Goal: Task Accomplishment & Management: Use online tool/utility

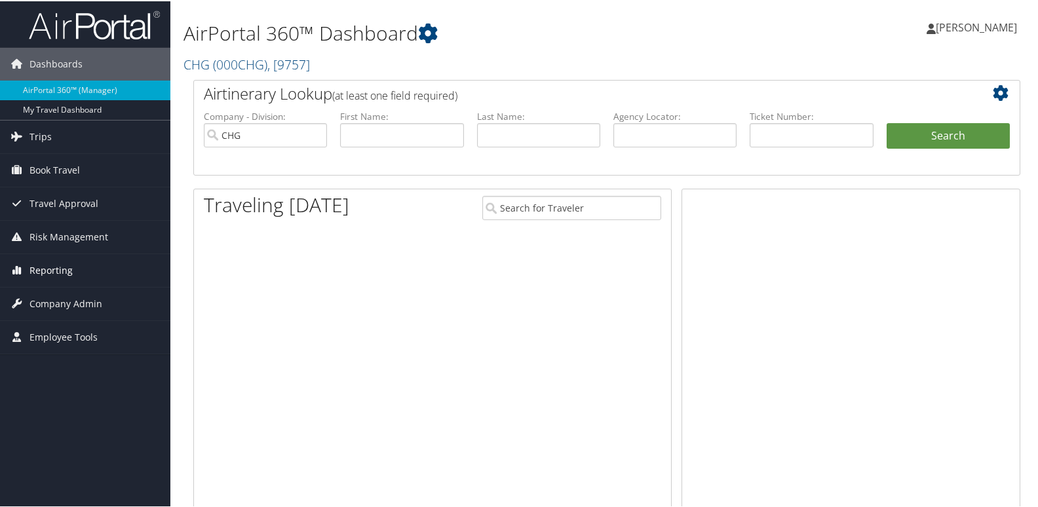
click at [66, 272] on span "Reporting" at bounding box center [50, 269] width 43 height 33
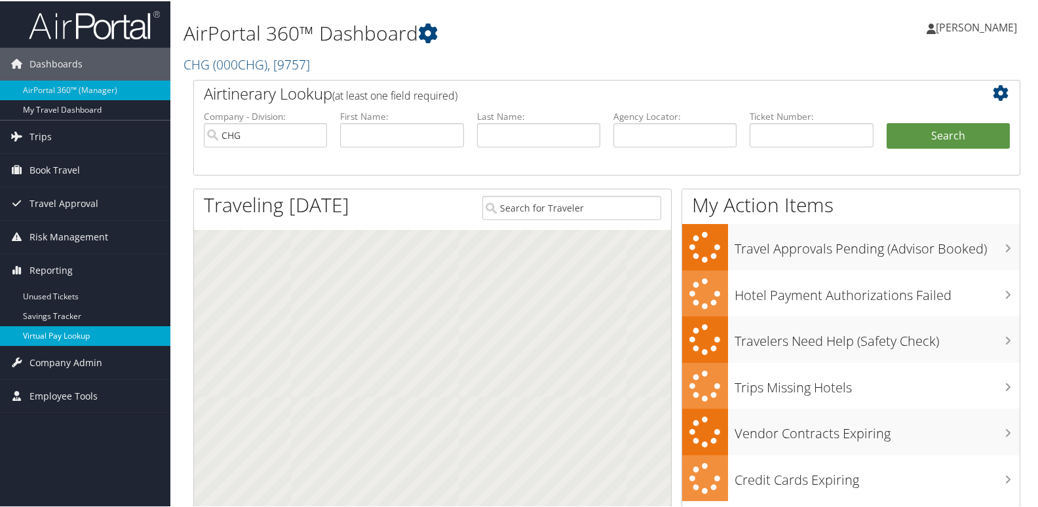
click at [54, 337] on link "Virtual Pay Lookup" at bounding box center [85, 335] width 170 height 20
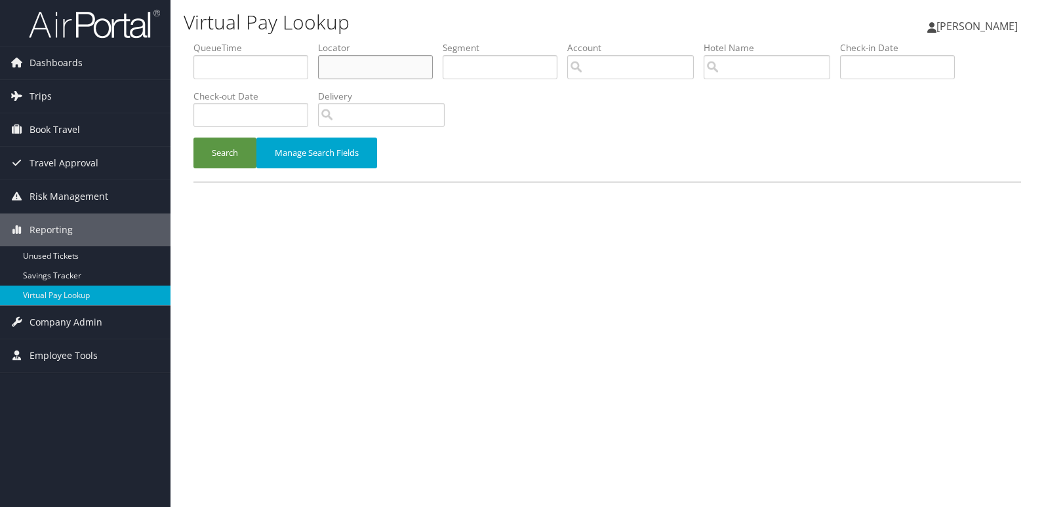
click at [347, 65] on input "text" at bounding box center [375, 67] width 115 height 24
paste input "JCAZVY"
type input "JCAZVY"
click at [233, 146] on button "Search" at bounding box center [224, 153] width 63 height 31
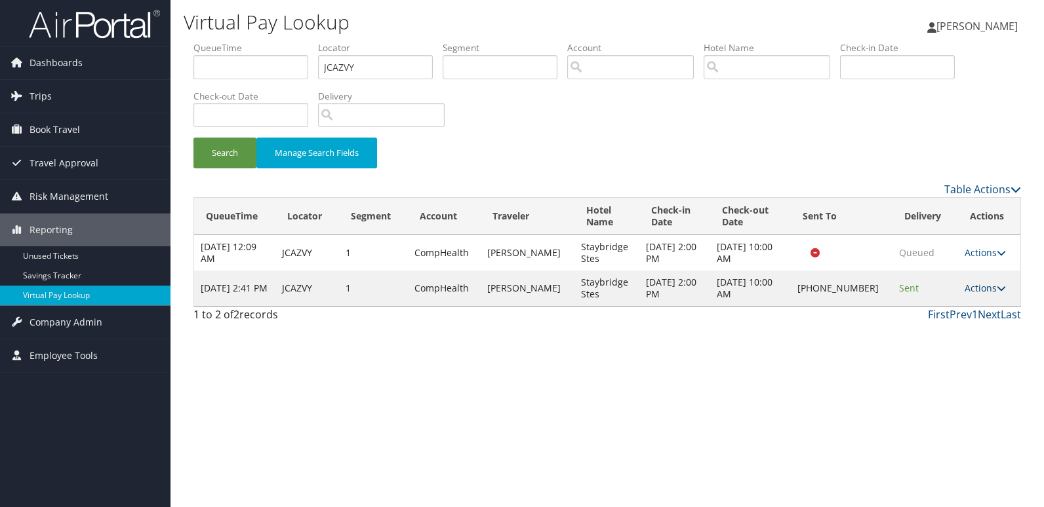
click at [985, 289] on link "Actions" at bounding box center [984, 288] width 41 height 12
click at [929, 330] on link "Logs" at bounding box center [941, 330] width 112 height 22
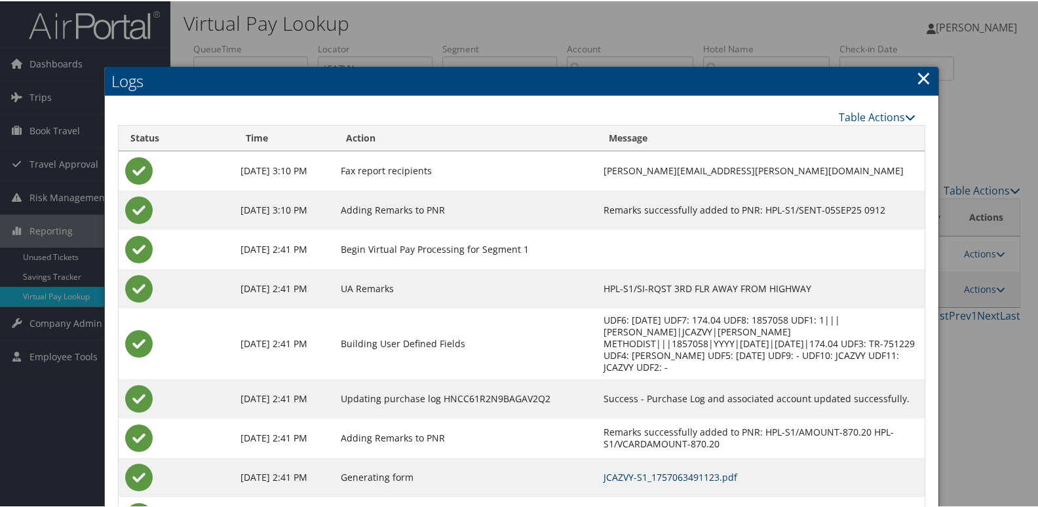
click at [669, 470] on link "JCAZVY-S1_1757063491123.pdf" at bounding box center [671, 476] width 134 height 12
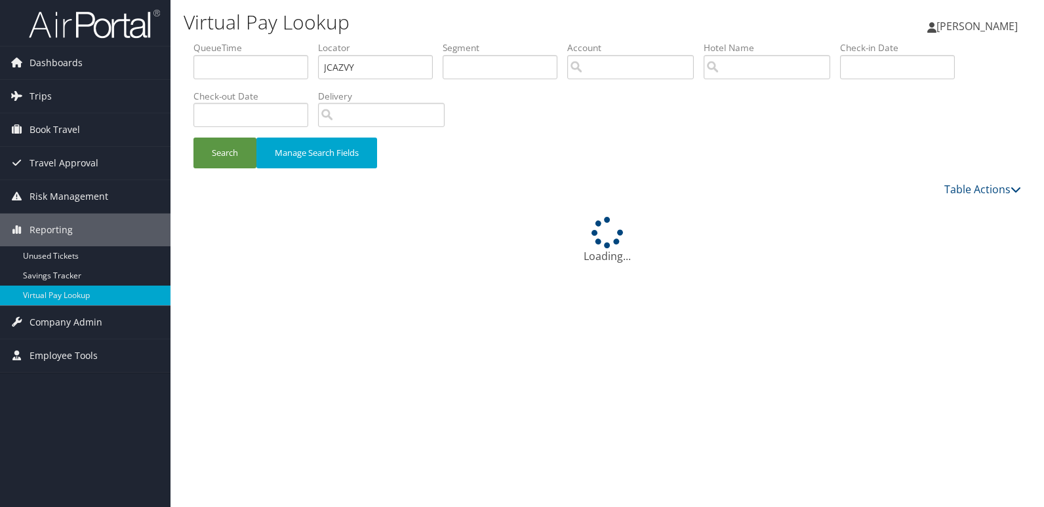
click at [437, 267] on div "Virtual Pay Lookup Luke Perry Luke Perry My Settings Travel Agency Contacts Vie…" at bounding box center [606, 253] width 873 height 507
click at [231, 153] on button "Search" at bounding box center [224, 153] width 63 height 31
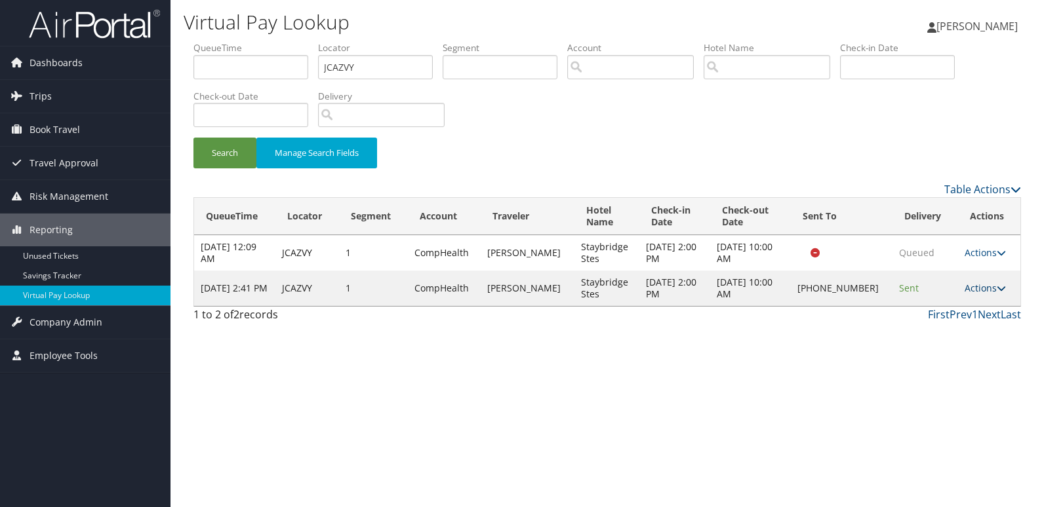
click at [973, 292] on link "Actions" at bounding box center [984, 288] width 41 height 12
click at [951, 334] on link "Logs" at bounding box center [941, 330] width 112 height 22
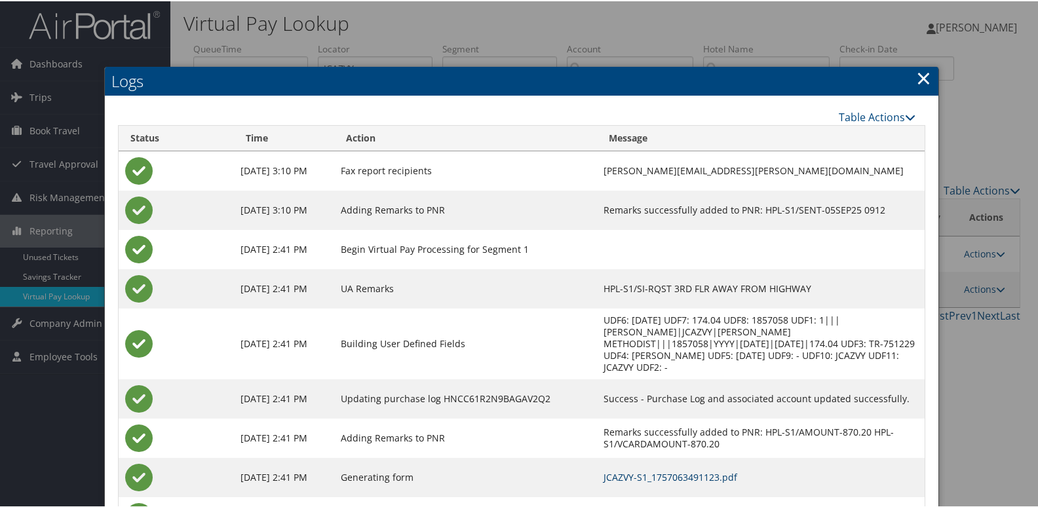
click at [671, 470] on link "JCAZVY-S1_1757063491123.pdf" at bounding box center [671, 476] width 134 height 12
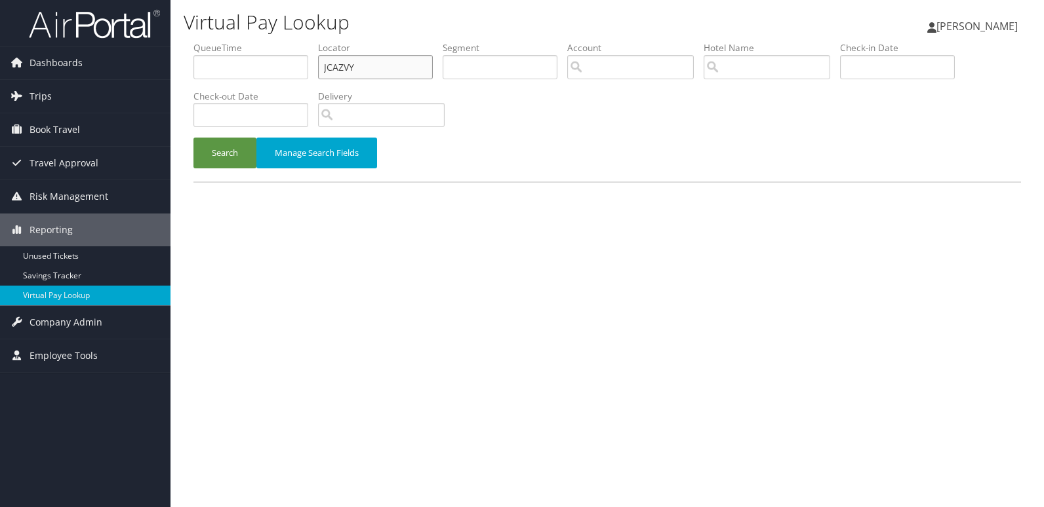
drag, startPoint x: 356, startPoint y: 67, endPoint x: 171, endPoint y: 98, distance: 187.5
click at [171, 98] on div "Virtual Pay Lookup Luke Perry Luke Perry My Settings Travel Agency Contacts Vie…" at bounding box center [606, 253] width 873 height 507
paste input "UASTXH"
type input "UASTXH"
click at [193, 138] on button "Search" at bounding box center [224, 153] width 63 height 31
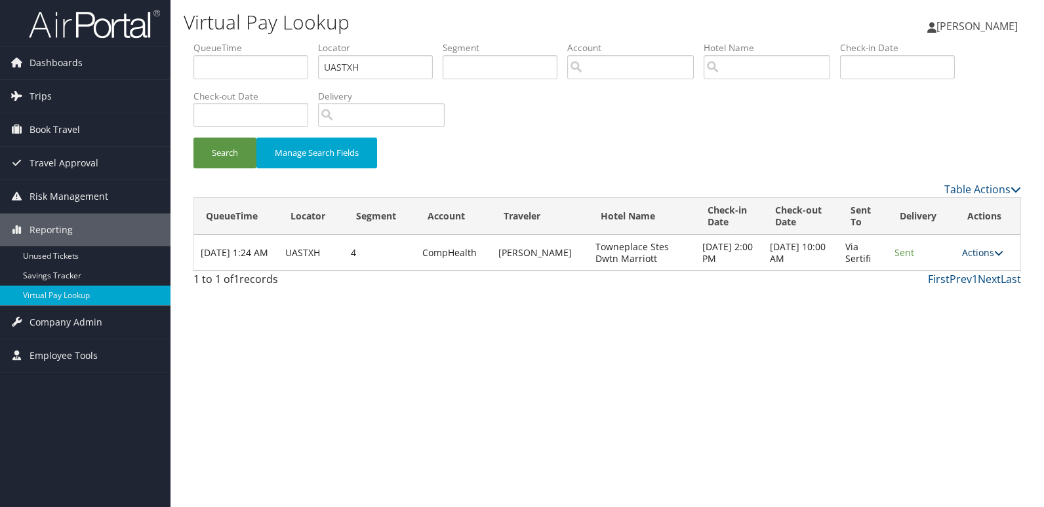
click at [988, 246] on link "Actions" at bounding box center [982, 252] width 41 height 12
click at [956, 290] on link "Logs" at bounding box center [957, 294] width 83 height 22
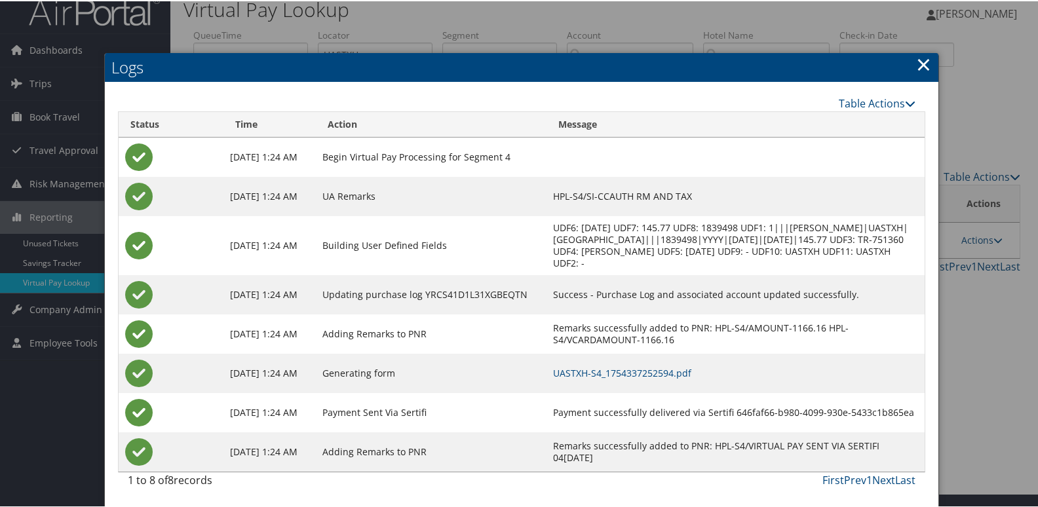
scroll to position [26, 0]
click at [667, 368] on link "UASTXH-S4_1754337252594.pdf" at bounding box center [622, 372] width 138 height 12
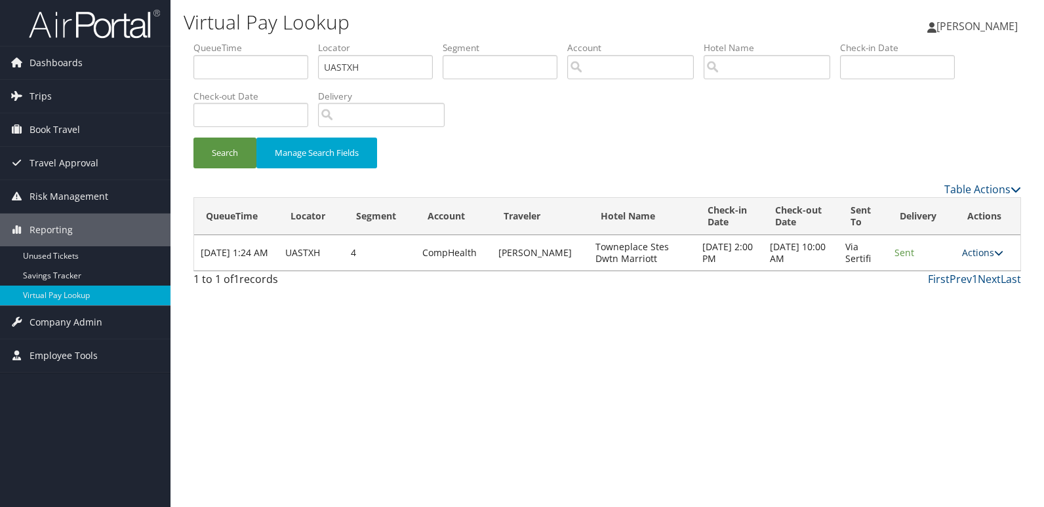
click at [989, 254] on link "Actions" at bounding box center [982, 252] width 41 height 12
click at [948, 298] on link "Logs" at bounding box center [957, 294] width 83 height 22
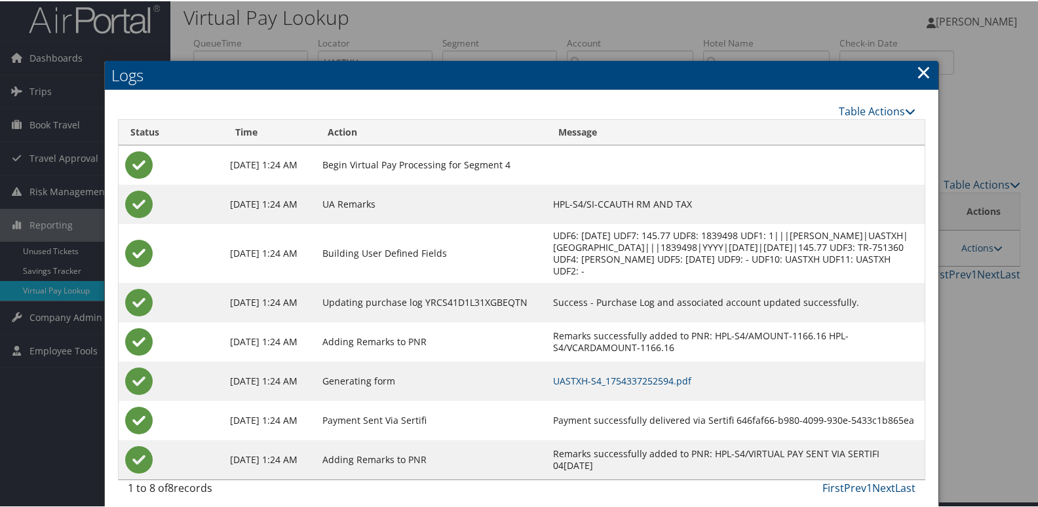
scroll to position [26, 0]
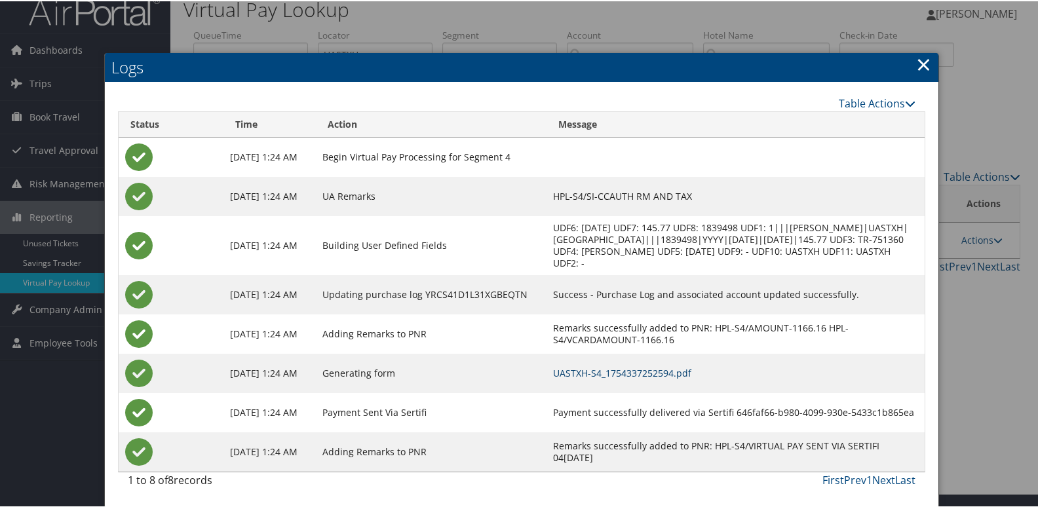
click at [692, 374] on link "UASTXH-S4_1754337252594.pdf" at bounding box center [622, 372] width 138 height 12
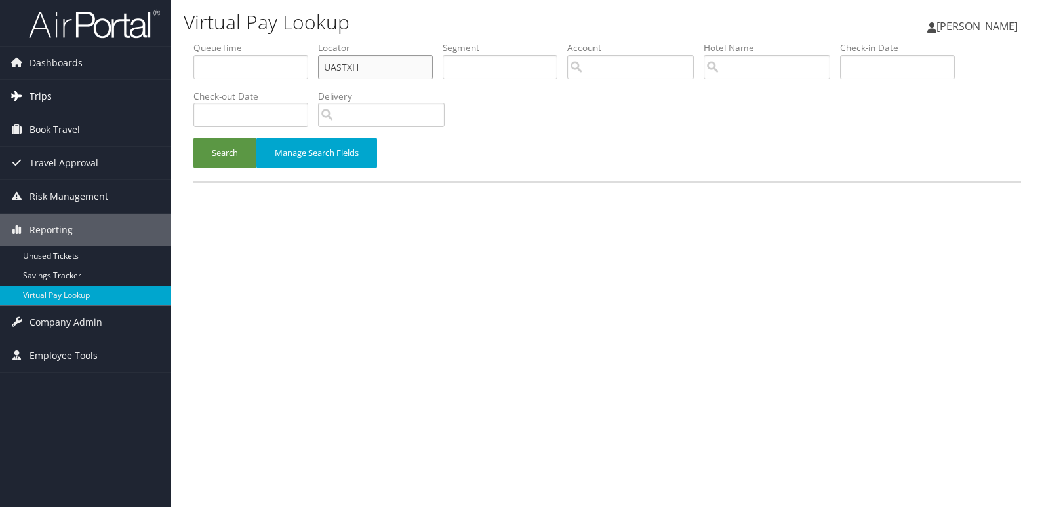
drag, startPoint x: 364, startPoint y: 63, endPoint x: 115, endPoint y: 100, distance: 252.5
click at [115, 100] on div "Dashboards AirPortal 360™ (Manager) My Travel Dashboard Trips Airtinerary® Look…" at bounding box center [522, 253] width 1044 height 507
paste input "LEVQN"
click at [193, 138] on button "Search" at bounding box center [224, 153] width 63 height 31
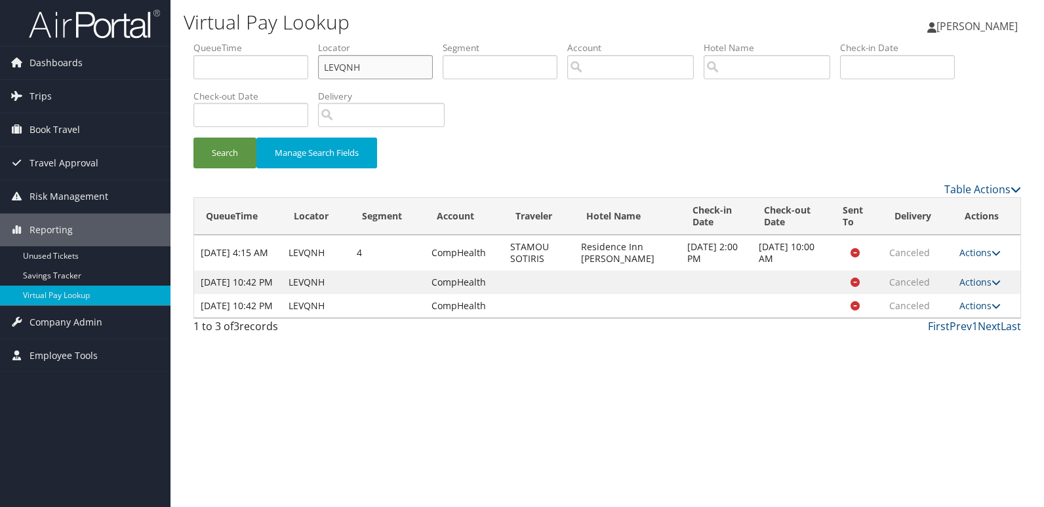
drag, startPoint x: 361, startPoint y: 66, endPoint x: 181, endPoint y: 111, distance: 185.8
click at [182, 111] on div "Virtual Pay Lookup Luke Perry Luke Perry My Settings Travel Agency Contacts Vie…" at bounding box center [606, 253] width 873 height 507
paste input "DNQSQG"
click at [193, 138] on button "Search" at bounding box center [224, 153] width 63 height 31
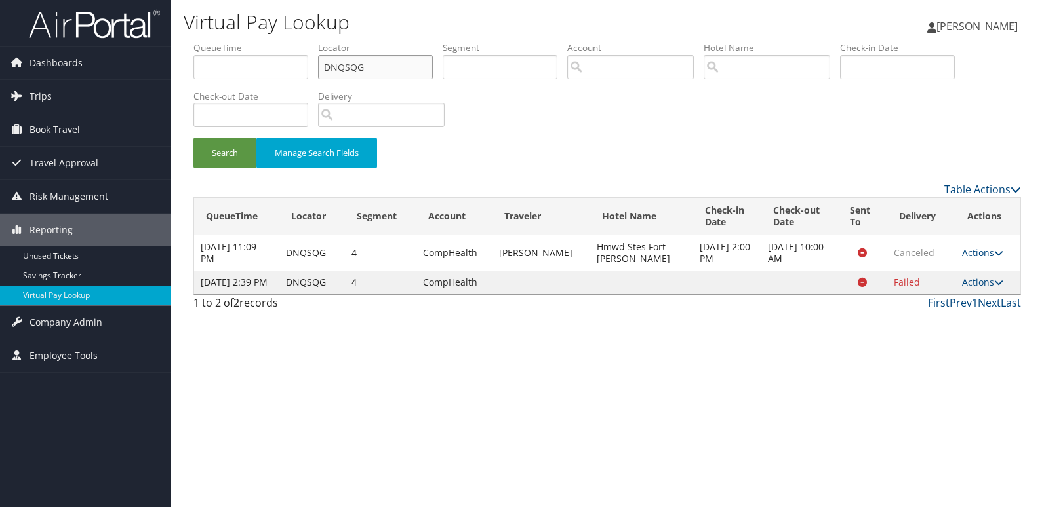
drag, startPoint x: 368, startPoint y: 64, endPoint x: 182, endPoint y: 124, distance: 196.3
click at [182, 124] on div "Virtual Pay Lookup Luke Perry Luke Perry My Settings Travel Agency Contacts Vie…" at bounding box center [606, 253] width 873 height 507
paste input "UAQSQN"
type input "UAQSQN"
drag, startPoint x: 244, startPoint y: 156, endPoint x: 301, endPoint y: 155, distance: 57.0
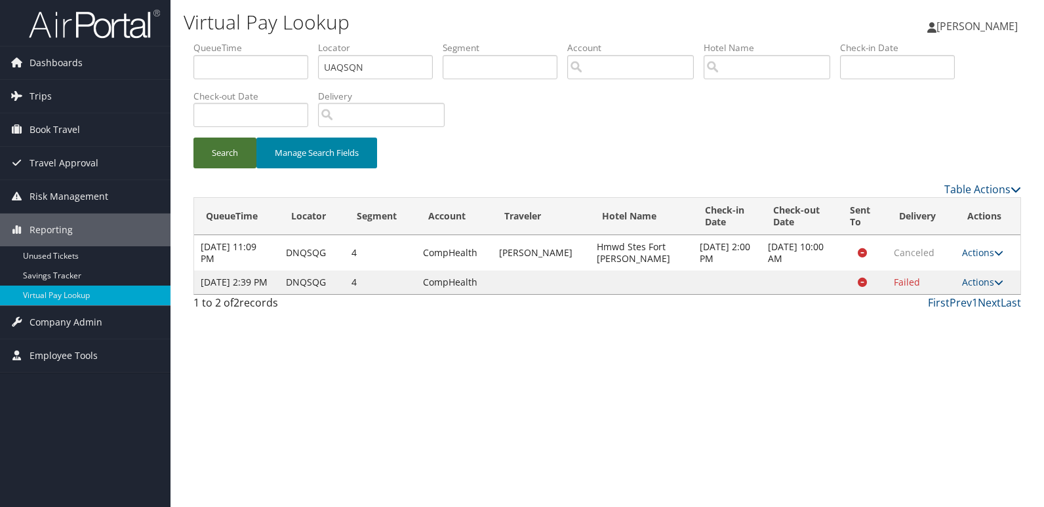
click at [243, 152] on button "Search" at bounding box center [224, 153] width 63 height 31
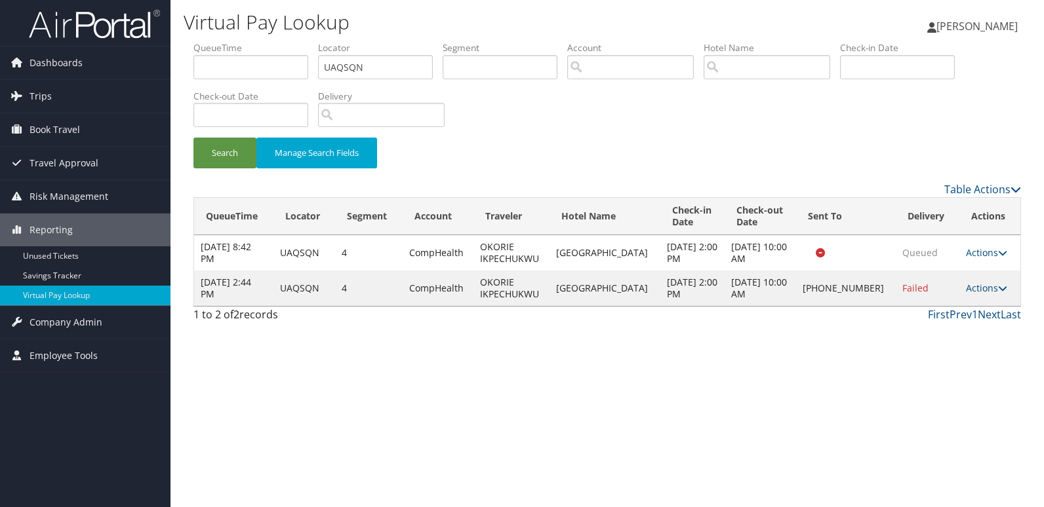
click at [980, 300] on td "Actions Resend Logs Delivery Information View Itinerary" at bounding box center [989, 288] width 61 height 35
click at [979, 294] on link "Actions" at bounding box center [986, 288] width 41 height 12
click at [927, 332] on link "Logs" at bounding box center [943, 335] width 112 height 22
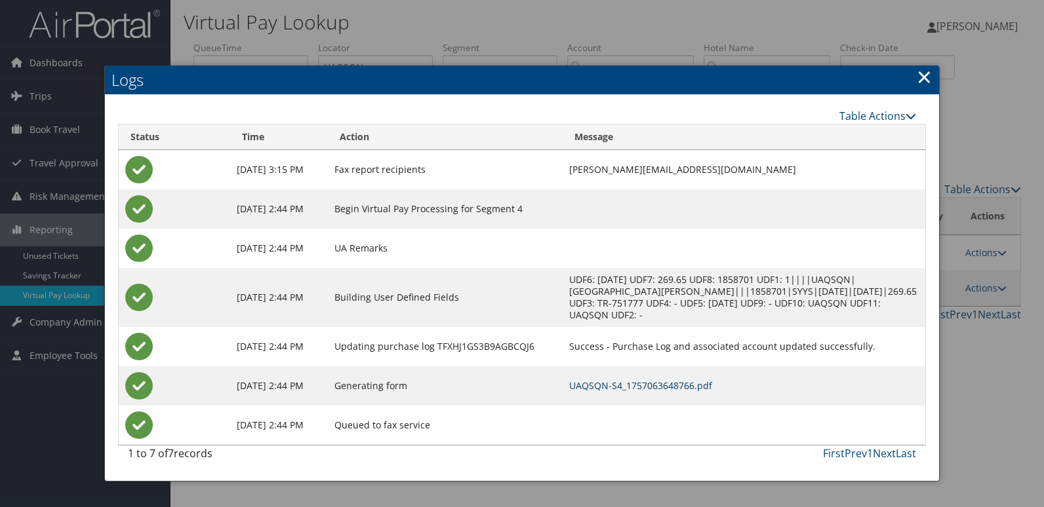
drag, startPoint x: 636, startPoint y: 373, endPoint x: 706, endPoint y: 404, distance: 76.9
click at [636, 380] on link "UAQSQN-S4_1757063648766.pdf" at bounding box center [640, 386] width 143 height 12
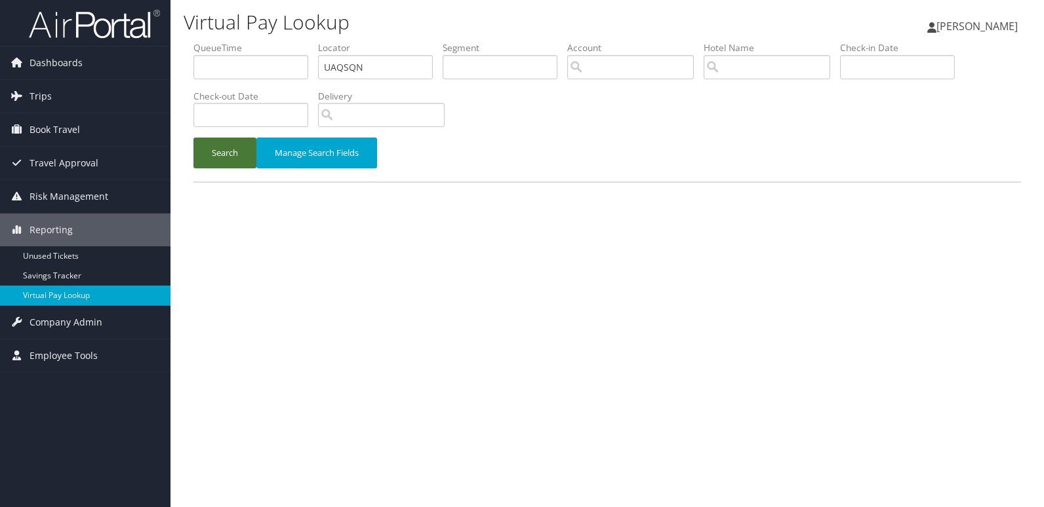
click at [229, 157] on button "Search" at bounding box center [224, 153] width 63 height 31
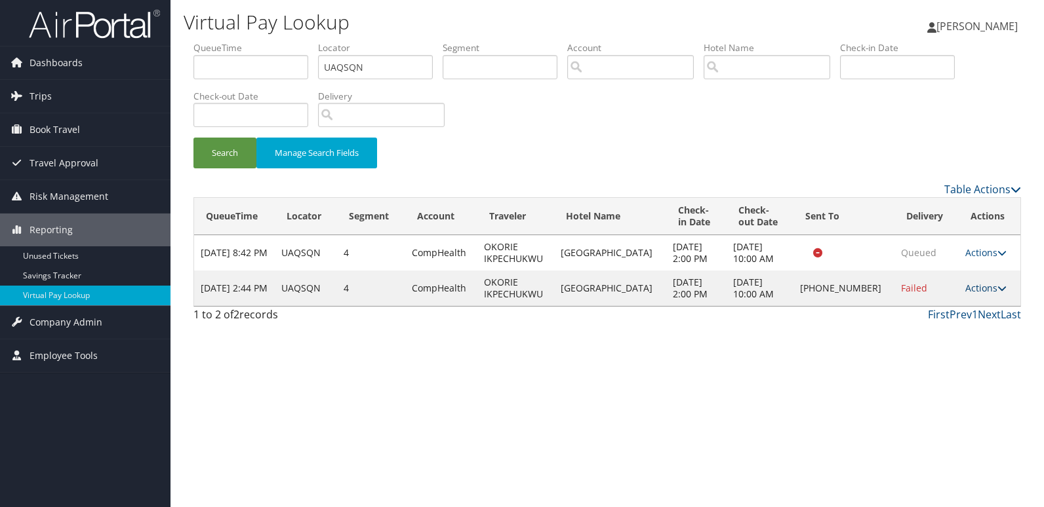
click at [968, 288] on link "Actions" at bounding box center [985, 288] width 41 height 12
click at [927, 305] on link "Resend" at bounding box center [941, 307] width 112 height 22
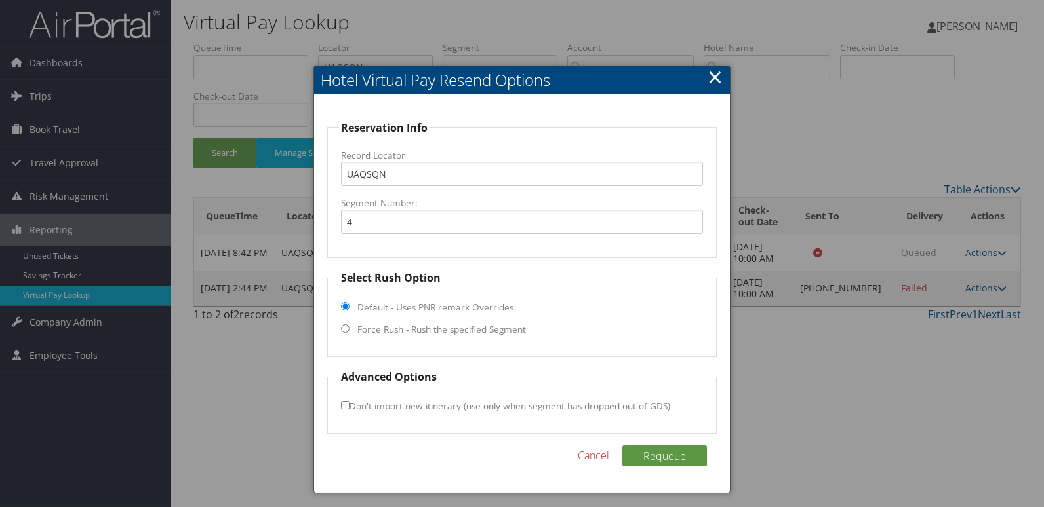
click at [367, 328] on label "Force Rush - Rush the specified Segment" at bounding box center [441, 329] width 168 height 13
click at [349, 328] on input "Force Rush - Rush the specified Segment" at bounding box center [345, 328] width 9 height 9
radio input "true"
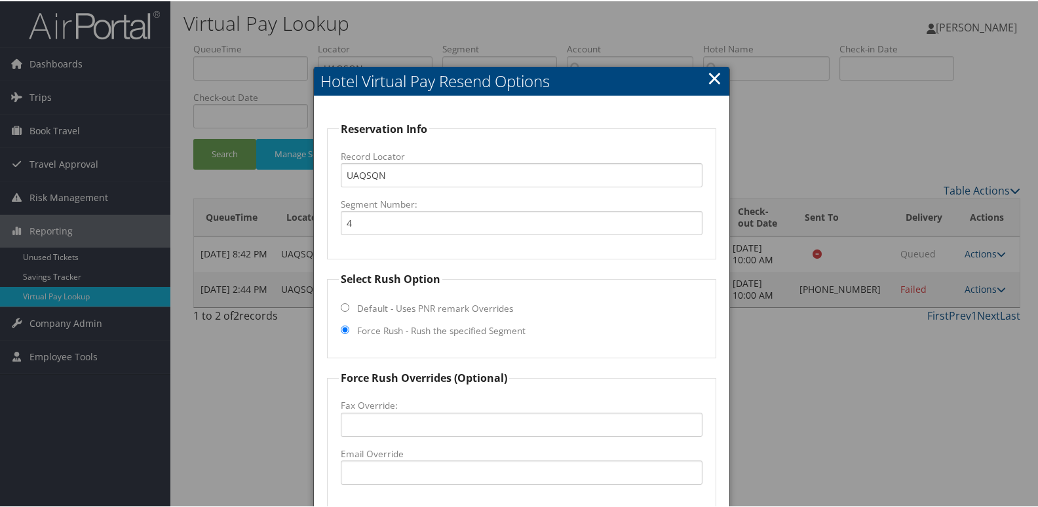
click at [707, 82] on link "×" at bounding box center [714, 77] width 15 height 26
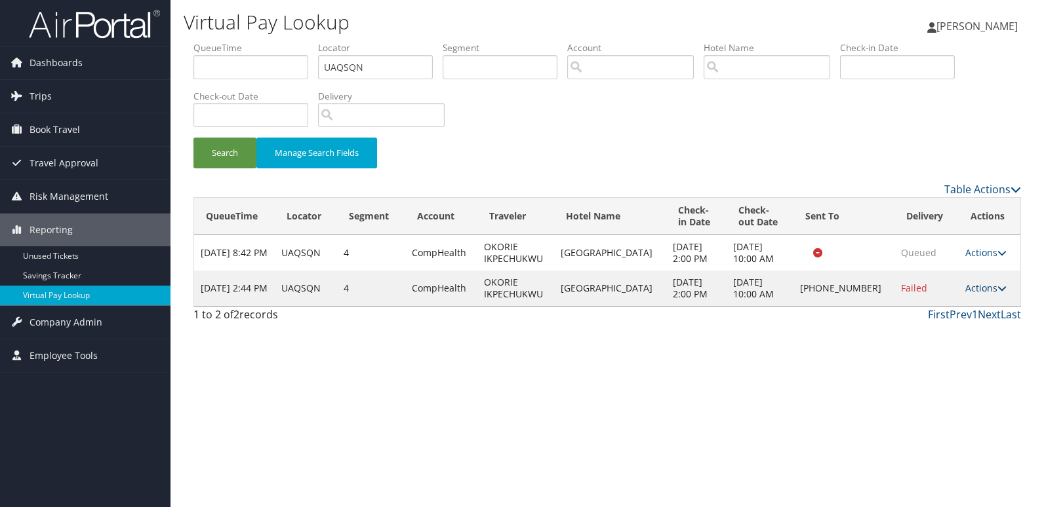
click at [970, 286] on link "Actions" at bounding box center [985, 288] width 41 height 12
click at [906, 331] on link "Logs" at bounding box center [941, 330] width 112 height 22
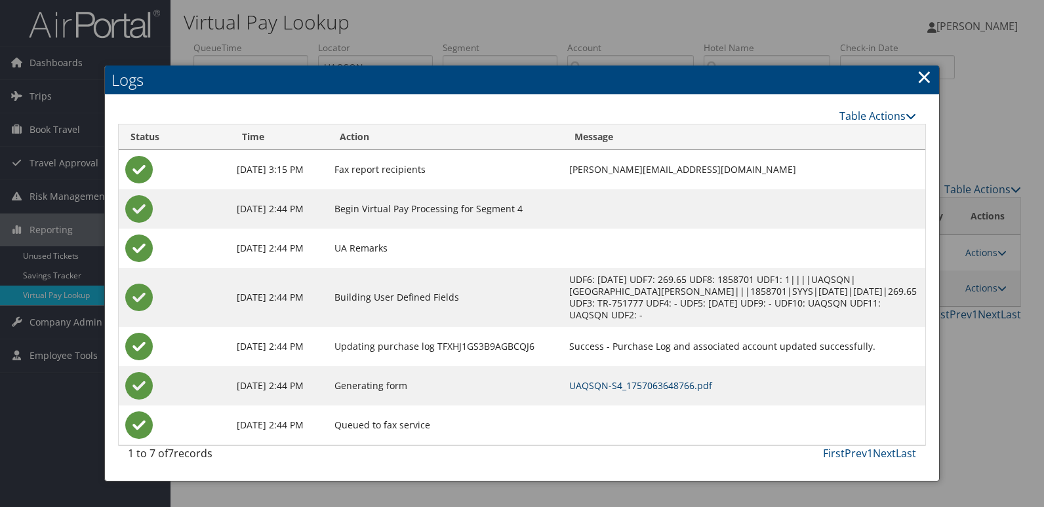
click at [615, 380] on link "UAQSQN-S4_1757063648766.pdf" at bounding box center [640, 386] width 143 height 12
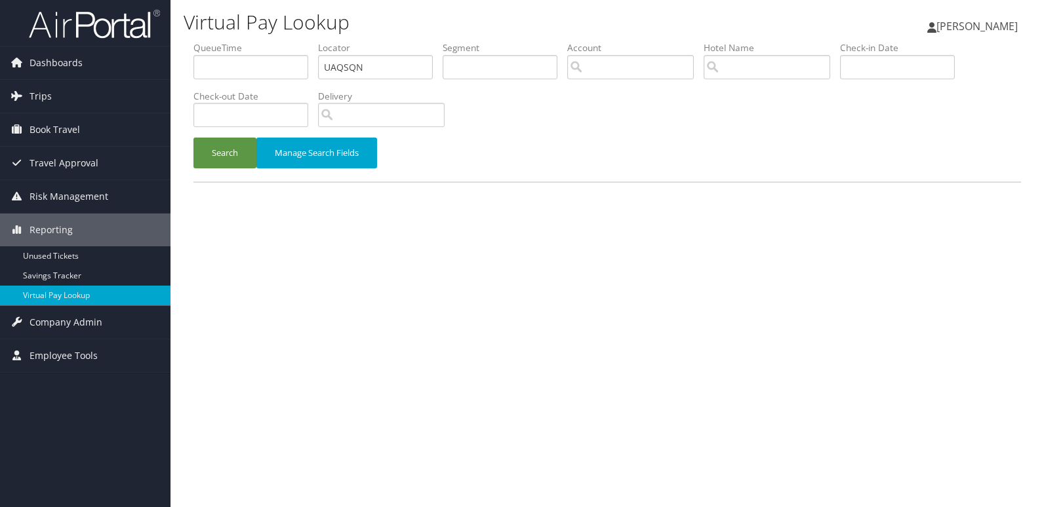
click at [214, 155] on button "Search" at bounding box center [224, 153] width 63 height 31
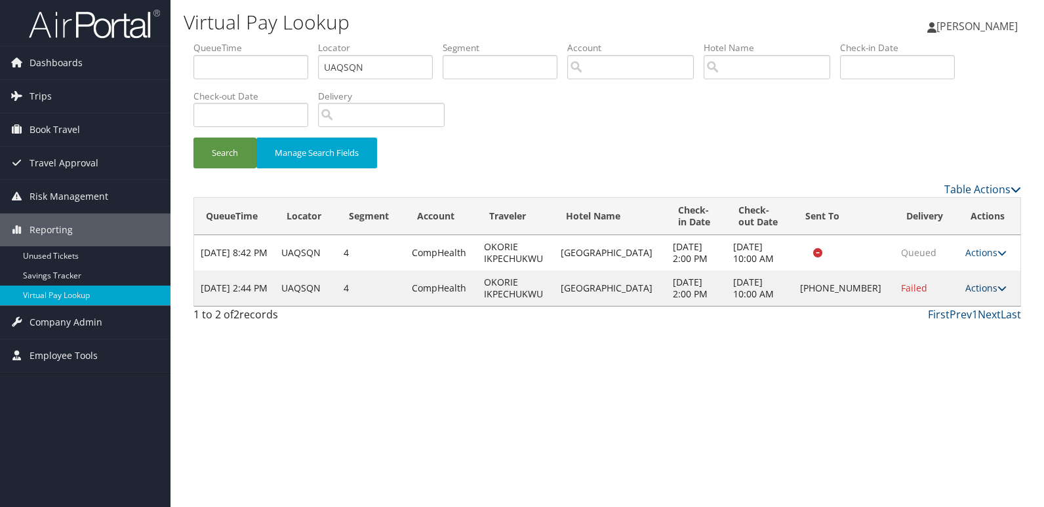
click at [977, 284] on link "Actions" at bounding box center [985, 288] width 41 height 12
click at [949, 329] on link "Logs" at bounding box center [941, 330] width 112 height 22
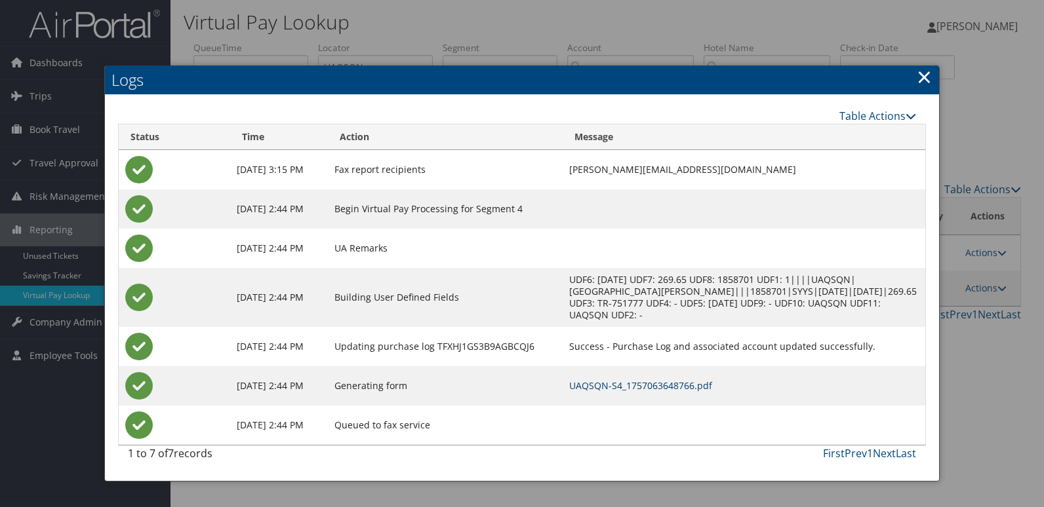
click at [636, 380] on link "UAQSQN-S4_1757063648766.pdf" at bounding box center [640, 386] width 143 height 12
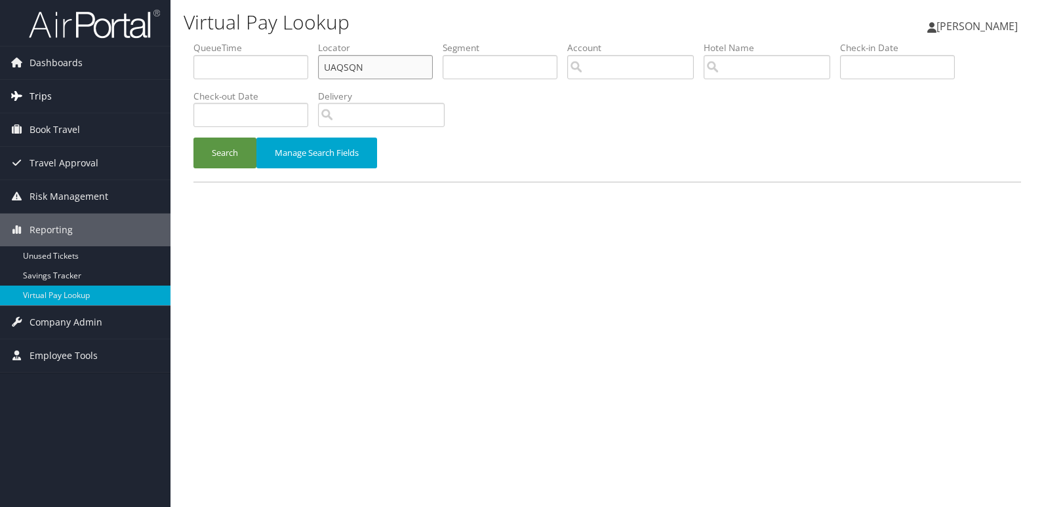
drag, startPoint x: 368, startPoint y: 65, endPoint x: 144, endPoint y: 90, distance: 226.2
click at [144, 90] on div "Dashboards AirPortal 360™ (Manager) My Travel Dashboard Trips Airtinerary® Look…" at bounding box center [522, 253] width 1044 height 507
paste input "JURXJM"
drag, startPoint x: 349, startPoint y: 68, endPoint x: 373, endPoint y: 62, distance: 25.0
click at [351, 67] on input "JURXJM" at bounding box center [375, 67] width 115 height 24
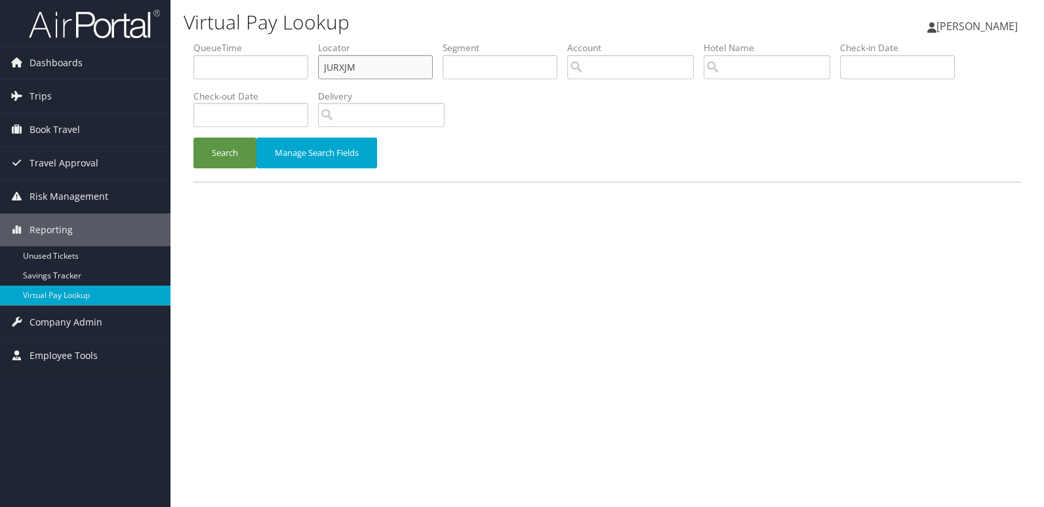
type input "JURXJM"
click at [193, 138] on button "Search" at bounding box center [224, 153] width 63 height 31
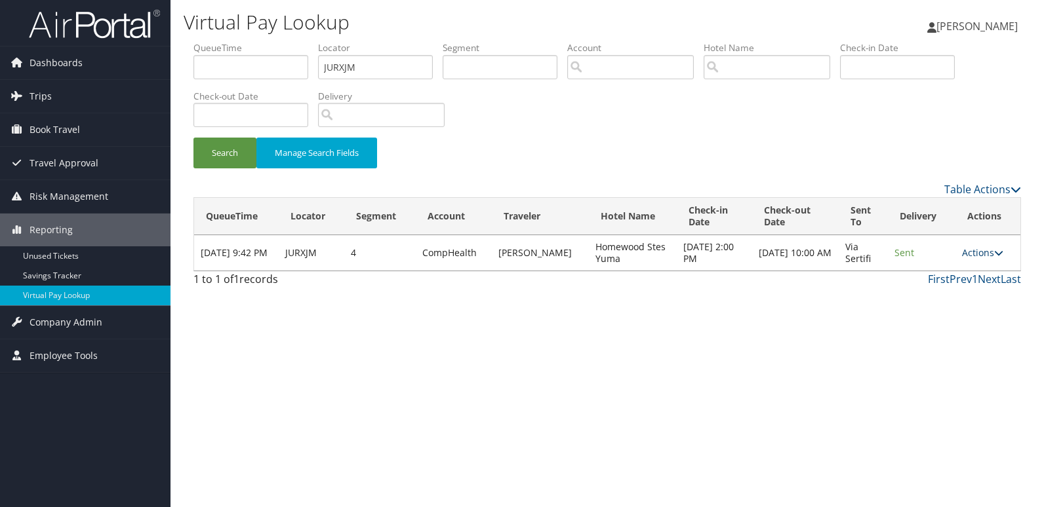
click at [965, 251] on link "Actions" at bounding box center [982, 252] width 41 height 12
click at [937, 292] on link "Logs" at bounding box center [957, 294] width 83 height 22
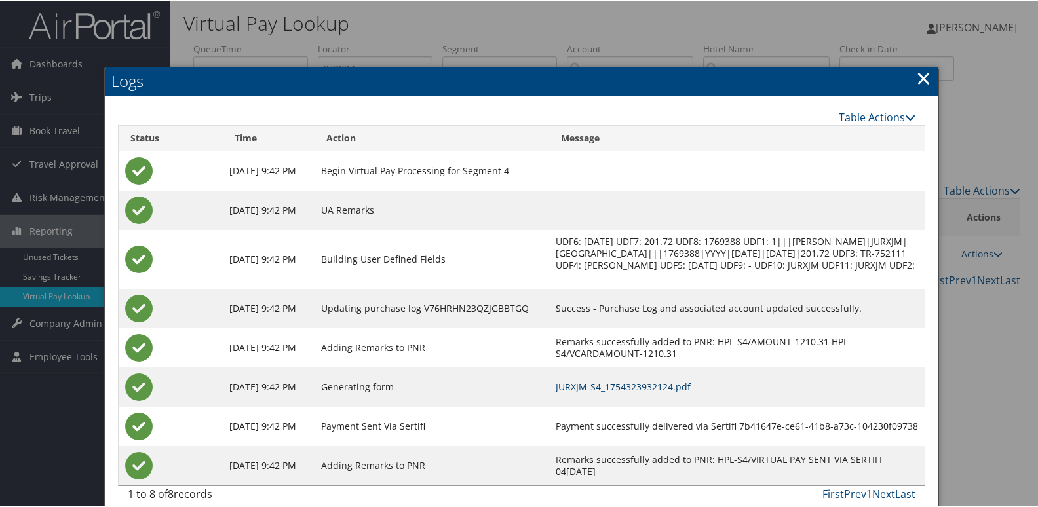
click at [691, 392] on link "JURXJM-S4_1754323932124.pdf" at bounding box center [623, 386] width 135 height 12
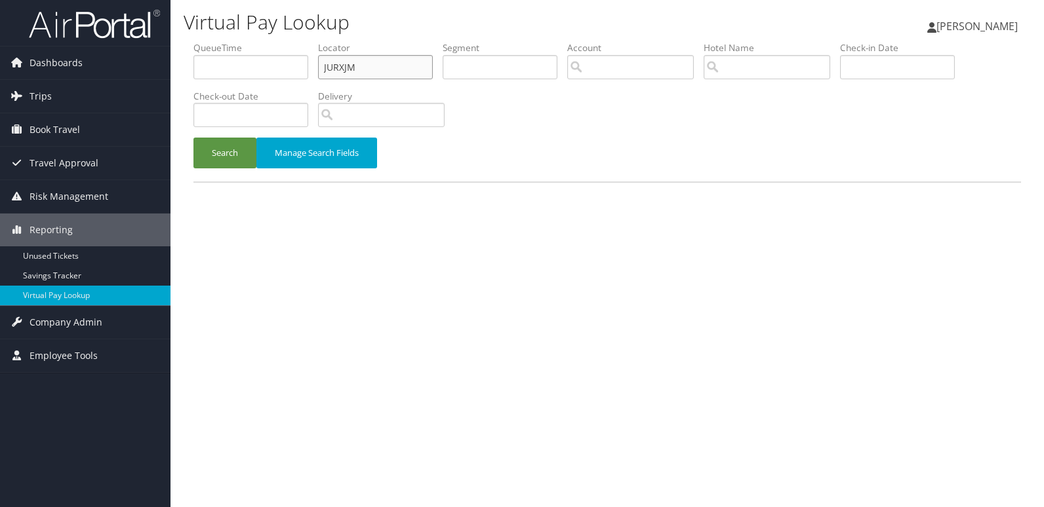
drag, startPoint x: 358, startPoint y: 64, endPoint x: 243, endPoint y: 77, distance: 115.5
click at [244, 41] on ul "QueueTime Locator JURXJM Segment Account Traveler Hotel Name Check-in Date Chec…" at bounding box center [606, 41] width 827 height 0
paste input "GYZCHL"
type input "GYZCHL"
click at [217, 145] on button "Search" at bounding box center [224, 153] width 63 height 31
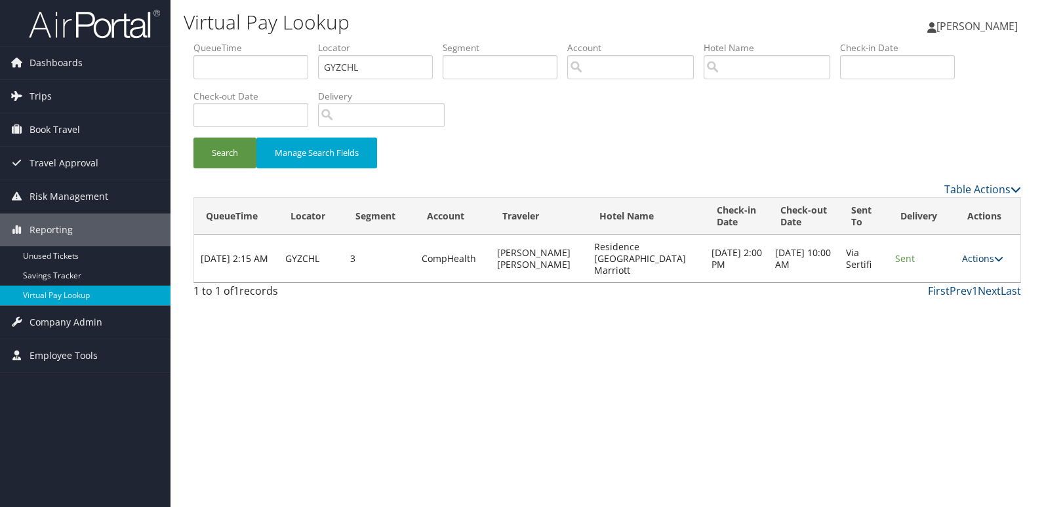
click at [973, 258] on link "Actions" at bounding box center [982, 258] width 41 height 12
click at [946, 310] on link "Logs" at bounding box center [957, 300] width 83 height 22
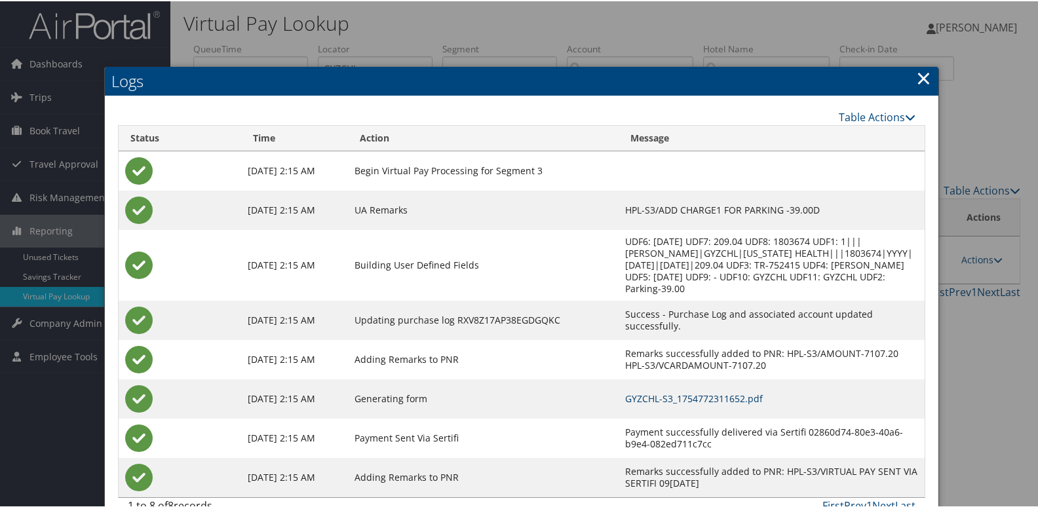
click at [664, 395] on link "GYZCHL-S3_1754772311652.pdf" at bounding box center [694, 397] width 138 height 12
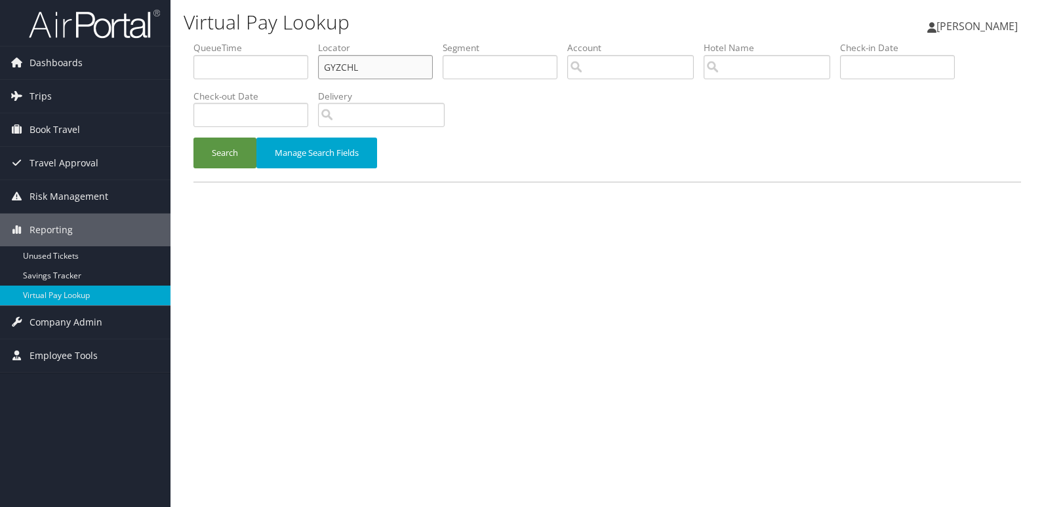
drag, startPoint x: 356, startPoint y: 68, endPoint x: 252, endPoint y: 83, distance: 105.3
click at [254, 41] on ul "QueueTime Locator GYZCHL Segment Account Traveler Hotel Name Check-in Date Chec…" at bounding box center [606, 41] width 827 height 0
paste input "CTAQVJ"
type input "CTAQVJ"
click at [201, 168] on div "Search Manage Search Fields" at bounding box center [607, 160] width 847 height 44
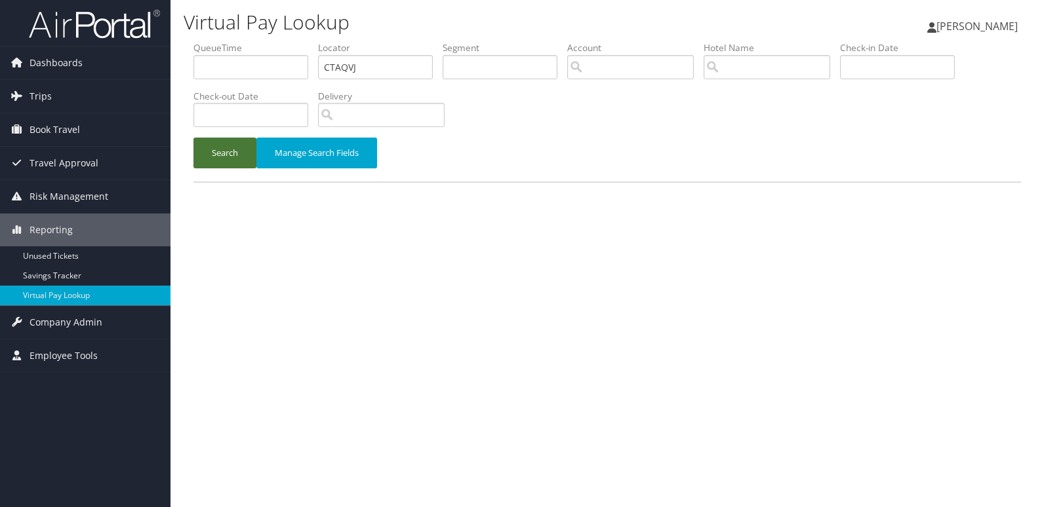
click at [223, 153] on button "Search" at bounding box center [224, 153] width 63 height 31
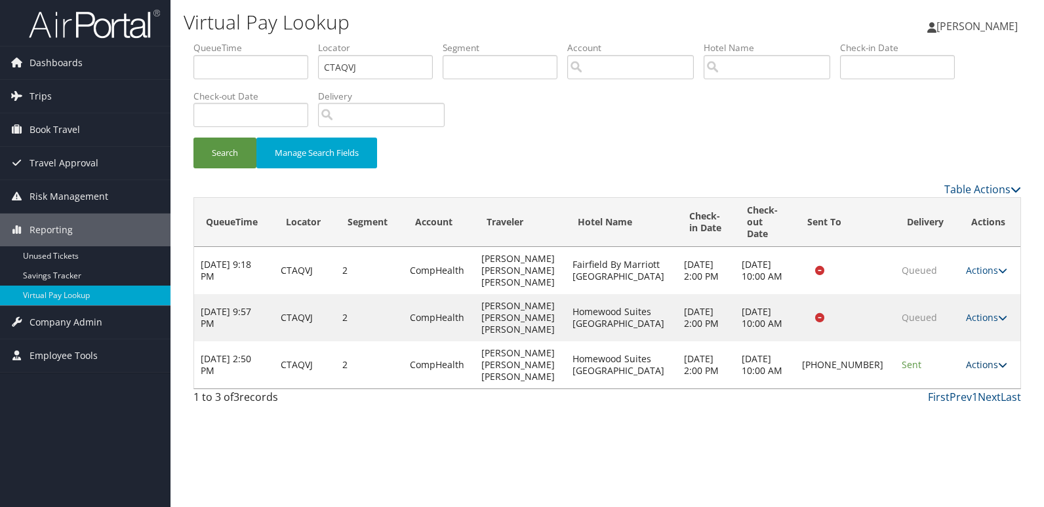
click at [968, 359] on link "Actions" at bounding box center [986, 365] width 41 height 12
click at [926, 386] on link "Logs" at bounding box center [941, 383] width 112 height 22
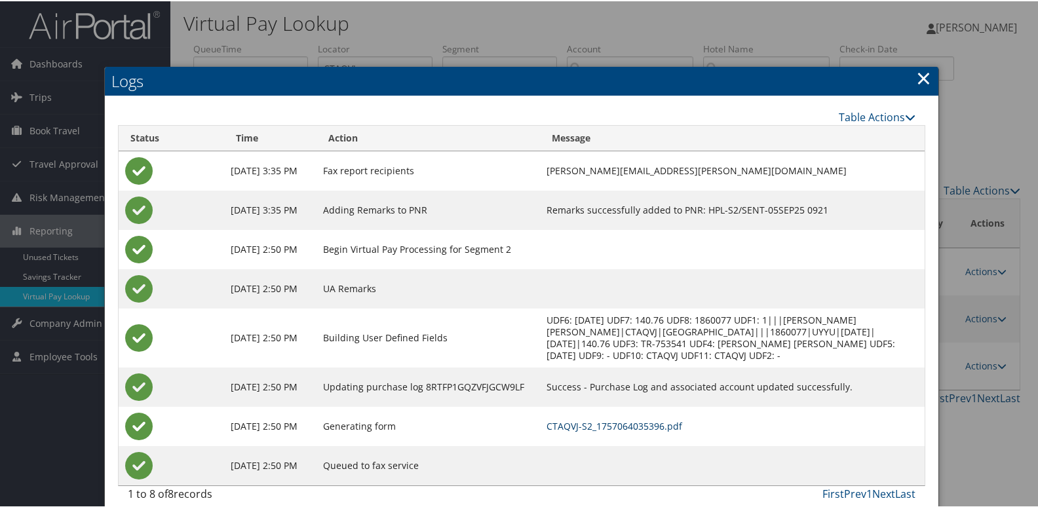
click at [638, 423] on link "CTAQVJ-S2_1757064035396.pdf" at bounding box center [615, 425] width 136 height 12
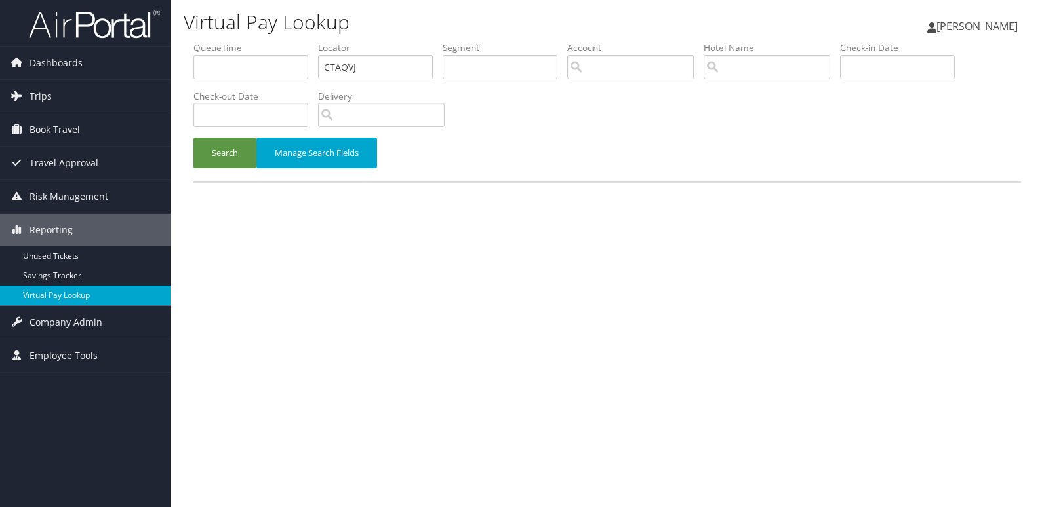
click at [433, 284] on div "Virtual Pay Lookup Luke Perry Luke Perry My Settings Travel Agency Contacts Vie…" at bounding box center [606, 253] width 873 height 507
click at [355, 73] on input "text" at bounding box center [375, 67] width 115 height 24
paste input "JURXJM"
type input "JURXJM"
click at [243, 146] on button "Search" at bounding box center [224, 153] width 63 height 31
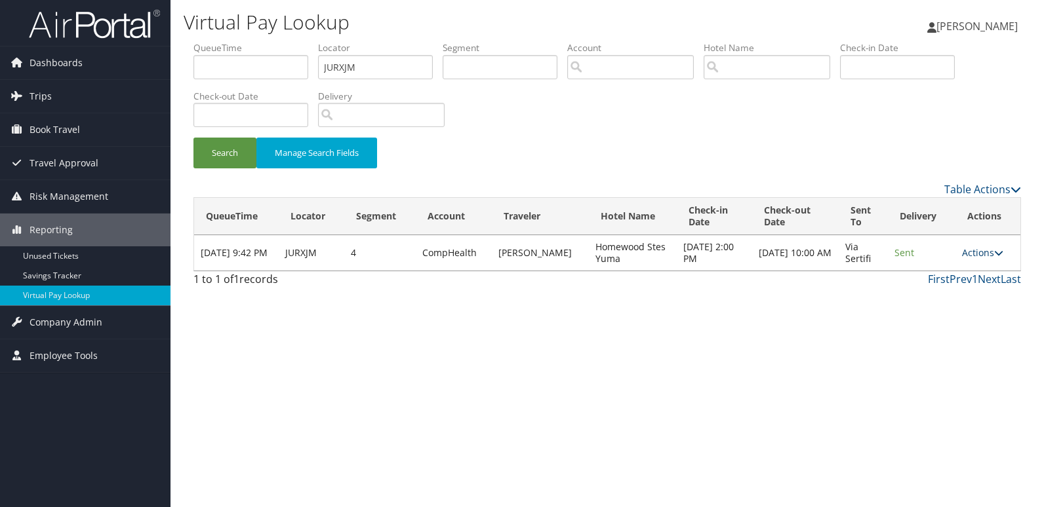
click at [971, 254] on link "Actions" at bounding box center [982, 252] width 41 height 12
click at [947, 292] on link "Logs" at bounding box center [957, 294] width 83 height 22
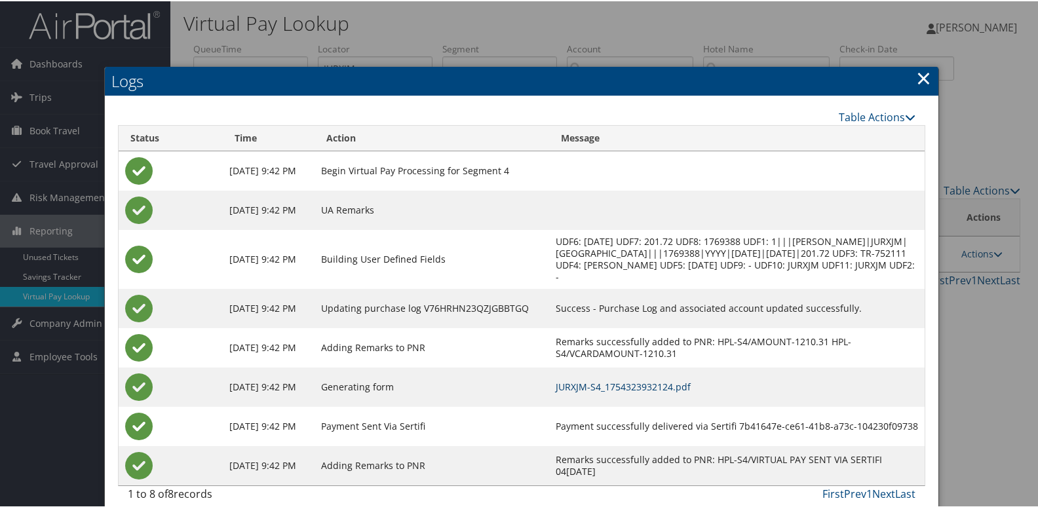
click at [691, 391] on link "JURXJM-S4_1754323932124.pdf" at bounding box center [623, 386] width 135 height 12
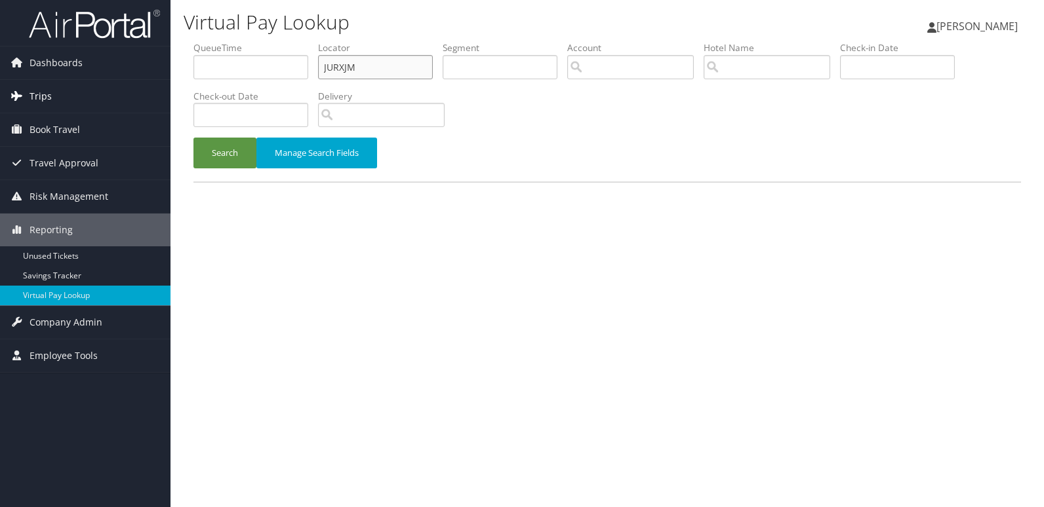
drag, startPoint x: 353, startPoint y: 71, endPoint x: 165, endPoint y: 94, distance: 188.9
click at [165, 94] on div "Dashboards AirPortal 360™ (Manager) My Travel Dashboard Trips Airtinerary® Look…" at bounding box center [522, 253] width 1044 height 507
paste input "FMOLRF"
type input "FMOLRF"
click at [229, 153] on button "Search" at bounding box center [224, 153] width 63 height 31
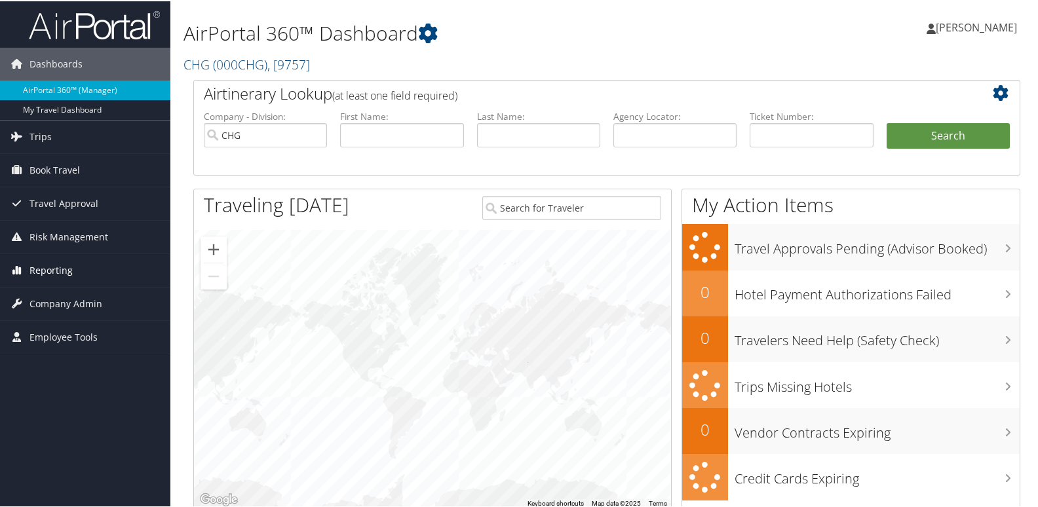
click at [40, 268] on span "Reporting" at bounding box center [50, 269] width 43 height 33
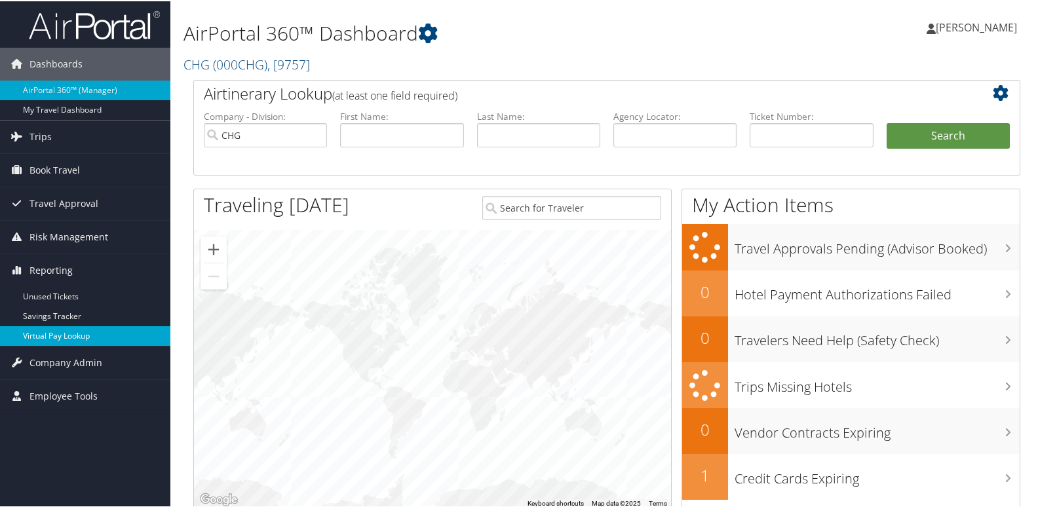
click at [64, 334] on link "Virtual Pay Lookup" at bounding box center [85, 335] width 170 height 20
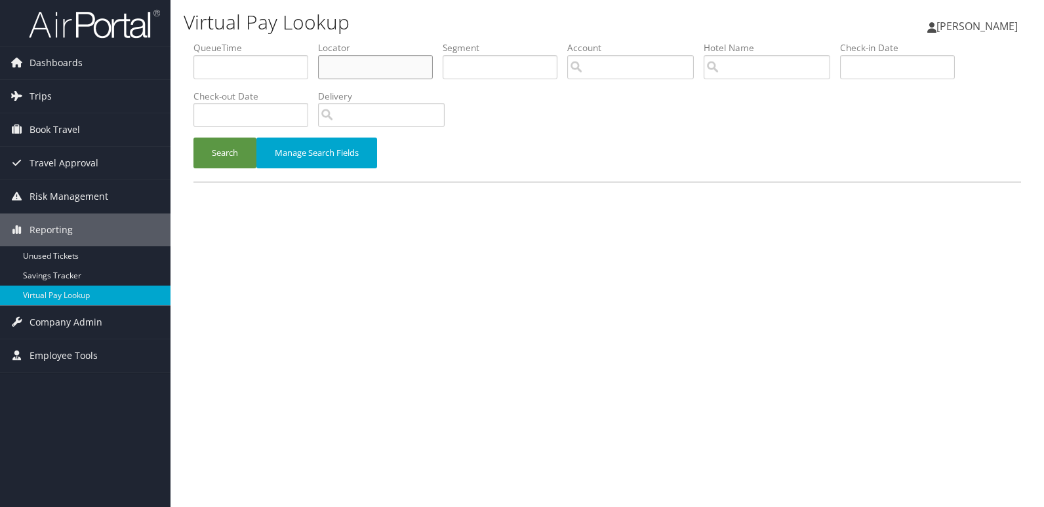
click at [345, 69] on input "text" at bounding box center [375, 67] width 115 height 24
paste input "FMOLRF"
type input "FMOLRF"
drag, startPoint x: 209, startPoint y: 173, endPoint x: 214, endPoint y: 166, distance: 8.0
click at [211, 168] on div "Search Manage Search Fields" at bounding box center [607, 160] width 847 height 44
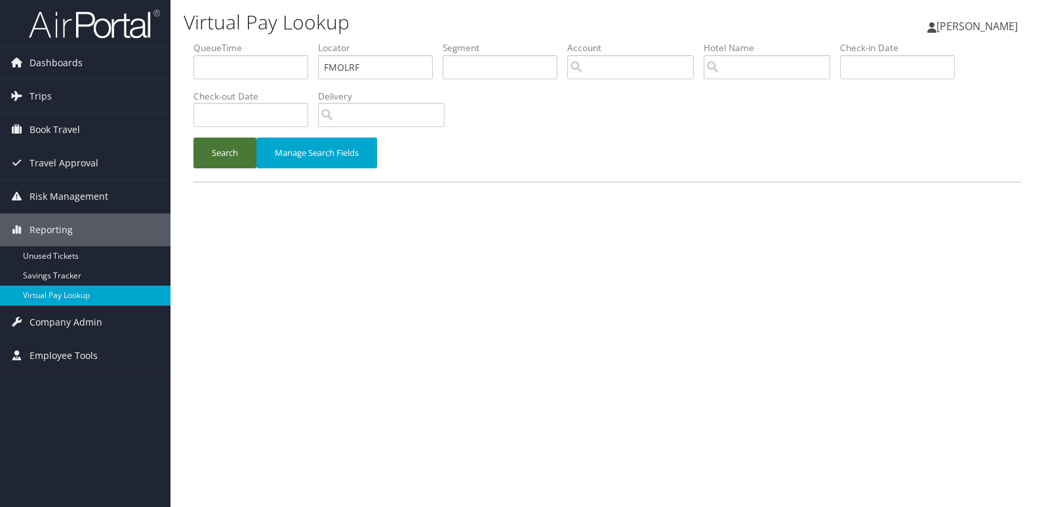
click at [232, 161] on button "Search" at bounding box center [224, 153] width 63 height 31
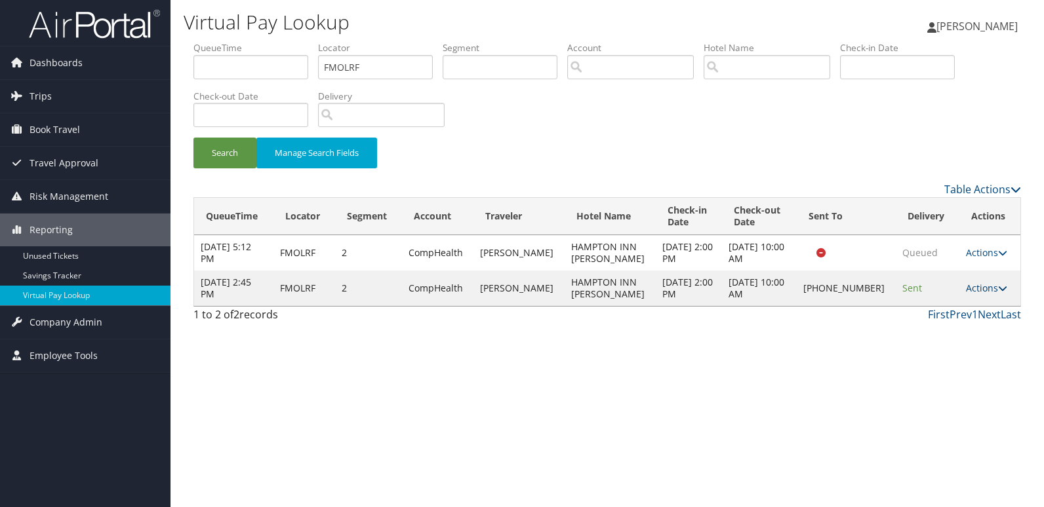
click at [978, 291] on link "Actions" at bounding box center [986, 288] width 41 height 12
click at [926, 345] on link "Delivery Information" at bounding box center [942, 352] width 112 height 22
click at [851, 330] on div at bounding box center [522, 253] width 1044 height 507
click at [977, 285] on link "Actions" at bounding box center [986, 288] width 41 height 12
drag, startPoint x: 930, startPoint y: 329, endPoint x: 916, endPoint y: 329, distance: 14.4
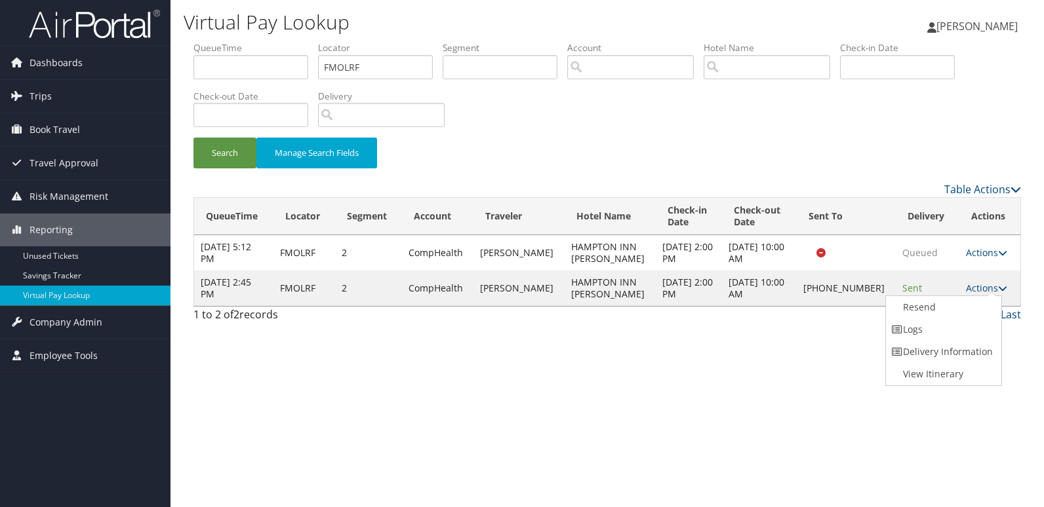
click at [929, 330] on link "Logs" at bounding box center [942, 330] width 112 height 22
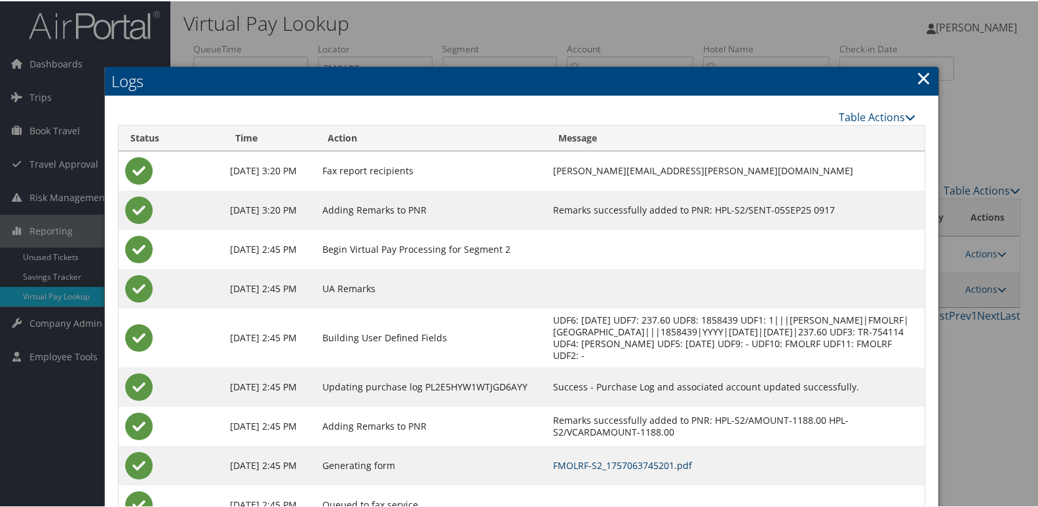
click at [630, 462] on link "FMOLRF-S2_1757063745201.pdf" at bounding box center [622, 464] width 139 height 12
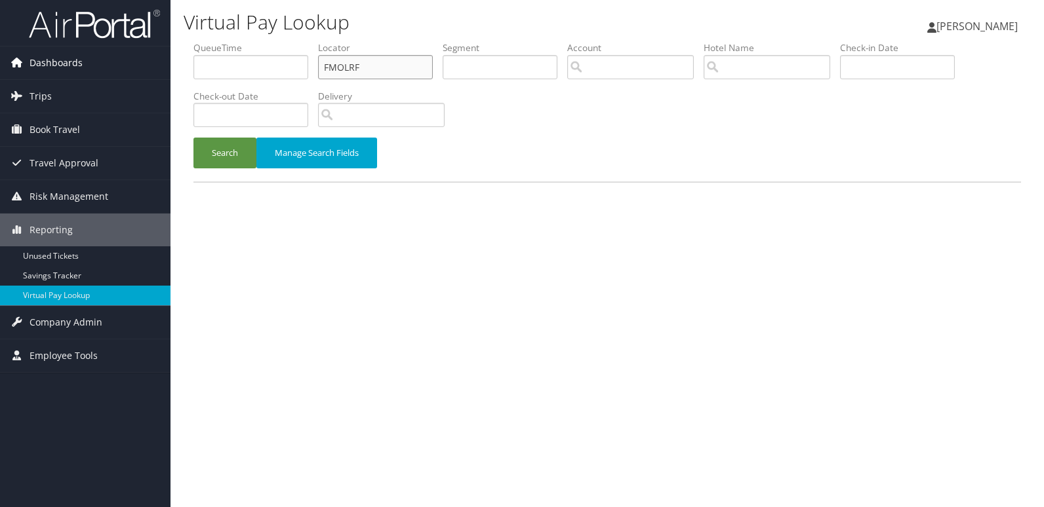
drag, startPoint x: 362, startPoint y: 64, endPoint x: 142, endPoint y: 64, distance: 220.9
click at [142, 64] on div "Dashboards AirPortal 360™ (Manager) My Travel Dashboard Trips Airtinerary® Look…" at bounding box center [522, 253] width 1044 height 507
paste input "QKQIVX"
type input "QKQIVX"
click at [193, 138] on button "Search" at bounding box center [224, 153] width 63 height 31
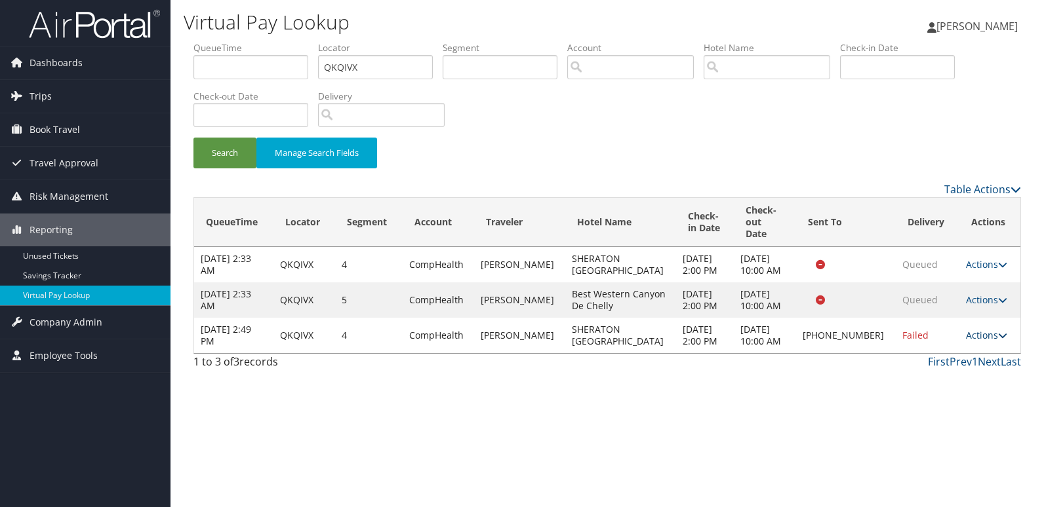
click at [985, 338] on link "Actions" at bounding box center [986, 335] width 41 height 12
click at [949, 376] on link "Logs" at bounding box center [942, 383] width 112 height 22
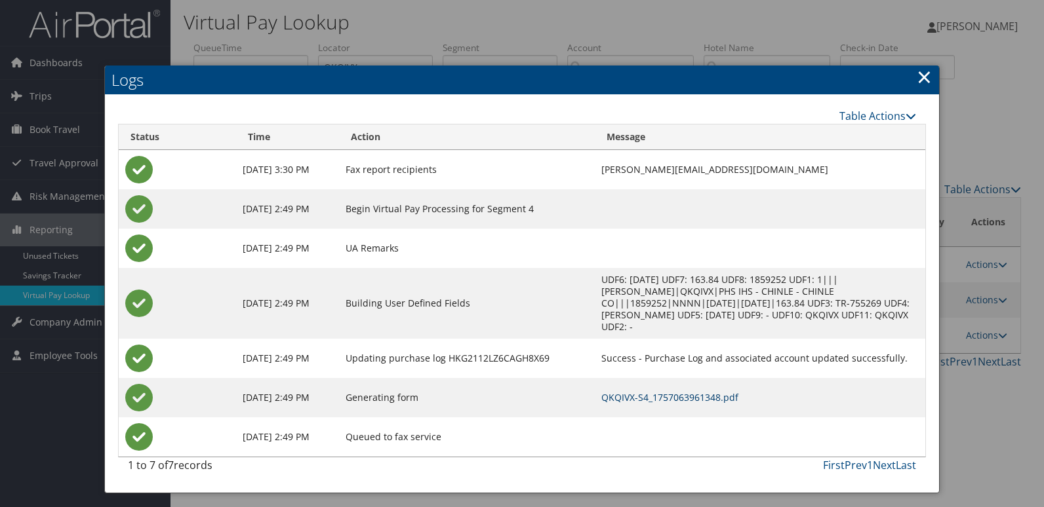
click at [676, 391] on link "QKQIVX-S4_1757063961348.pdf" at bounding box center [669, 397] width 137 height 12
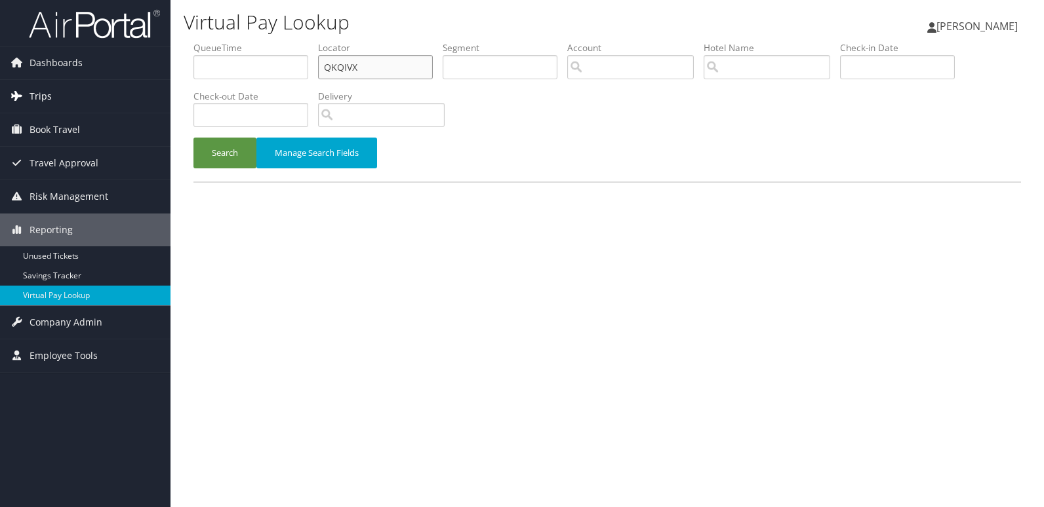
drag, startPoint x: 328, startPoint y: 66, endPoint x: 78, endPoint y: 92, distance: 251.2
click at [78, 92] on div "Dashboards AirPortal 360™ (Manager) My Travel Dashboard Trips Airtinerary® Look…" at bounding box center [522, 253] width 1044 height 507
paste input "SCCXVH"
type input "SCCXVH"
click at [193, 138] on button "Search" at bounding box center [224, 153] width 63 height 31
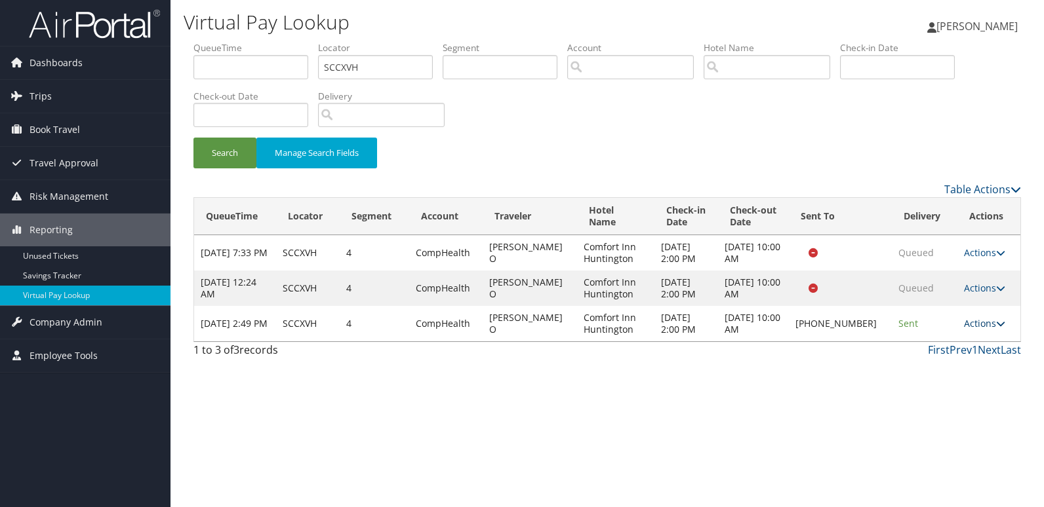
click at [974, 324] on link "Actions" at bounding box center [984, 323] width 41 height 12
click at [937, 352] on link "Resend" at bounding box center [940, 343] width 112 height 22
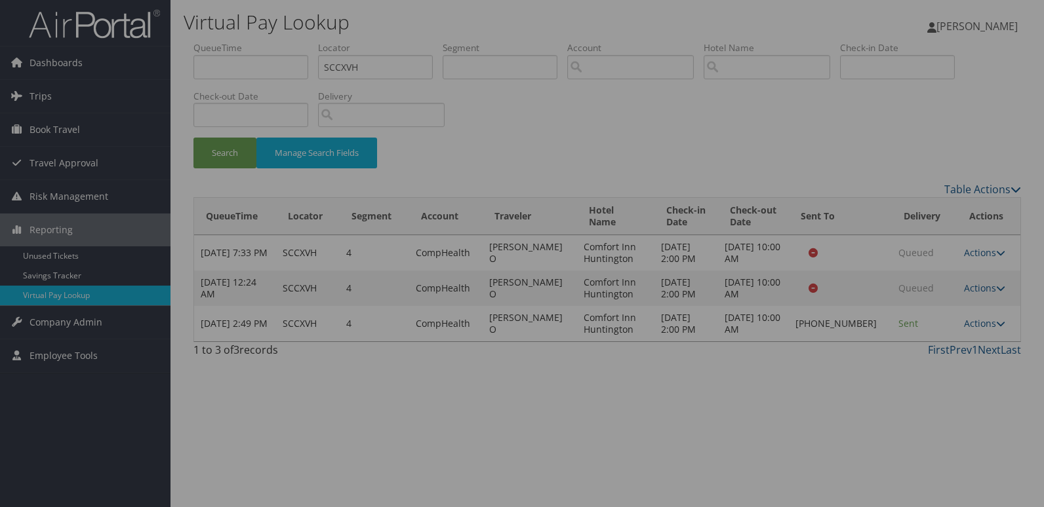
click at [923, 355] on div at bounding box center [522, 253] width 1044 height 507
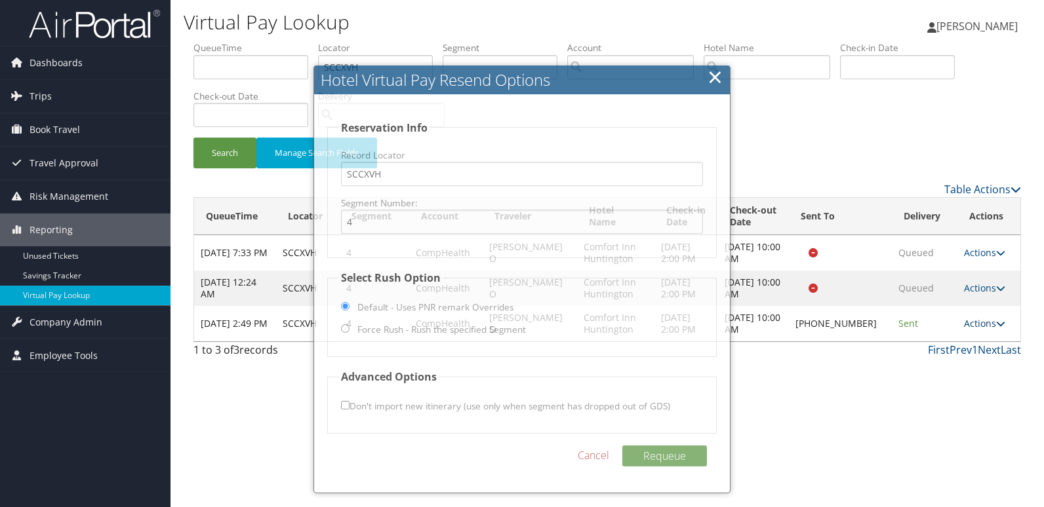
click at [972, 327] on link "Actions" at bounding box center [984, 323] width 41 height 12
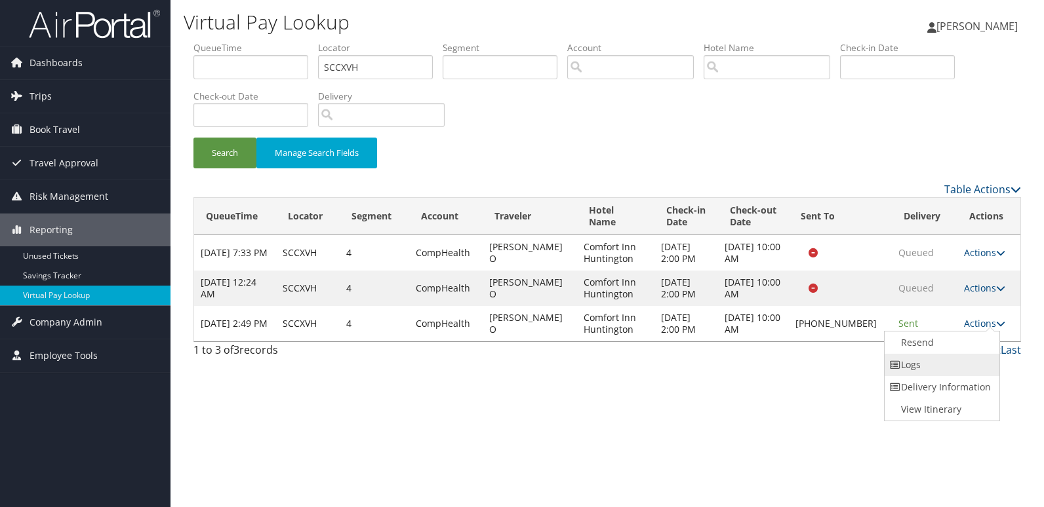
click at [938, 371] on link "Logs" at bounding box center [940, 365] width 112 height 22
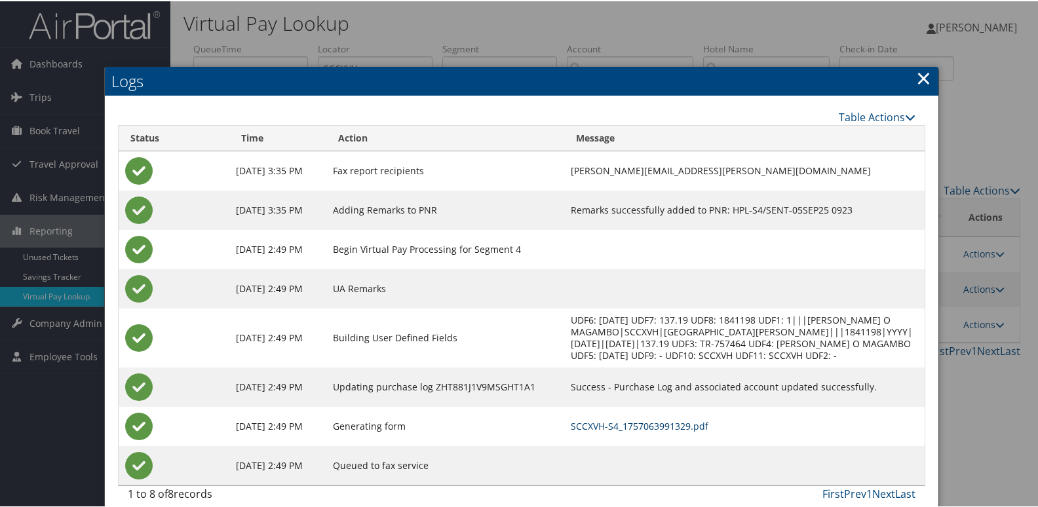
drag, startPoint x: 643, startPoint y: 429, endPoint x: 657, endPoint y: 431, distance: 14.6
click at [643, 429] on link "SCCXVH-S4_1757063991329.pdf" at bounding box center [640, 425] width 138 height 12
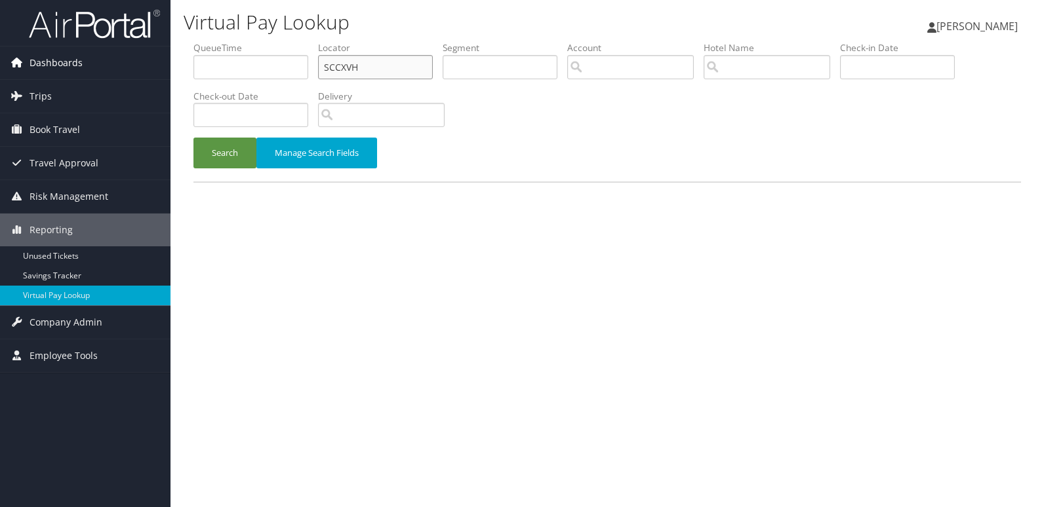
drag, startPoint x: 332, startPoint y: 69, endPoint x: 106, endPoint y: 71, distance: 225.5
click at [106, 71] on div "Dashboards AirPortal 360™ (Manager) My Travel Dashboard Trips Airtinerary® Look…" at bounding box center [522, 253] width 1044 height 507
paste input "IEQOK"
type input "SIEQOK"
click at [193, 138] on button "Search" at bounding box center [224, 153] width 63 height 31
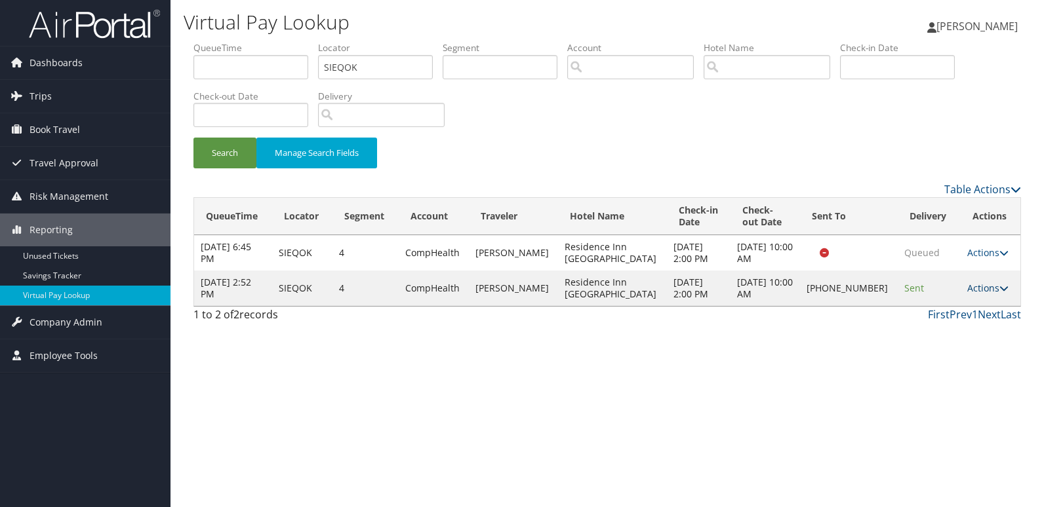
click at [971, 288] on link "Actions" at bounding box center [987, 288] width 41 height 12
click at [951, 328] on link "Logs" at bounding box center [942, 330] width 112 height 22
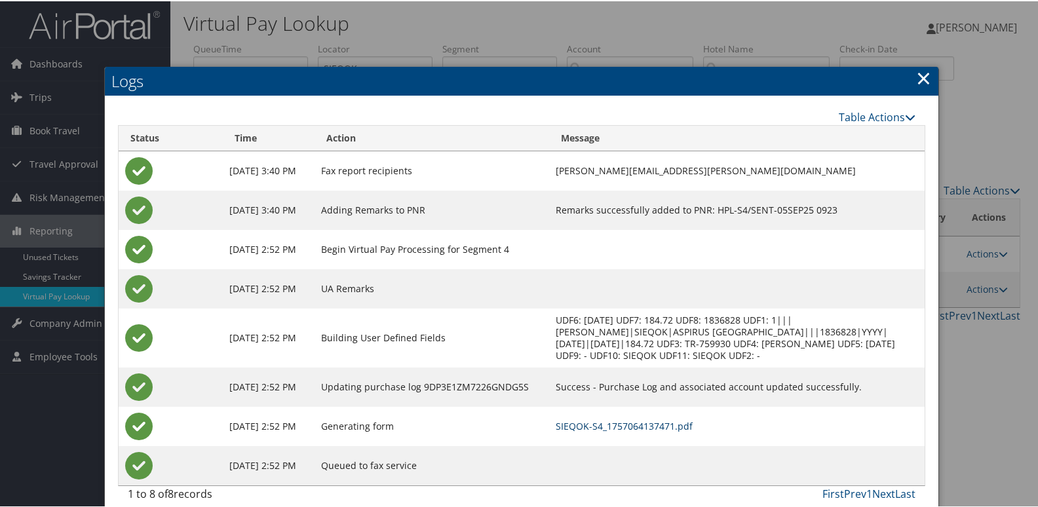
click at [646, 419] on link "SIEQOK-S4_1757064137471.pdf" at bounding box center [624, 425] width 137 height 12
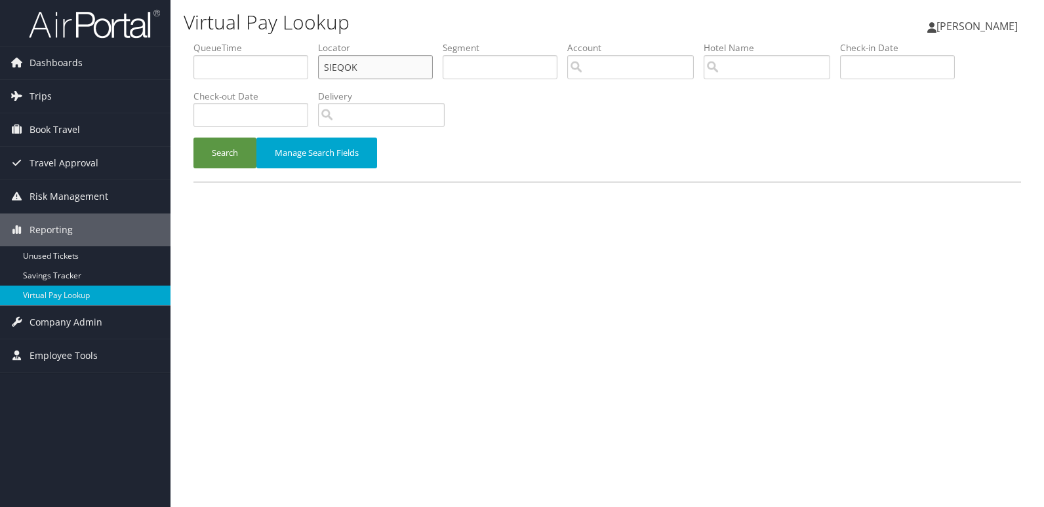
drag, startPoint x: 273, startPoint y: 80, endPoint x: 257, endPoint y: 82, distance: 16.5
click at [257, 41] on ul "QueueTime Locator SIEQOK Segment Account Traveler Hotel Name Check-in Date Chec…" at bounding box center [606, 41] width 827 height 0
paste input "YEBCSZ"
type input "YEBCSZ"
click at [235, 147] on button "Search" at bounding box center [224, 153] width 63 height 31
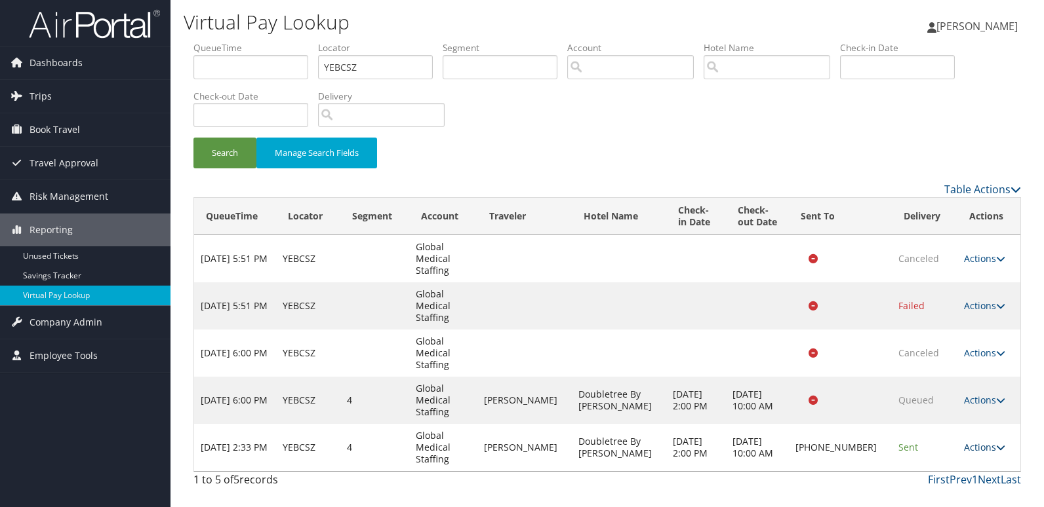
click at [973, 446] on link "Actions" at bounding box center [984, 447] width 41 height 12
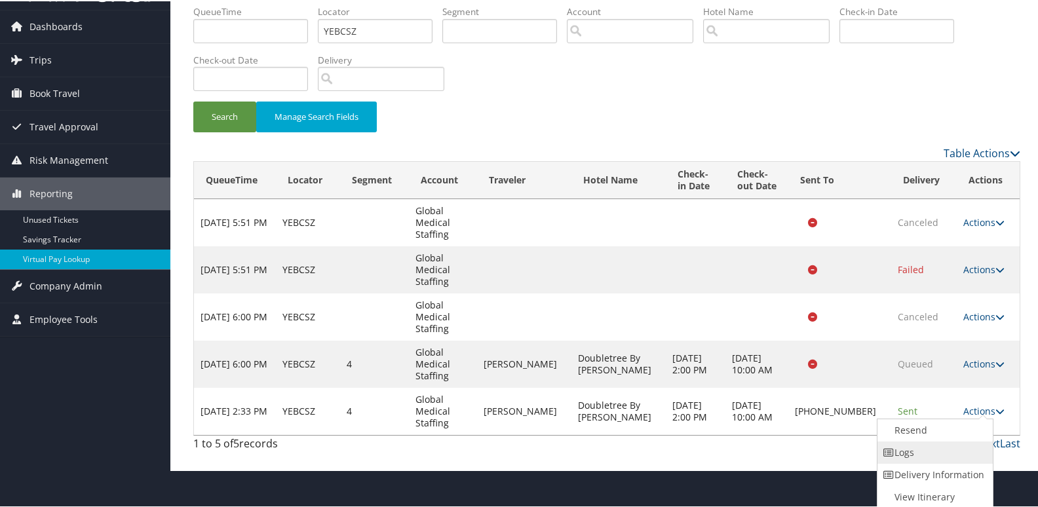
click at [944, 456] on link "Logs" at bounding box center [934, 451] width 112 height 22
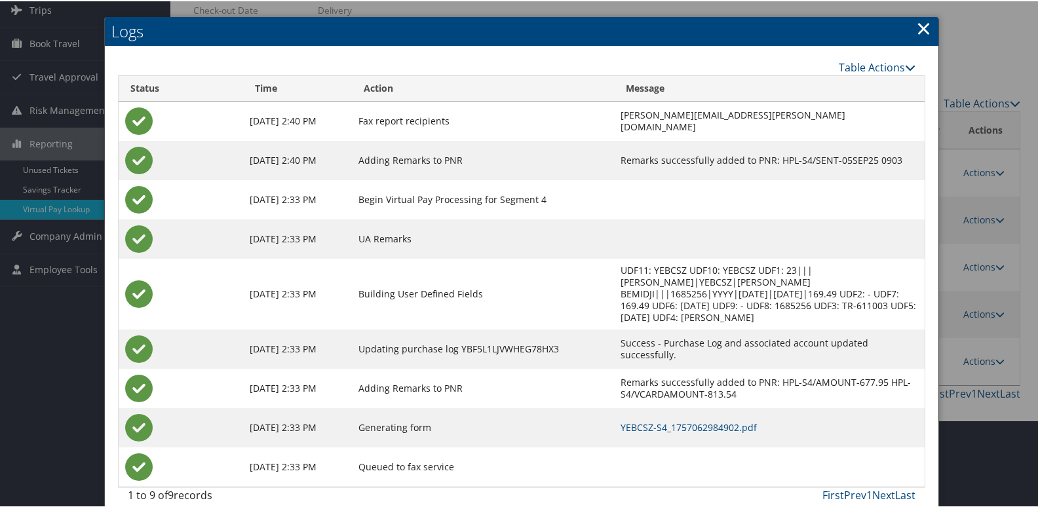
scroll to position [90, 0]
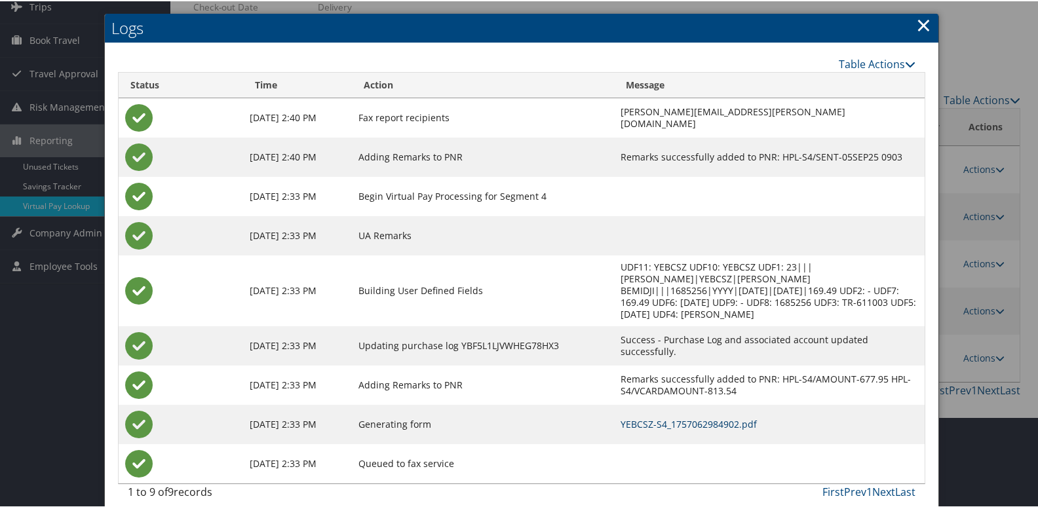
click at [680, 417] on link "YEBCSZ-S4_1757062984902.pdf" at bounding box center [689, 423] width 136 height 12
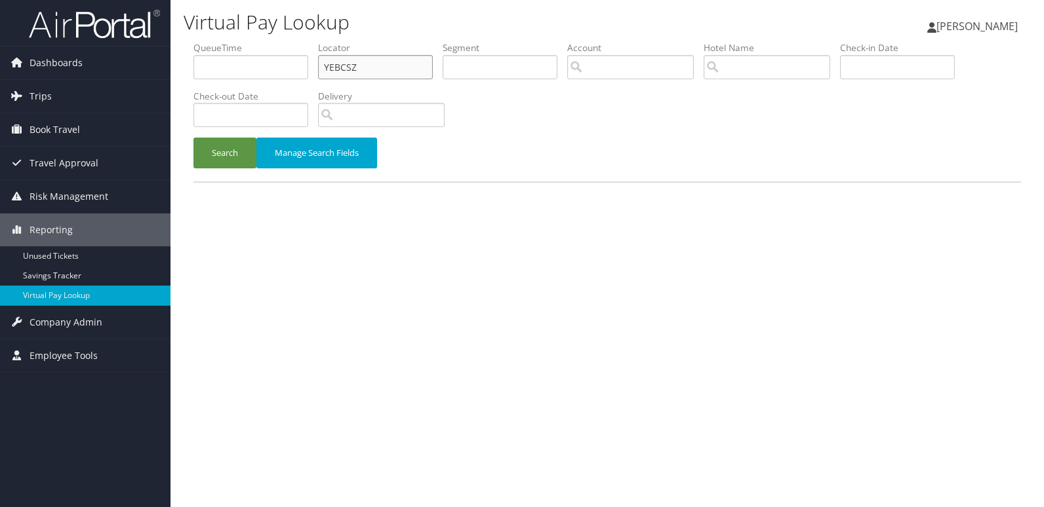
drag, startPoint x: 356, startPoint y: 68, endPoint x: 290, endPoint y: 77, distance: 66.2
click at [290, 41] on ul "QueueTime Locator YEBCSZ Segment Account Traveler Hotel Name Check-in Date Chec…" at bounding box center [606, 41] width 827 height 0
paste input "AUTLH"
type input "YAUTLH"
click at [221, 138] on button "Search" at bounding box center [224, 153] width 63 height 31
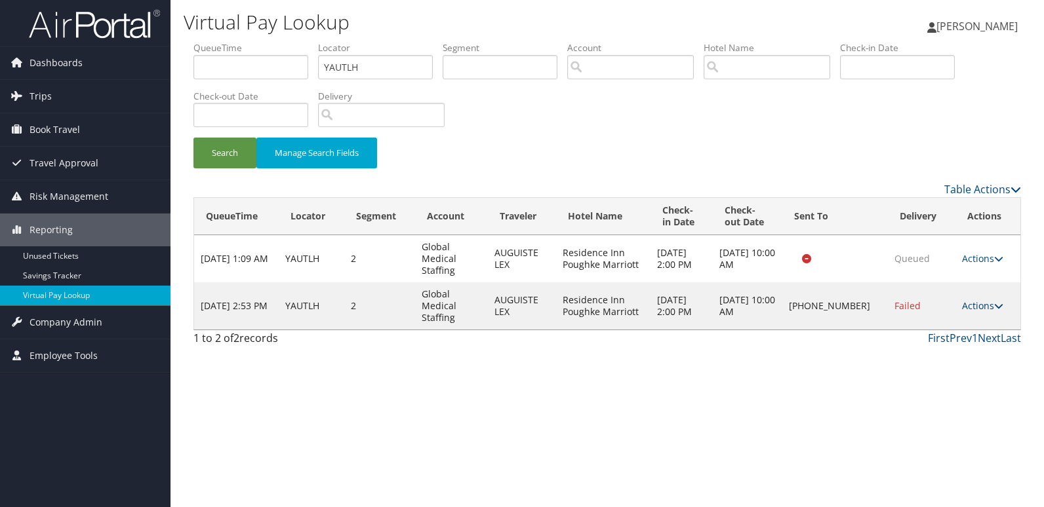
click at [985, 300] on link "Actions" at bounding box center [982, 306] width 41 height 12
click at [925, 332] on link "Logs" at bounding box center [940, 330] width 112 height 22
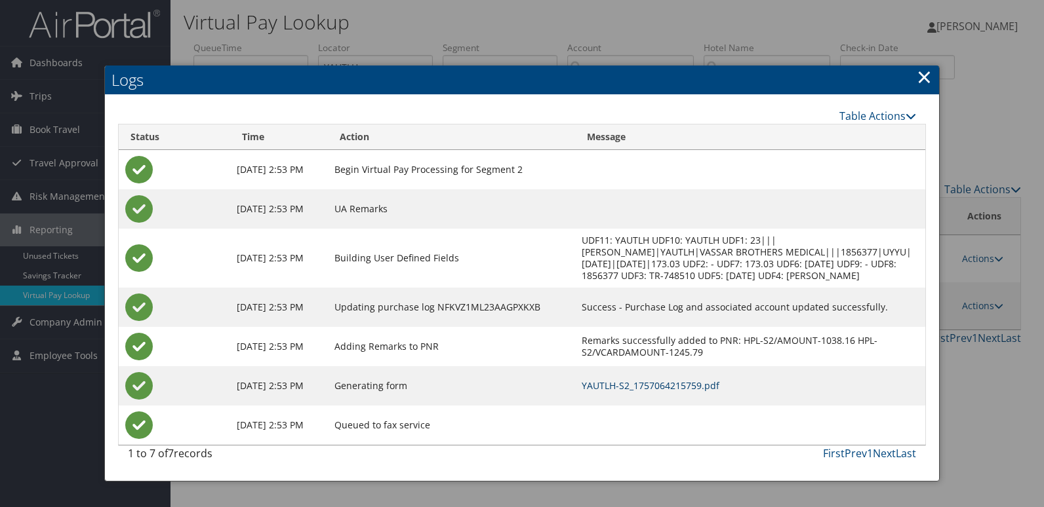
click at [674, 392] on link "YAUTLH-S2_1757064215759.pdf" at bounding box center [650, 386] width 138 height 12
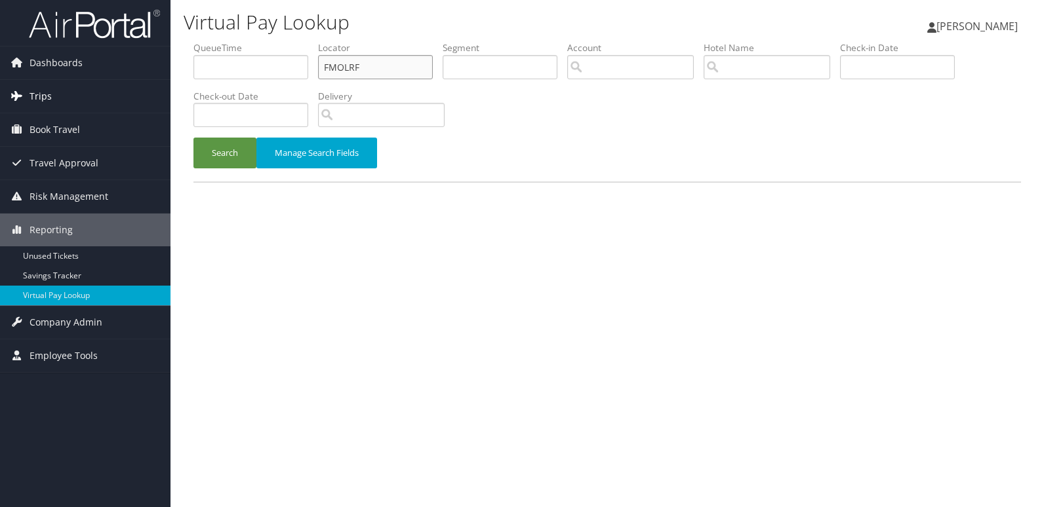
drag, startPoint x: 362, startPoint y: 66, endPoint x: 127, endPoint y: 110, distance: 239.4
click at [127, 110] on div "Dashboards AirPortal 360™ (Manager) My Travel Dashboard Trips Airtinerary® Look…" at bounding box center [522, 253] width 1044 height 507
paste input "QLZKWS"
click at [193, 138] on button "Search" at bounding box center [224, 153] width 63 height 31
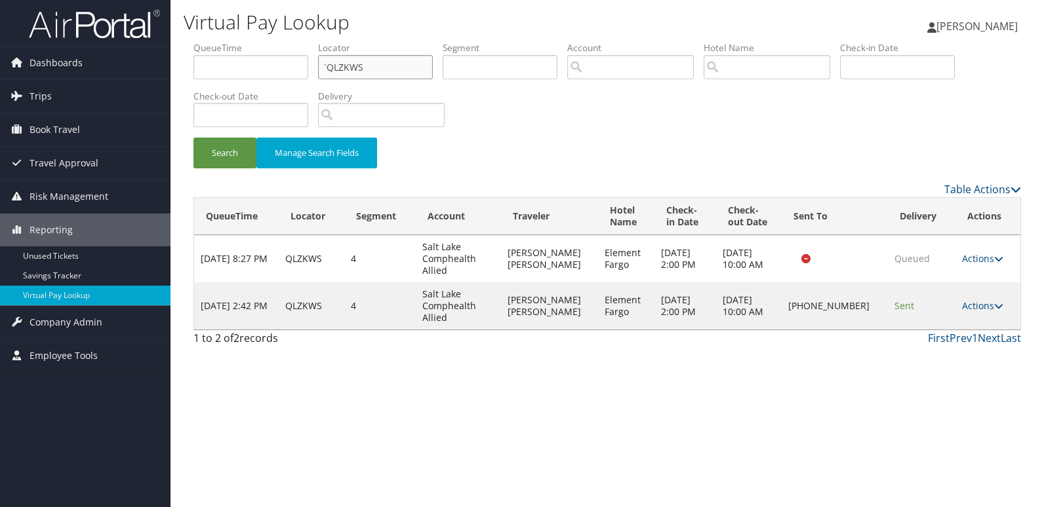
type input "`QLZKWS"
click at [748, 426] on div "Virtual Pay Lookup Luke Perry Luke Perry My Settings Travel Agency Contacts Vie…" at bounding box center [606, 253] width 873 height 507
click at [969, 304] on link "Actions" at bounding box center [982, 306] width 41 height 12
click at [952, 341] on link "Logs" at bounding box center [940, 347] width 112 height 22
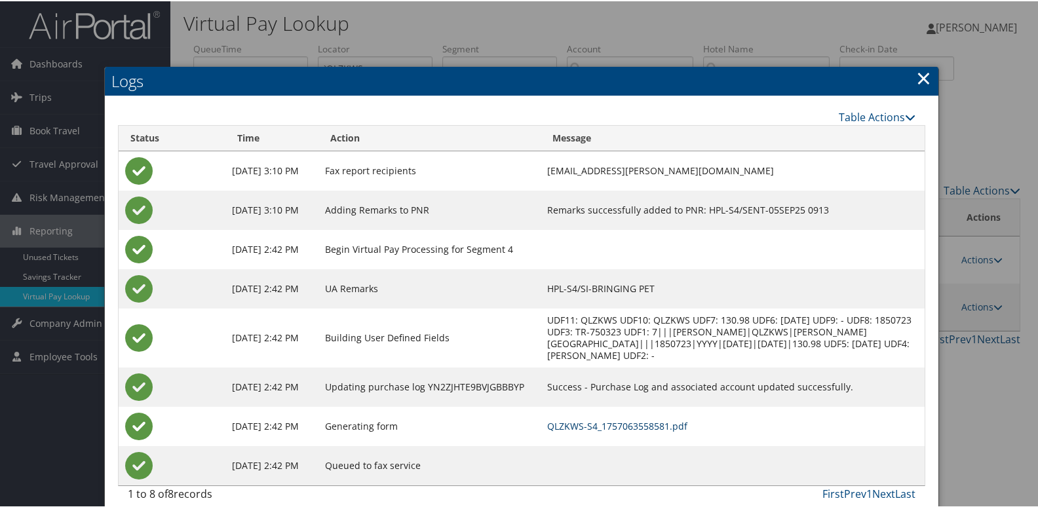
click at [620, 425] on link "QLZKWS-S4_1757063558581.pdf" at bounding box center [617, 425] width 140 height 12
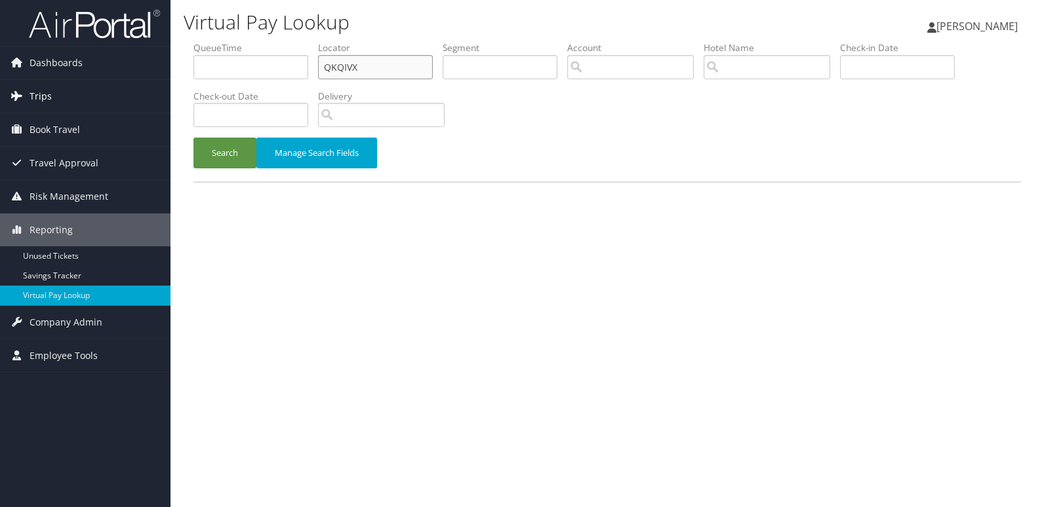
drag, startPoint x: 365, startPoint y: 64, endPoint x: 160, endPoint y: 97, distance: 207.9
click at [128, 79] on div "Dashboards AirPortal 360™ (Manager) My Travel Dashboard Trips Airtinerary® Look…" at bounding box center [522, 253] width 1044 height 507
paste input "FUBPM"
type input "QFUBPM"
click at [209, 150] on button "Search" at bounding box center [224, 153] width 63 height 31
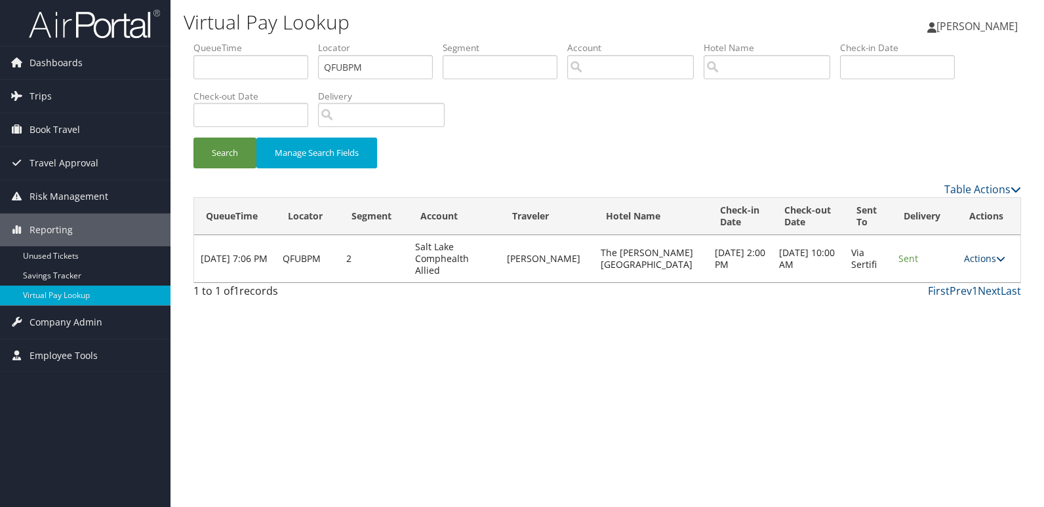
click at [983, 255] on link "Actions" at bounding box center [984, 258] width 41 height 12
click at [921, 298] on icon at bounding box center [926, 294] width 12 height 9
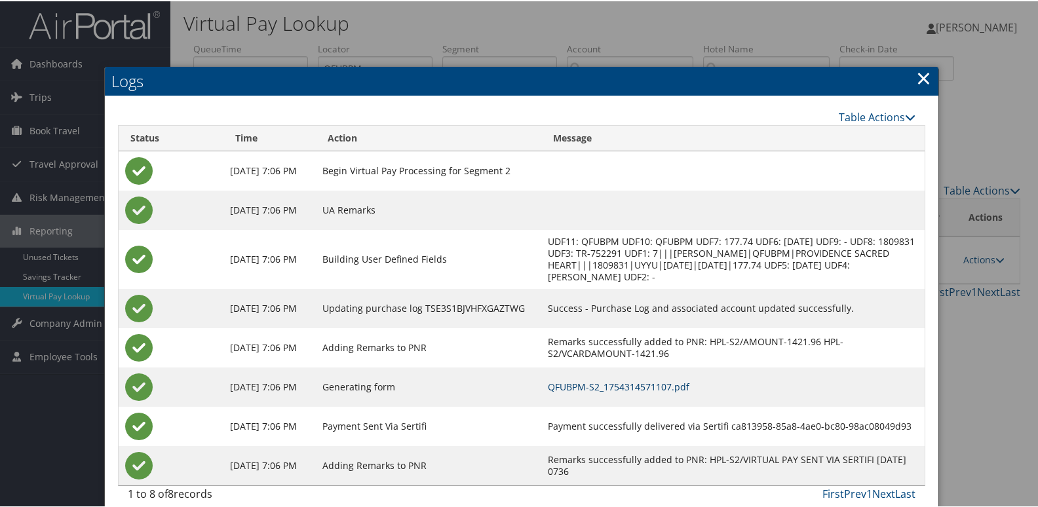
click at [659, 392] on link "QFUBPM-S2_1754314571107.pdf" at bounding box center [619, 386] width 142 height 12
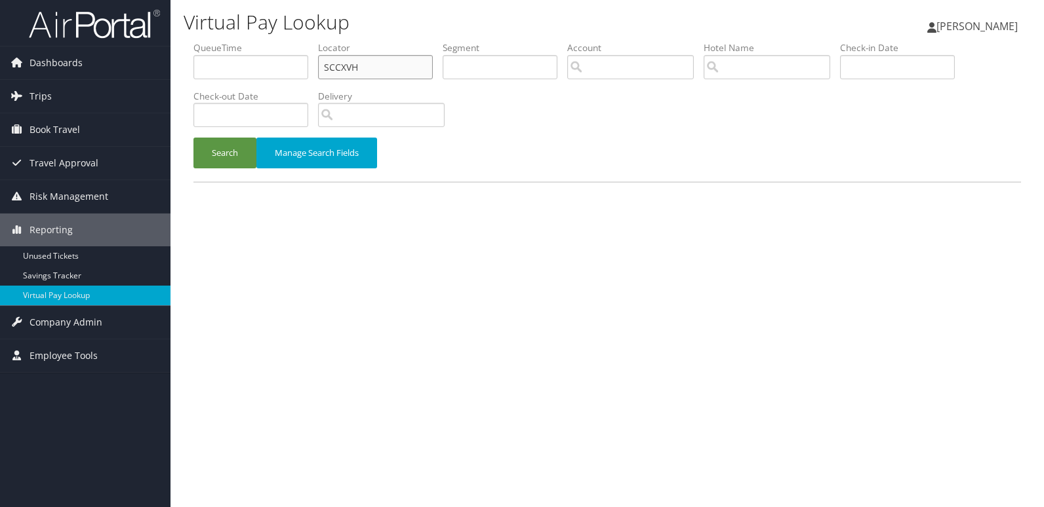
drag, startPoint x: 358, startPoint y: 68, endPoint x: 220, endPoint y: 79, distance: 138.1
click at [220, 41] on ul "QueueTime Locator SCCXVH Segment Account Traveler Hotel Name Check-in Date Chec…" at bounding box center [606, 41] width 827 height 0
paste input "EVBQC"
type input "EVBQCH"
click at [225, 152] on button "Search" at bounding box center [224, 153] width 63 height 31
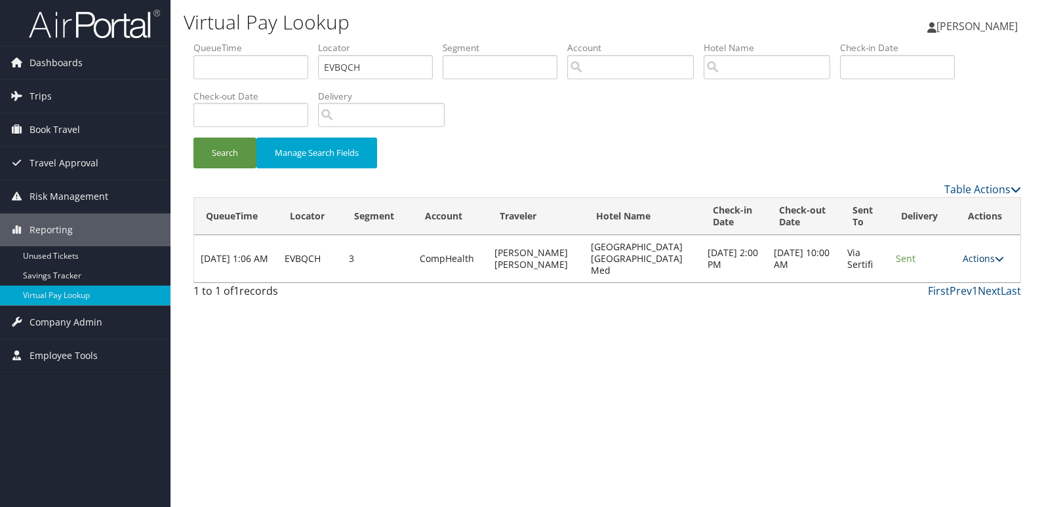
click at [977, 256] on link "Actions" at bounding box center [982, 258] width 41 height 12
click at [945, 301] on link "Logs" at bounding box center [956, 294] width 83 height 22
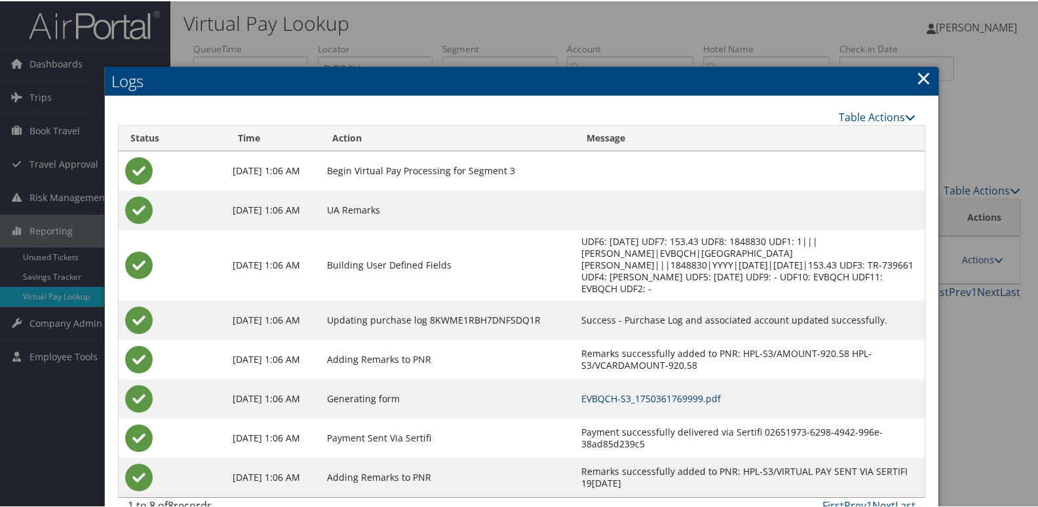
click at [678, 391] on link "EVBQCH-S3_1750361769999.pdf" at bounding box center [651, 397] width 140 height 12
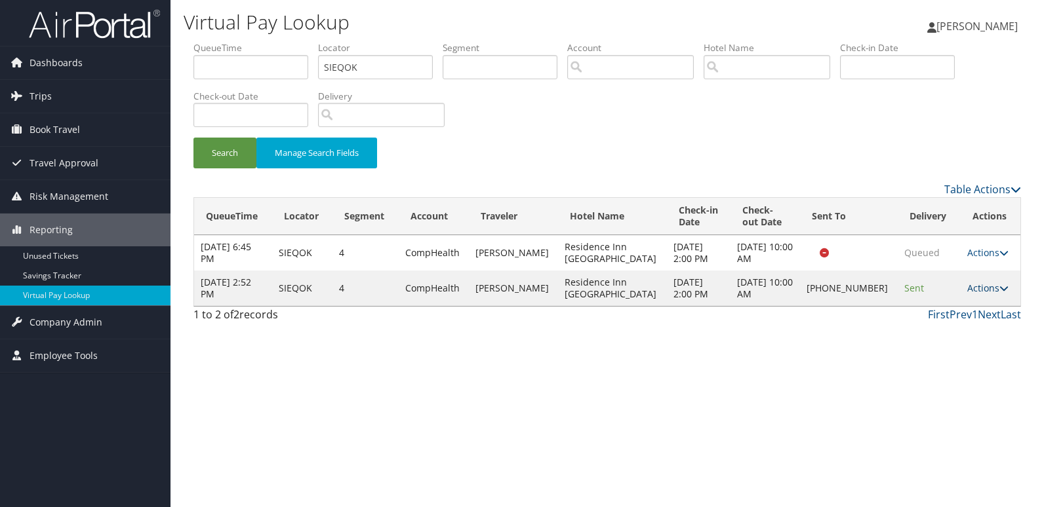
click at [967, 290] on link "Actions" at bounding box center [987, 288] width 41 height 12
click at [937, 319] on link "Logs" at bounding box center [942, 330] width 112 height 22
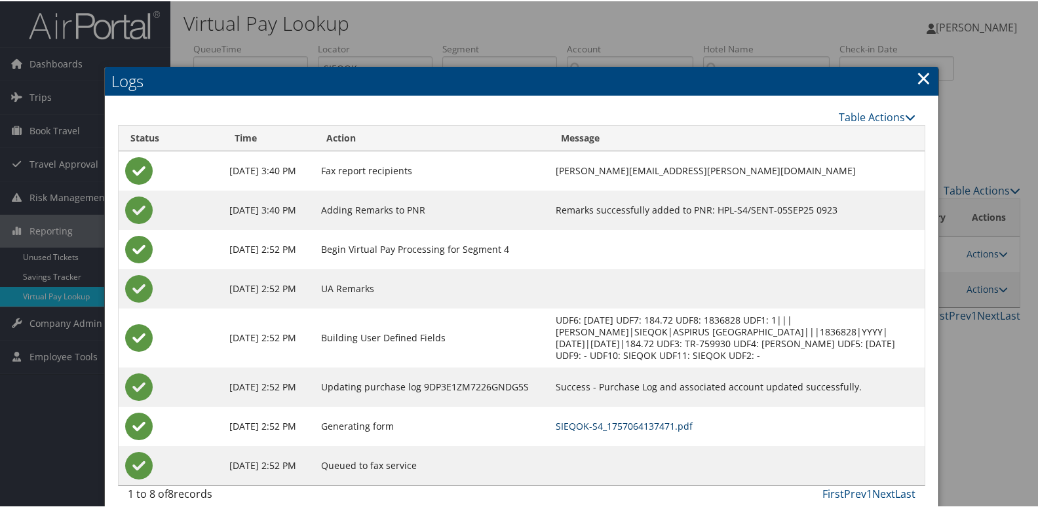
drag, startPoint x: 636, startPoint y: 421, endPoint x: 671, endPoint y: 431, distance: 35.3
click at [636, 421] on link "SIEQOK-S4_1757064137471.pdf" at bounding box center [624, 425] width 137 height 12
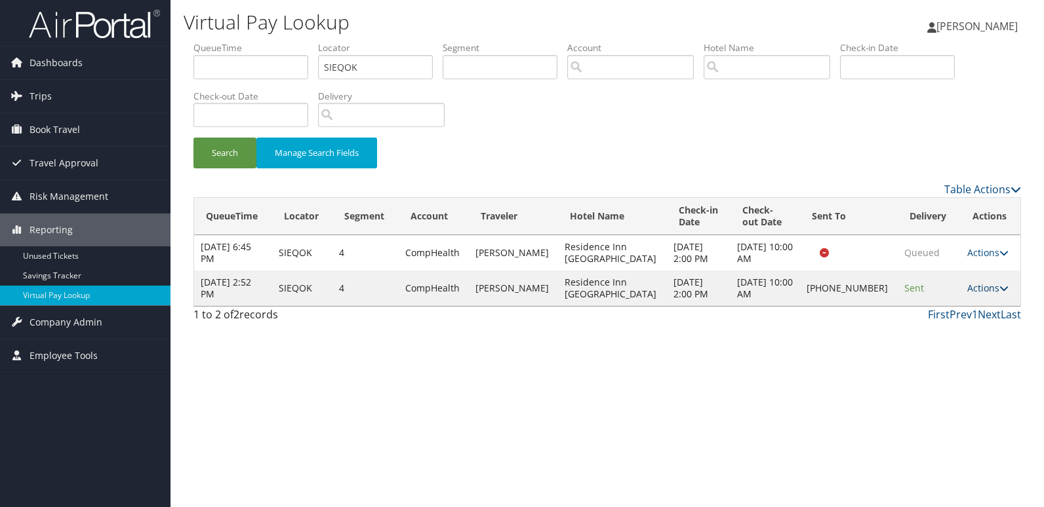
click at [978, 289] on link "Actions" at bounding box center [987, 288] width 41 height 12
click at [941, 331] on link "Logs" at bounding box center [942, 330] width 112 height 22
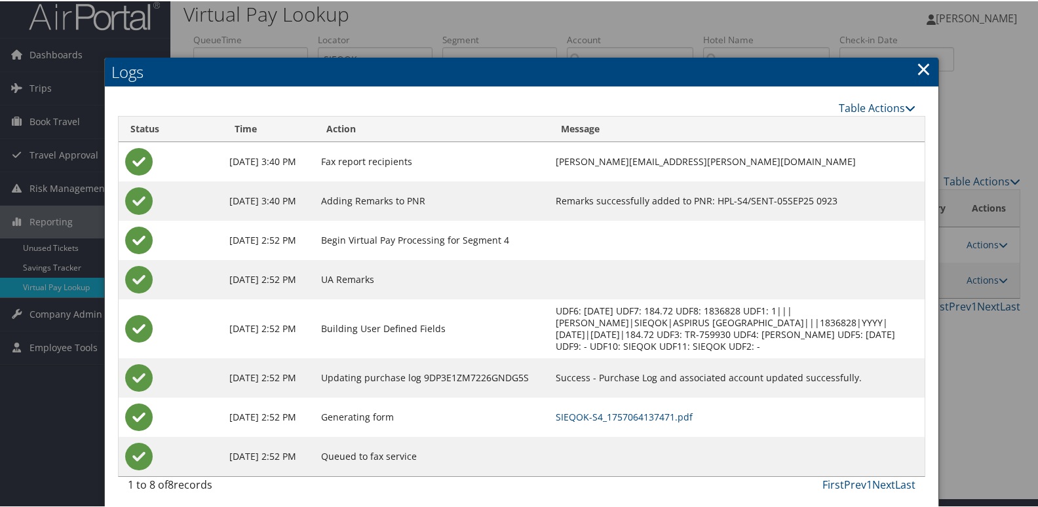
scroll to position [14, 0]
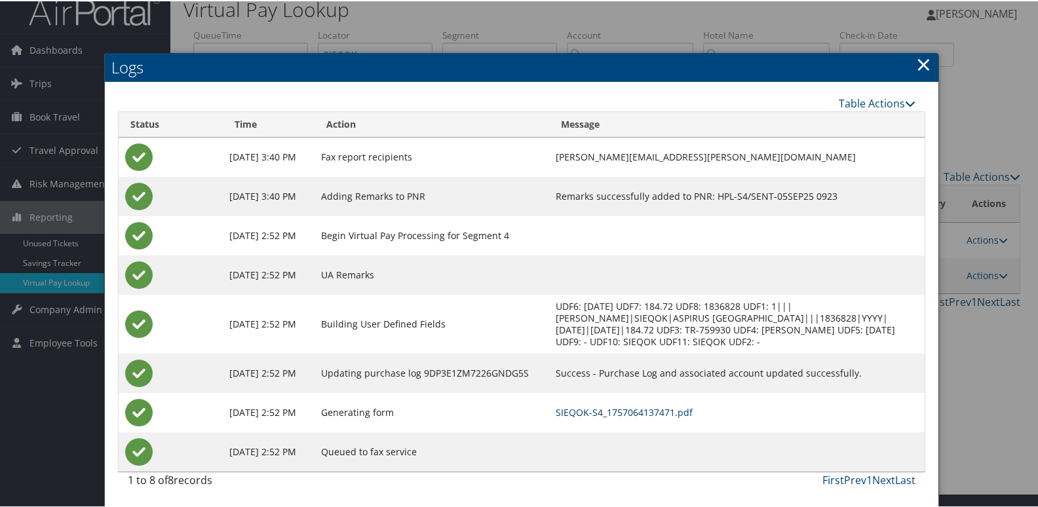
drag, startPoint x: 654, startPoint y: 405, endPoint x: 790, endPoint y: 421, distance: 136.6
click at [654, 404] on td "SIEQOK-S4_1757064137471.pdf" at bounding box center [737, 411] width 376 height 39
click at [600, 410] on link "SIEQOK-S4_1757064137471.pdf" at bounding box center [624, 411] width 137 height 12
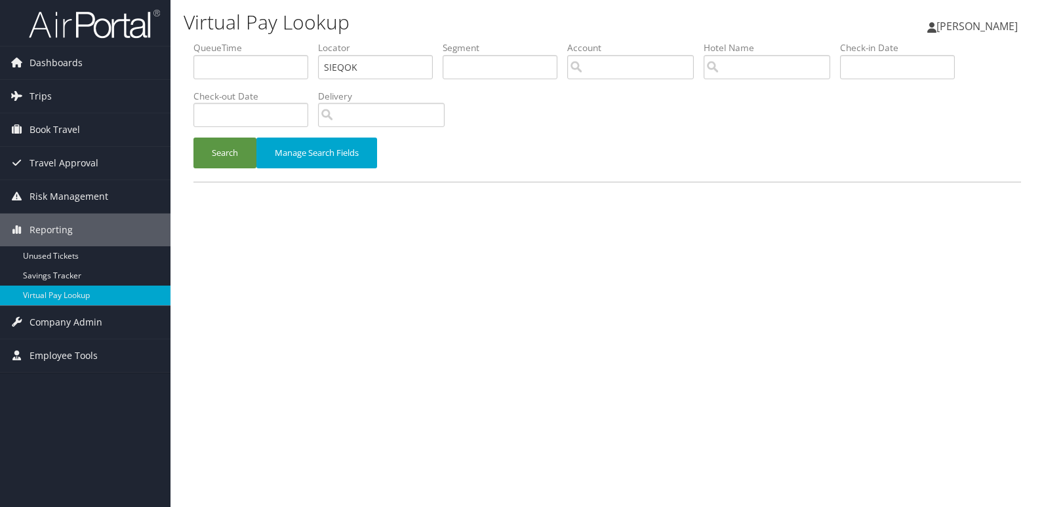
click at [212, 155] on button "Search" at bounding box center [224, 153] width 63 height 31
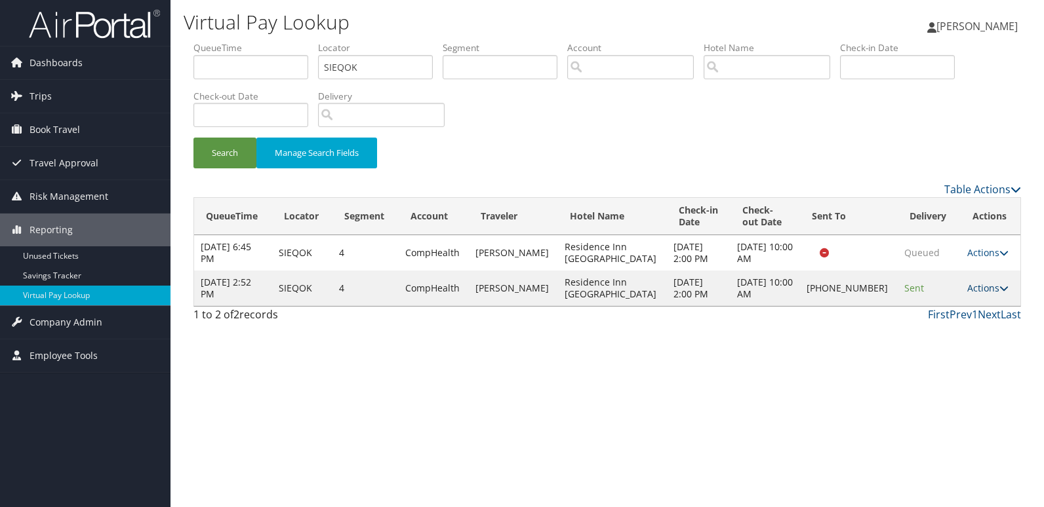
click at [973, 285] on link "Actions" at bounding box center [987, 288] width 41 height 12
click at [929, 305] on link "Resend" at bounding box center [942, 307] width 112 height 22
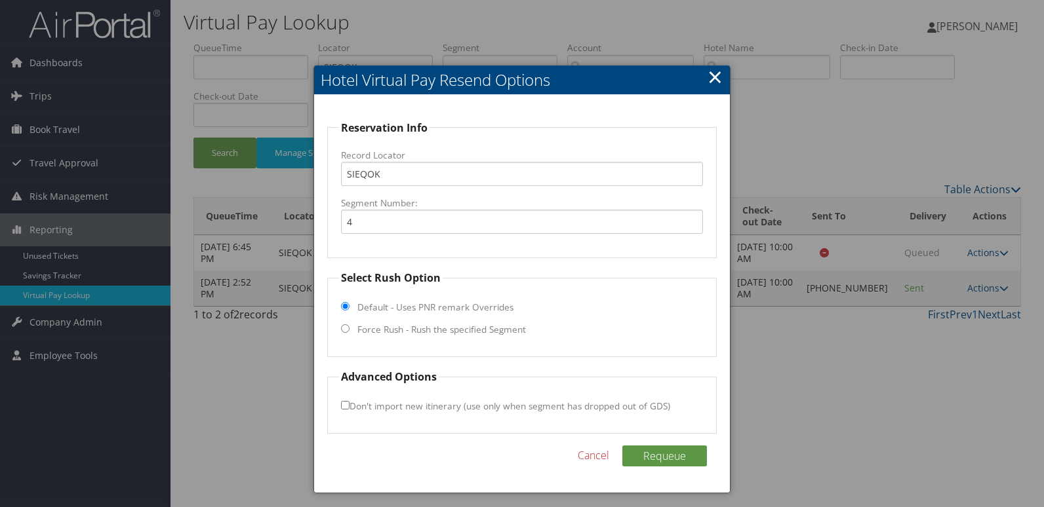
click at [463, 327] on label "Force Rush - Rush the specified Segment" at bounding box center [441, 329] width 168 height 13
click at [349, 327] on input "Force Rush - Rush the specified Segment" at bounding box center [345, 328] width 9 height 9
radio input "true"
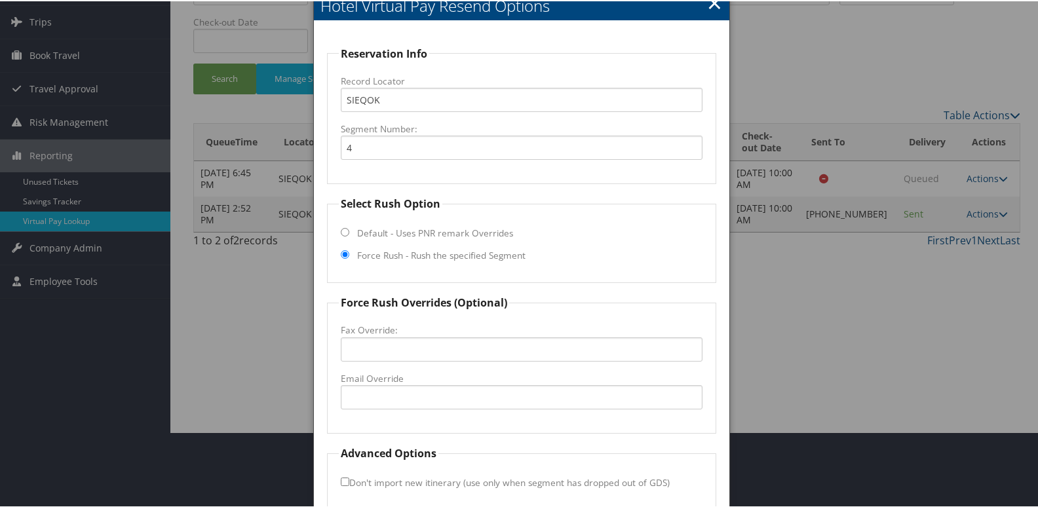
scroll to position [137, 0]
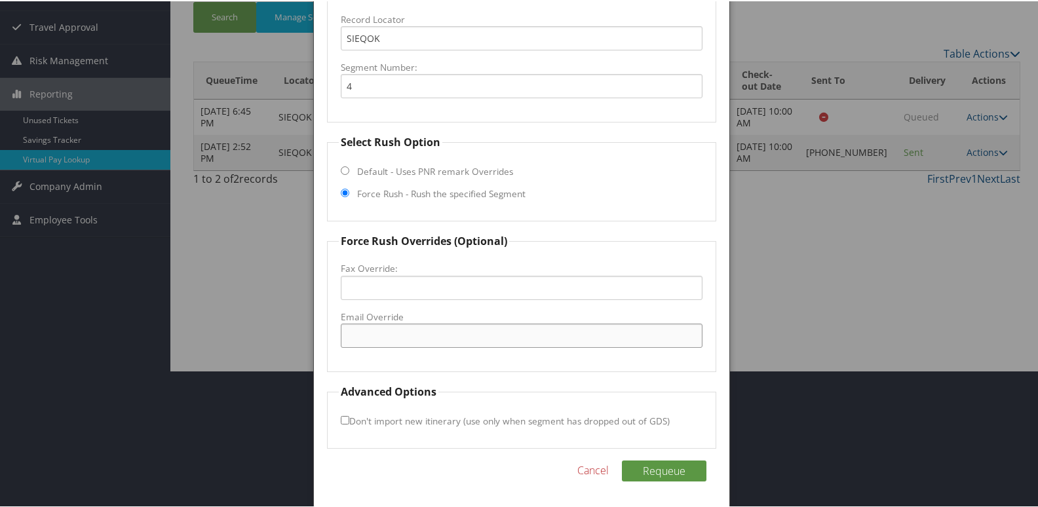
click at [389, 338] on input "Email Override" at bounding box center [522, 334] width 362 height 24
click at [398, 336] on input "Email Override" at bounding box center [522, 334] width 362 height 24
drag, startPoint x: 476, startPoint y: 334, endPoint x: 16, endPoint y: 321, distance: 460.3
click at [16, 321] on body "Menu Dashboards ► AirPortal 360™ (Manager) My Travel Dashboard Trips ► Airtiner…" at bounding box center [522, 116] width 1044 height 507
type input "dstrother@slynnhosp.com"
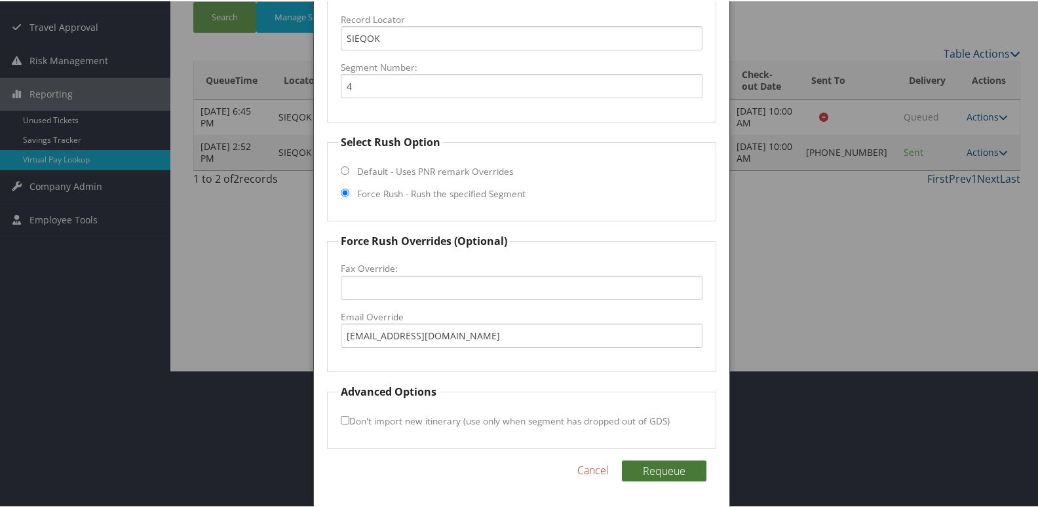
click at [652, 465] on button "Requeue" at bounding box center [664, 469] width 85 height 21
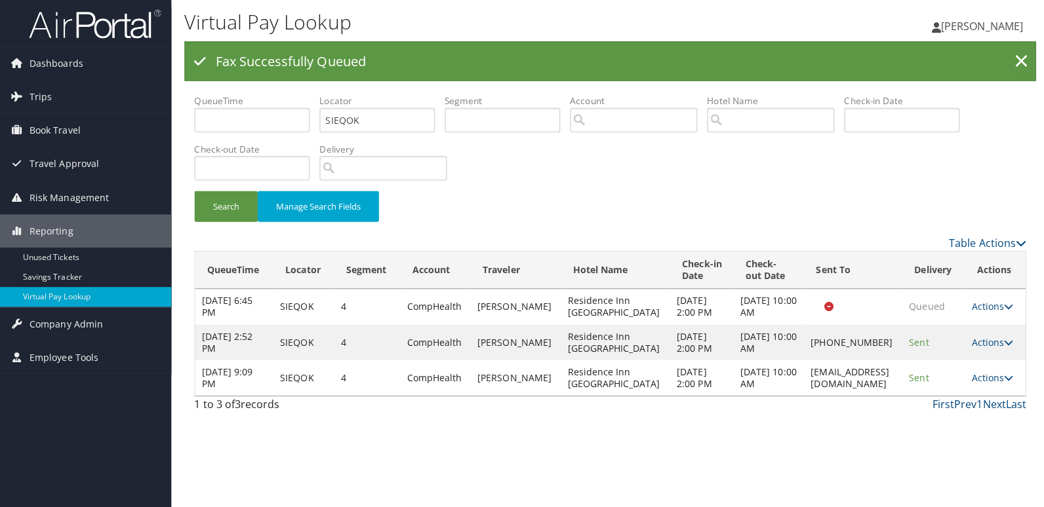
scroll to position [0, 0]
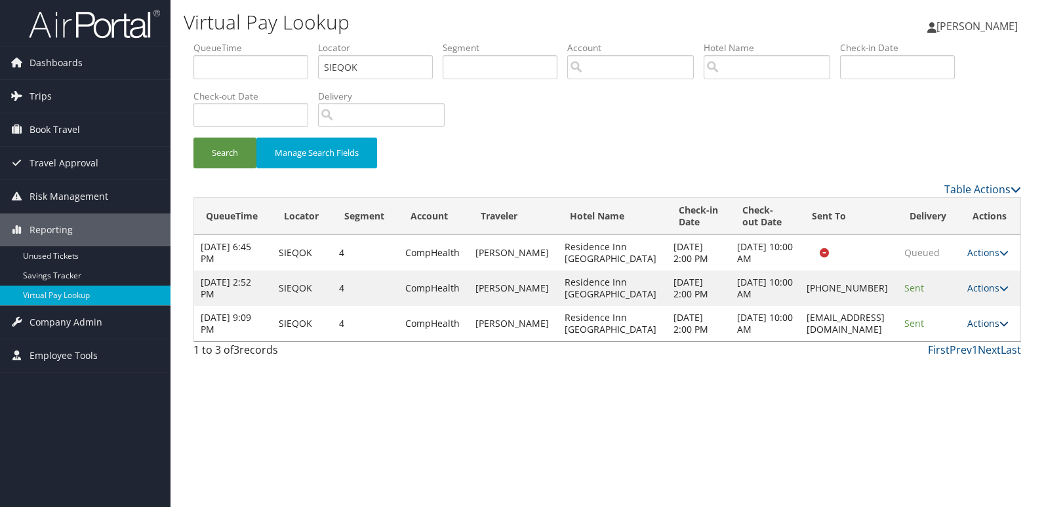
click at [994, 317] on link "Actions" at bounding box center [987, 323] width 41 height 12
click at [956, 362] on link "Logs" at bounding box center [963, 365] width 83 height 22
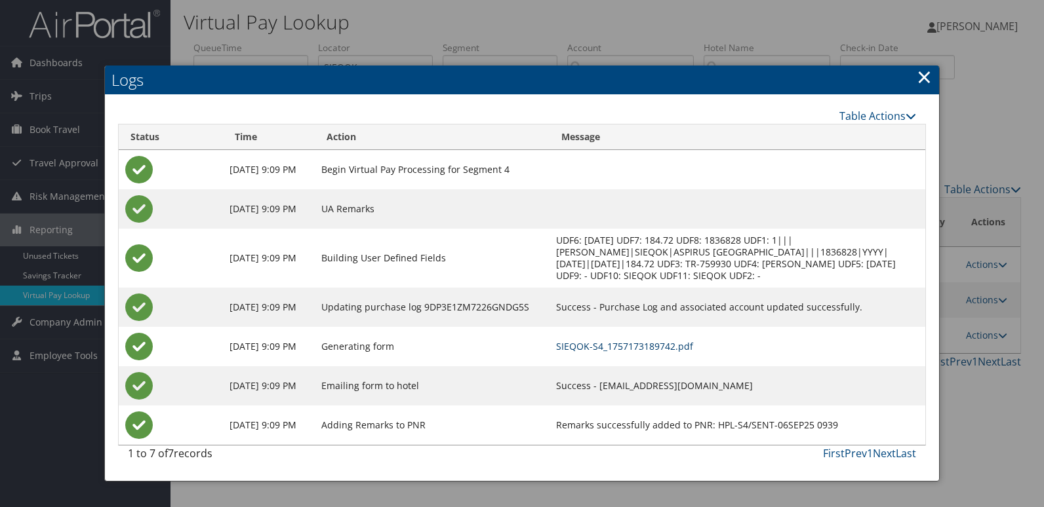
click at [688, 342] on link "SIEQOK-S4_1757173189742.pdf" at bounding box center [624, 346] width 137 height 12
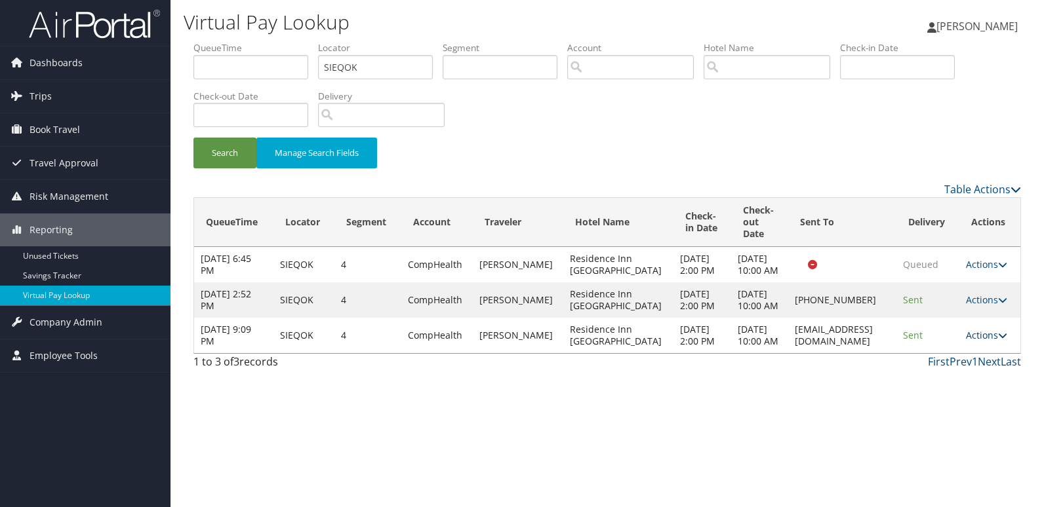
click at [971, 341] on link "Actions" at bounding box center [986, 335] width 41 height 12
click at [959, 353] on td "Actions Resend Logs View Itinerary" at bounding box center [989, 335] width 61 height 35
drag, startPoint x: 870, startPoint y: 367, endPoint x: 752, endPoint y: 369, distance: 118.0
click at [788, 353] on td "dstrother@slynnhosp.com" at bounding box center [842, 335] width 108 height 35
copy td "dstrother@slynnhosp.com"
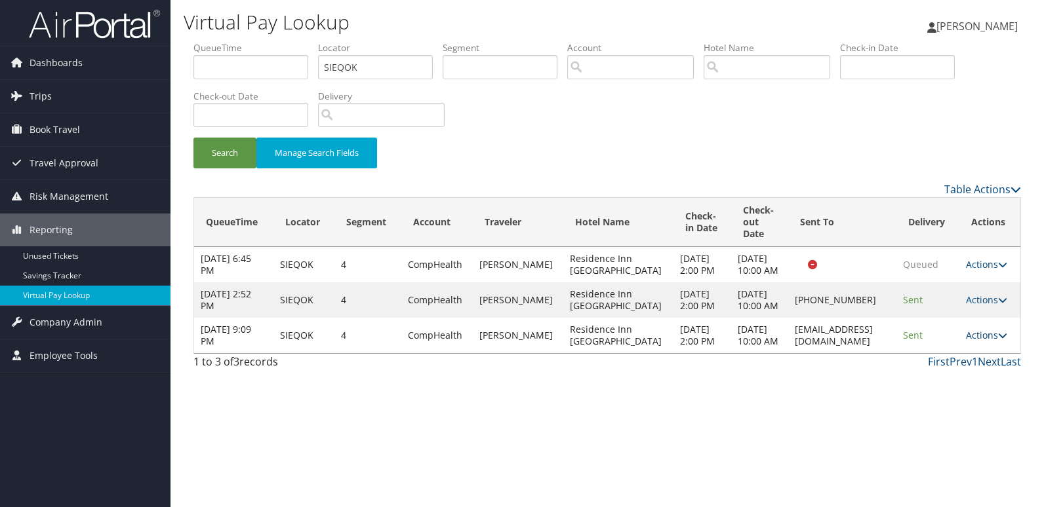
drag, startPoint x: 752, startPoint y: 369, endPoint x: 985, endPoint y: 367, distance: 233.4
click at [985, 341] on link "Actions" at bounding box center [986, 335] width 41 height 12
click at [959, 376] on link "Resend" at bounding box center [960, 384] width 83 height 22
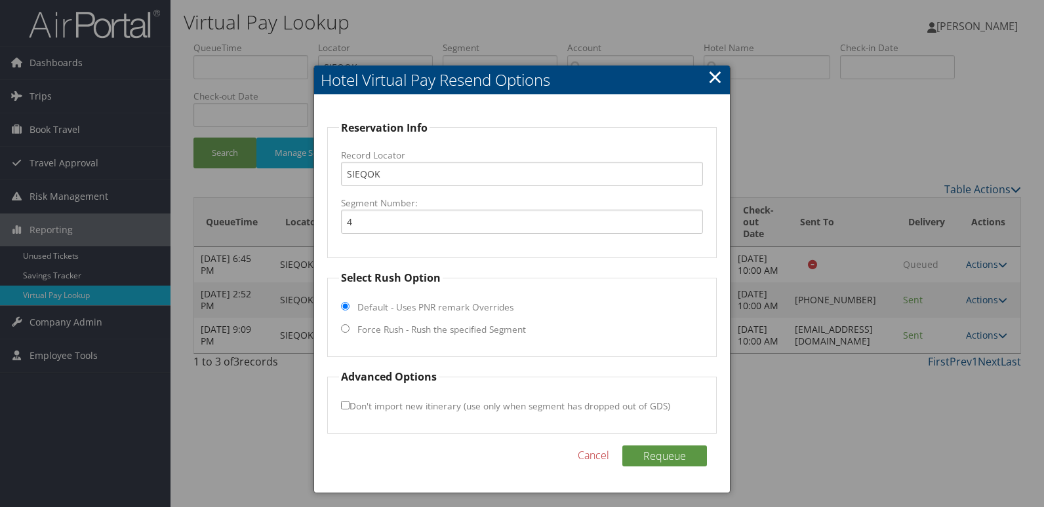
click at [418, 330] on label "Force Rush - Rush the specified Segment" at bounding box center [441, 329] width 168 height 13
click at [349, 330] on input "Force Rush - Rush the specified Segment" at bounding box center [345, 328] width 9 height 9
radio input "true"
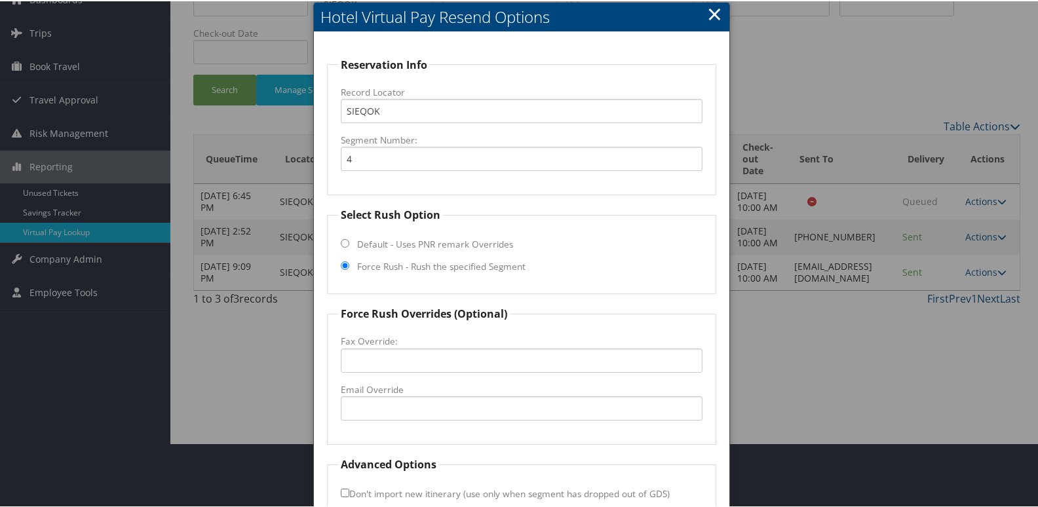
scroll to position [137, 0]
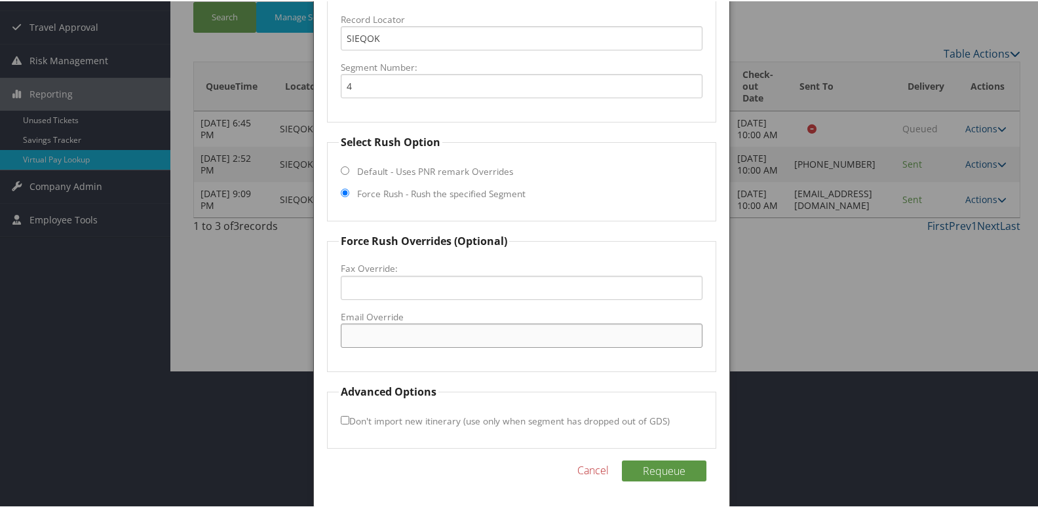
click at [397, 333] on input "Email Override" at bounding box center [522, 334] width 362 height 24
paste input "dstrother@slynnhosp.com"
click at [398, 334] on input "dstrother@slynnhosp.com" at bounding box center [522, 334] width 362 height 24
drag, startPoint x: 187, startPoint y: 332, endPoint x: -41, endPoint y: 332, distance: 227.4
click at [0, 332] on html "Menu Dashboards ► AirPortal 360™ (Manager) My Travel Dashboard Trips ► Airtiner…" at bounding box center [522, 116] width 1044 height 507
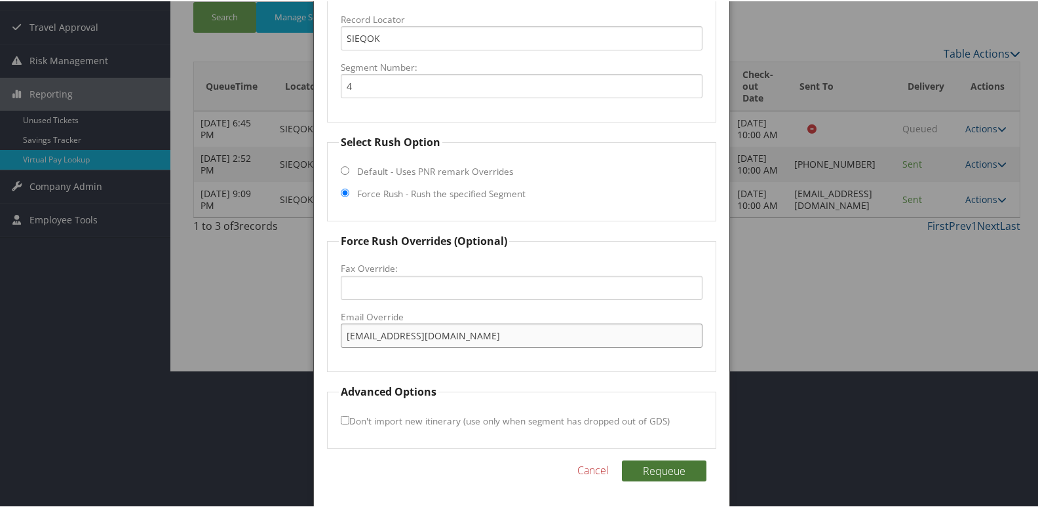
type input "dstrother@flynnhosp.com"
click at [639, 467] on button "Requeue" at bounding box center [664, 469] width 85 height 21
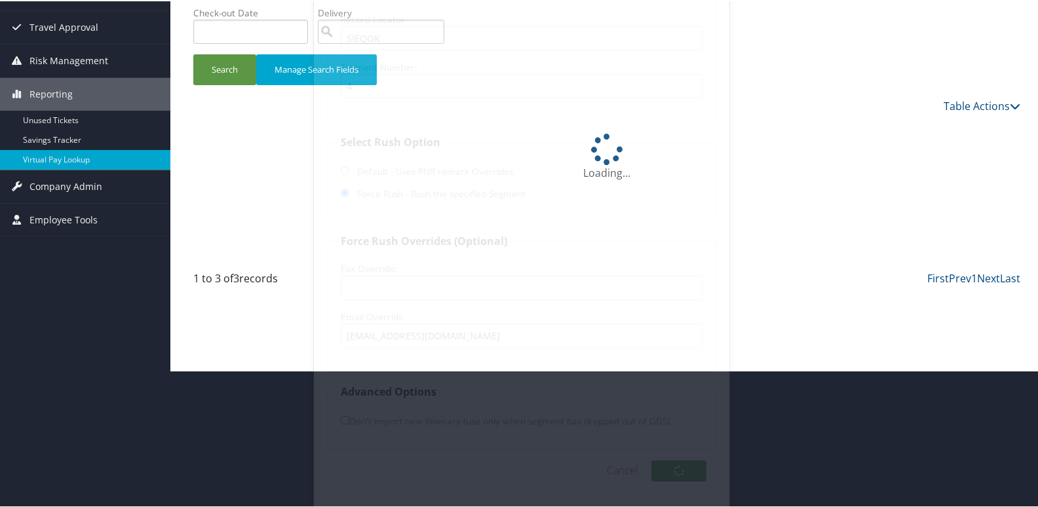
scroll to position [4, 0]
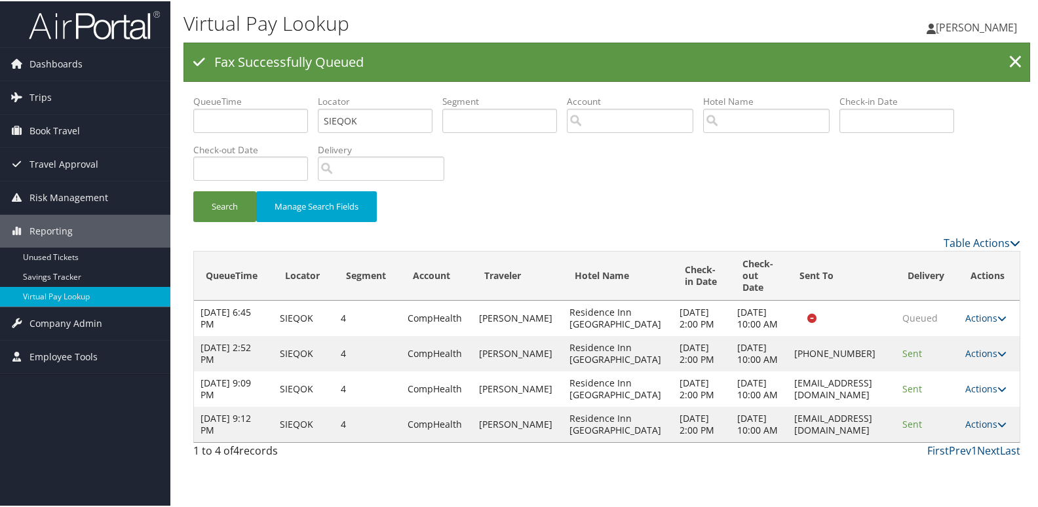
click at [998, 428] on icon at bounding box center [1002, 423] width 9 height 9
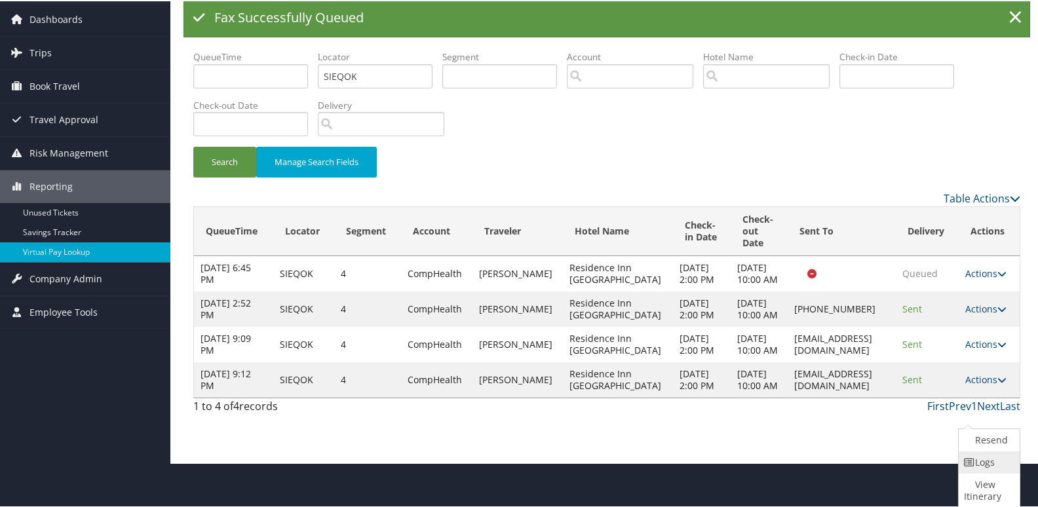
click at [973, 459] on icon at bounding box center [970, 461] width 12 height 9
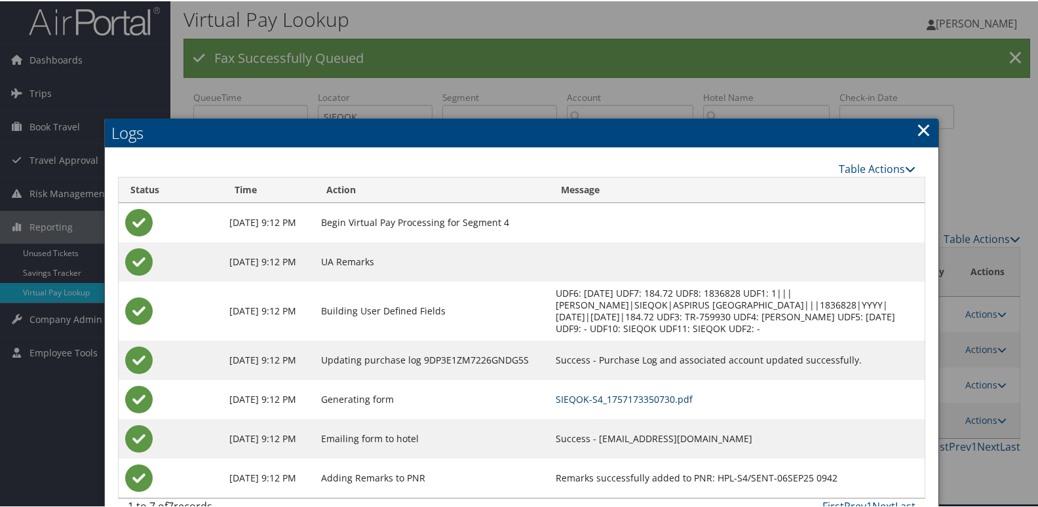
drag, startPoint x: 678, startPoint y: 393, endPoint x: 594, endPoint y: 269, distance: 150.5
click at [678, 392] on link "SIEQOK-S4_1757173350730.pdf" at bounding box center [624, 398] width 137 height 12
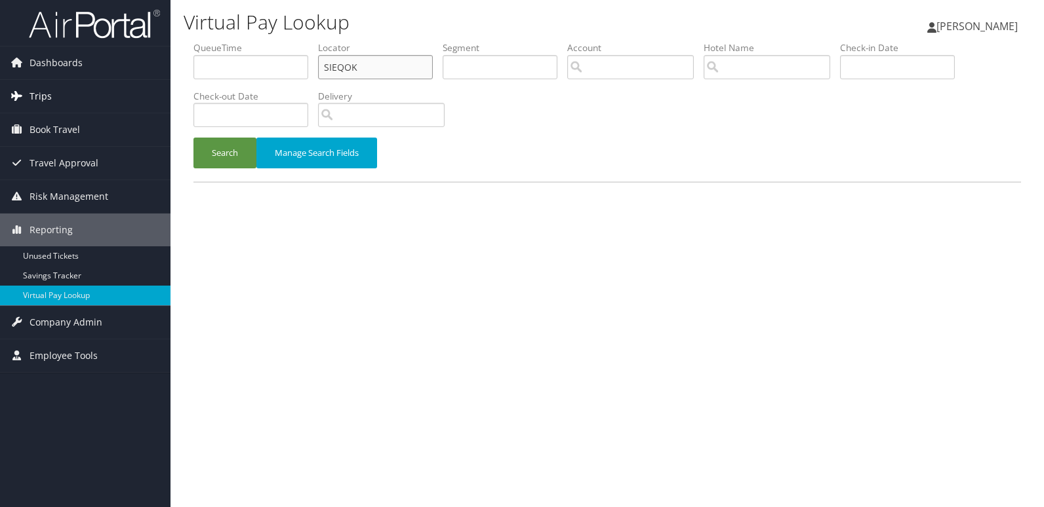
drag, startPoint x: 0, startPoint y: 0, endPoint x: 165, endPoint y: 96, distance: 190.7
click at [165, 96] on div "Dashboards AirPortal 360™ (Manager) My Travel Dashboard Trips Airtinerary® Look…" at bounding box center [522, 253] width 1044 height 507
paste input "OVUFKQ"
type input "OVUFKQ"
click at [216, 152] on button "Search" at bounding box center [224, 153] width 63 height 31
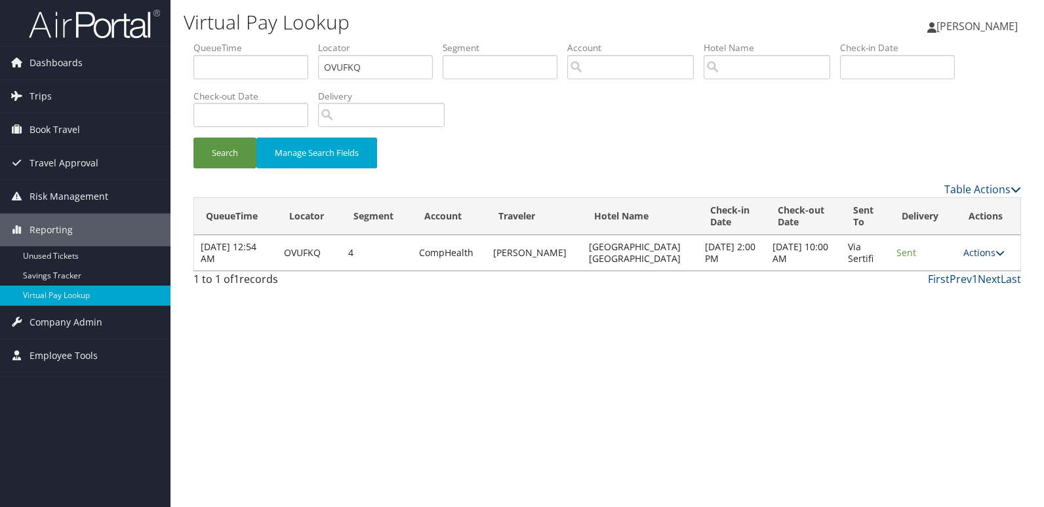
click at [977, 254] on link "Actions" at bounding box center [983, 252] width 41 height 12
click at [937, 315] on link "View Itinerary" at bounding box center [956, 316] width 83 height 22
click at [968, 252] on link "Actions" at bounding box center [983, 252] width 41 height 12
click at [943, 294] on link "Logs" at bounding box center [956, 294] width 83 height 22
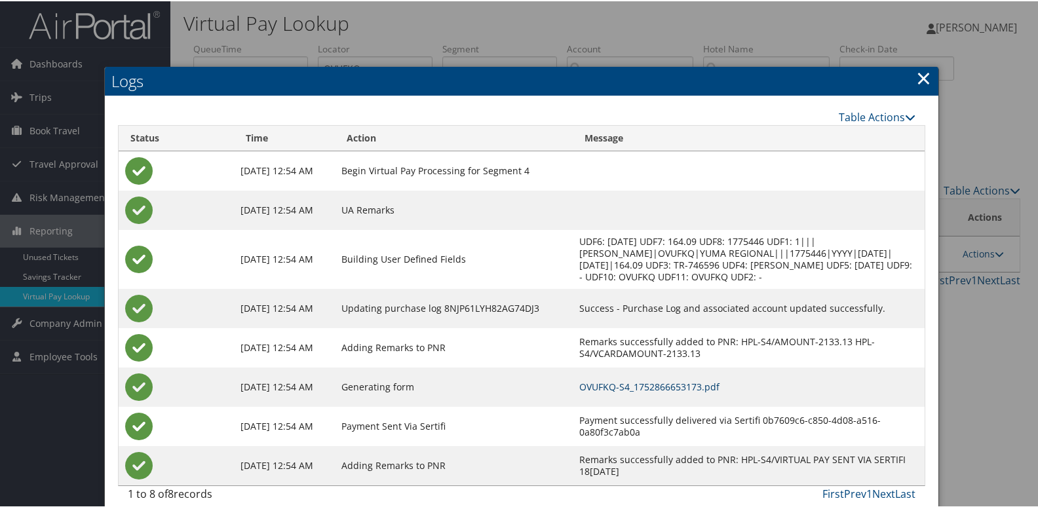
drag, startPoint x: 676, startPoint y: 387, endPoint x: 721, endPoint y: 502, distance: 123.9
click at [676, 386] on link "OVUFKQ-S4_1752866653173.pdf" at bounding box center [649, 386] width 140 height 12
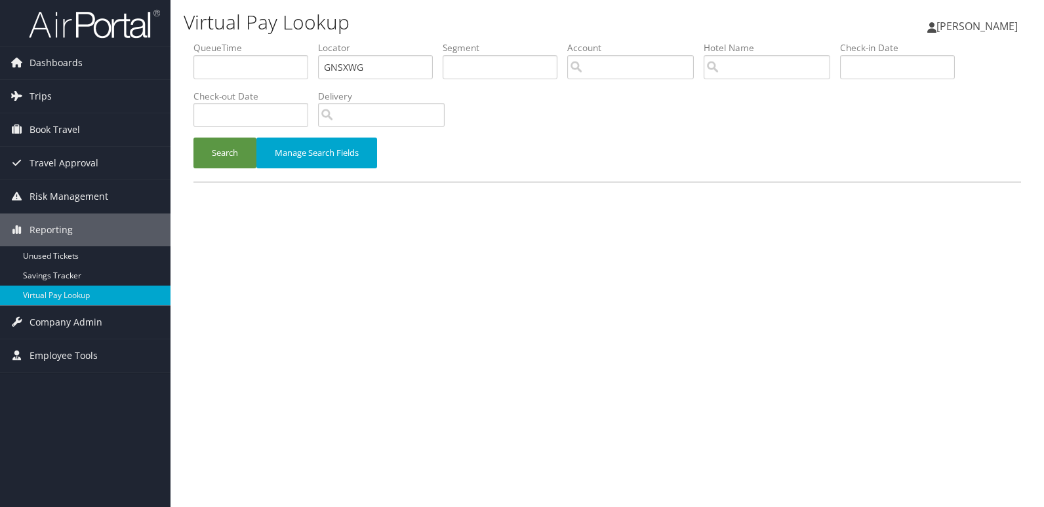
type input "GNSXWG"
click at [193, 138] on button "Search" at bounding box center [224, 153] width 63 height 31
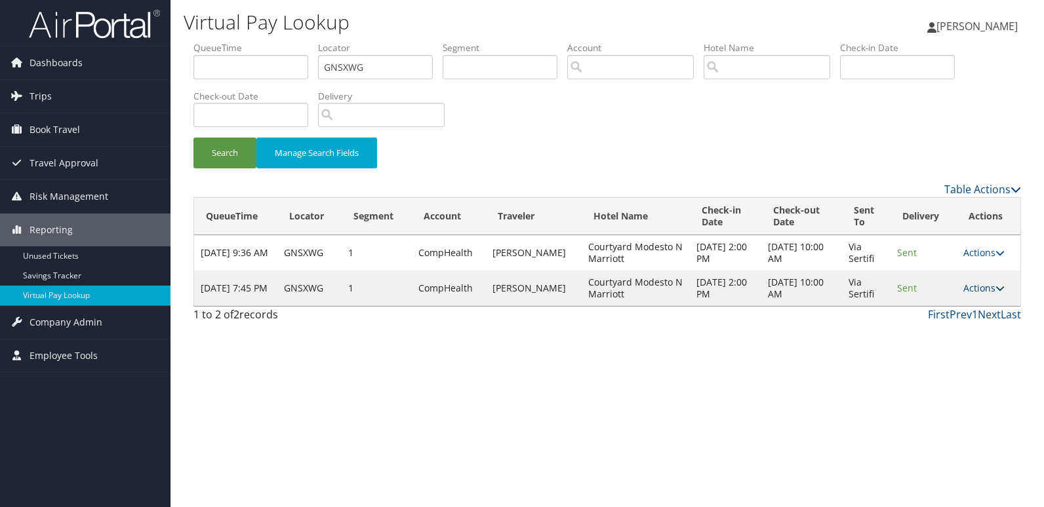
click at [969, 286] on link "Actions" at bounding box center [983, 288] width 41 height 12
click at [957, 329] on link "Logs" at bounding box center [958, 330] width 83 height 22
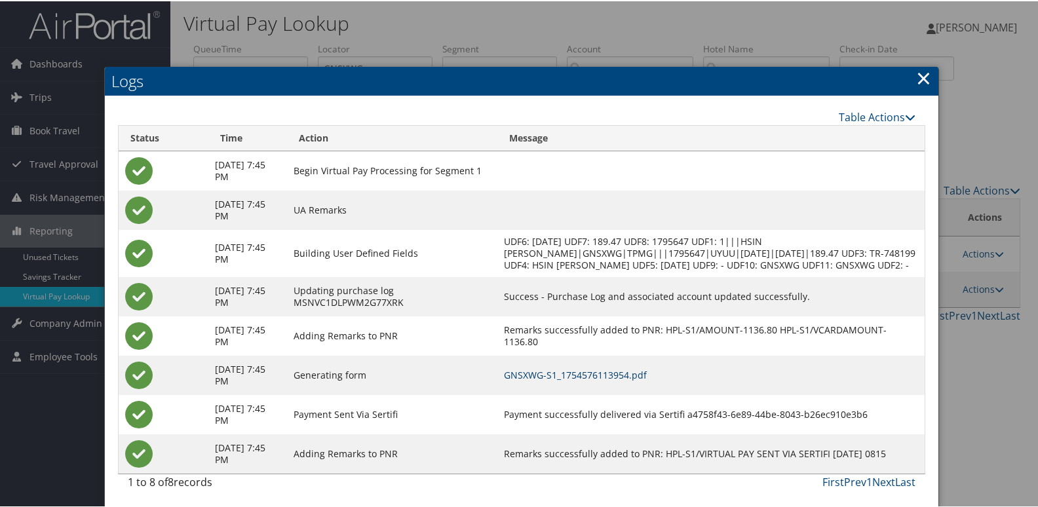
click at [647, 380] on link "GNSXWG-S1_1754576113954.pdf" at bounding box center [575, 374] width 143 height 12
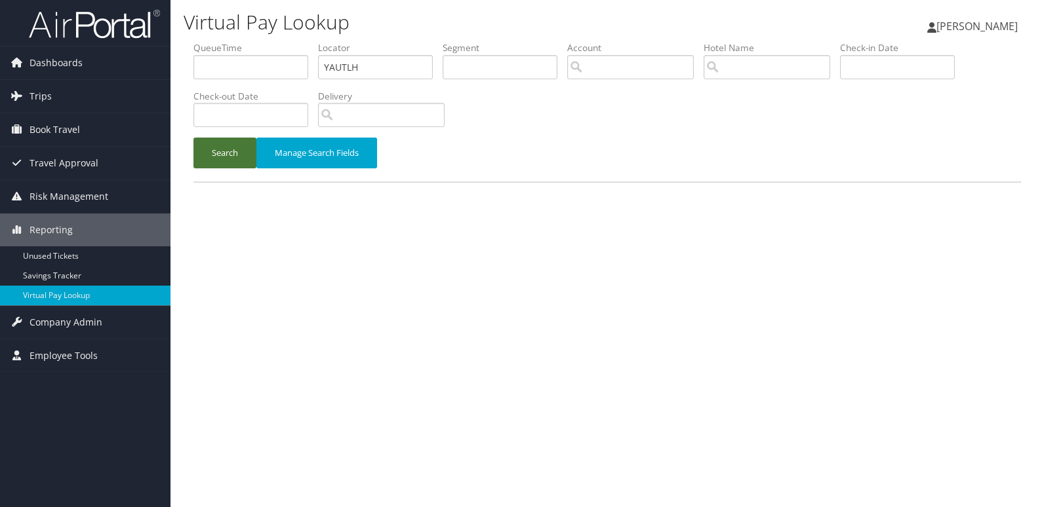
click at [232, 155] on button "Search" at bounding box center [224, 153] width 63 height 31
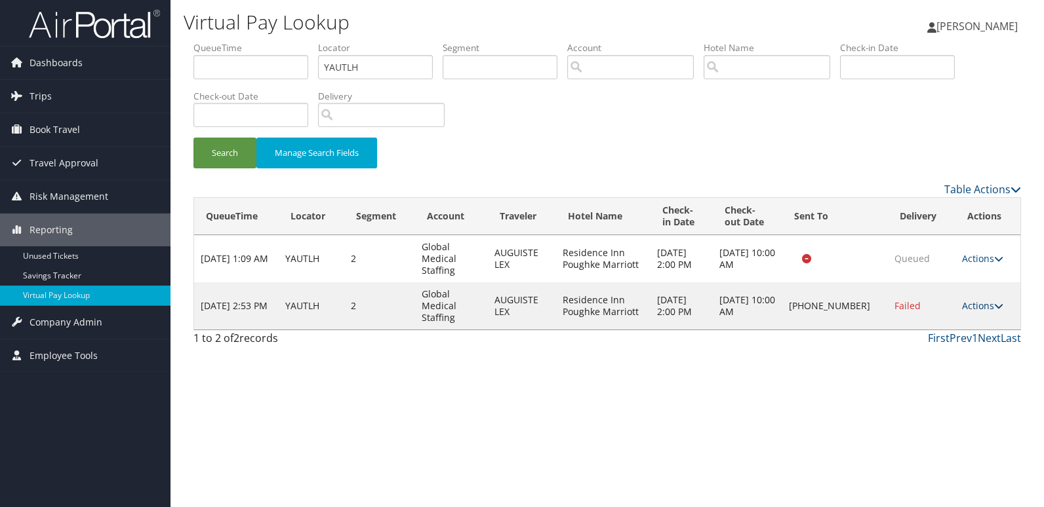
click at [979, 300] on link "Actions" at bounding box center [982, 306] width 41 height 12
click at [936, 309] on link "Resend" at bounding box center [940, 307] width 112 height 22
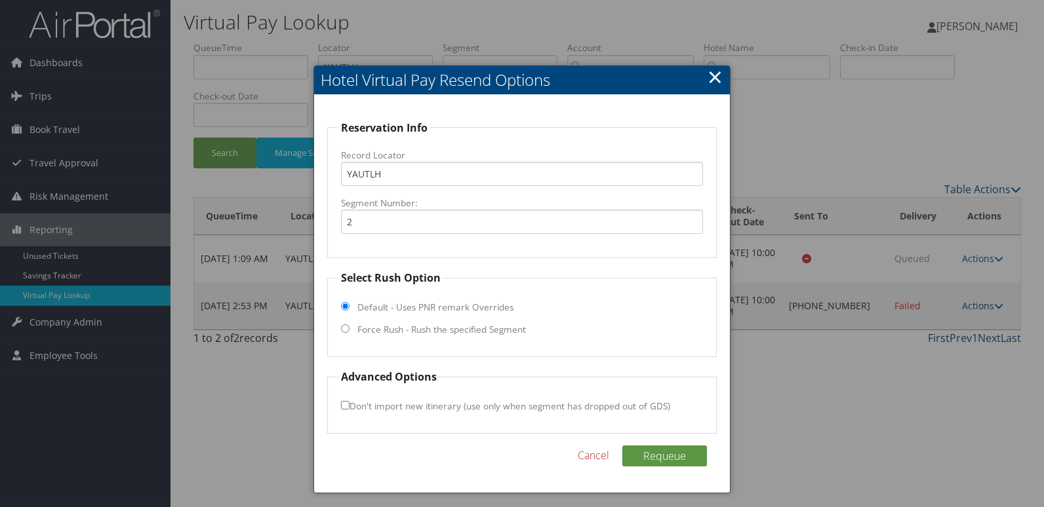
drag, startPoint x: 415, startPoint y: 326, endPoint x: 537, endPoint y: 324, distance: 122.6
click at [414, 325] on label "Force Rush - Rush the specified Segment" at bounding box center [441, 329] width 168 height 13
click at [349, 325] on input "Force Rush - Rush the specified Segment" at bounding box center [345, 328] width 9 height 9
radio input "true"
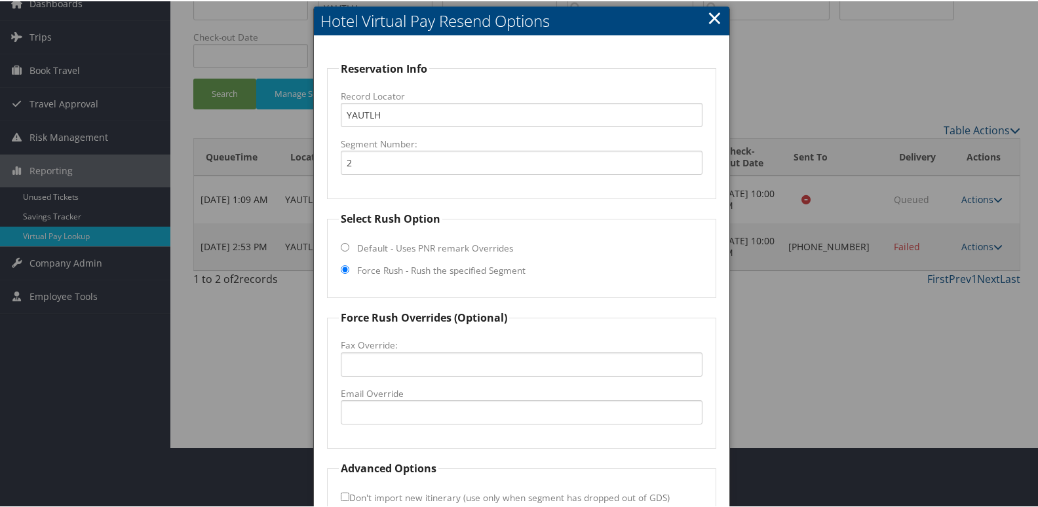
scroll to position [137, 0]
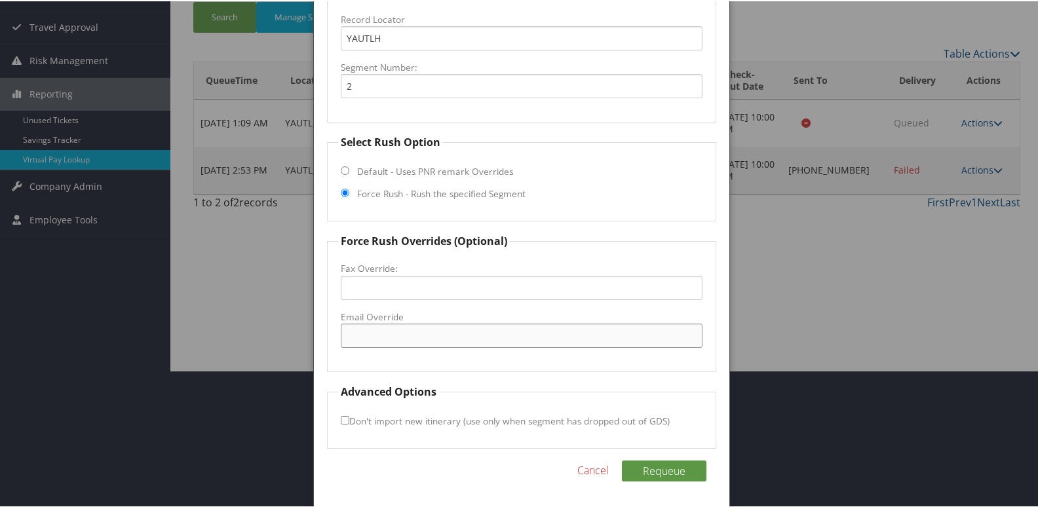
click at [407, 334] on input "Email Override" at bounding box center [522, 334] width 362 height 24
click at [391, 331] on input "Email Override" at bounding box center [522, 334] width 362 height 24
click at [254, 221] on div at bounding box center [522, 253] width 1044 height 507
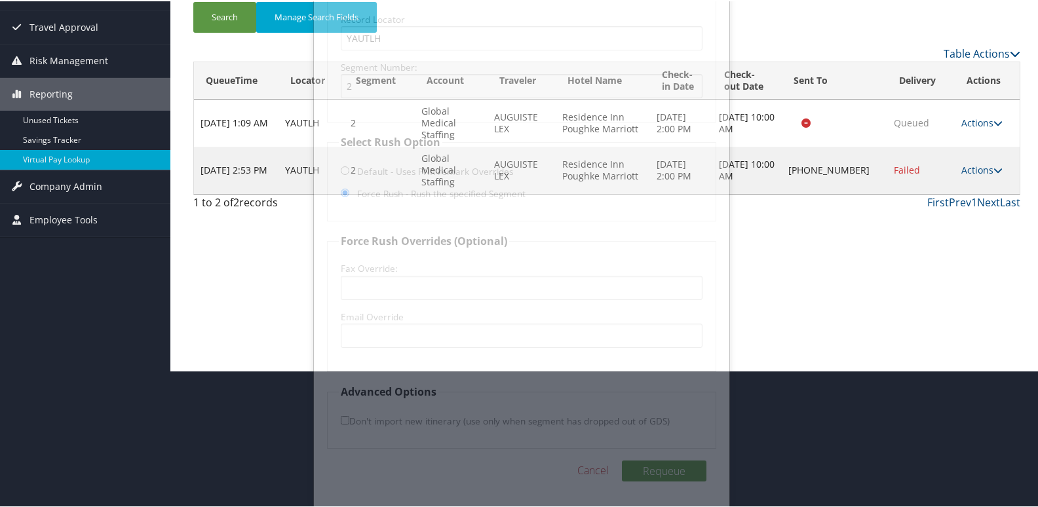
scroll to position [0, 0]
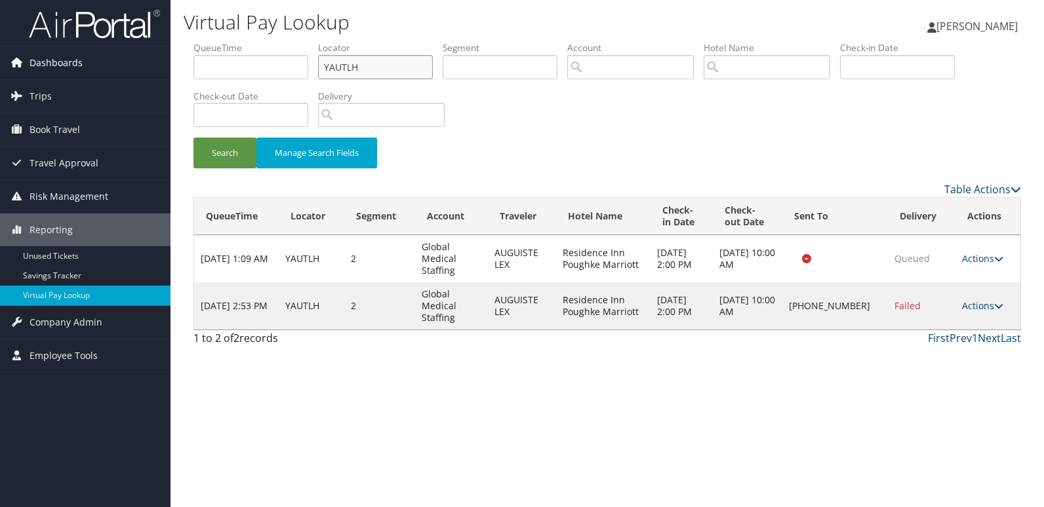
drag, startPoint x: 337, startPoint y: 69, endPoint x: 110, endPoint y: 69, distance: 226.8
click at [110, 69] on div "Dashboards AirPortal 360™ (Manager) My Travel Dashboard Trips Airtinerary® Look…" at bounding box center [522, 253] width 1044 height 507
paste input "WPNCPU"
type input "WPNCPU"
click at [222, 139] on button "Search" at bounding box center [224, 153] width 63 height 31
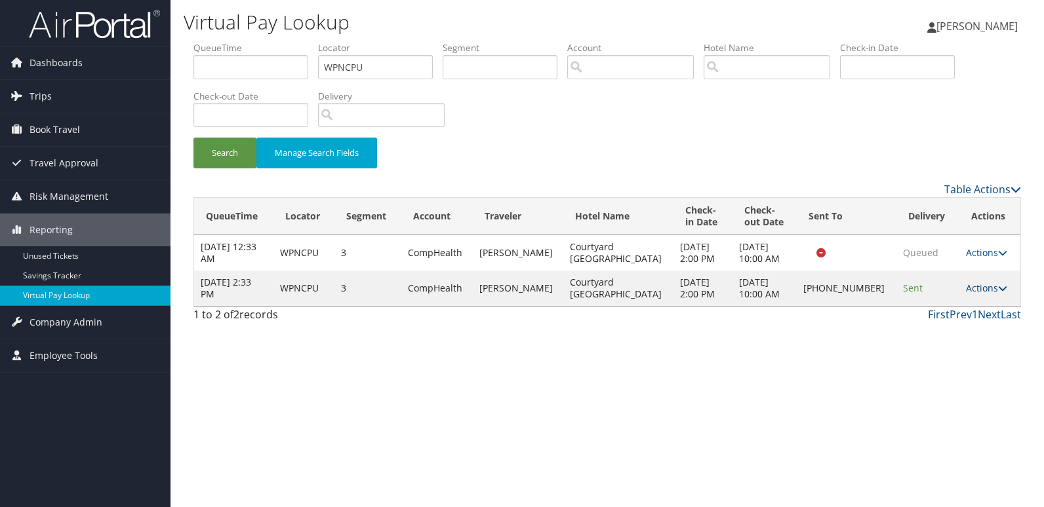
click at [983, 286] on link "Actions" at bounding box center [986, 288] width 41 height 12
click at [924, 331] on link "Logs" at bounding box center [940, 330] width 112 height 22
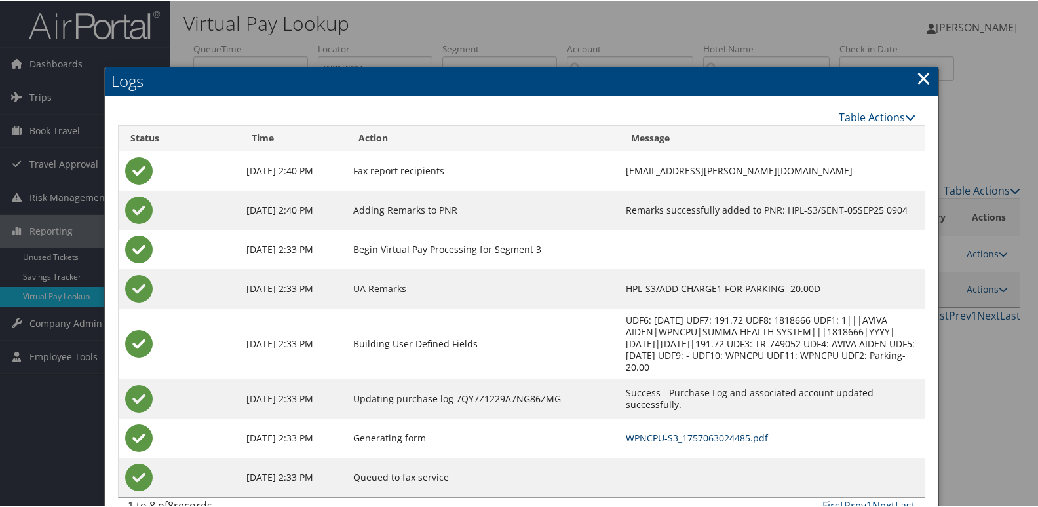
click at [626, 431] on link "WPNCPU-S3_1757063024485.pdf" at bounding box center [697, 437] width 142 height 12
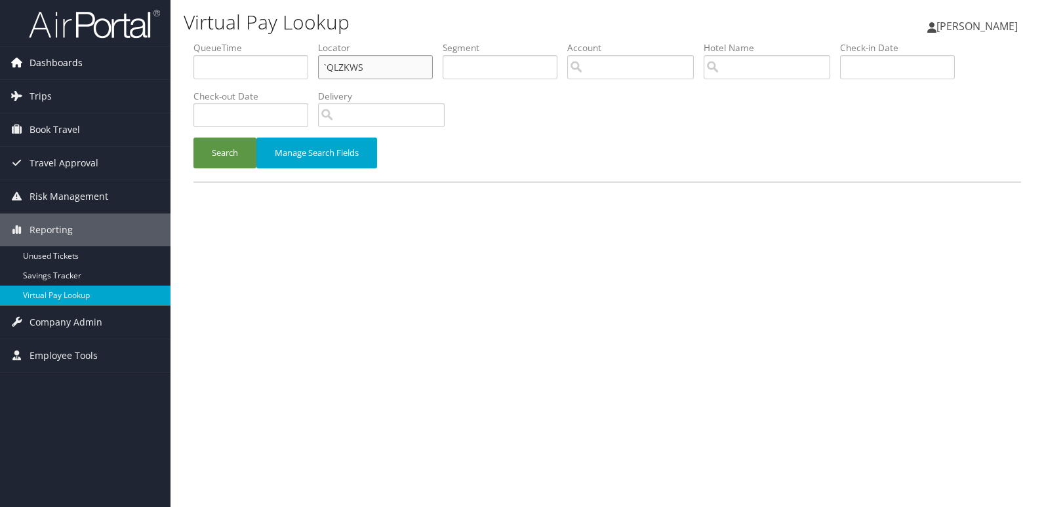
drag, startPoint x: 366, startPoint y: 65, endPoint x: 141, endPoint y: 71, distance: 225.6
click at [146, 70] on div "Dashboards AirPortal 360™ (Manager) My Travel Dashboard Trips Airtinerary® Look…" at bounding box center [522, 253] width 1044 height 507
paste input "GUFJUE"
type input "GUFJUE"
click at [193, 138] on button "Search" at bounding box center [224, 153] width 63 height 31
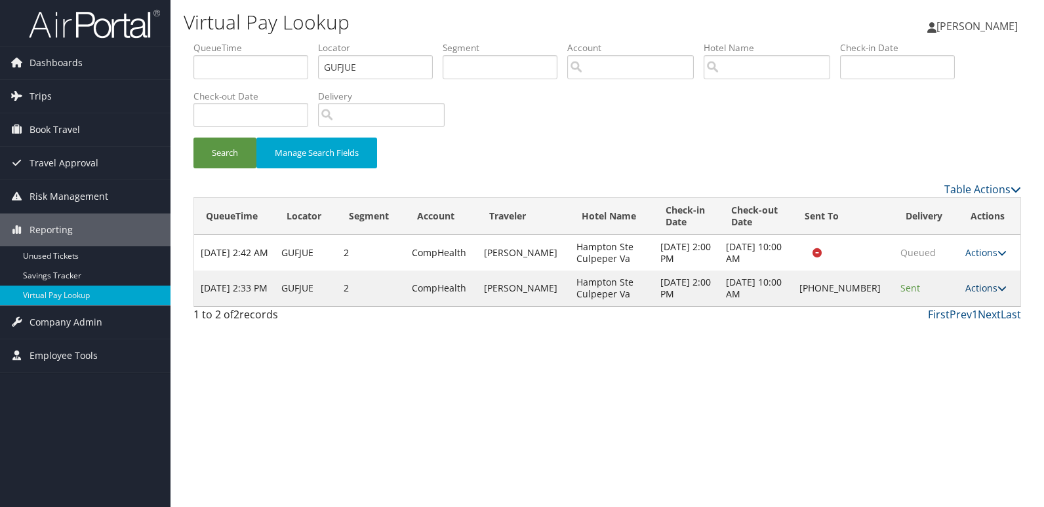
click at [976, 286] on link "Actions" at bounding box center [985, 288] width 41 height 12
click at [937, 337] on link "Logs" at bounding box center [942, 330] width 112 height 22
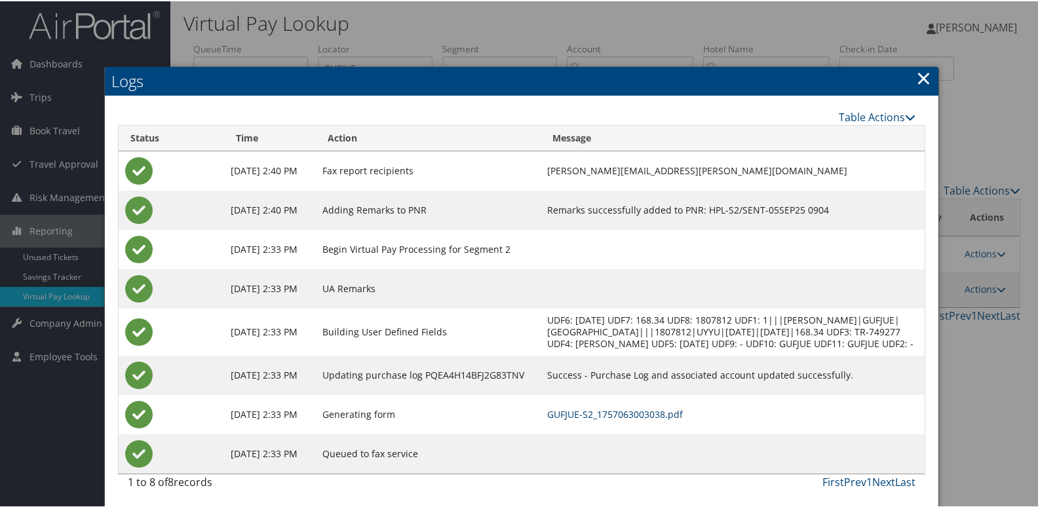
click at [659, 419] on link "GUFJUE-S2_1757063003038.pdf" at bounding box center [615, 413] width 136 height 12
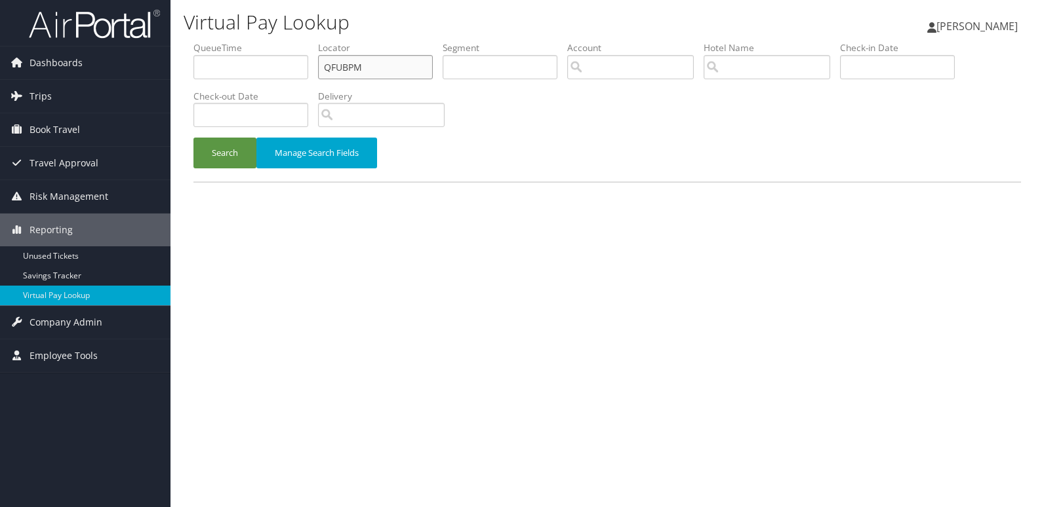
drag, startPoint x: 366, startPoint y: 70, endPoint x: 190, endPoint y: 81, distance: 176.0
click at [193, 81] on form "QueueTime Locator QFUBPM Segment Account Traveler Hotel Name Check-in Date Chec…" at bounding box center [606, 111] width 827 height 140
paste input "FQLHVC"
type input "FQLHVC"
click at [193, 138] on button "Search" at bounding box center [224, 153] width 63 height 31
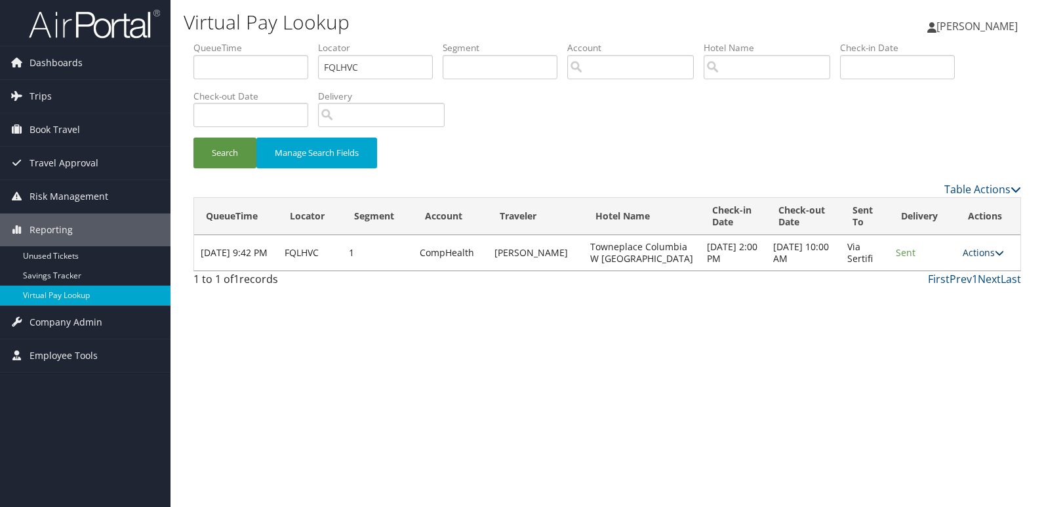
click at [990, 258] on link "Actions" at bounding box center [982, 252] width 41 height 12
click at [958, 285] on link "Logs" at bounding box center [957, 294] width 83 height 22
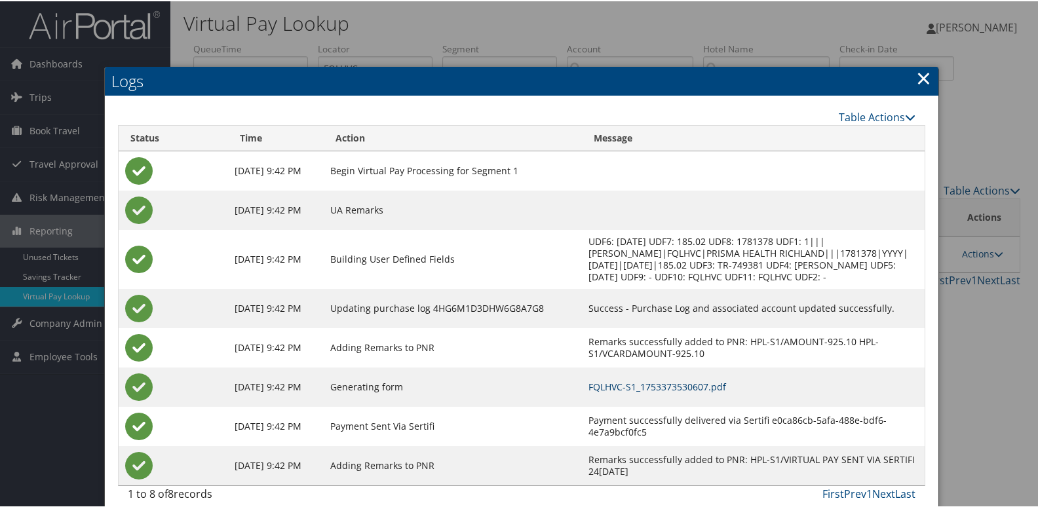
click at [678, 382] on link "FQLHVC-S1_1753373530607.pdf" at bounding box center [658, 386] width 138 height 12
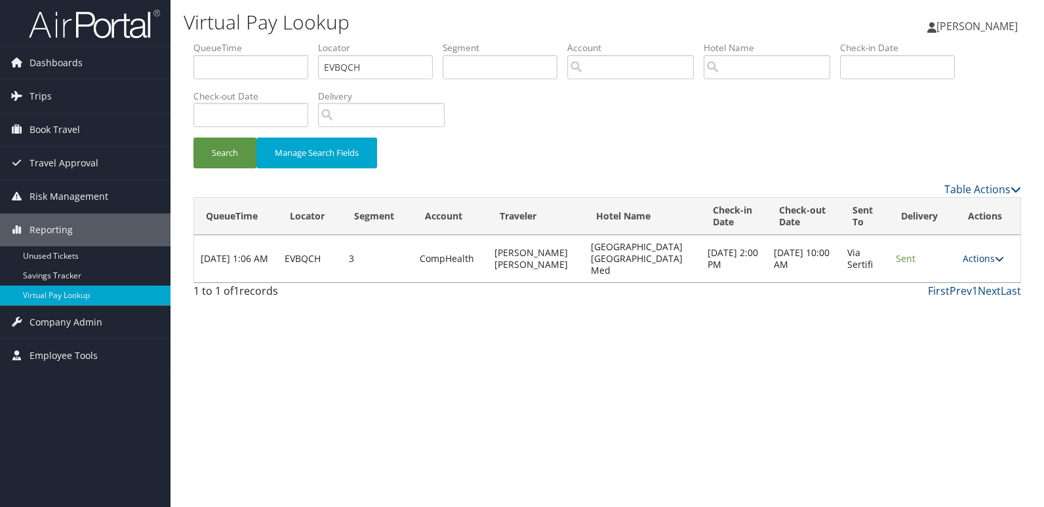
click at [973, 254] on link "Actions" at bounding box center [982, 258] width 41 height 12
click at [950, 269] on link "Resend" at bounding box center [956, 272] width 83 height 22
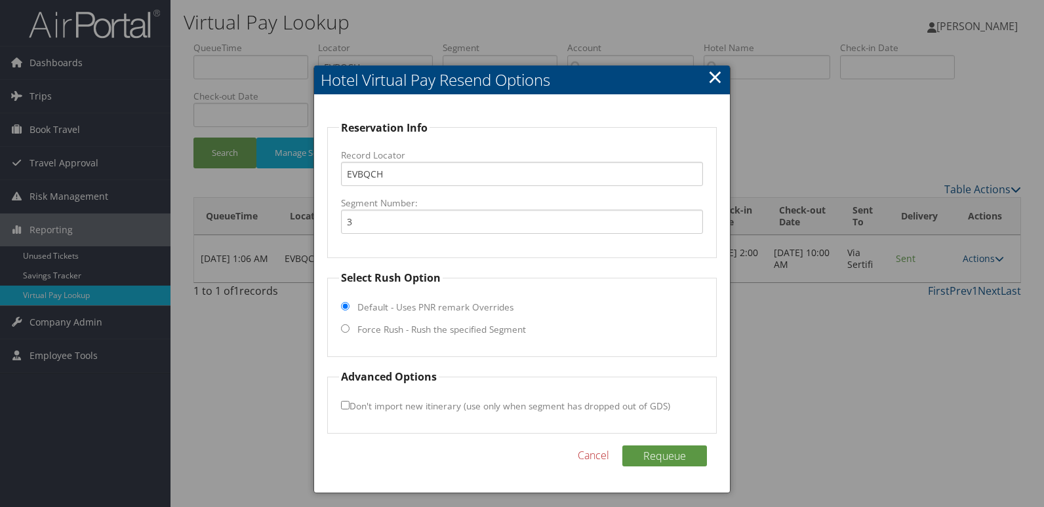
click at [421, 335] on label "Force Rush - Rush the specified Segment" at bounding box center [441, 329] width 168 height 13
click at [349, 333] on input "Force Rush - Rush the specified Segment" at bounding box center [345, 328] width 9 height 9
radio input "true"
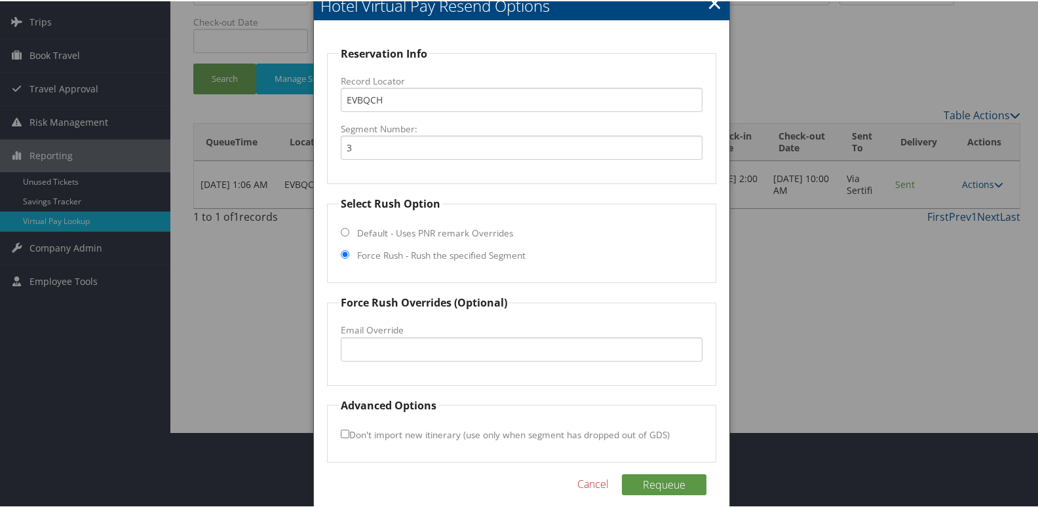
scroll to position [89, 0]
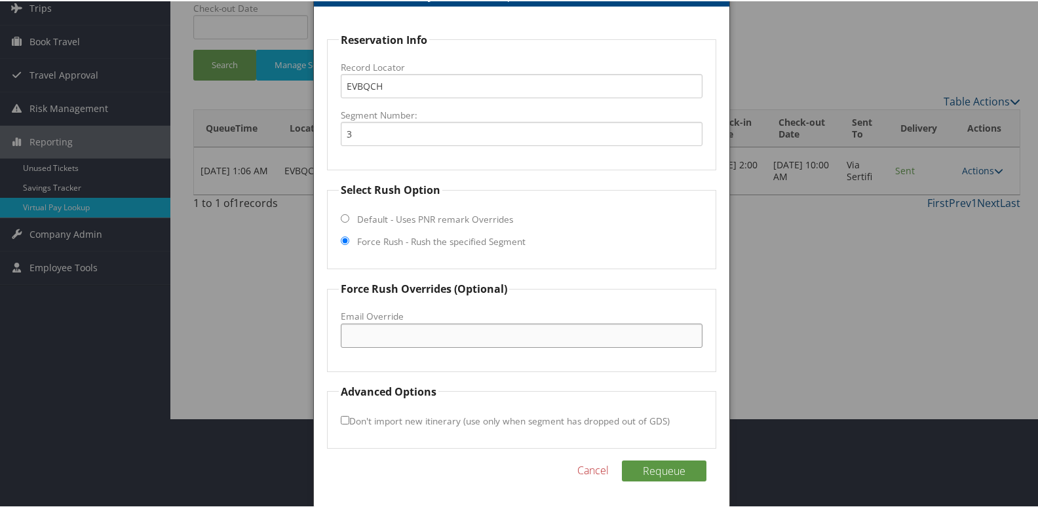
click at [387, 340] on input "Email Override" at bounding box center [522, 334] width 362 height 24
drag, startPoint x: 379, startPoint y: 337, endPoint x: 85, endPoint y: 337, distance: 293.6
click at [85, 337] on body "Menu Dashboards ► AirPortal 360™ (Manager) My Travel Dashboard Trips ► Airtiner…" at bounding box center [522, 164] width 1044 height 507
type input "hgi.albmc@gmail.com"
click at [656, 469] on button "Requeue" at bounding box center [664, 469] width 85 height 21
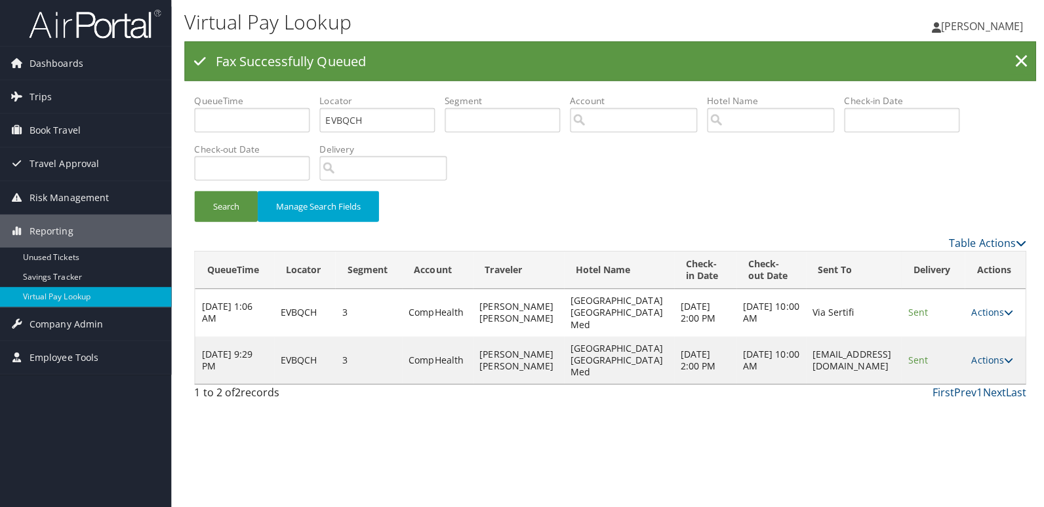
scroll to position [0, 0]
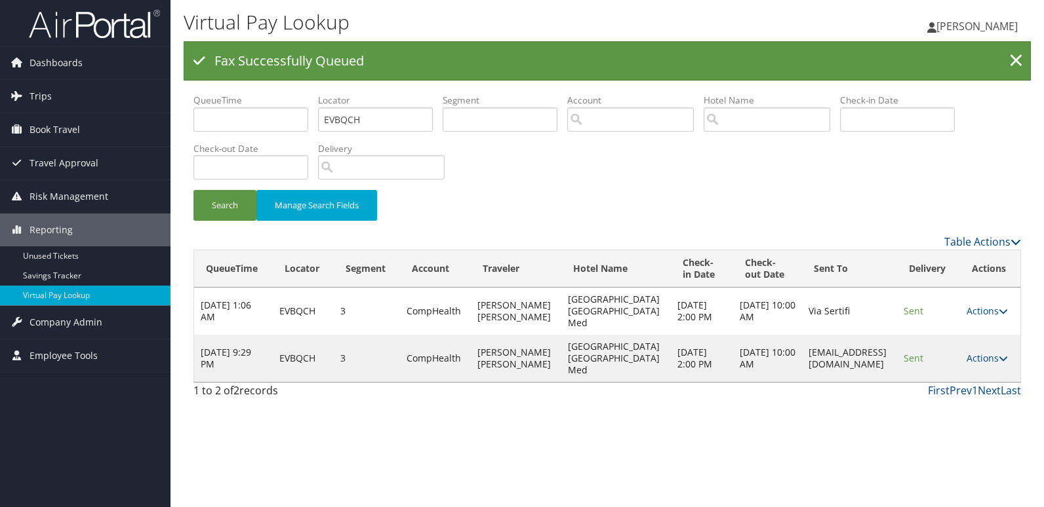
drag, startPoint x: 844, startPoint y: 344, endPoint x: 773, endPoint y: 348, distance: 71.6
click at [773, 348] on tr "Sep 6, 2025 9:29 PM EVBQCH 3 CompHealth REED MARY KATHLEEN Hilton Garden Inn Al…" at bounding box center [607, 358] width 826 height 47
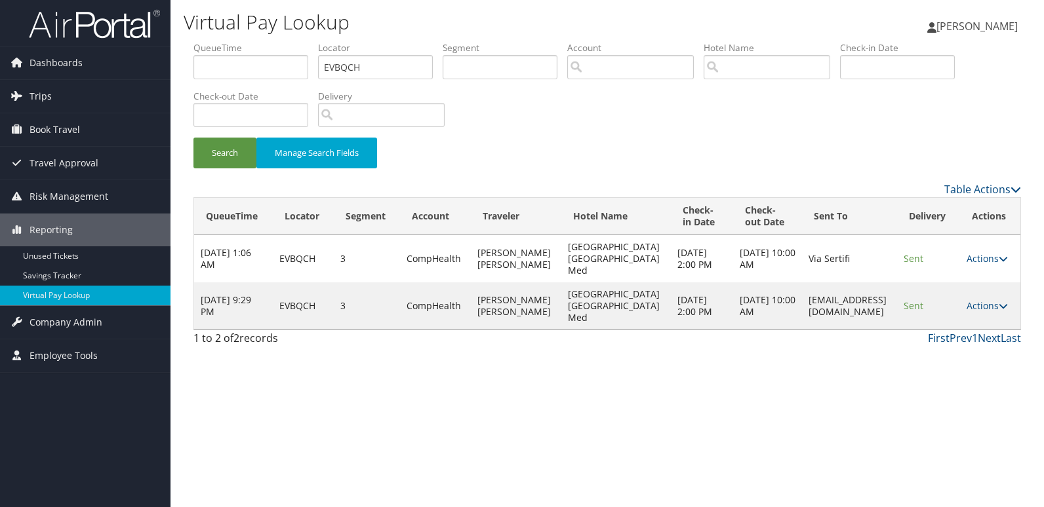
copy tr "hgi.albmc@gmail.com"
click at [986, 300] on link "Actions" at bounding box center [986, 306] width 41 height 12
click at [969, 332] on link "Logs" at bounding box center [962, 330] width 83 height 22
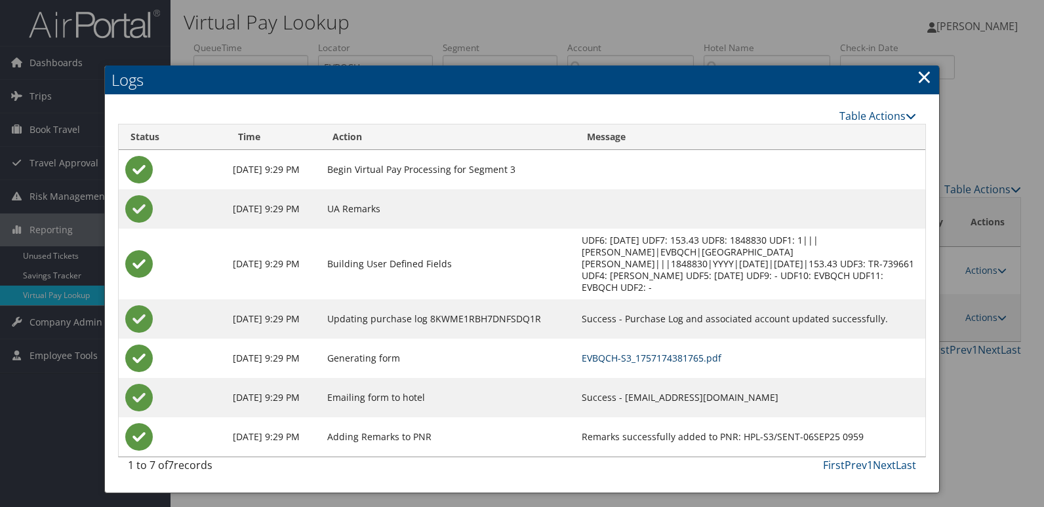
click at [690, 352] on link "EVBQCH-S3_1757174381765.pdf" at bounding box center [651, 358] width 140 height 12
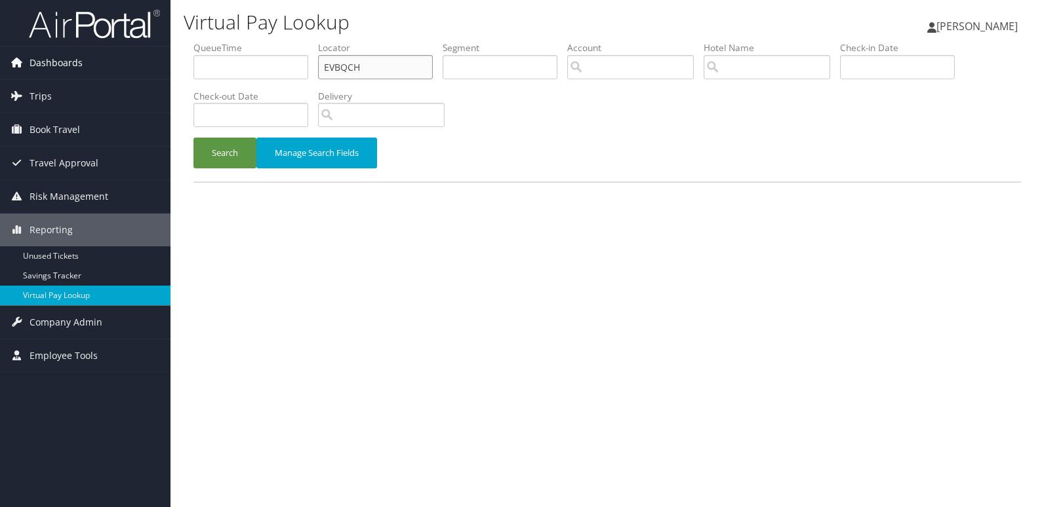
drag, startPoint x: 201, startPoint y: 68, endPoint x: 96, endPoint y: 70, distance: 105.5
click at [94, 68] on div "Dashboards AirPortal 360™ (Manager) My Travel Dashboard Trips Airtinerary® Look…" at bounding box center [522, 253] width 1044 height 507
paste input "JXYREA"
type input "JXYREA"
click at [206, 152] on button "Search" at bounding box center [224, 153] width 63 height 31
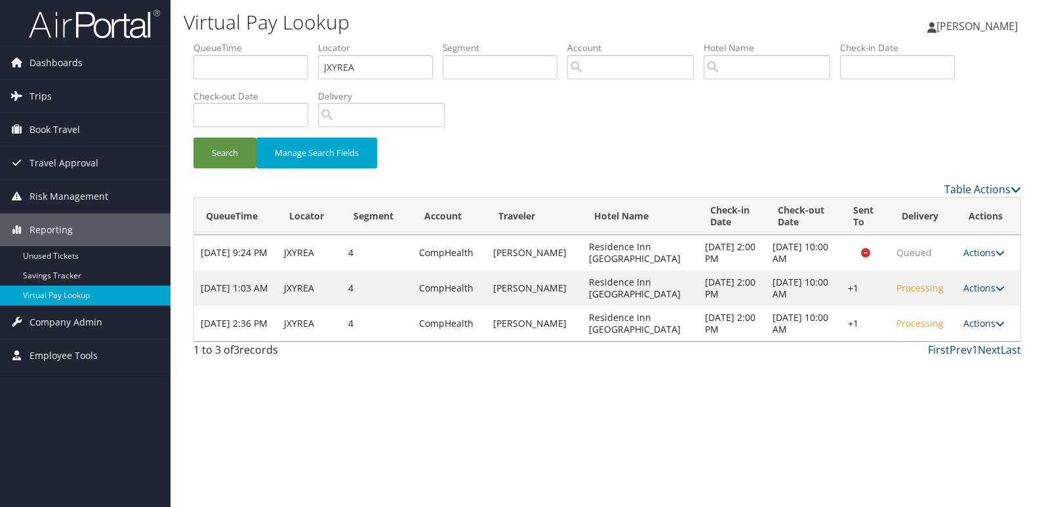
click at [967, 323] on link "Actions" at bounding box center [983, 323] width 41 height 12
click at [933, 370] on link "Logs" at bounding box center [942, 365] width 112 height 22
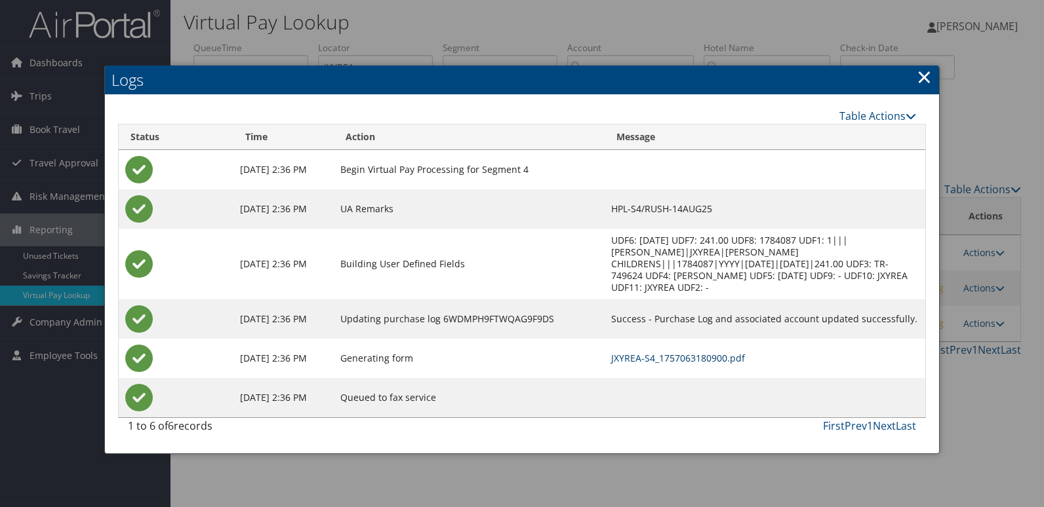
click at [662, 352] on link "JXYREA-S4_1757063180900.pdf" at bounding box center [678, 358] width 134 height 12
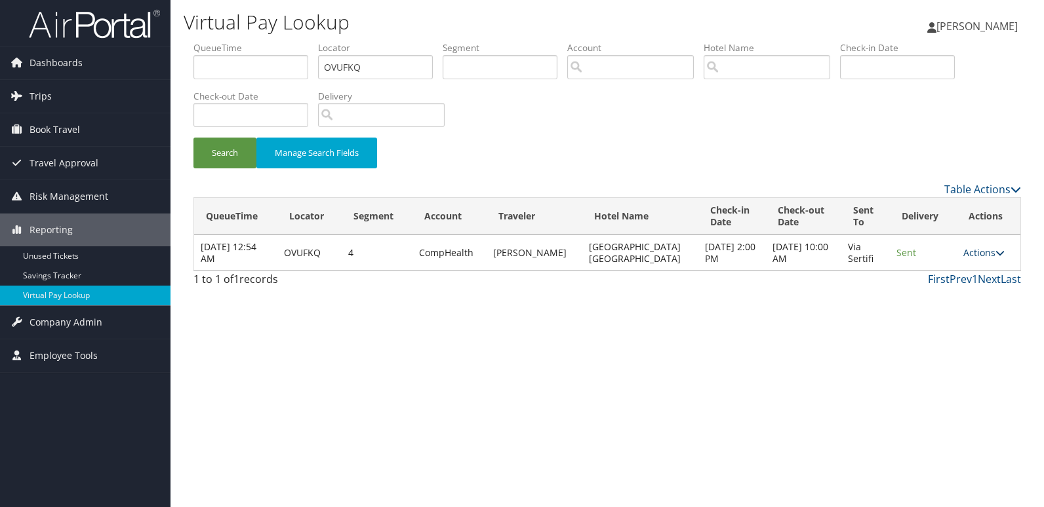
click at [971, 252] on link "Actions" at bounding box center [983, 252] width 41 height 12
click at [941, 300] on link "Logs" at bounding box center [956, 294] width 83 height 22
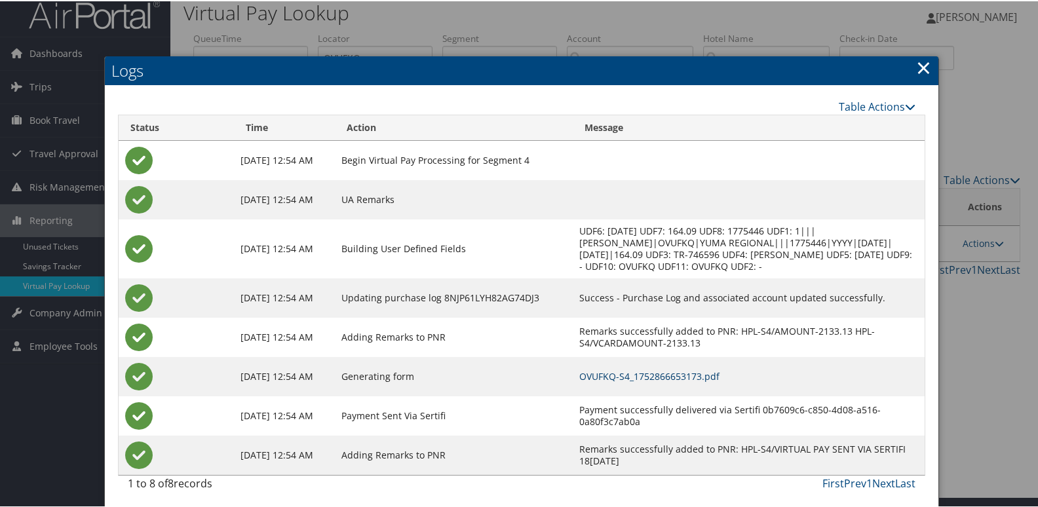
scroll to position [14, 0]
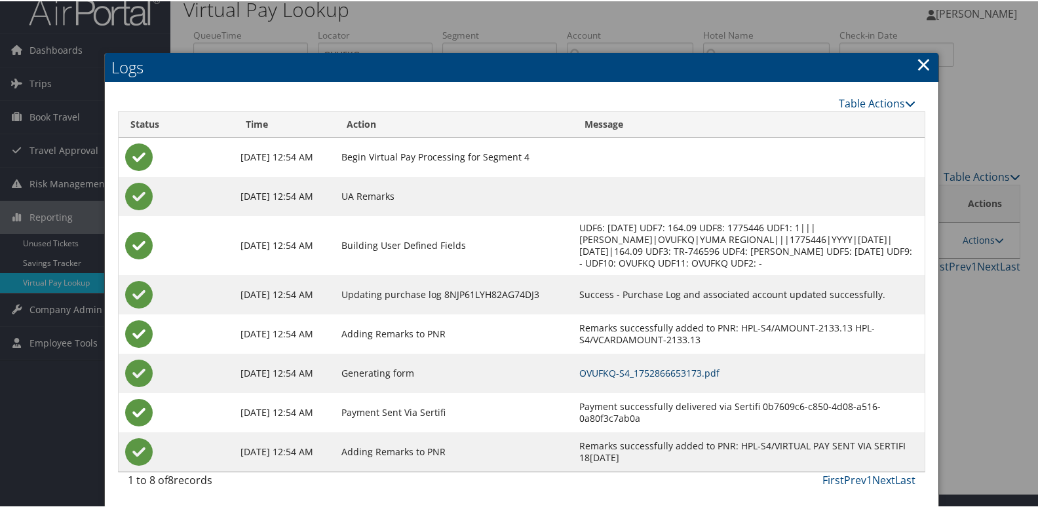
click at [659, 370] on link "OVUFKQ-S4_1752866653173.pdf" at bounding box center [649, 372] width 140 height 12
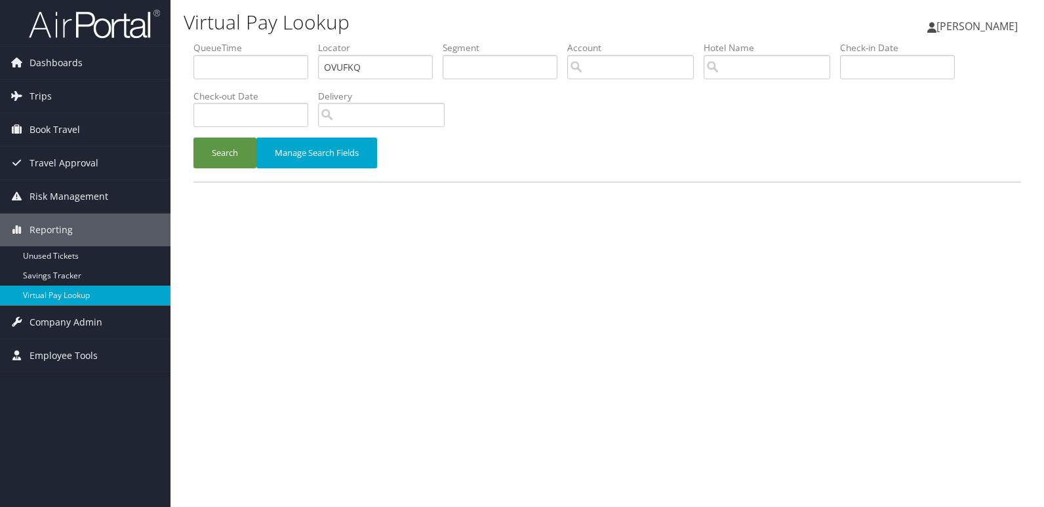
click at [208, 146] on button "Search" at bounding box center [224, 153] width 63 height 31
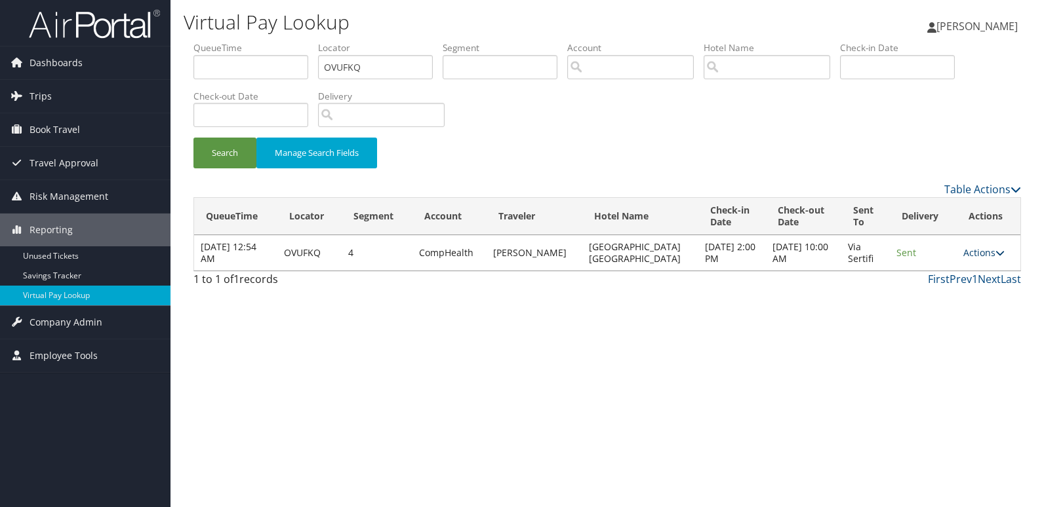
click at [975, 254] on link "Actions" at bounding box center [983, 252] width 41 height 12
click at [951, 296] on link "Logs" at bounding box center [956, 294] width 83 height 22
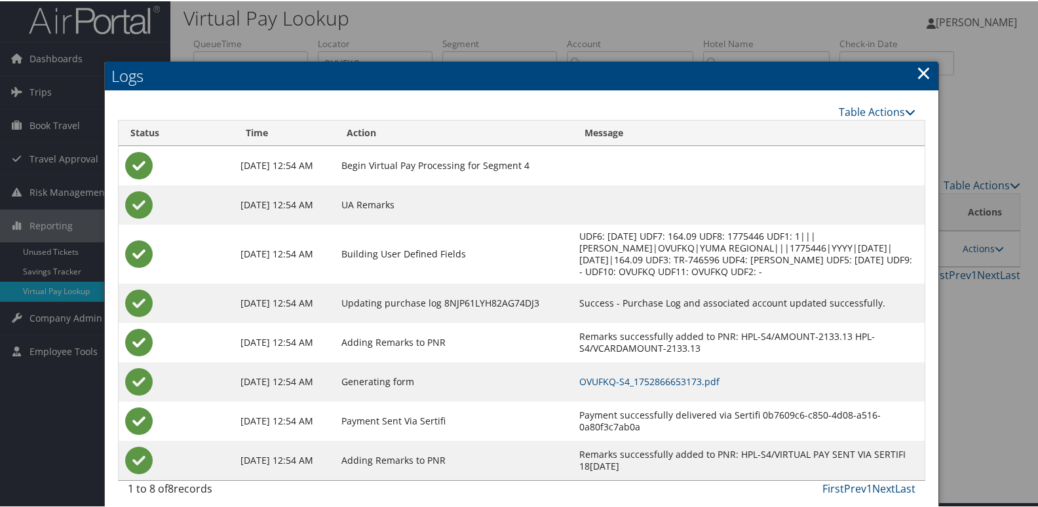
scroll to position [14, 0]
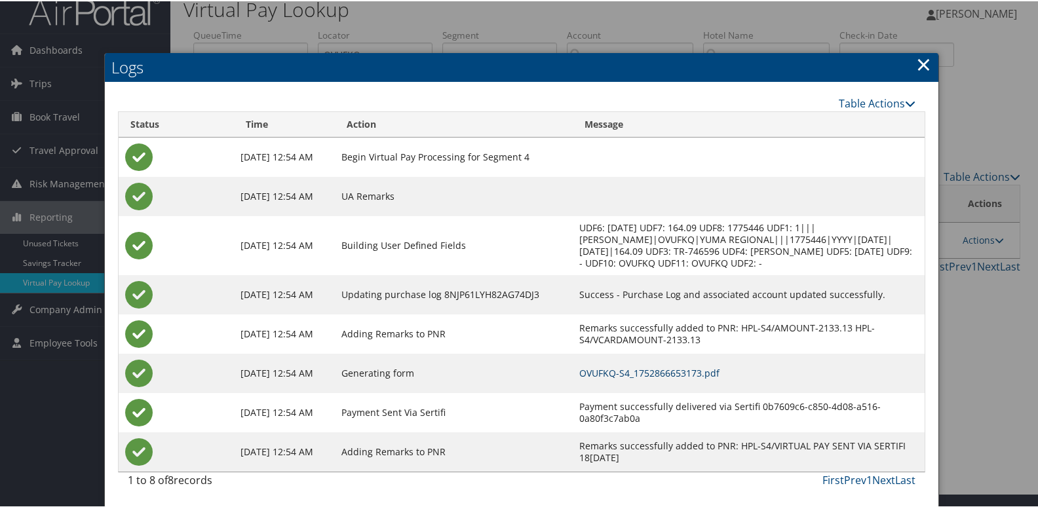
click at [688, 366] on link "OVUFKQ-S4_1752866653173.pdf" at bounding box center [649, 372] width 140 height 12
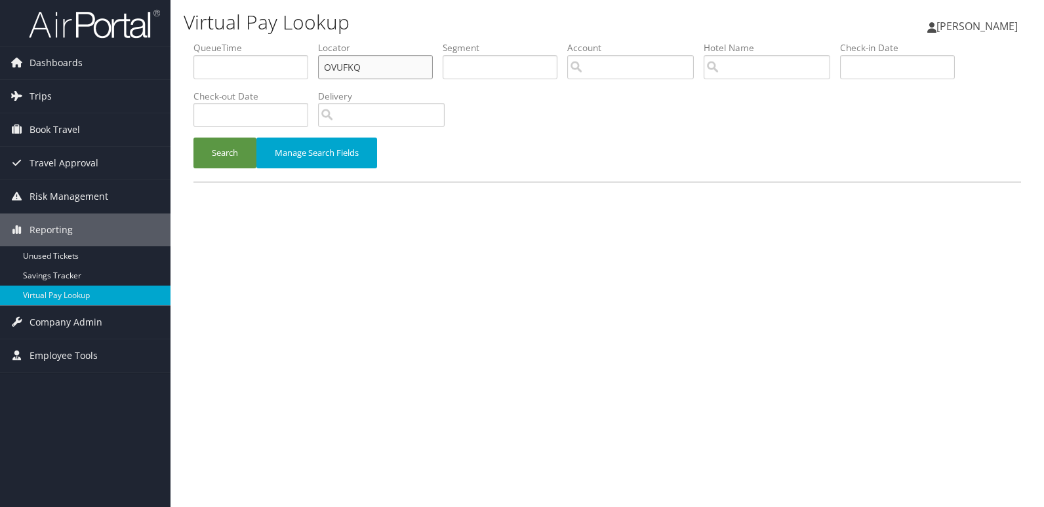
drag, startPoint x: 362, startPoint y: 71, endPoint x: 297, endPoint y: 71, distance: 64.9
click at [297, 41] on ul "QueueTime Locator OVUFKQ Segment Account Traveler Hotel Name Check-in Date Chec…" at bounding box center [606, 41] width 827 height 0
paste input "GWWLMX"
type input "GWWLMX"
click at [193, 138] on button "Search" at bounding box center [224, 153] width 63 height 31
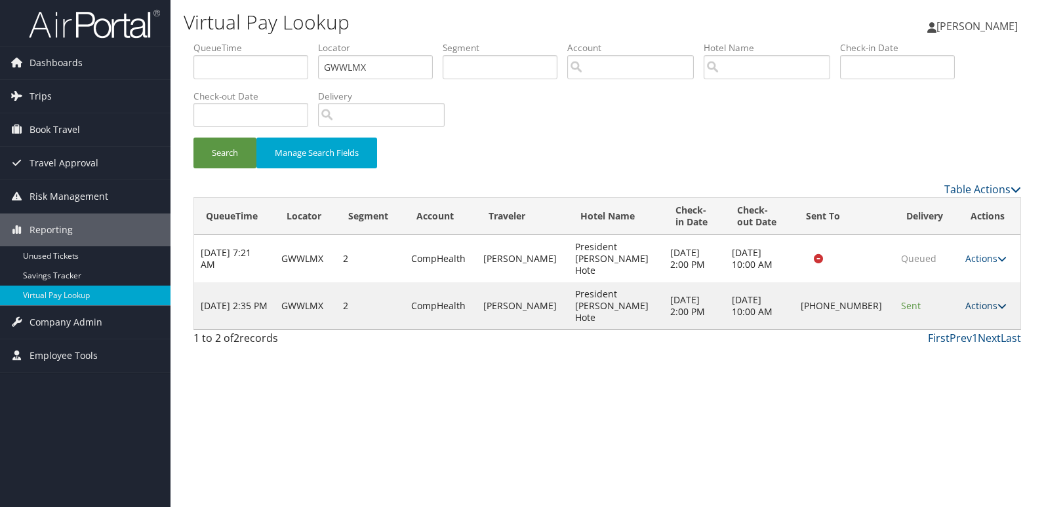
click at [989, 300] on link "Actions" at bounding box center [985, 306] width 41 height 12
click at [924, 325] on link "Logs" at bounding box center [942, 330] width 112 height 22
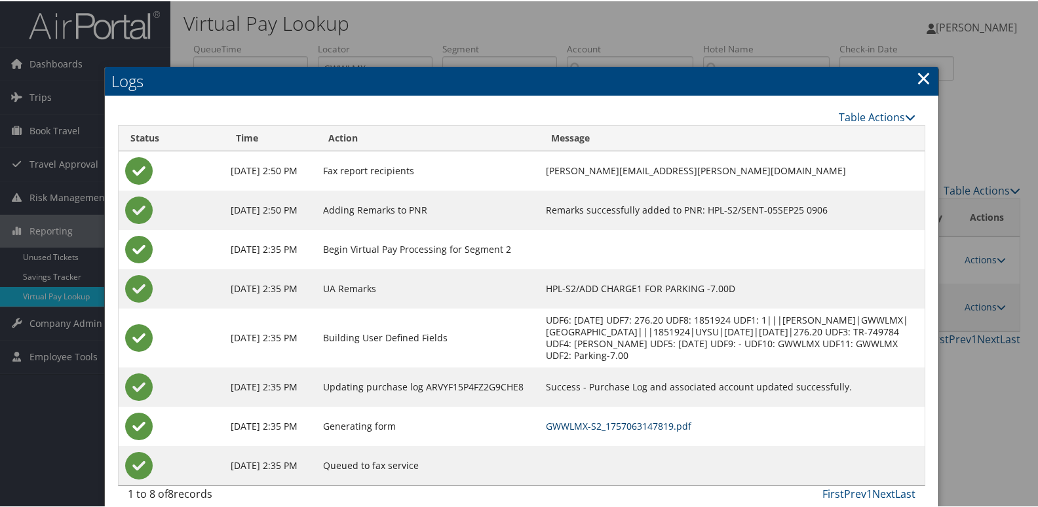
click at [637, 421] on link "GWWLMX-S2_1757063147819.pdf" at bounding box center [619, 425] width 146 height 12
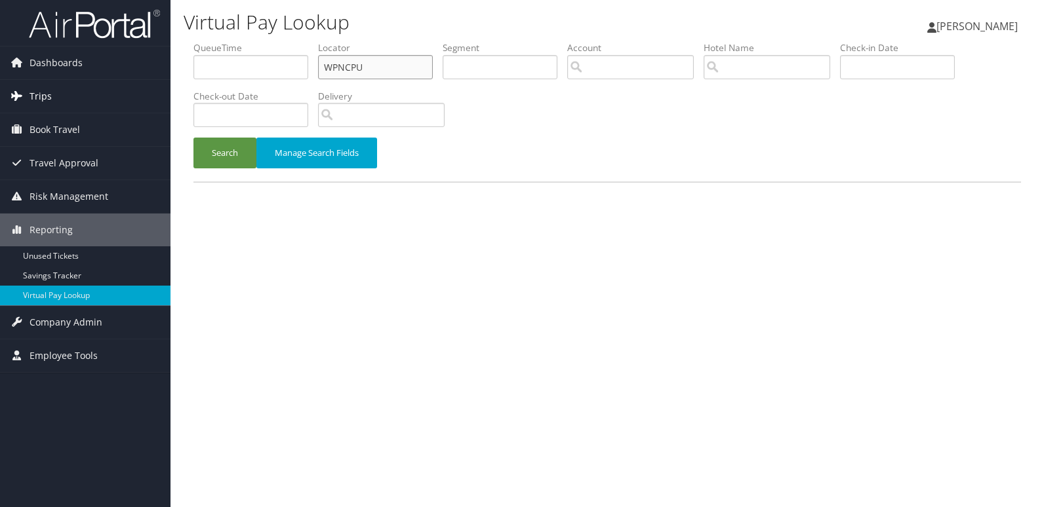
drag, startPoint x: 369, startPoint y: 71, endPoint x: 60, endPoint y: 93, distance: 309.5
click at [61, 92] on div "Dashboards AirPortal 360™ (Manager) My Travel Dashboard Trips Airtinerary® Look…" at bounding box center [522, 253] width 1044 height 507
paste input "JAREOI"
type input "JAREOI"
click at [195, 156] on button "Search" at bounding box center [224, 153] width 63 height 31
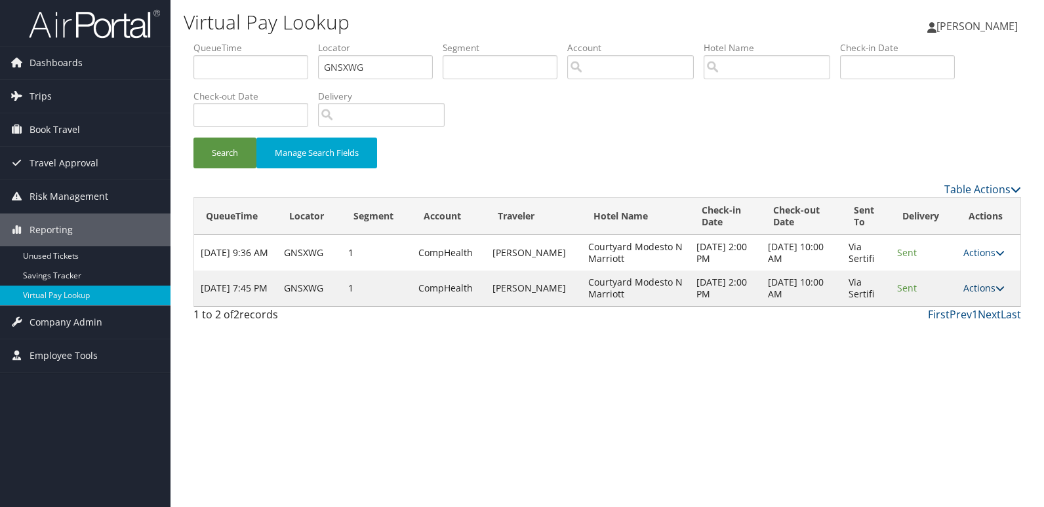
click at [986, 290] on link "Actions" at bounding box center [983, 288] width 41 height 12
click at [957, 310] on link "Resend" at bounding box center [958, 307] width 83 height 22
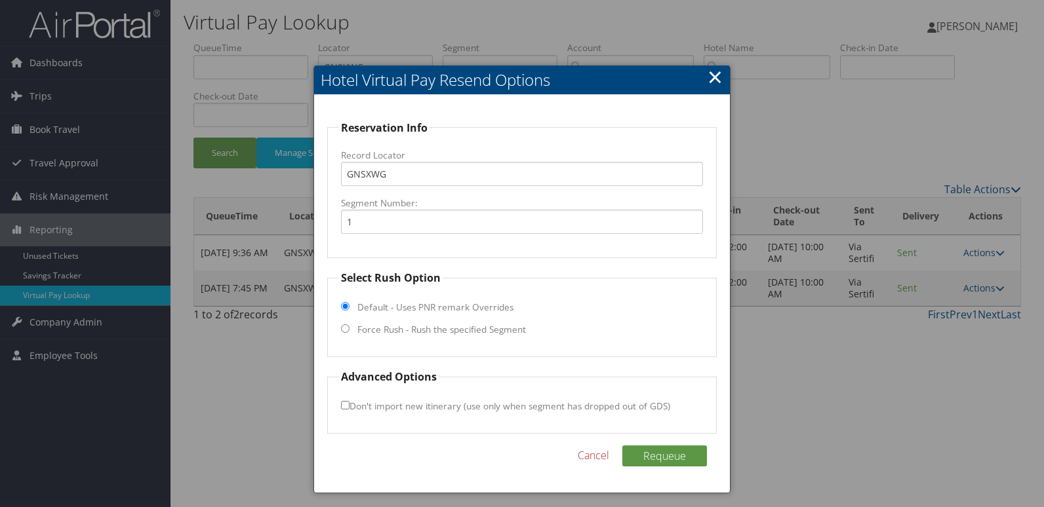
click at [448, 337] on fieldset "Select Rush Option Default - Uses PNR remark Overrides Force Rush - Rush the sp…" at bounding box center [522, 313] width 390 height 87
click at [440, 330] on label "Force Rush - Rush the specified Segment" at bounding box center [441, 329] width 168 height 13
click at [349, 330] on input "Force Rush - Rush the specified Segment" at bounding box center [345, 328] width 9 height 9
radio input "true"
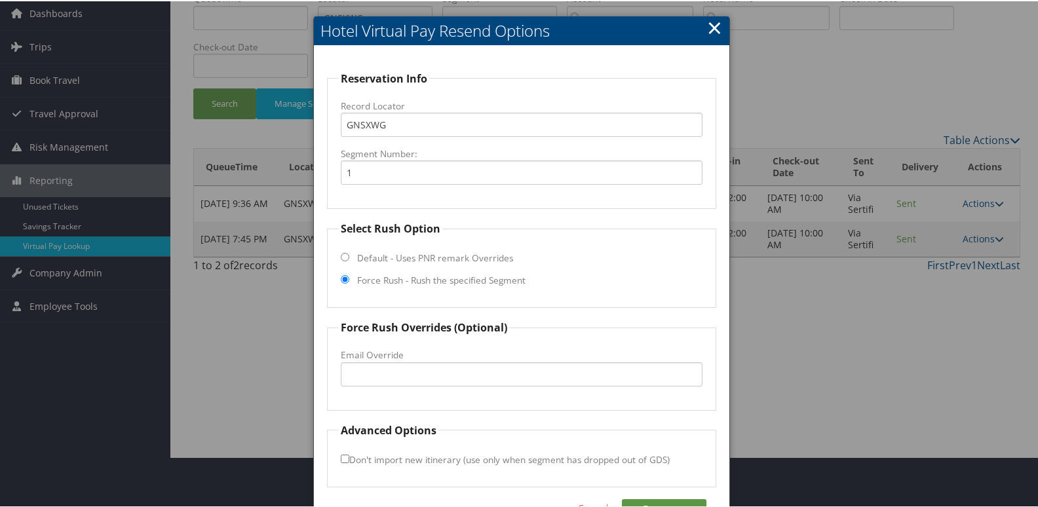
scroll to position [89, 0]
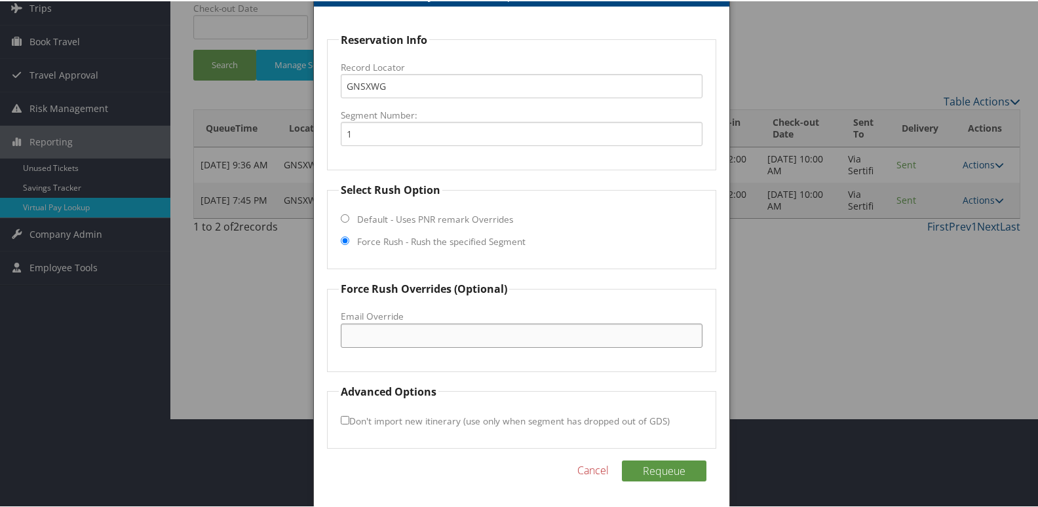
click at [416, 334] on input "Email Override" at bounding box center [522, 334] width 362 height 24
click at [404, 334] on input "frpontdesk@tymodesto.com" at bounding box center [522, 334] width 362 height 24
click at [360, 335] on input "frpontdesk@cymodesto.com" at bounding box center [522, 334] width 362 height 24
click at [482, 334] on input "frontdesk@cymodesto.com" at bounding box center [522, 334] width 362 height 24
click at [397, 336] on input "frontdesk@cymodesto." at bounding box center [522, 334] width 362 height 24
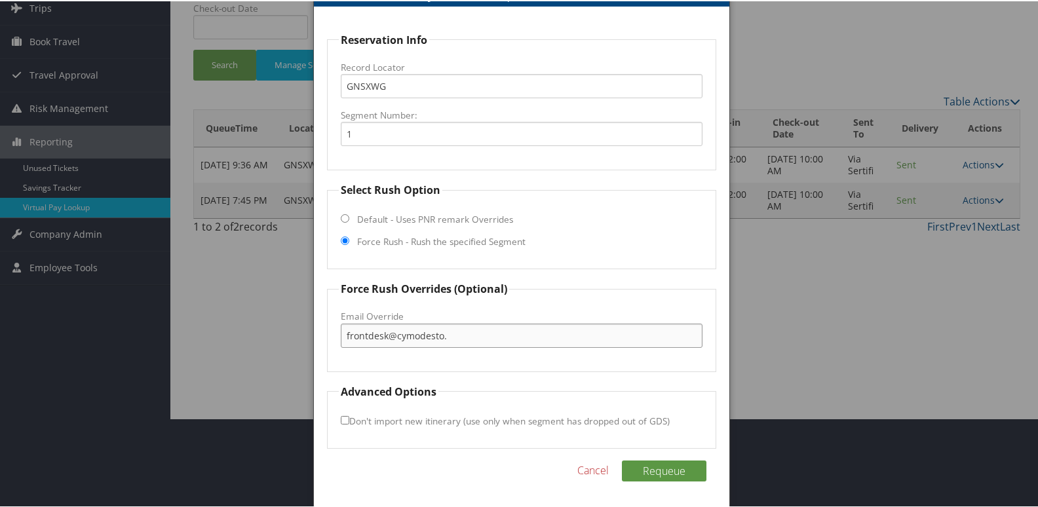
click at [393, 334] on input "frontdesk@cymodesto." at bounding box center [522, 334] width 362 height 24
click at [442, 334] on input "frontdesk.cymodesto." at bounding box center [522, 334] width 362 height 24
type input "frontdesk.cymodesto@gmail.com"
click at [622, 459] on button "Requeue" at bounding box center [664, 469] width 85 height 21
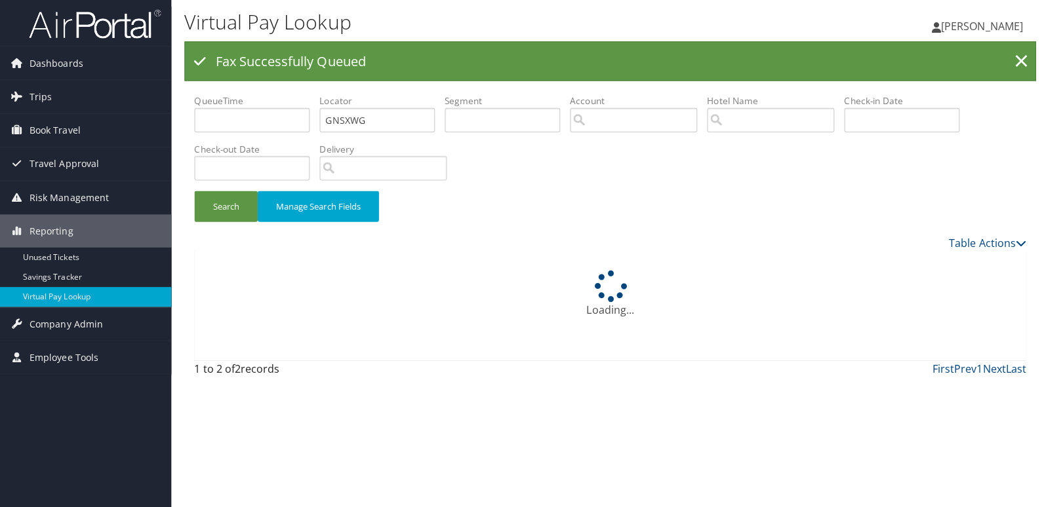
scroll to position [0, 0]
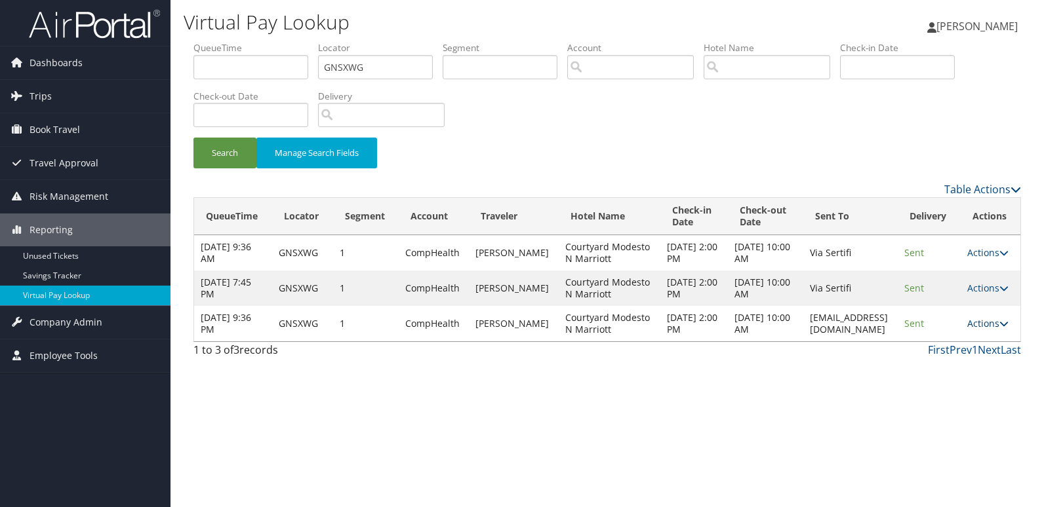
click at [977, 330] on link "Actions" at bounding box center [987, 323] width 41 height 12
click at [989, 386] on link "Logs" at bounding box center [966, 394] width 83 height 22
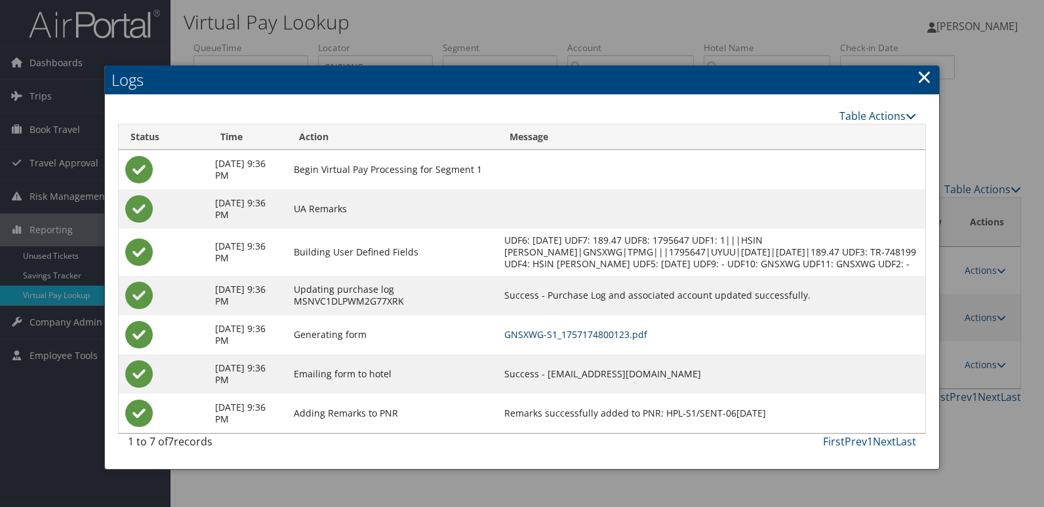
click at [647, 341] on link "GNSXWG-S1_1757174800123.pdf" at bounding box center [575, 334] width 143 height 12
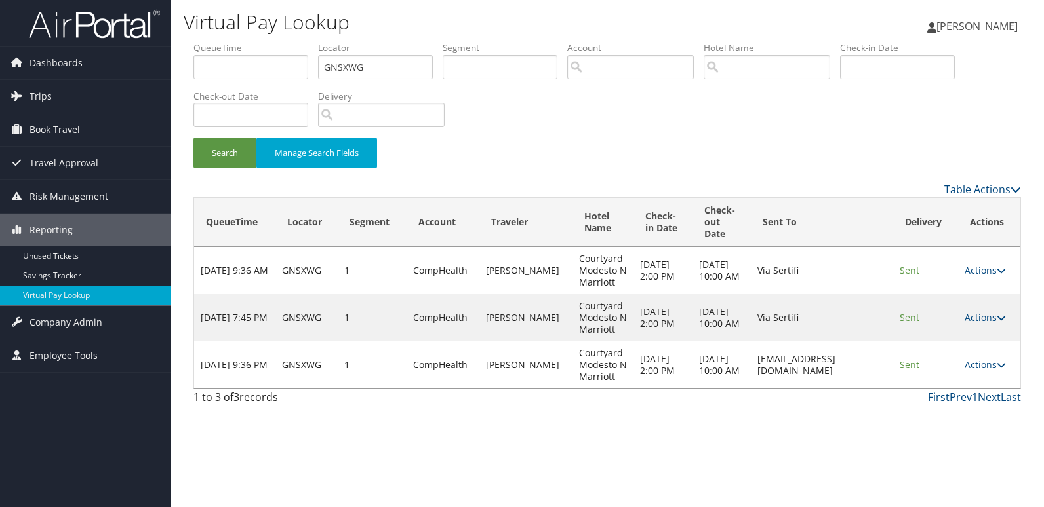
drag, startPoint x: 874, startPoint y: 362, endPoint x: 727, endPoint y: 366, distance: 146.9
click at [751, 366] on td "[EMAIL_ADDRESS][DOMAIN_NAME]" at bounding box center [822, 364] width 142 height 47
copy td "[EMAIL_ADDRESS][DOMAIN_NAME]"
drag, startPoint x: 981, startPoint y: 363, endPoint x: 987, endPoint y: 369, distance: 8.8
click at [981, 363] on link "Actions" at bounding box center [984, 365] width 41 height 12
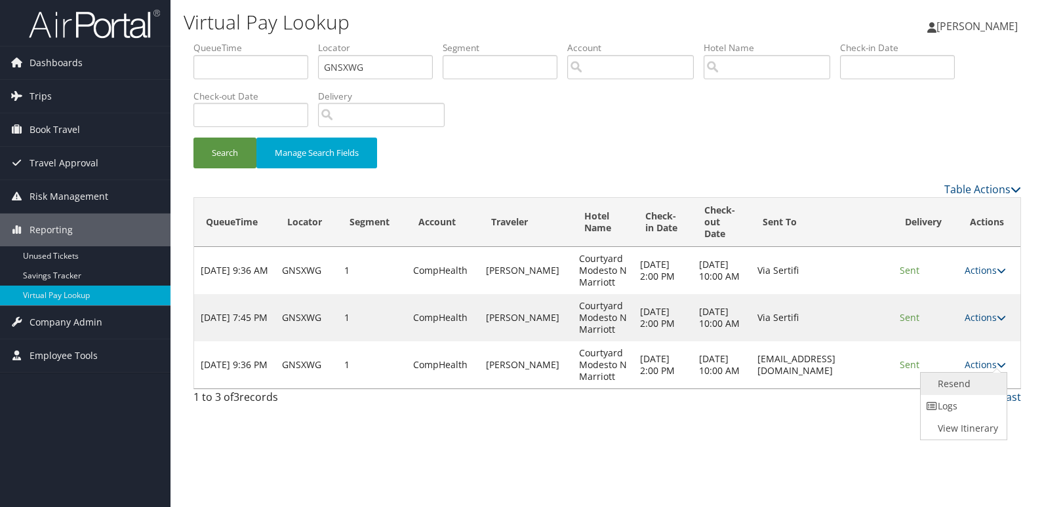
click at [964, 391] on link "Resend" at bounding box center [961, 384] width 83 height 22
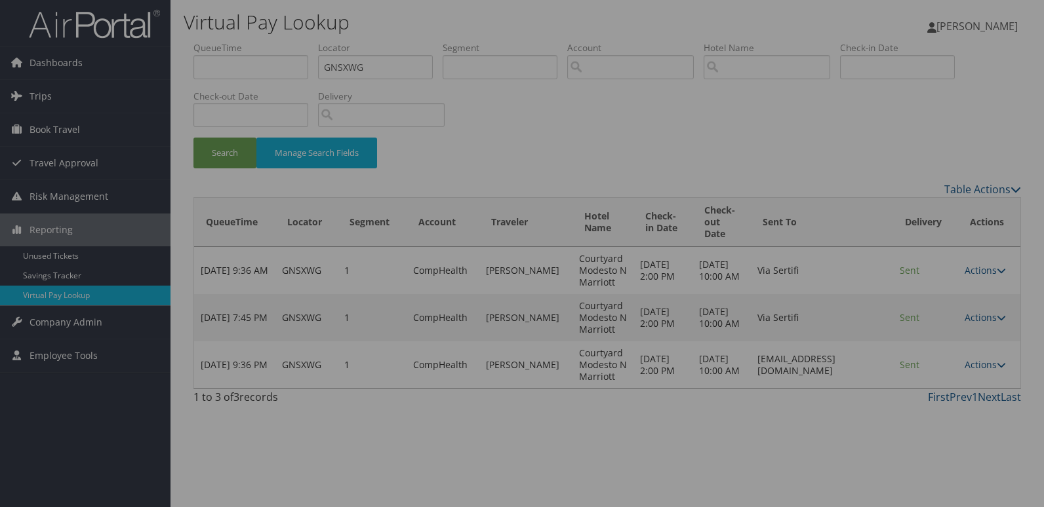
click at [926, 402] on div at bounding box center [522, 253] width 1044 height 507
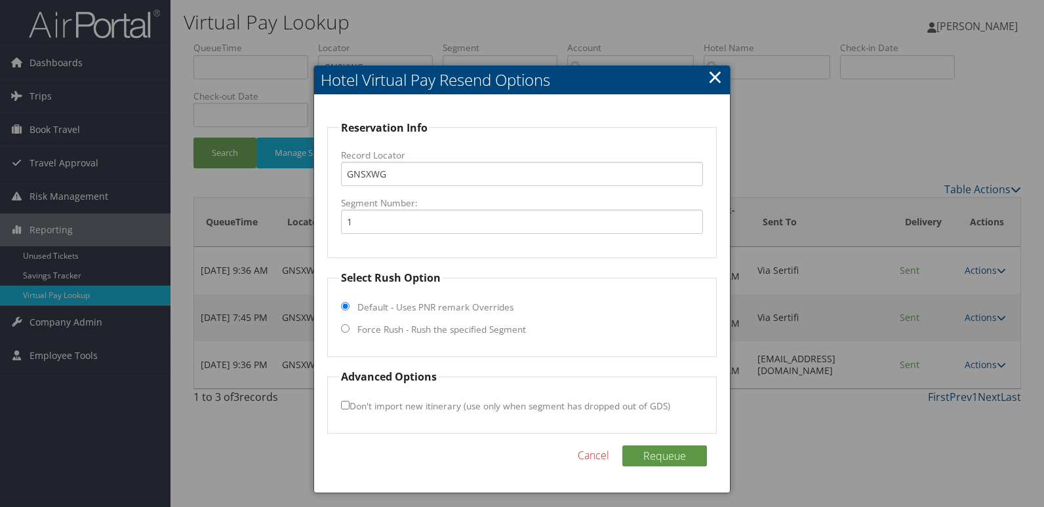
click at [994, 359] on div at bounding box center [522, 253] width 1044 height 507
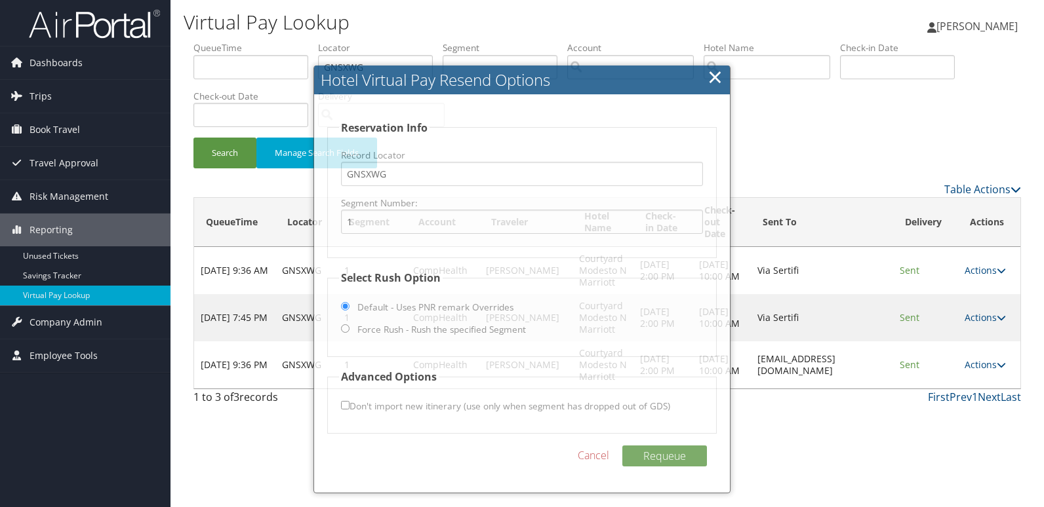
click at [987, 366] on link "Actions" at bounding box center [984, 365] width 41 height 12
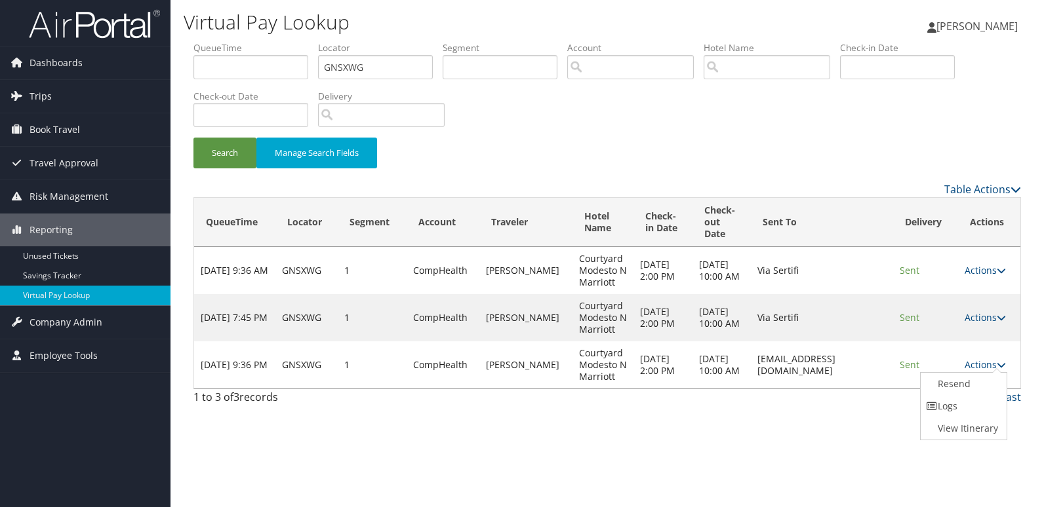
drag, startPoint x: 964, startPoint y: 407, endPoint x: 906, endPoint y: 389, distance: 61.2
click at [964, 407] on link "Logs" at bounding box center [961, 406] width 83 height 22
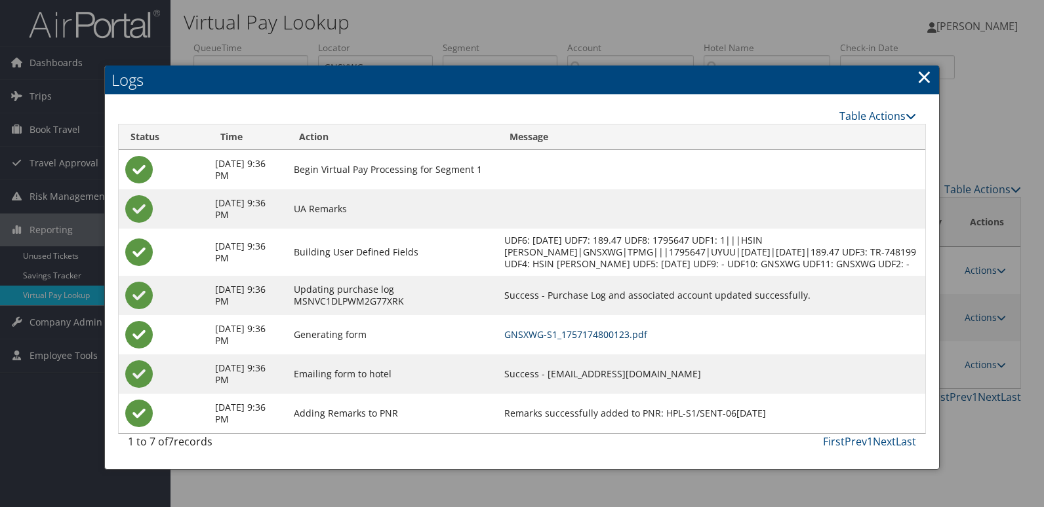
click at [640, 341] on link "GNSXWG-S1_1757174800123.pdf" at bounding box center [575, 334] width 143 height 12
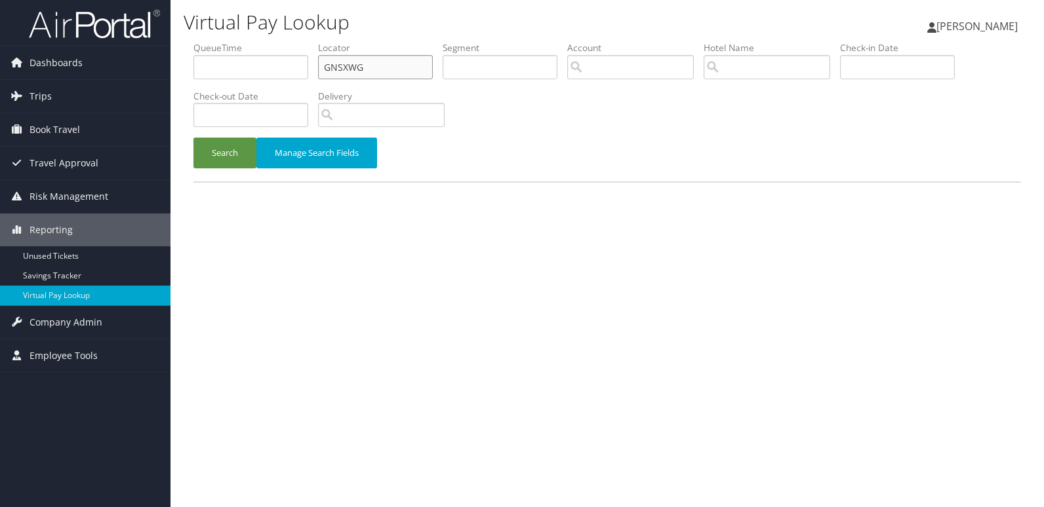
drag, startPoint x: 365, startPoint y: 67, endPoint x: 205, endPoint y: 66, distance: 159.9
click at [193, 68] on form "QueueTime Locator GNSXWG Segment Account Traveler Hotel Name Check-in Date Chec…" at bounding box center [606, 111] width 827 height 140
paste input "IBWWKY"
type input "IBWWKY"
click at [193, 138] on button "Search" at bounding box center [224, 153] width 63 height 31
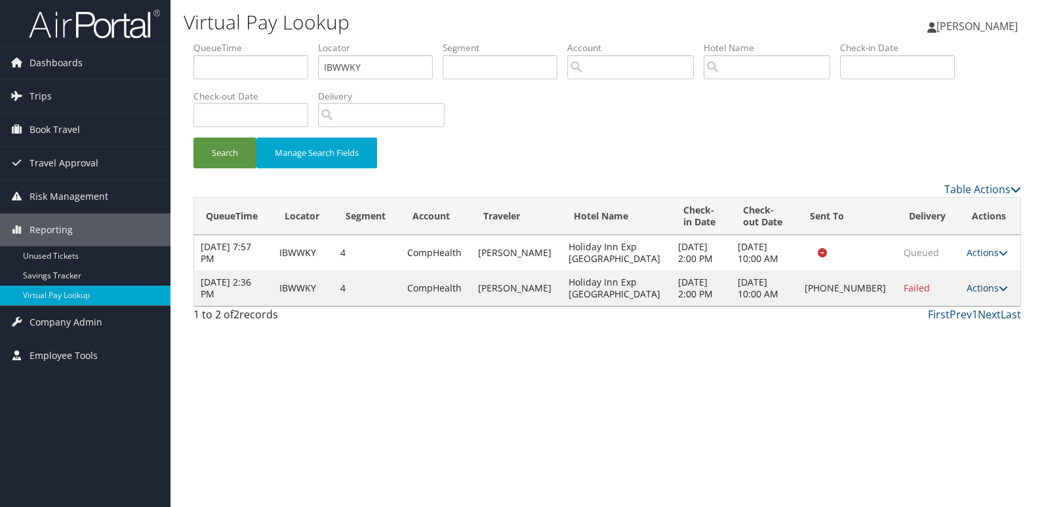
click at [972, 293] on link "Actions" at bounding box center [986, 288] width 41 height 12
click at [952, 331] on link "Logs" at bounding box center [942, 330] width 112 height 22
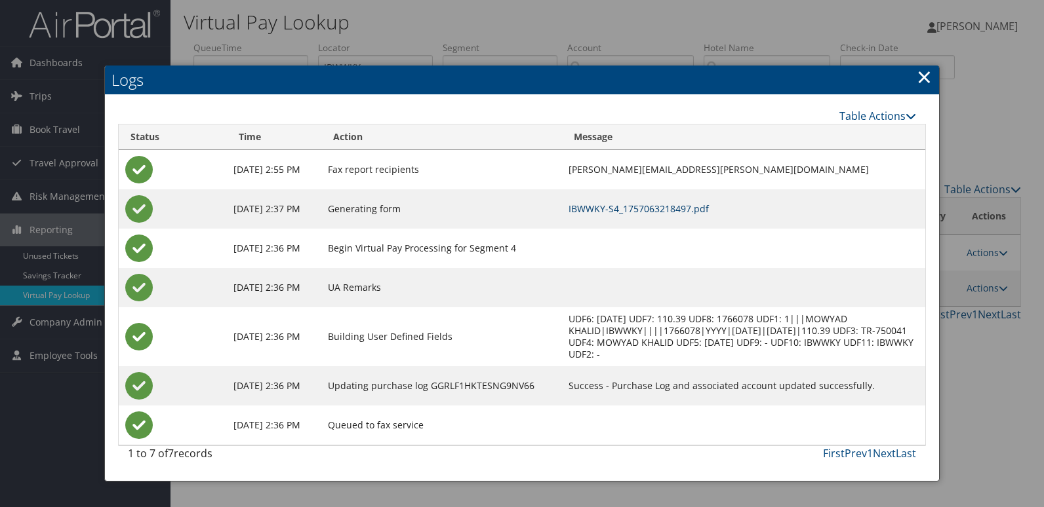
click at [643, 214] on link "IBWWKY-S4_1757063218497.pdf" at bounding box center [638, 209] width 140 height 12
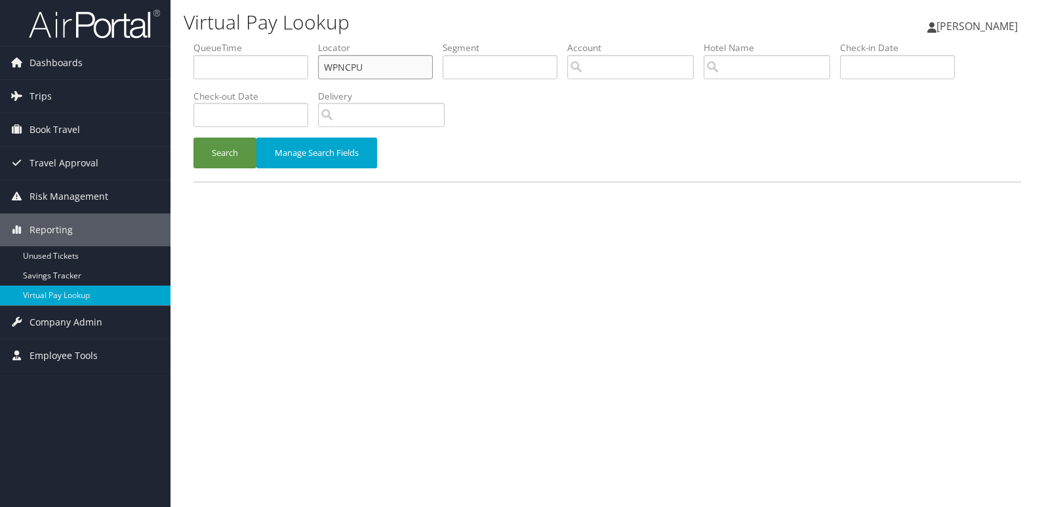
drag, startPoint x: 359, startPoint y: 64, endPoint x: 258, endPoint y: 75, distance: 101.5
click at [258, 41] on ul "QueueTime Locator WPNCPU Segment Account Traveler Hotel Name Check-in Date Chec…" at bounding box center [606, 41] width 827 height 0
paste input "FDAGJ"
type input "FDAGJU"
click at [193, 138] on button "Search" at bounding box center [224, 153] width 63 height 31
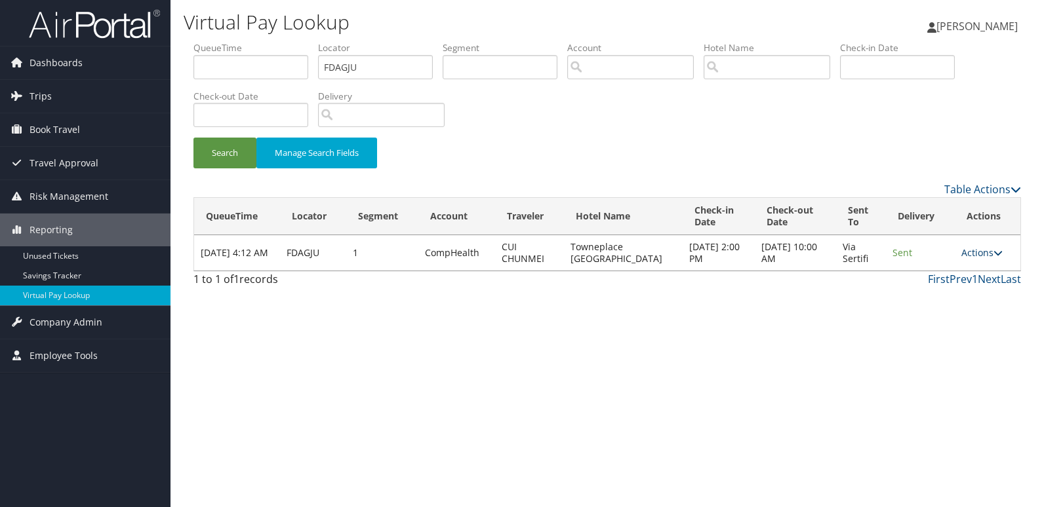
click at [972, 250] on link "Actions" at bounding box center [981, 252] width 41 height 12
click at [952, 290] on link "Logs" at bounding box center [957, 294] width 83 height 22
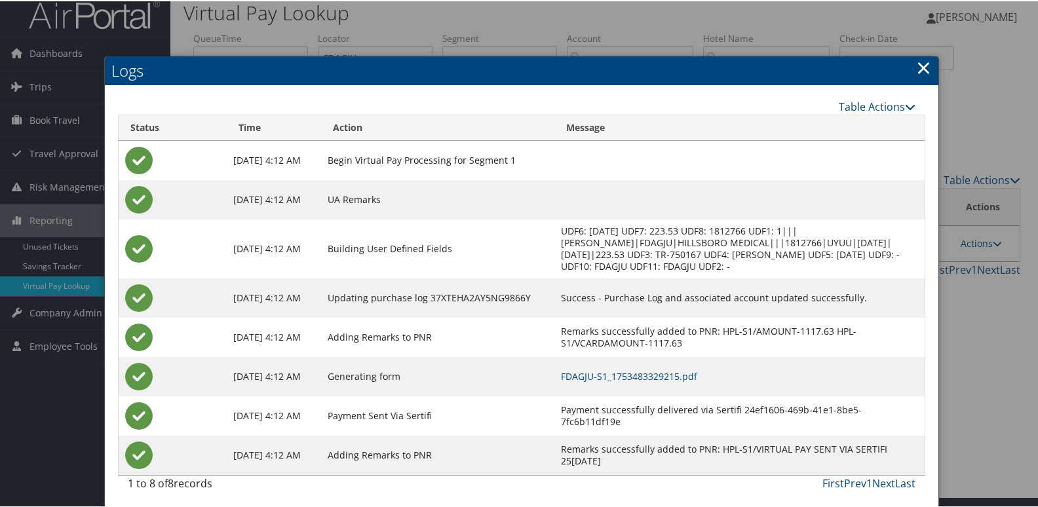
scroll to position [14, 0]
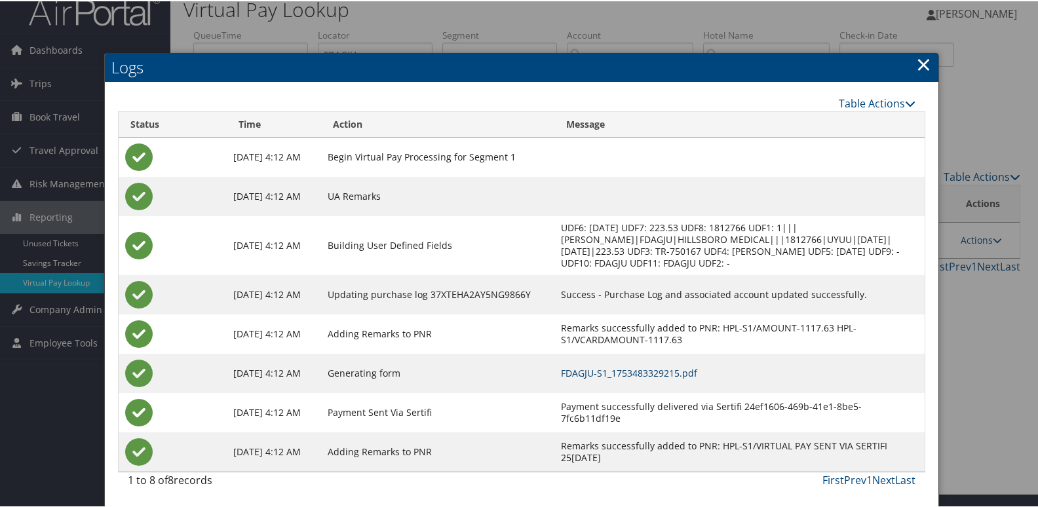
click at [668, 375] on link "FDAGJU-S1_1753483329215.pdf" at bounding box center [629, 372] width 136 height 12
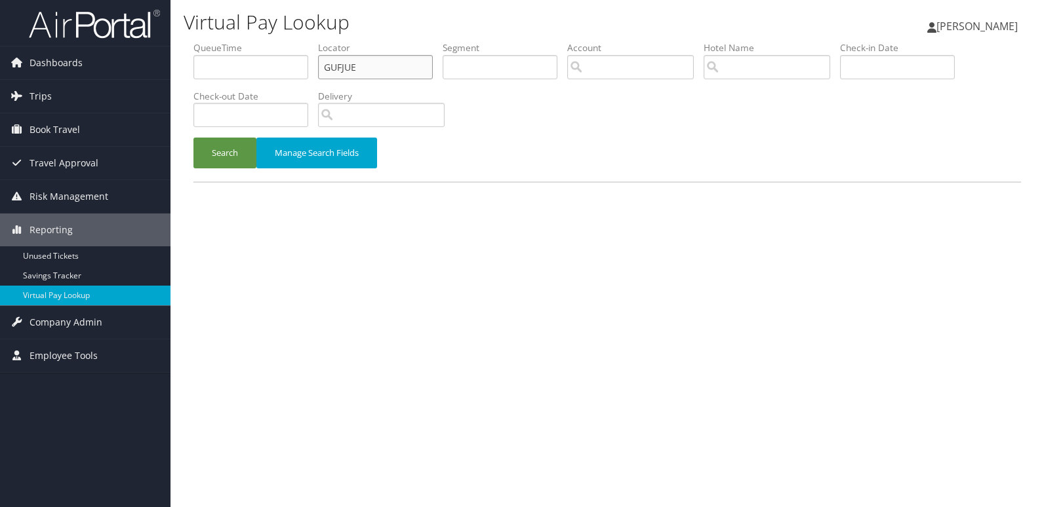
drag, startPoint x: 359, startPoint y: 69, endPoint x: 184, endPoint y: 86, distance: 176.4
click at [193, 86] on form "QueueTime Locator GUFJUE Segment Account Traveler Hotel Name Check-in Date Chec…" at bounding box center [606, 111] width 827 height 140
paste input "FPWIKO"
type input "FPWIKO"
click at [193, 138] on button "Search" at bounding box center [224, 153] width 63 height 31
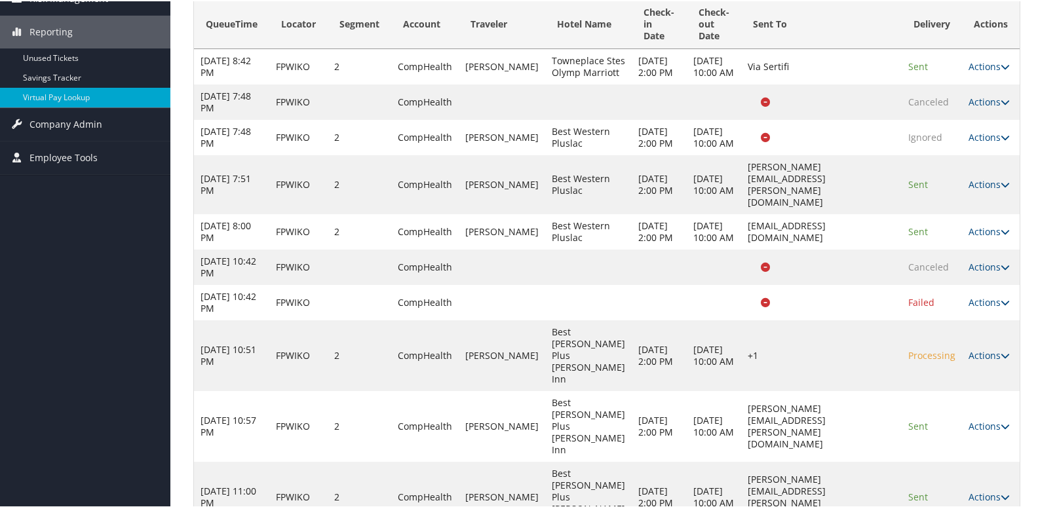
drag, startPoint x: 979, startPoint y: 458, endPoint x: 991, endPoint y: 459, distance: 12.5
click at [979, 490] on link "Actions" at bounding box center [989, 496] width 41 height 12
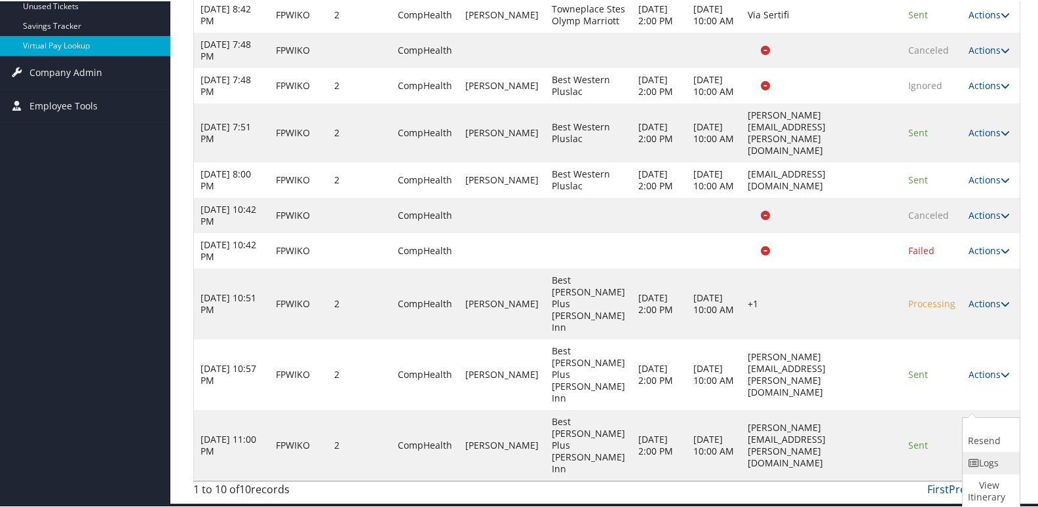
click at [983, 466] on link "Logs" at bounding box center [990, 462] width 54 height 22
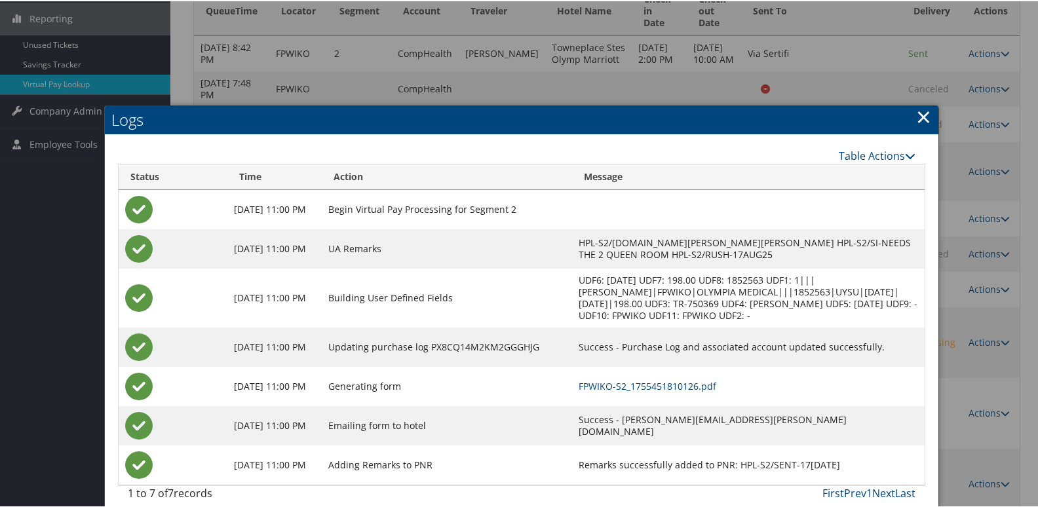
scroll to position [225, 0]
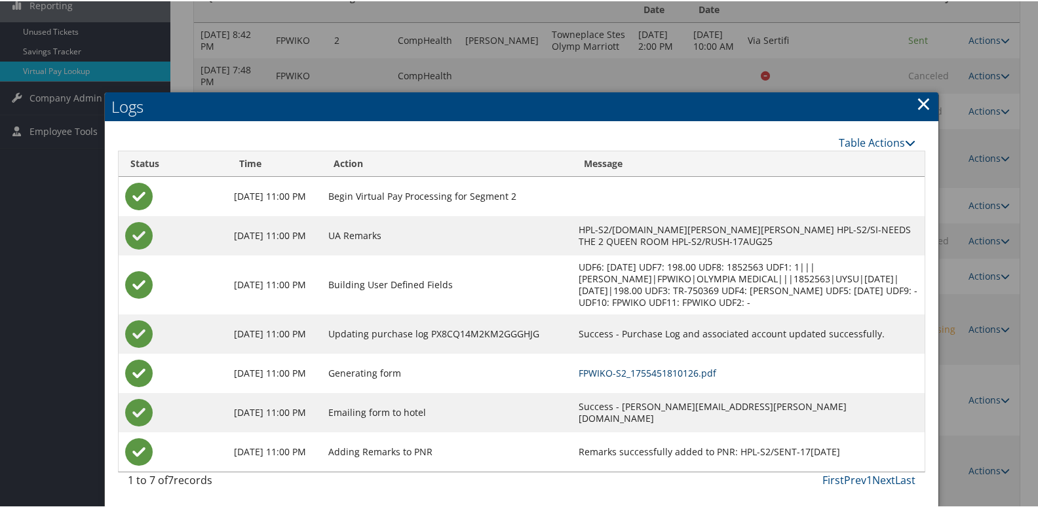
click at [663, 371] on link "FPWIKO-S2_1755451810126.pdf" at bounding box center [648, 372] width 138 height 12
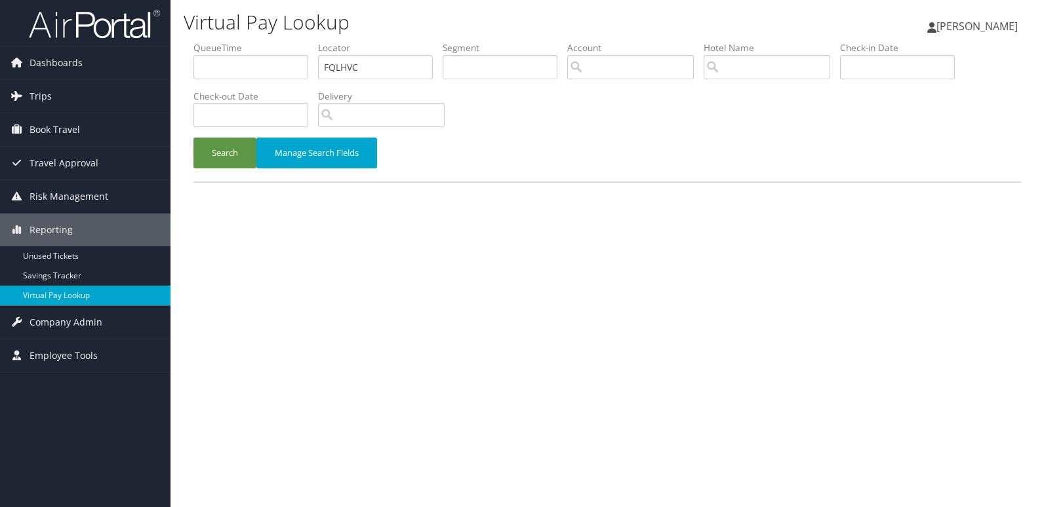
click at [214, 154] on button "Search" at bounding box center [224, 153] width 63 height 31
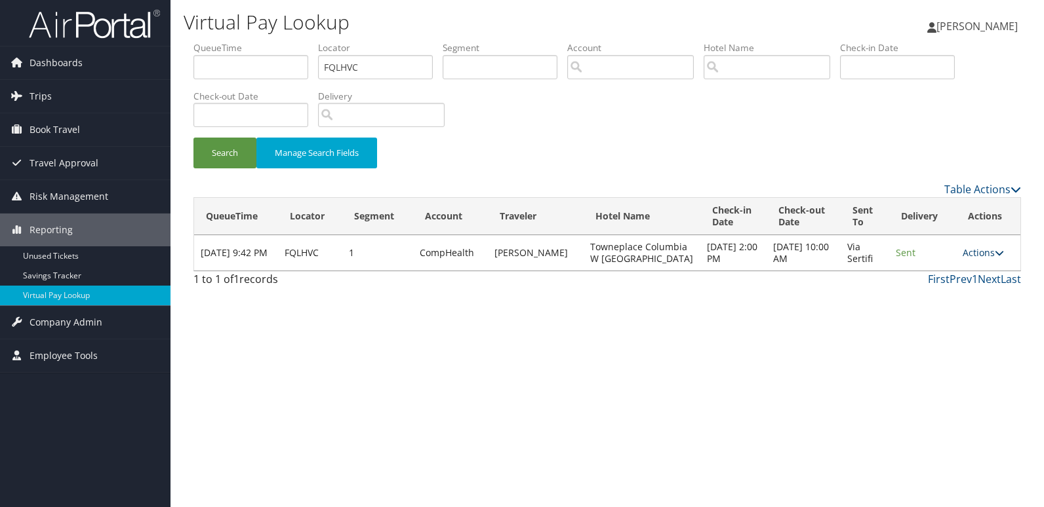
click at [971, 255] on link "Actions" at bounding box center [982, 252] width 41 height 12
click at [954, 277] on link "Resend" at bounding box center [957, 272] width 83 height 22
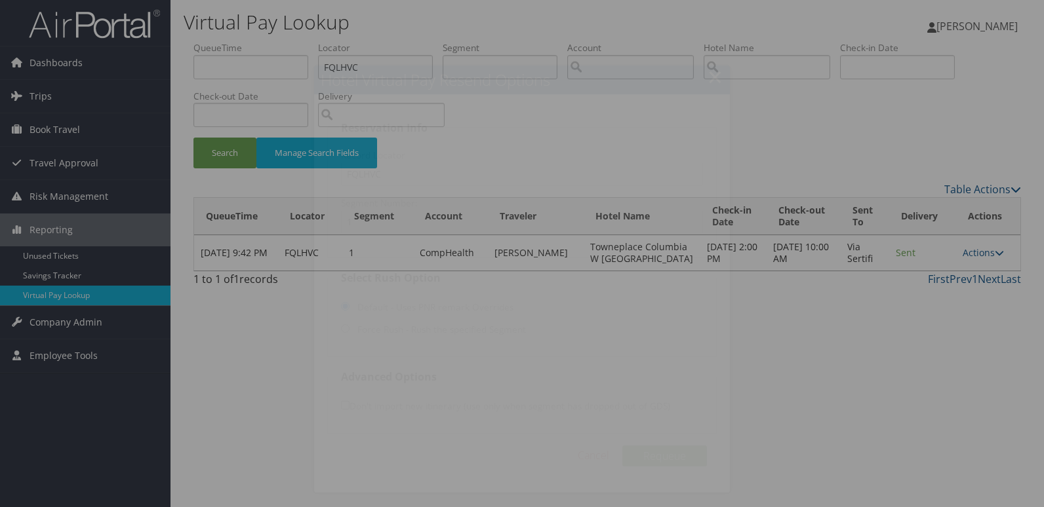
click at [714, 309] on fieldset "Select Rush Option Default - Uses PNR remark Overrides Force Rush - Rush the sp…" at bounding box center [522, 313] width 390 height 87
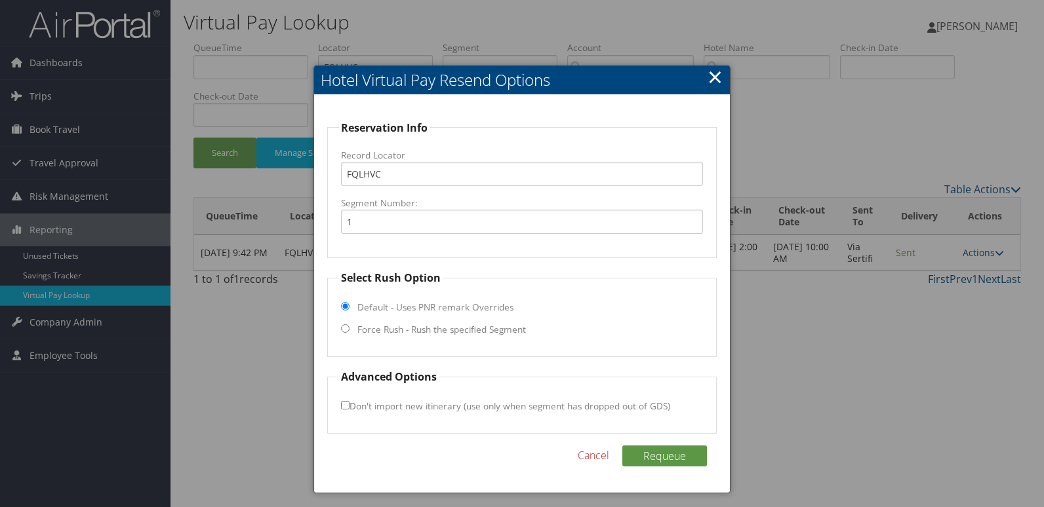
click at [981, 254] on div at bounding box center [522, 253] width 1044 height 507
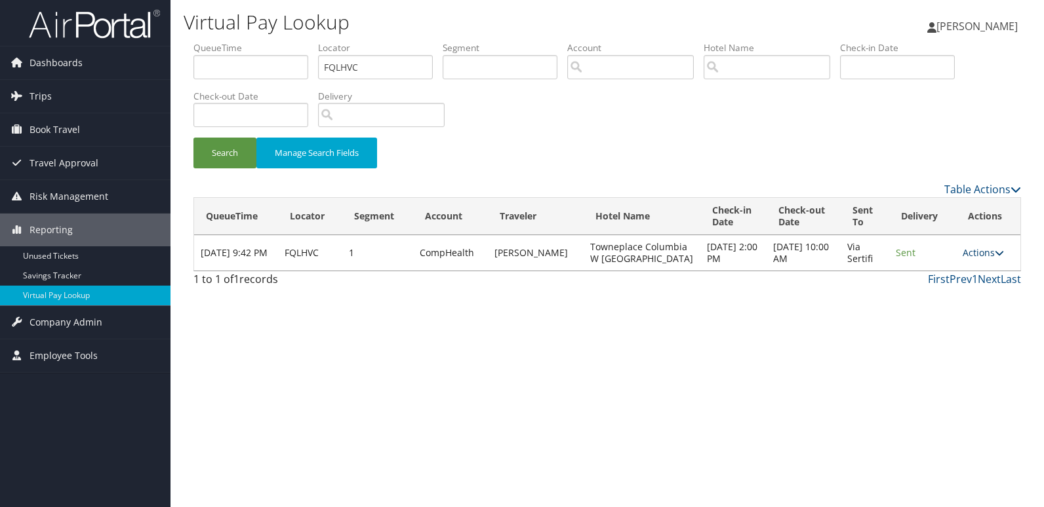
click at [985, 254] on link "Actions" at bounding box center [982, 252] width 41 height 12
click at [960, 282] on link "Resend" at bounding box center [957, 272] width 83 height 22
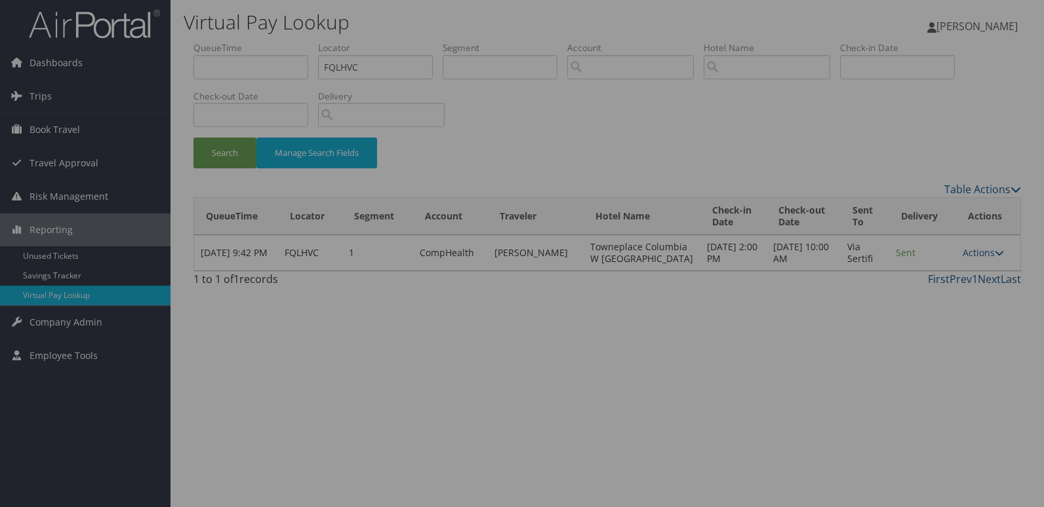
click at [962, 264] on div at bounding box center [522, 253] width 1044 height 507
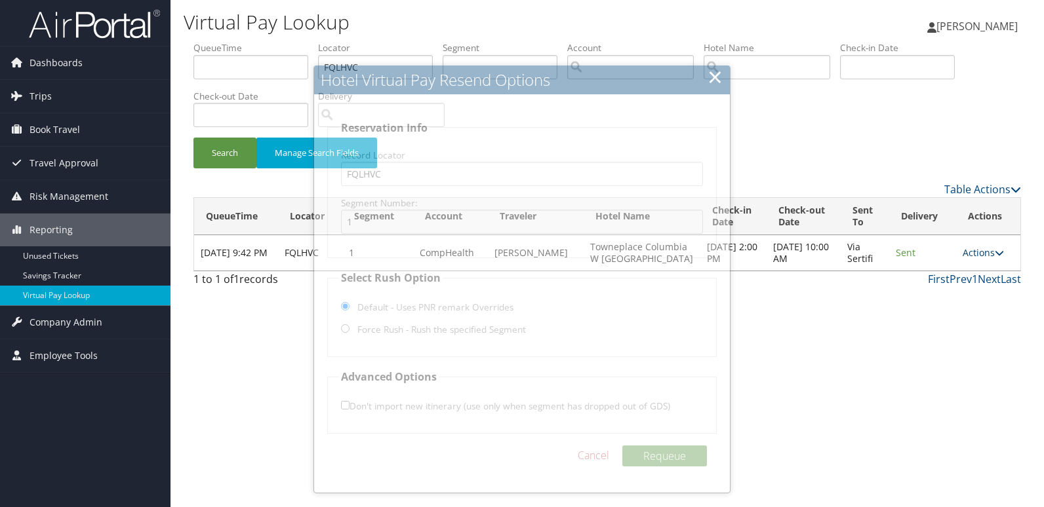
click at [971, 254] on link "Actions" at bounding box center [982, 252] width 41 height 12
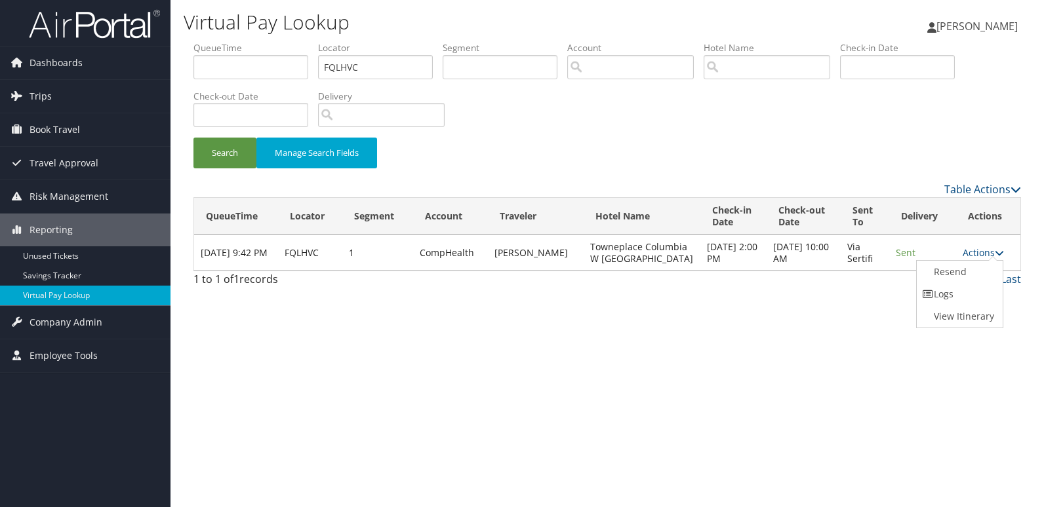
click at [966, 288] on link "Logs" at bounding box center [957, 294] width 83 height 22
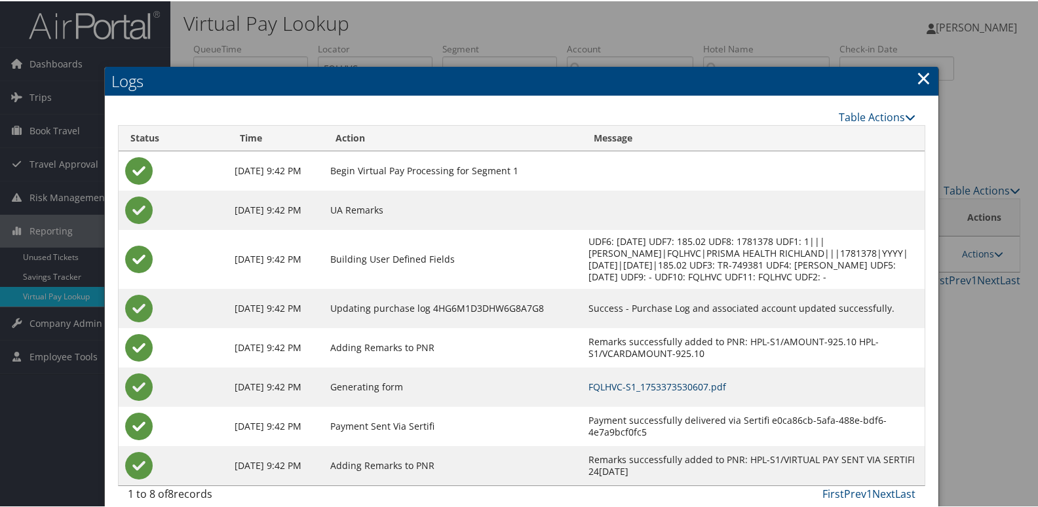
click at [651, 380] on link "FQLHVC-S1_1753373530607.pdf" at bounding box center [658, 386] width 138 height 12
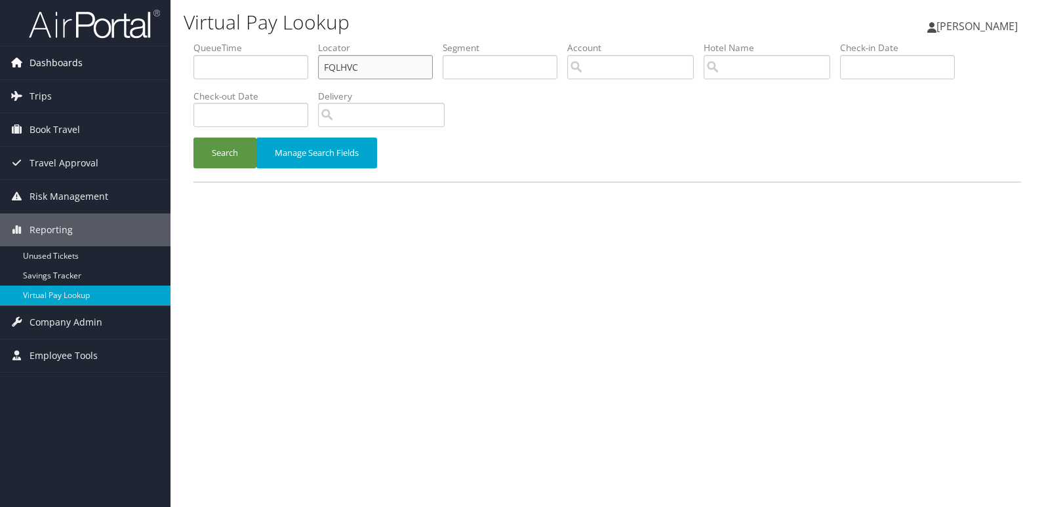
drag, startPoint x: 365, startPoint y: 65, endPoint x: 165, endPoint y: 69, distance: 200.0
click at [165, 69] on div "Dashboards AirPortal 360™ (Manager) My Travel Dashboard Trips Airtinerary® Look…" at bounding box center [522, 253] width 1044 height 507
paste input "SRKCWE"
type input "SRKCWE"
click at [193, 138] on button "Search" at bounding box center [224, 153] width 63 height 31
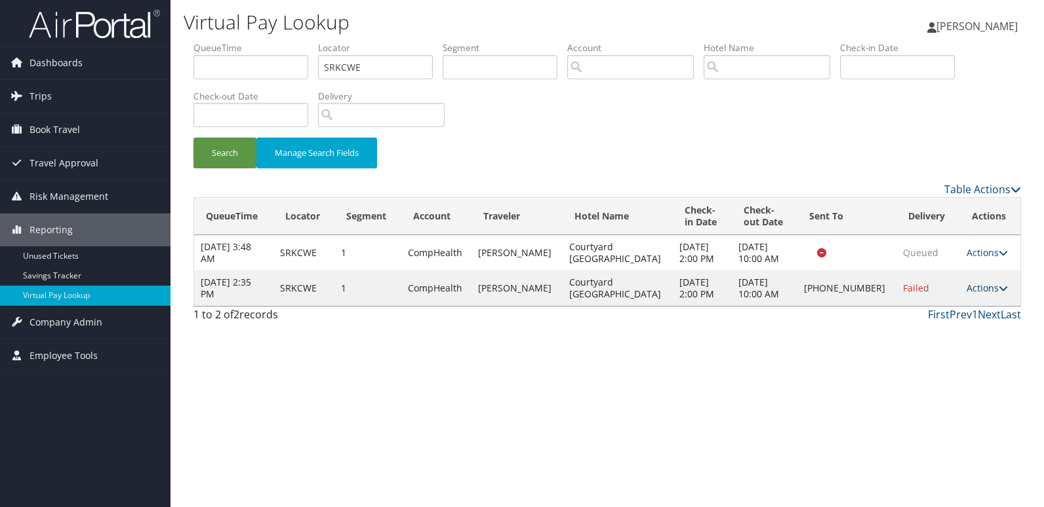
click at [981, 286] on link "Actions" at bounding box center [986, 288] width 41 height 12
click at [946, 320] on link "Logs" at bounding box center [941, 330] width 112 height 22
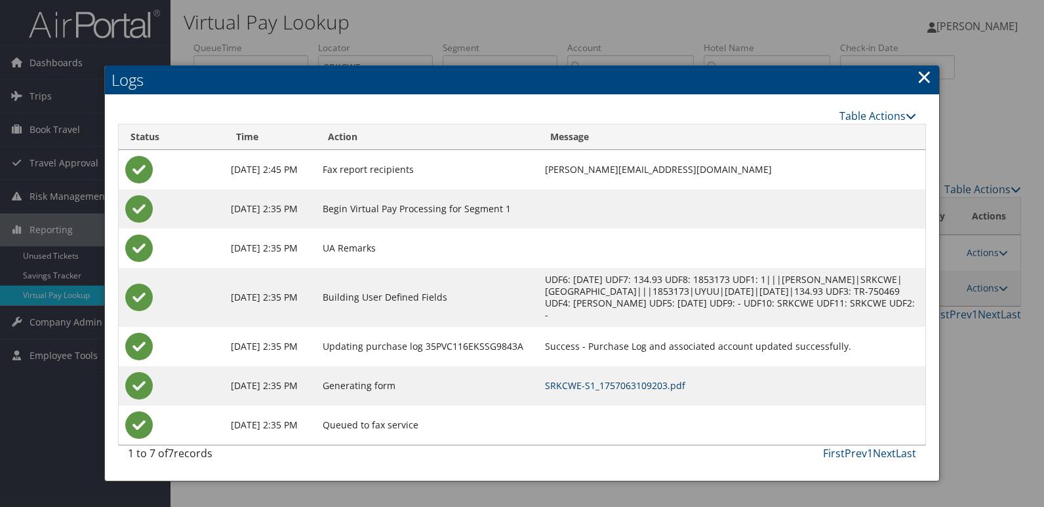
click at [657, 385] on link "SRKCWE-S1_1757063109203.pdf" at bounding box center [615, 386] width 140 height 12
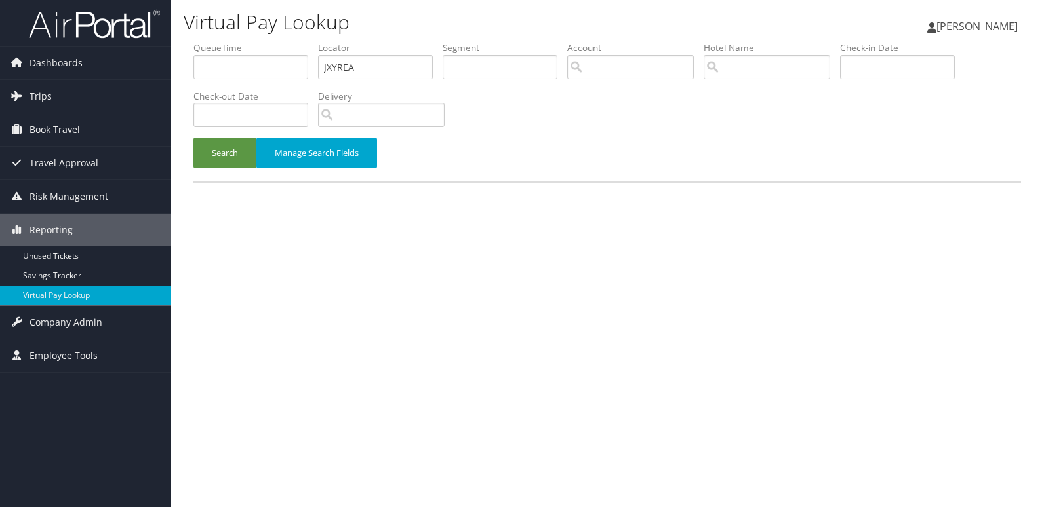
click at [221, 165] on button "Search" at bounding box center [224, 153] width 63 height 31
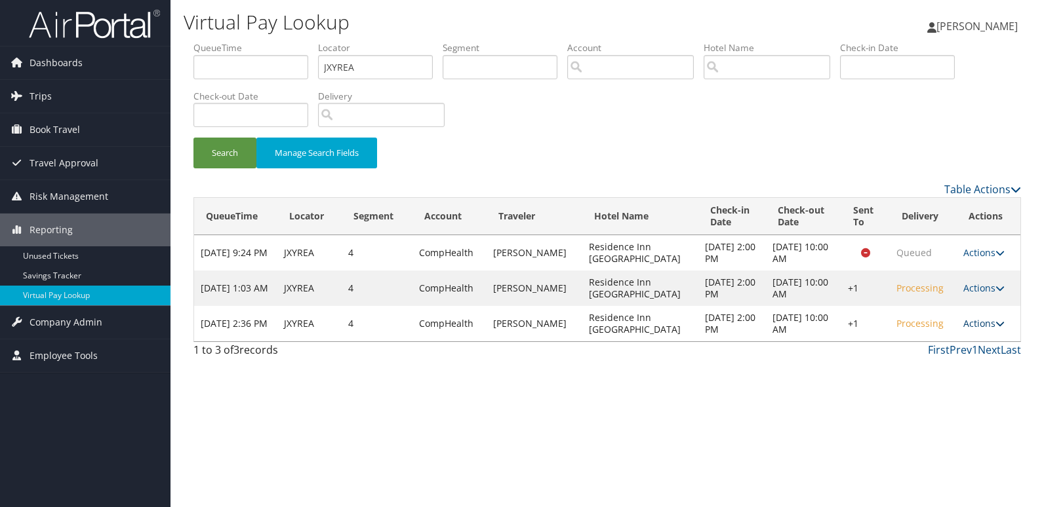
click at [971, 323] on link "Actions" at bounding box center [983, 323] width 41 height 12
click at [936, 334] on link "Resend" at bounding box center [942, 343] width 112 height 22
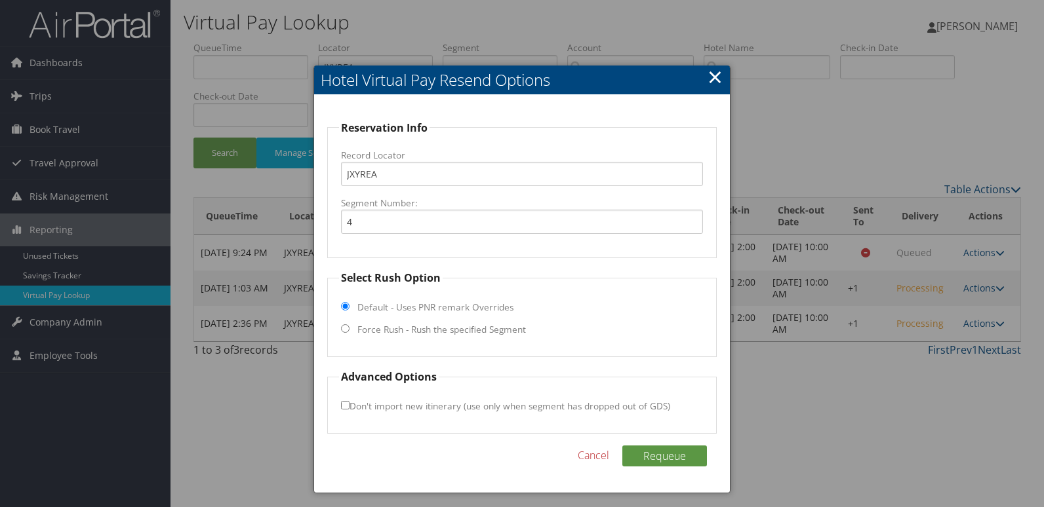
click at [442, 331] on label "Force Rush - Rush the specified Segment" at bounding box center [441, 329] width 168 height 13
click at [349, 331] on input "Force Rush - Rush the specified Segment" at bounding box center [345, 328] width 9 height 9
radio input "true"
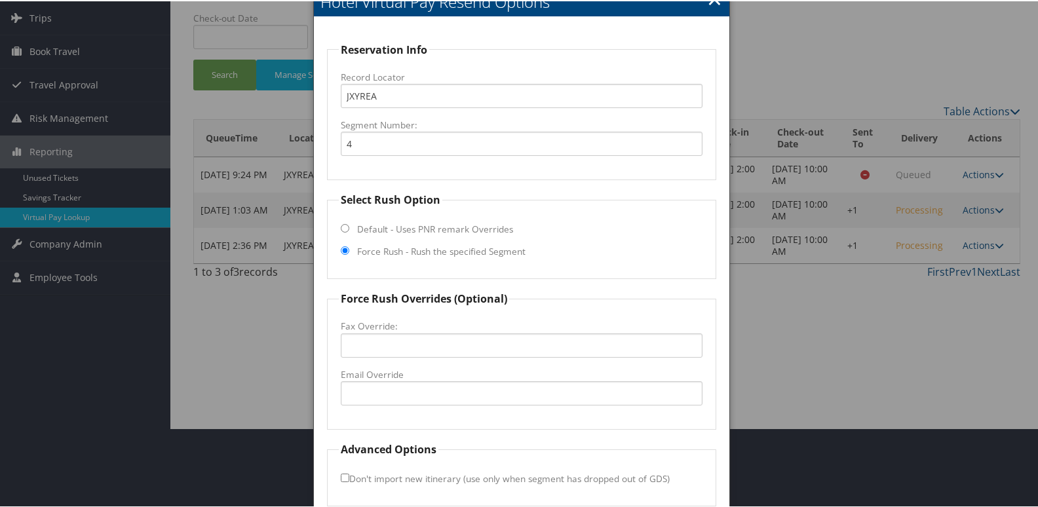
scroll to position [137, 0]
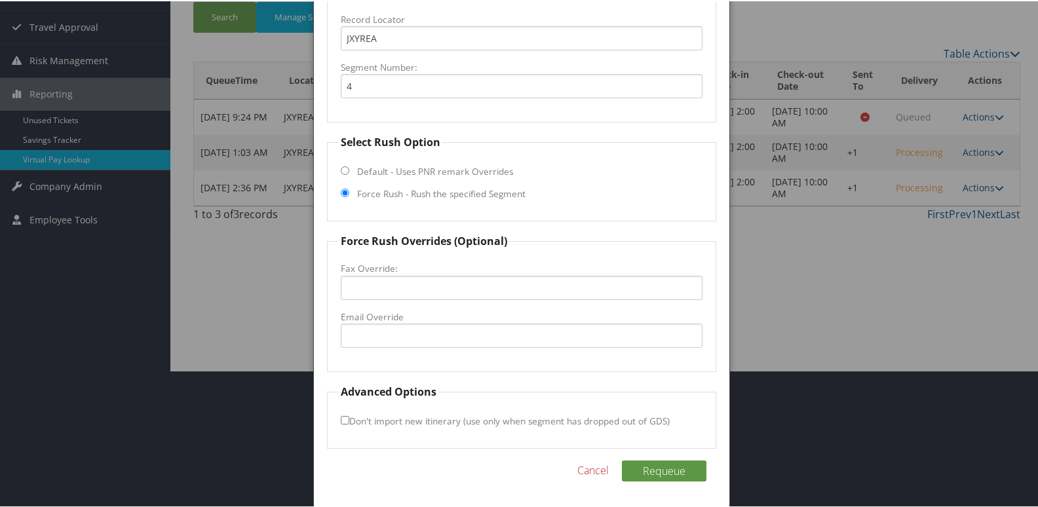
click at [438, 348] on fieldset "Force Rush Overrides (Optional) Fax Override: Email Override" at bounding box center [522, 301] width 390 height 139
click at [442, 333] on input "Email Override" at bounding box center [522, 334] width 362 height 24
click at [418, 335] on input "tjemes@buffaloladging.com" at bounding box center [522, 334] width 362 height 24
click at [347, 335] on input "[EMAIL_ADDRESS][DOMAIN_NAME]" at bounding box center [522, 334] width 362 height 24
type input "[EMAIL_ADDRESS][DOMAIN_NAME]"
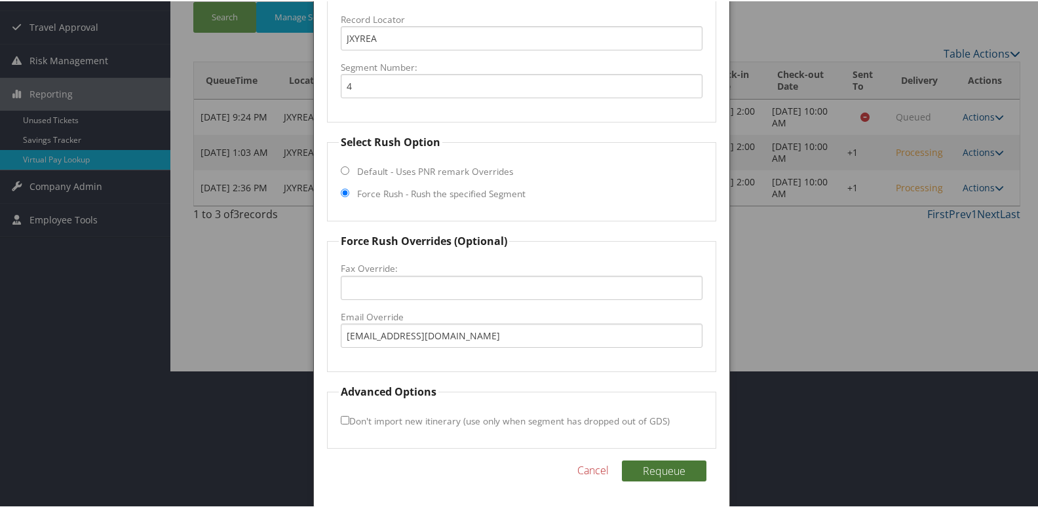
click at [654, 473] on button "Requeue" at bounding box center [664, 469] width 85 height 21
drag, startPoint x: 502, startPoint y: 329, endPoint x: 73, endPoint y: 332, distance: 429.3
click at [73, 332] on body "Menu Dashboards ► AirPortal 360™ (Manager) My Travel Dashboard Trips ► Airtiner…" at bounding box center [522, 116] width 1044 height 507
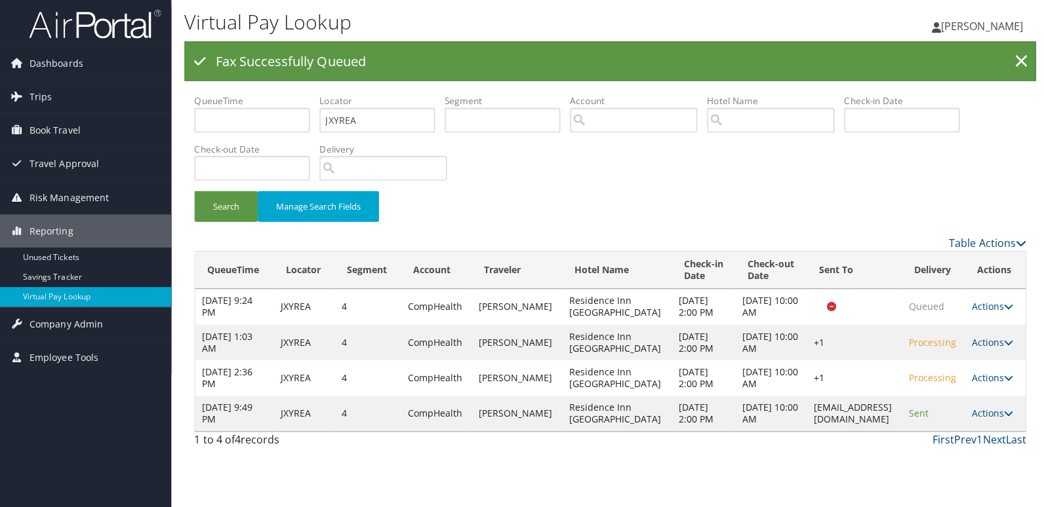
scroll to position [0, 0]
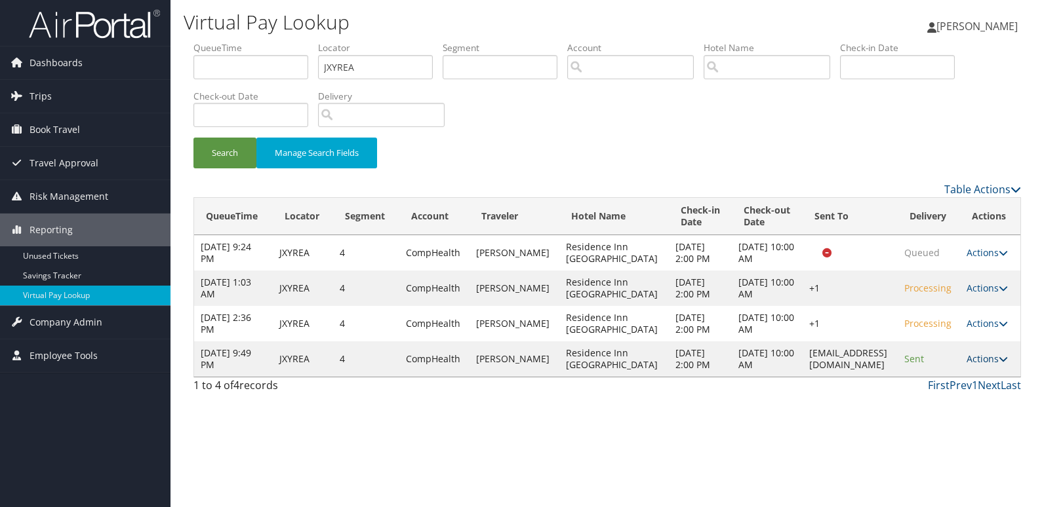
click at [993, 360] on link "Actions" at bounding box center [986, 359] width 41 height 12
click at [978, 387] on link "Resend" at bounding box center [964, 378] width 83 height 22
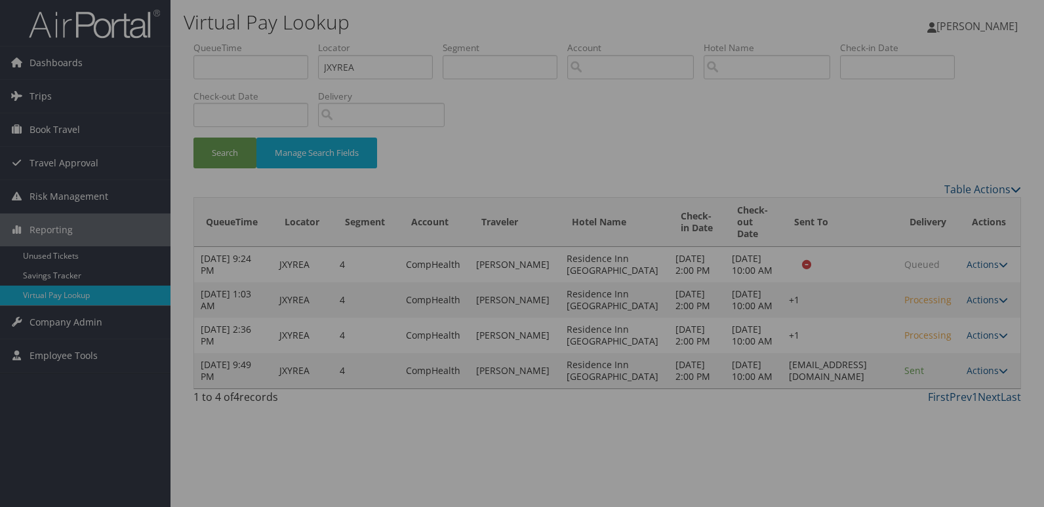
click at [871, 363] on div at bounding box center [522, 253] width 1044 height 507
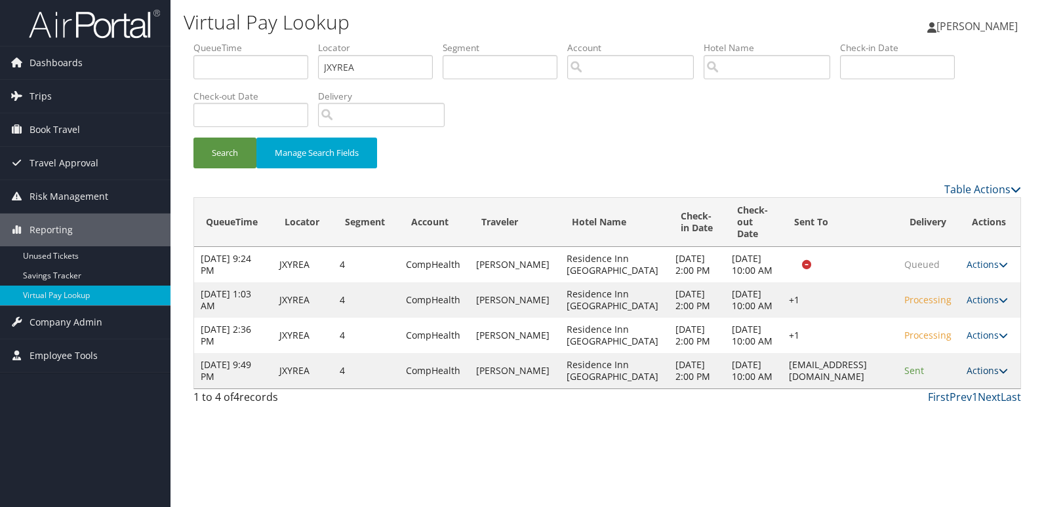
click at [977, 377] on link "Actions" at bounding box center [986, 370] width 41 height 12
click at [963, 450] on link "Logs" at bounding box center [960, 453] width 83 height 22
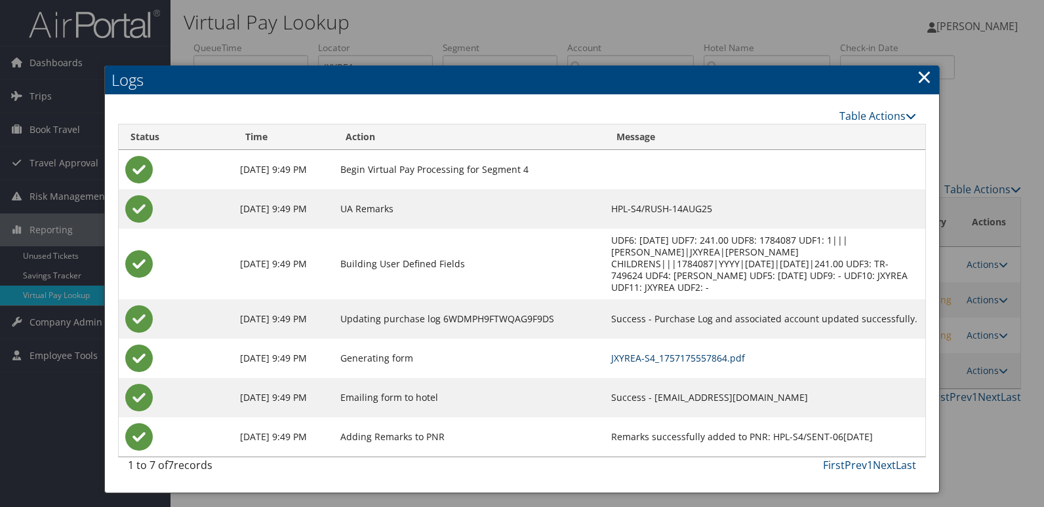
click at [657, 352] on link "JXYREA-S4_1757175557864.pdf" at bounding box center [678, 358] width 134 height 12
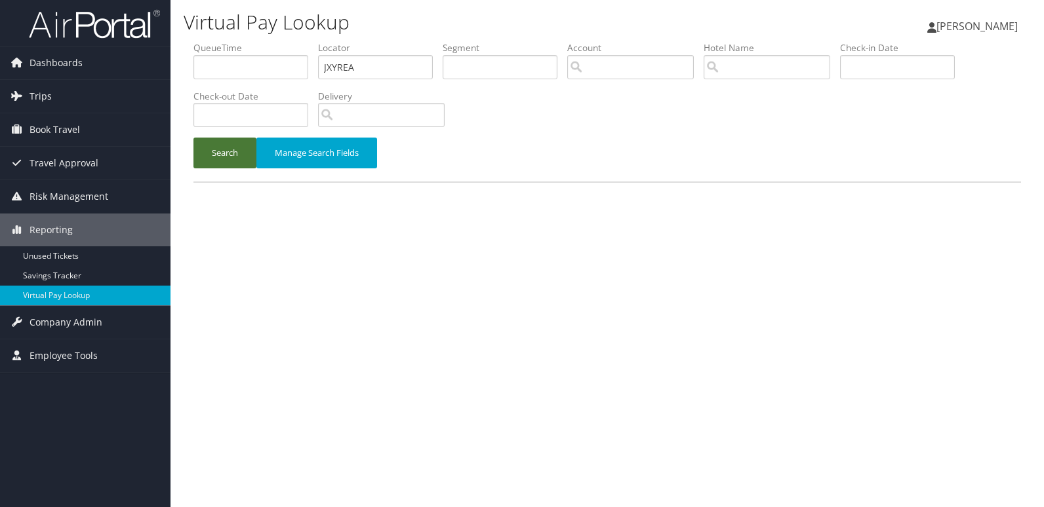
click at [233, 150] on button "Search" at bounding box center [224, 153] width 63 height 31
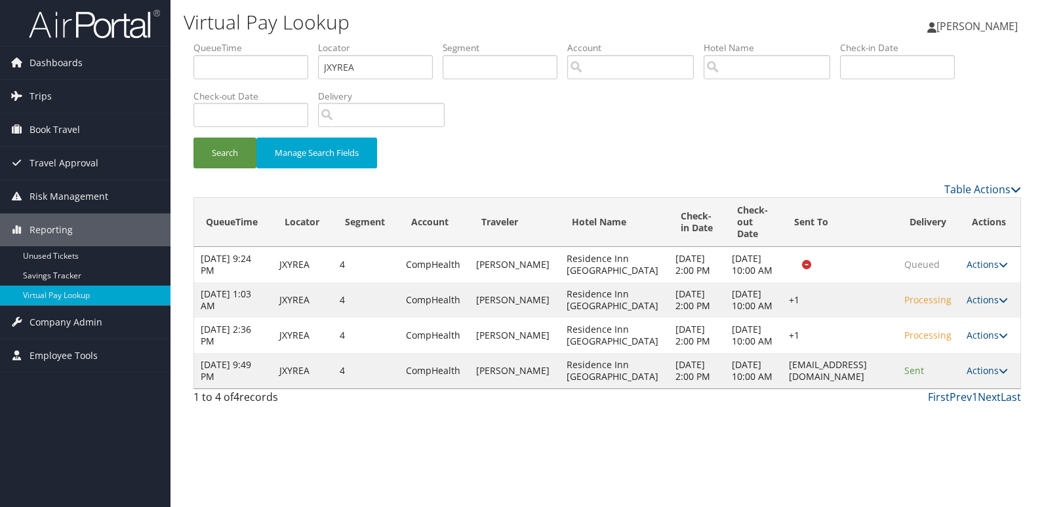
click at [982, 389] on td "Actions Resend Logs View Itinerary" at bounding box center [990, 370] width 60 height 35
click at [986, 377] on link "Actions" at bounding box center [986, 370] width 41 height 12
click at [956, 426] on link "Resend" at bounding box center [960, 431] width 83 height 22
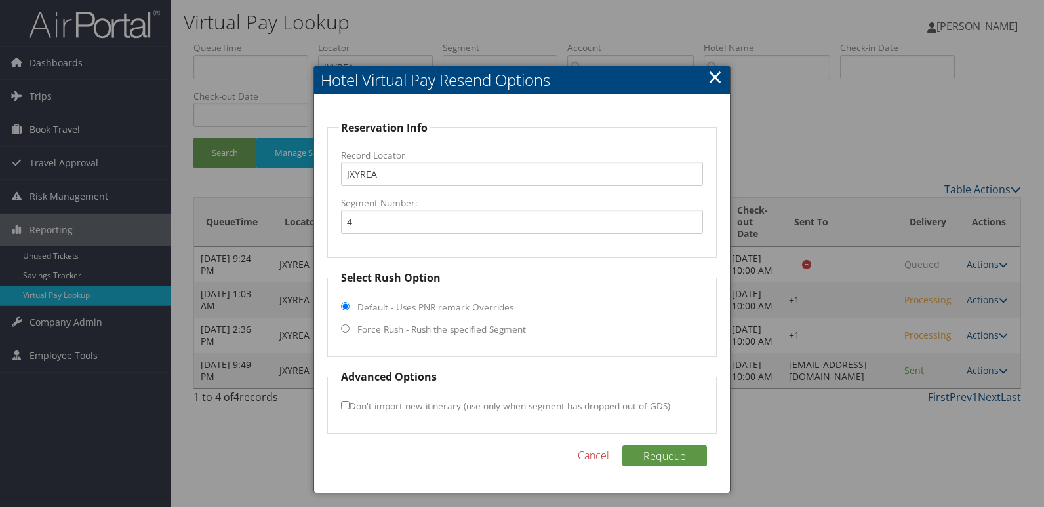
click at [458, 334] on label "Force Rush - Rush the specified Segment" at bounding box center [441, 329] width 168 height 13
click at [349, 333] on input "Force Rush - Rush the specified Segment" at bounding box center [345, 328] width 9 height 9
radio input "true"
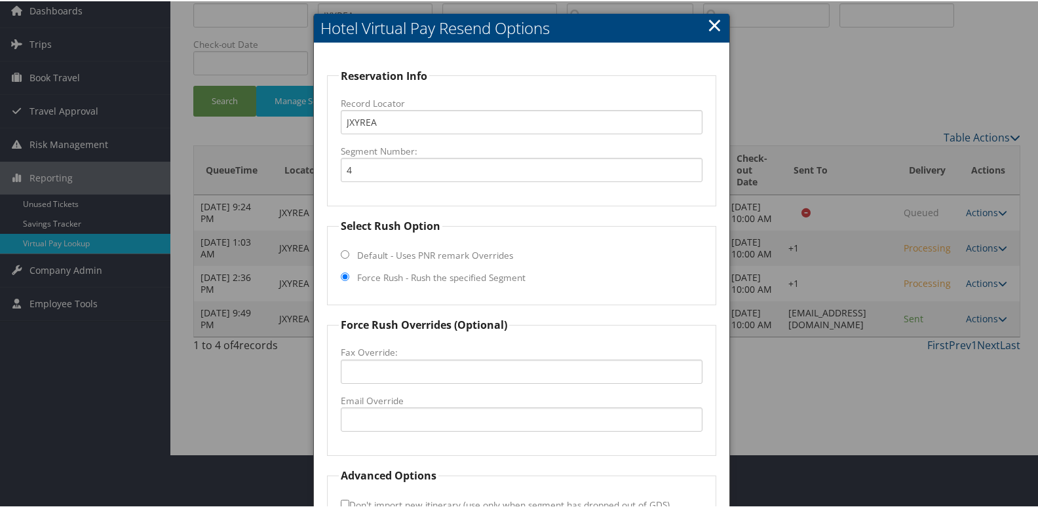
scroll to position [137, 0]
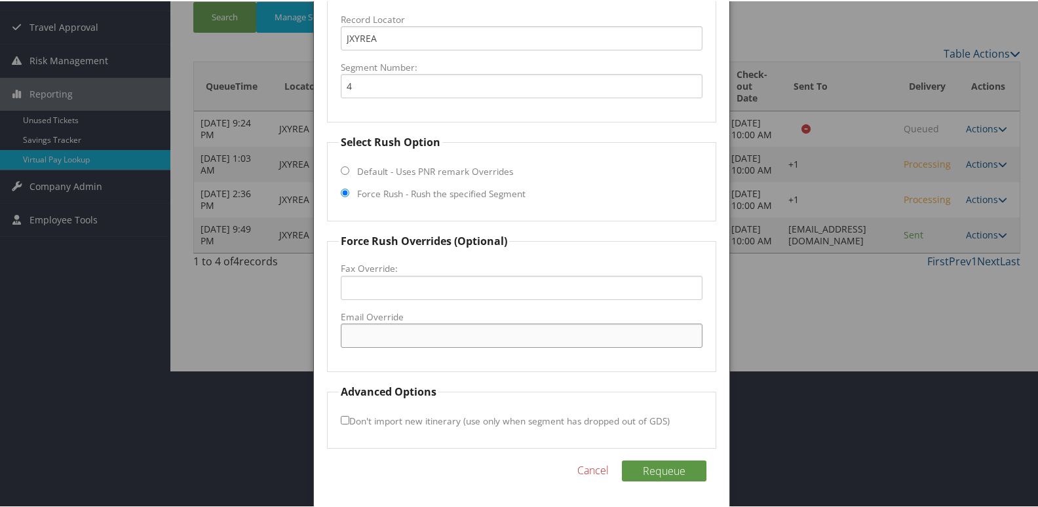
click at [435, 335] on input "Email Override" at bounding box center [522, 334] width 362 height 24
paste input "[EMAIL_ADDRESS][DOMAIN_NAME]"
drag, startPoint x: 349, startPoint y: 336, endPoint x: 448, endPoint y: 313, distance: 101.7
click at [350, 335] on input "[EMAIL_ADDRESS][DOMAIN_NAME]" at bounding box center [522, 334] width 362 height 24
click at [364, 333] on input "[EMAIL_ADDRESS][DOMAIN_NAME]" at bounding box center [522, 334] width 362 height 24
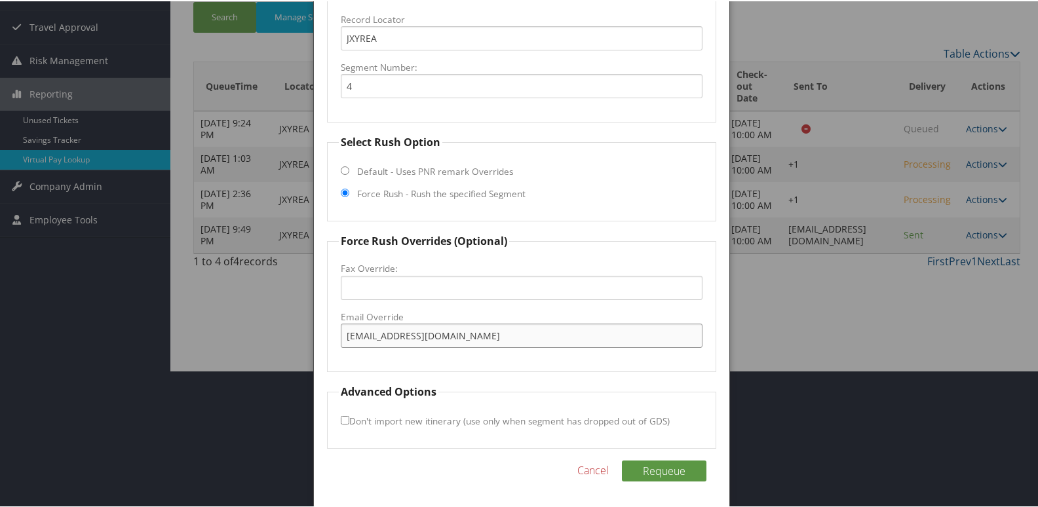
click at [477, 335] on input "[EMAIL_ADDRESS][DOMAIN_NAME]" at bounding box center [522, 334] width 362 height 24
type input "[EMAIL_ADDRESS][DOMAIN_NAME]"
click at [667, 464] on button "Requeue" at bounding box center [664, 469] width 85 height 21
drag, startPoint x: 513, startPoint y: 340, endPoint x: 127, endPoint y: 340, distance: 386.1
click at [127, 340] on body "Menu Dashboards ► AirPortal 360™ (Manager) My Travel Dashboard Trips ► Airtiner…" at bounding box center [522, 116] width 1044 height 507
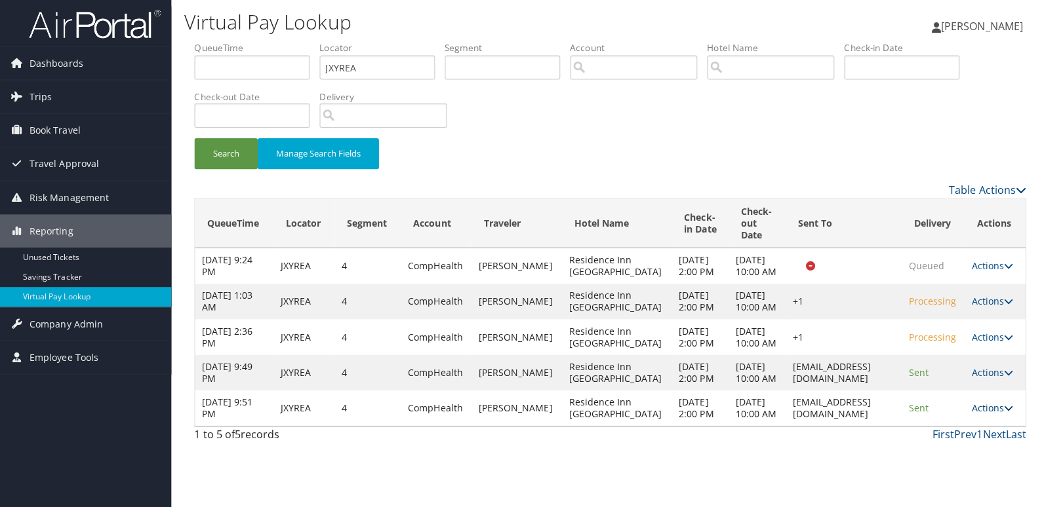
scroll to position [0, 0]
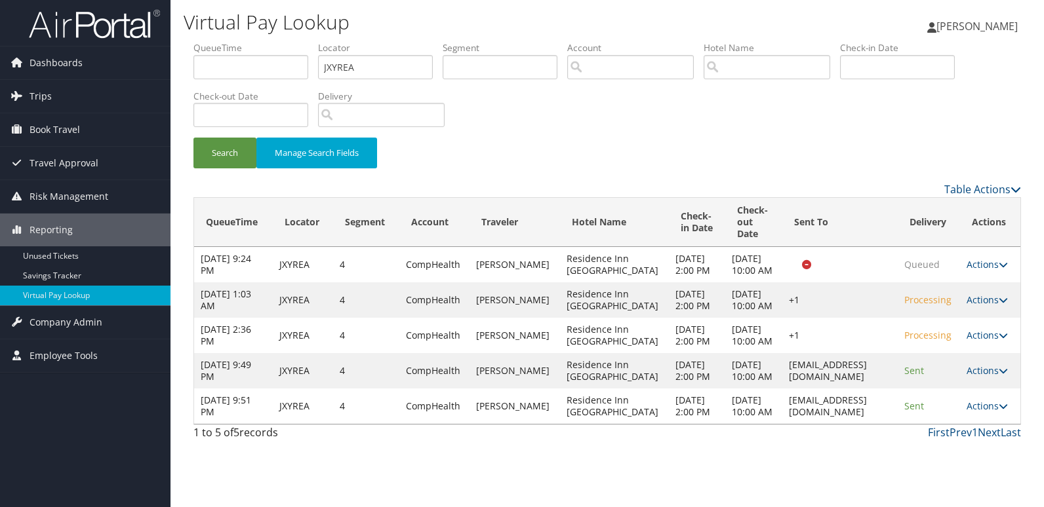
click at [977, 412] on link "Actions" at bounding box center [986, 406] width 41 height 12
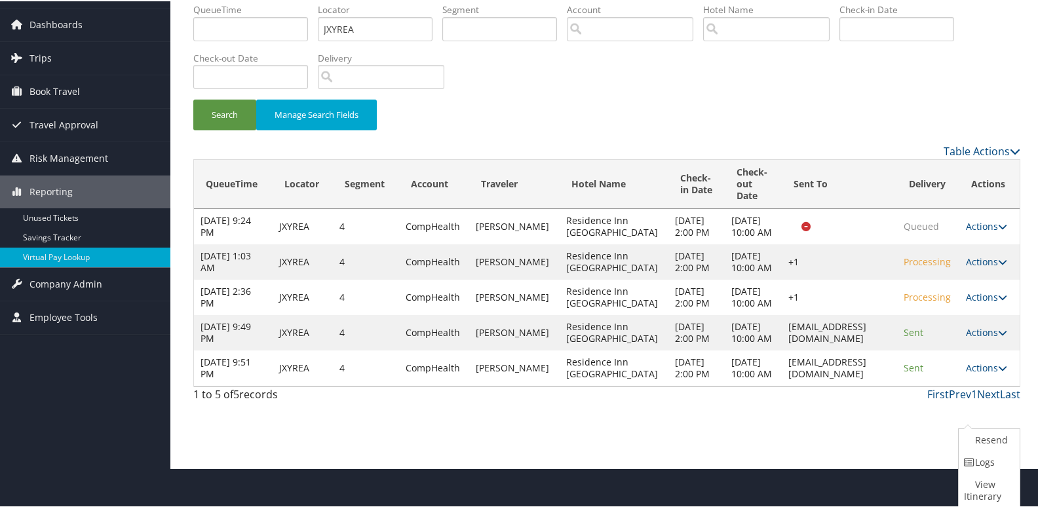
click at [981, 465] on link "Logs" at bounding box center [988, 461] width 58 height 22
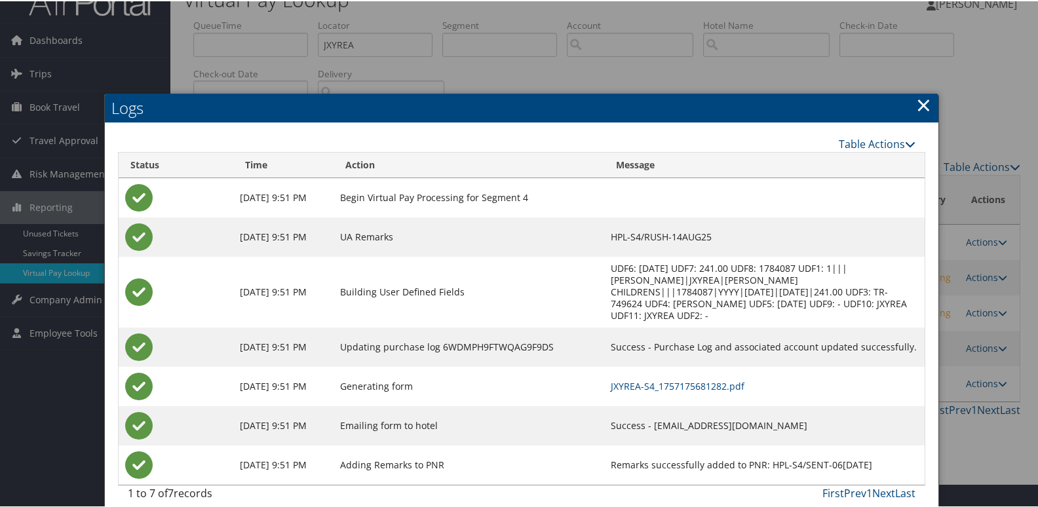
scroll to position [25, 0]
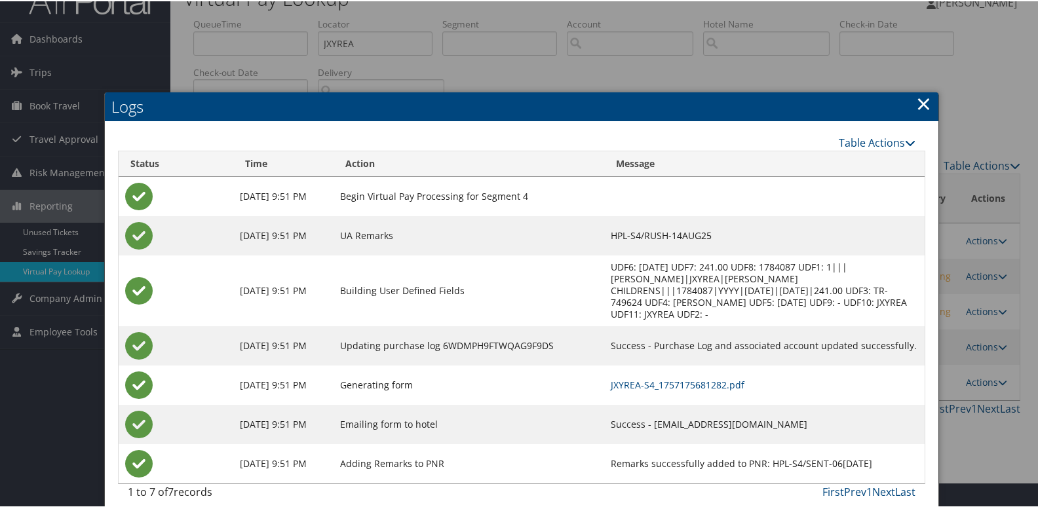
click at [692, 364] on td "JXYREA-S4_1757175681282.pdf" at bounding box center [764, 383] width 321 height 39
click at [686, 378] on link "JXYREA-S4_1757175681282.pdf" at bounding box center [678, 384] width 134 height 12
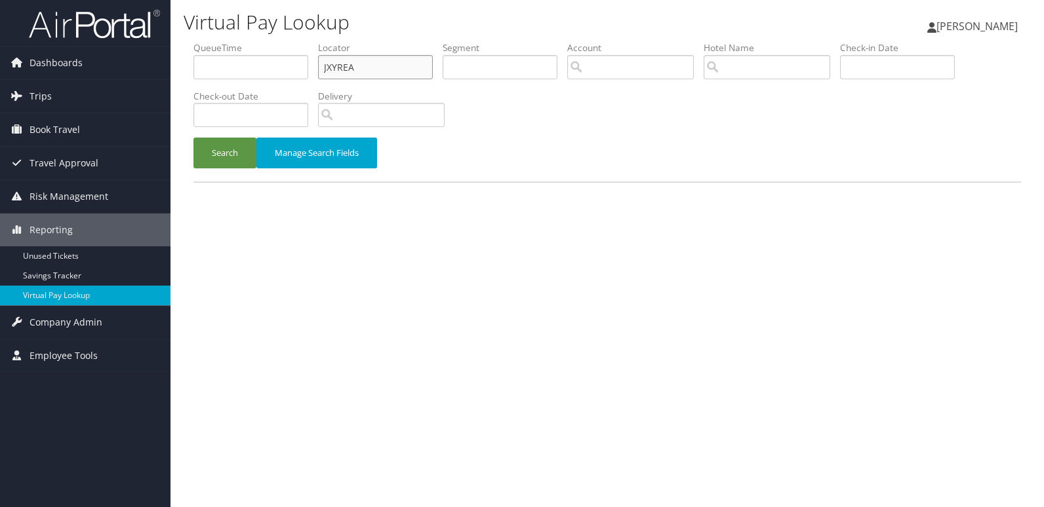
drag, startPoint x: 351, startPoint y: 71, endPoint x: 202, endPoint y: 77, distance: 149.6
click at [202, 41] on ul "QueueTime Locator JXYREA Segment Account Traveler Hotel Name Check-in Date Chec…" at bounding box center [606, 41] width 827 height 0
paste input "NJYTBF"
type input "NJYTBF"
click at [193, 138] on button "Search" at bounding box center [224, 153] width 63 height 31
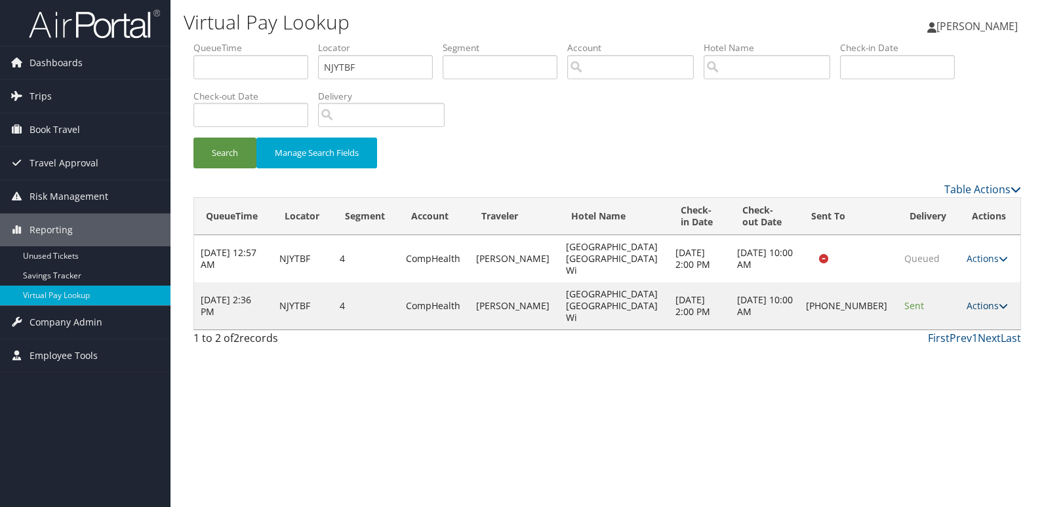
click at [967, 300] on link "Actions" at bounding box center [986, 306] width 41 height 12
click at [939, 322] on link "Logs" at bounding box center [942, 330] width 112 height 22
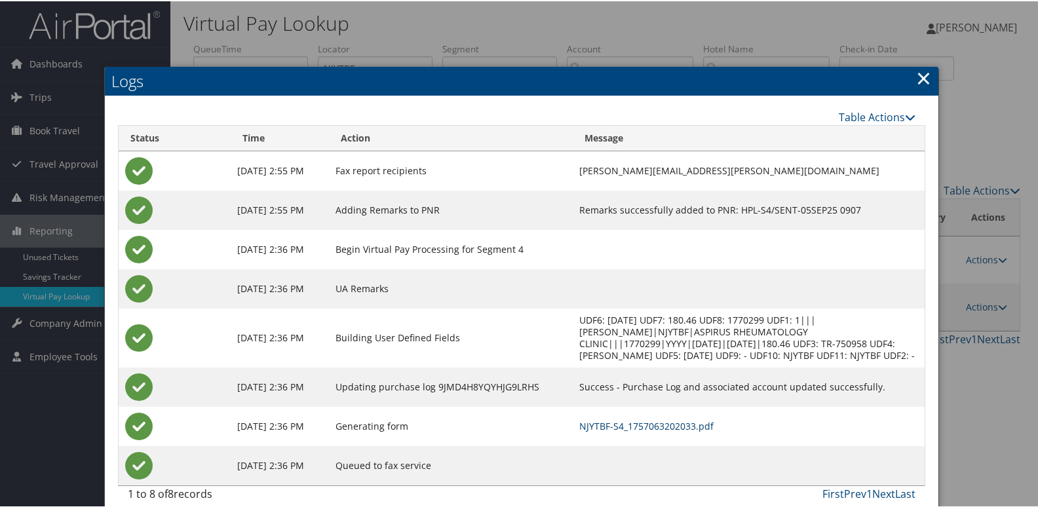
click at [633, 421] on link "NJYTBF-S4_1757063202033.pdf" at bounding box center [646, 425] width 134 height 12
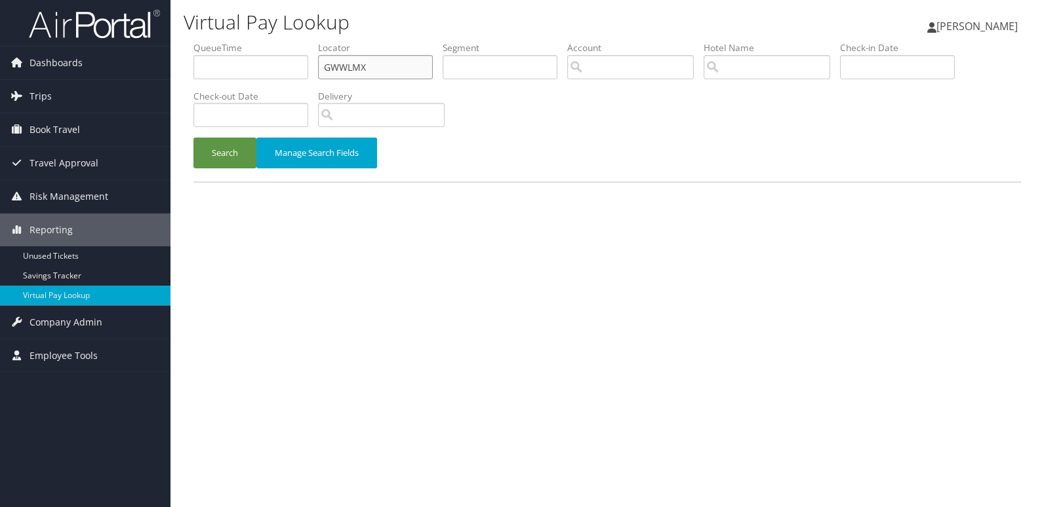
drag, startPoint x: 368, startPoint y: 68, endPoint x: 313, endPoint y: 68, distance: 55.1
click at [313, 41] on ul "QueueTime Locator GWWLMX Segment Account Traveler Hotel Name Check-in Date Chec…" at bounding box center [606, 41] width 827 height 0
paste input "ESNYMH"
type input "ESNYMH"
drag, startPoint x: 244, startPoint y: 155, endPoint x: 256, endPoint y: 137, distance: 22.2
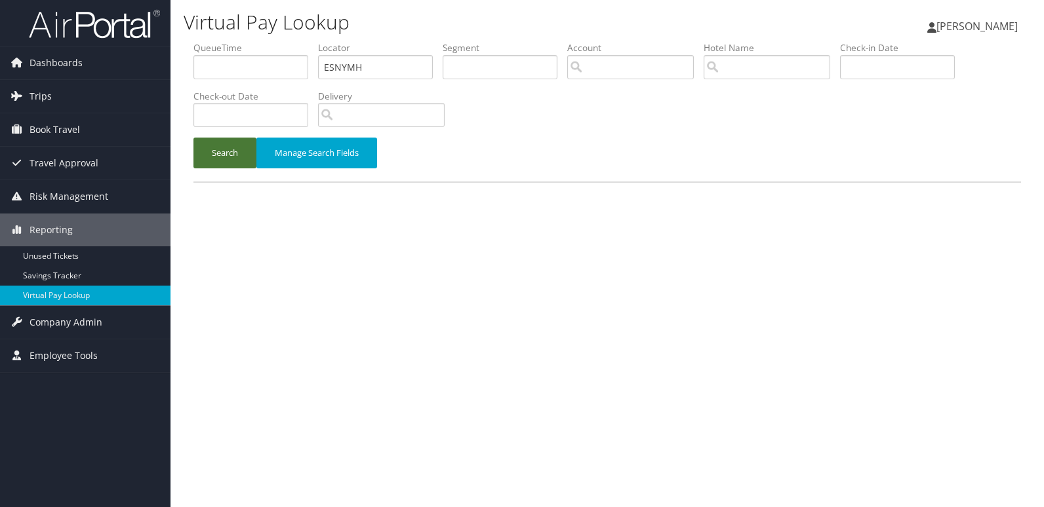
click at [243, 153] on button "Search" at bounding box center [224, 153] width 63 height 31
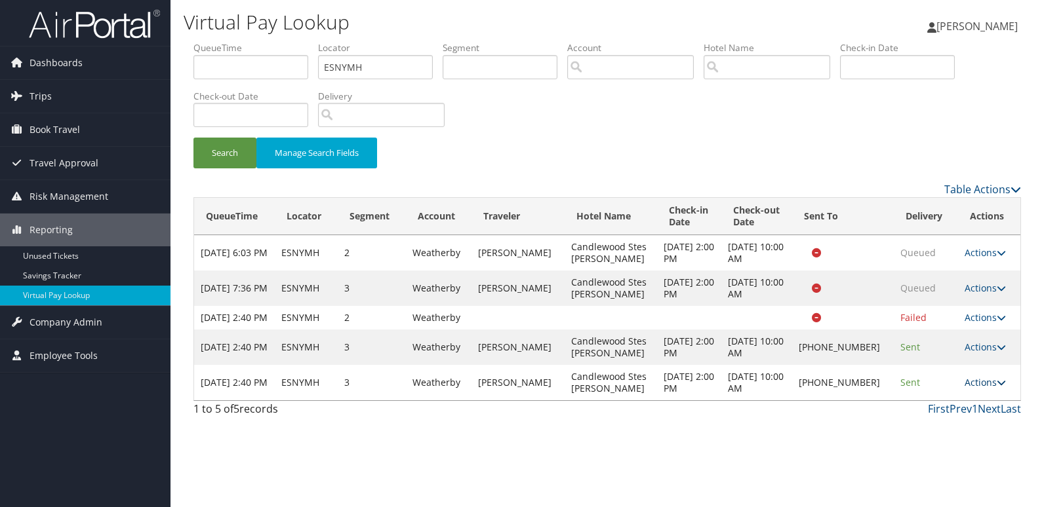
click at [977, 389] on link "Actions" at bounding box center [984, 382] width 41 height 12
click at [927, 434] on link "Logs" at bounding box center [940, 436] width 112 height 22
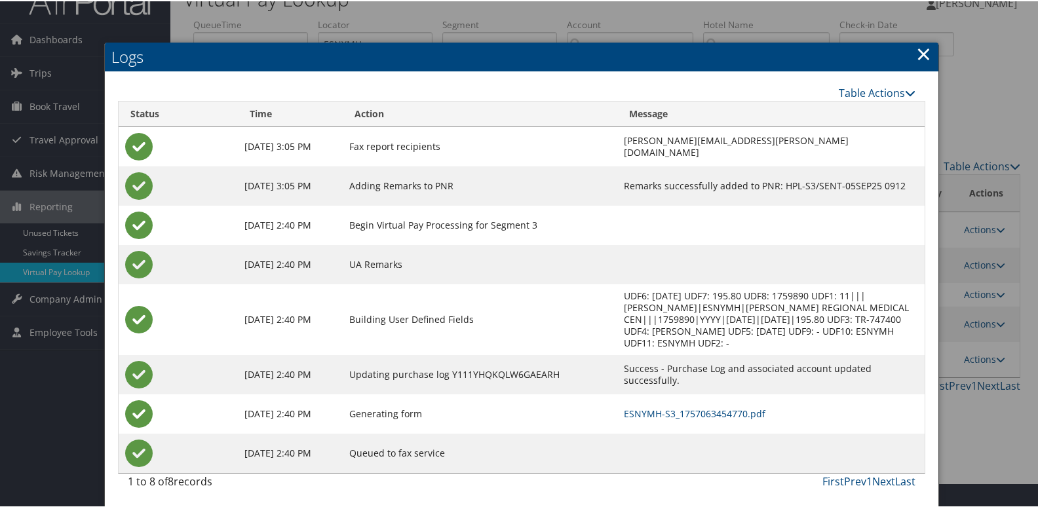
scroll to position [26, 0]
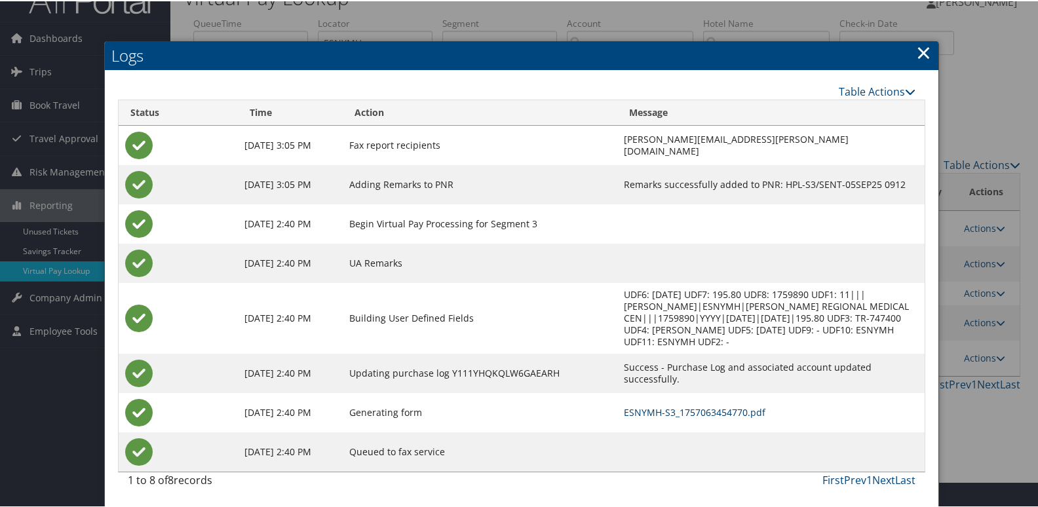
click at [709, 409] on link "ESNYMH-S3_1757063454770.pdf" at bounding box center [695, 411] width 142 height 12
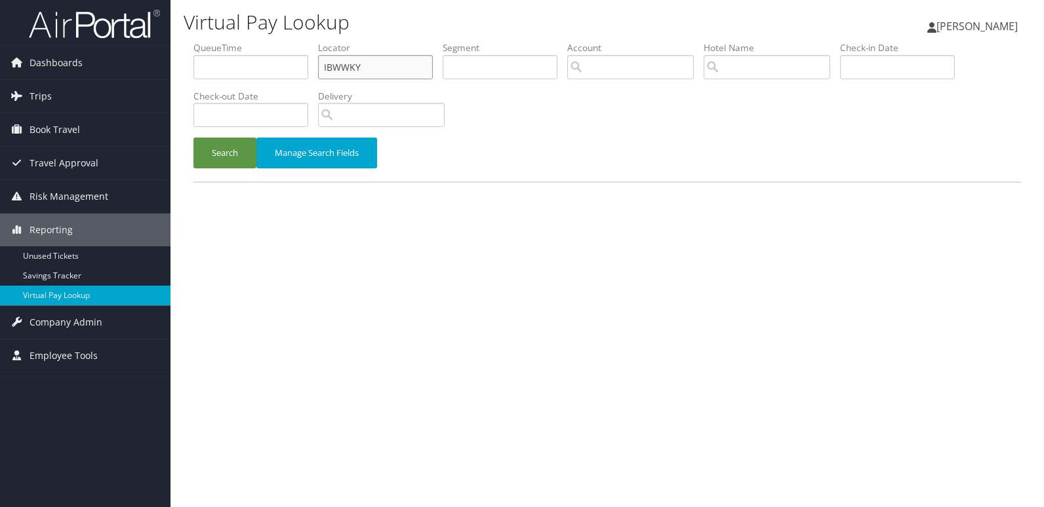
drag, startPoint x: 244, startPoint y: 85, endPoint x: 238, endPoint y: 86, distance: 6.7
click at [238, 41] on ul "QueueTime Locator IBWWKY Segment Account Traveler Hotel Name Check-in Date Chec…" at bounding box center [606, 41] width 827 height 0
paste input "YWDXOH"
type input "YWDXOH"
click at [193, 138] on button "Search" at bounding box center [224, 153] width 63 height 31
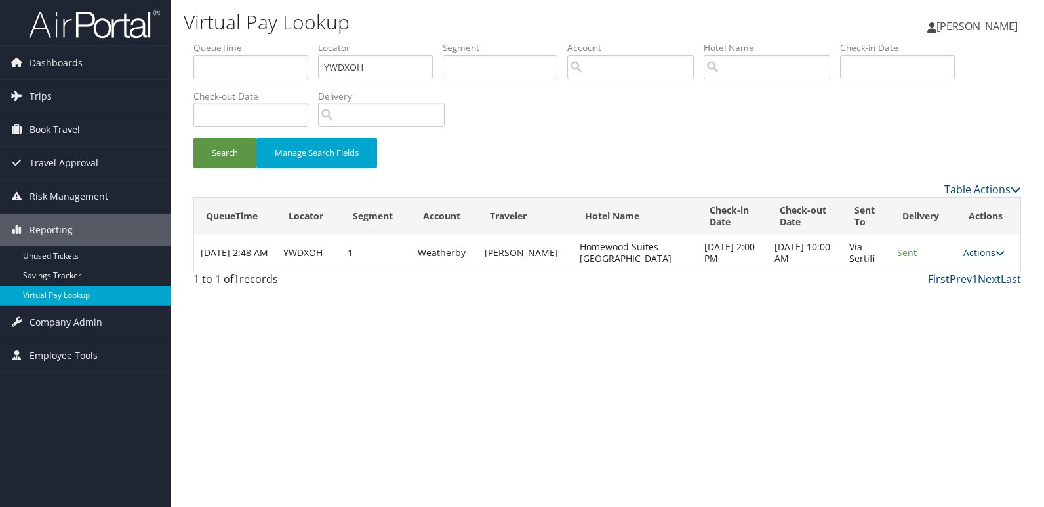
click at [986, 252] on link "Actions" at bounding box center [983, 252] width 41 height 12
click at [965, 292] on link "Logs" at bounding box center [958, 294] width 83 height 22
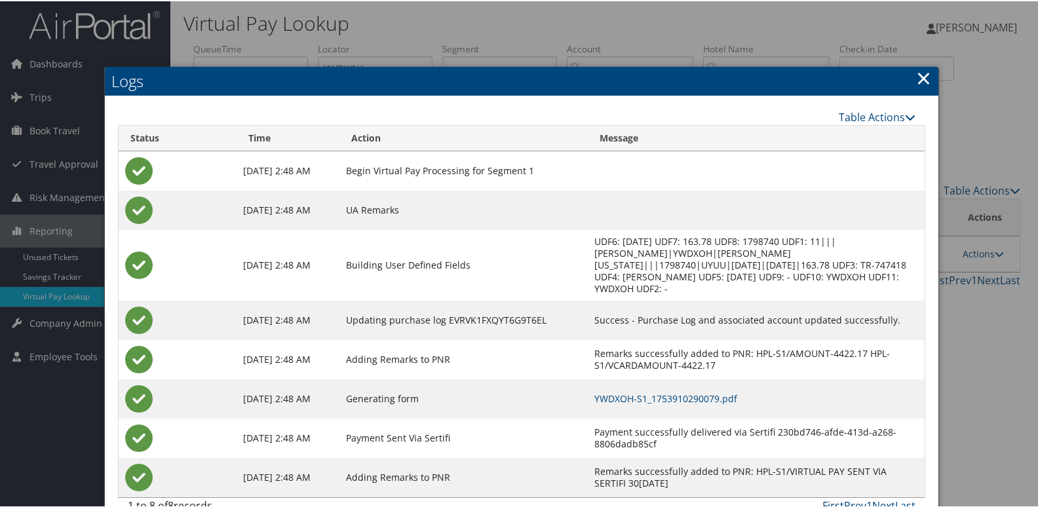
click at [670, 378] on td "YWDXOH-S1_1753910290079.pdf" at bounding box center [756, 397] width 337 height 39
click at [625, 378] on td "YWDXOH-S1_1753910290079.pdf" at bounding box center [756, 397] width 337 height 39
click at [609, 391] on link "YWDXOH-S1_1753910290079.pdf" at bounding box center [666, 397] width 143 height 12
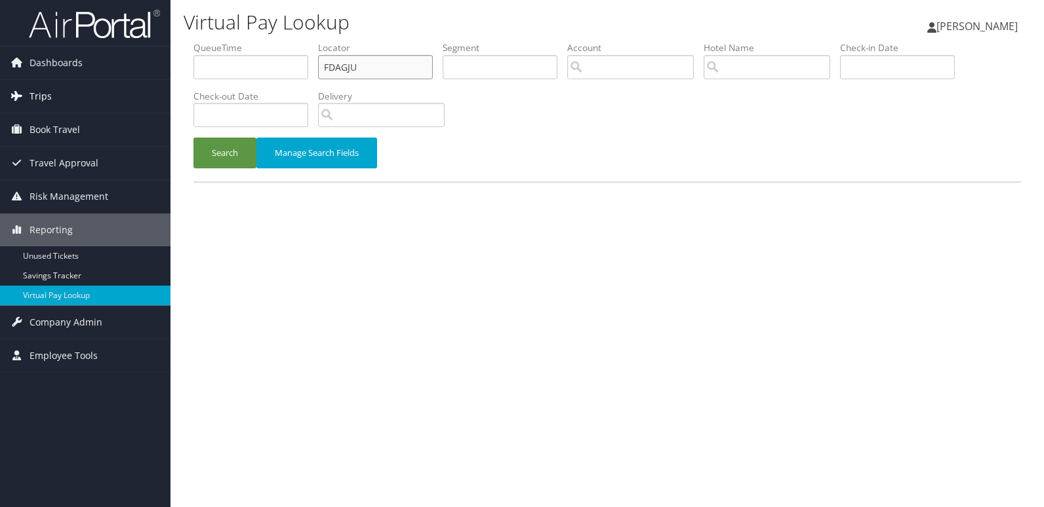
drag, startPoint x: 365, startPoint y: 64, endPoint x: 77, endPoint y: 87, distance: 288.6
click at [78, 87] on div "Dashboards AirPortal 360™ (Manager) My Travel Dashboard Trips Airtinerary® Look…" at bounding box center [522, 253] width 1044 height 507
paste input "UKZHJG"
type input "UKZHJG"
click at [193, 138] on button "Search" at bounding box center [224, 153] width 63 height 31
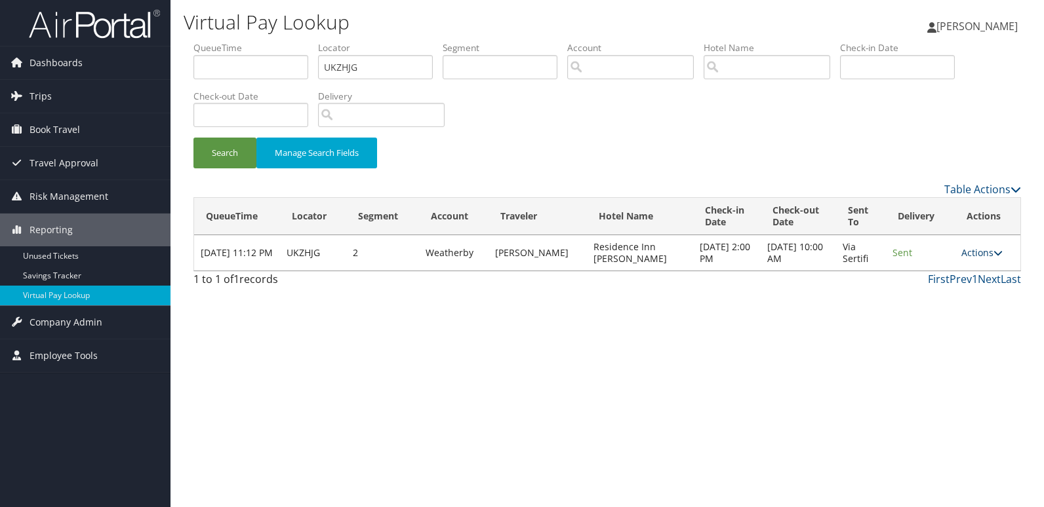
click at [969, 255] on link "Actions" at bounding box center [981, 252] width 41 height 12
click at [950, 303] on link "Logs" at bounding box center [956, 294] width 83 height 22
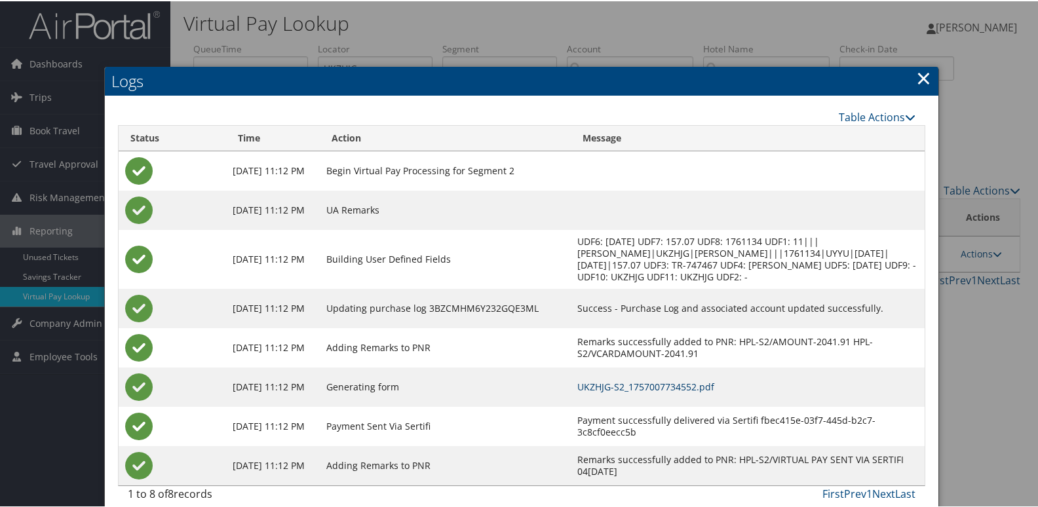
click at [696, 380] on link "UKZHJG-S2_1757007734552.pdf" at bounding box center [645, 386] width 137 height 12
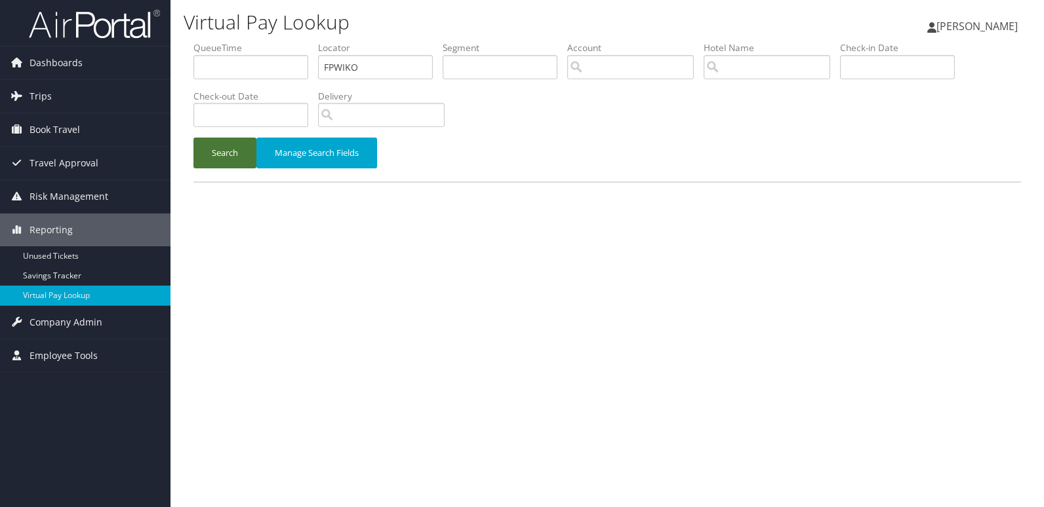
click at [224, 163] on button "Search" at bounding box center [224, 153] width 63 height 31
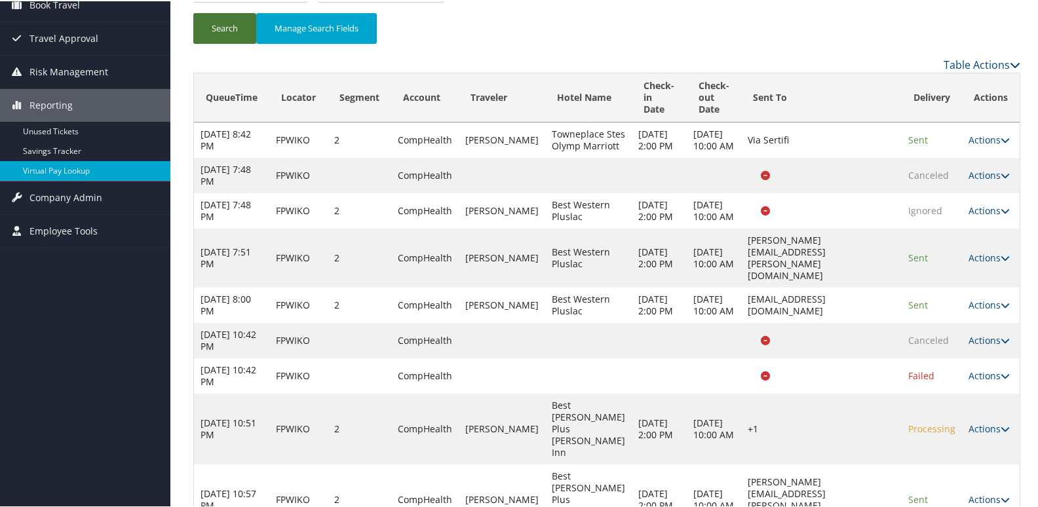
scroll to position [199, 0]
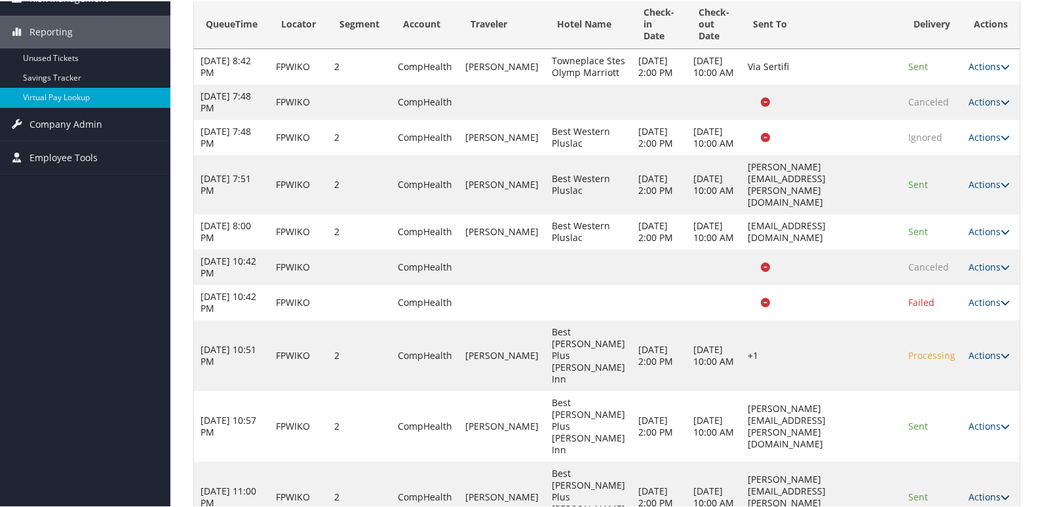
click at [988, 490] on link "Actions" at bounding box center [989, 496] width 41 height 12
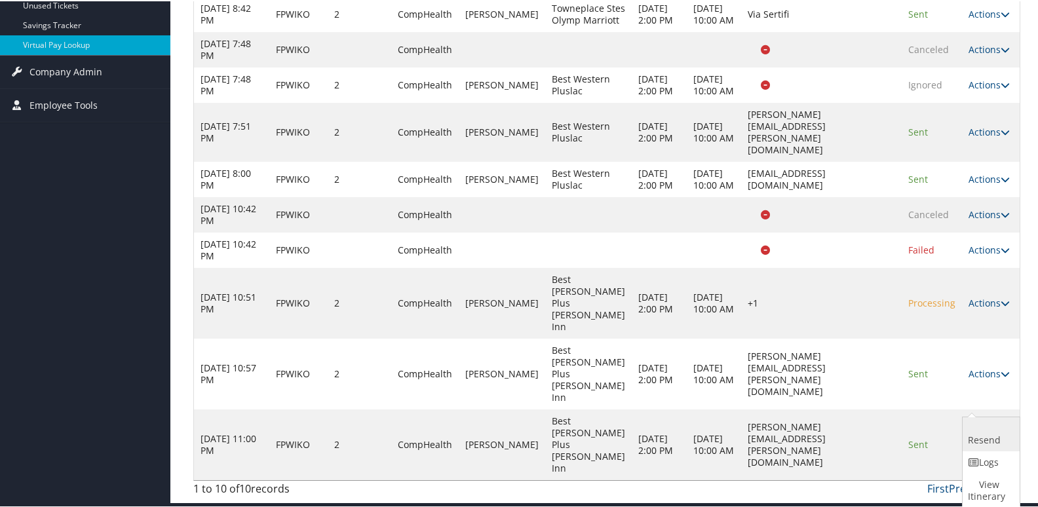
click at [982, 440] on link "Resend" at bounding box center [990, 433] width 54 height 34
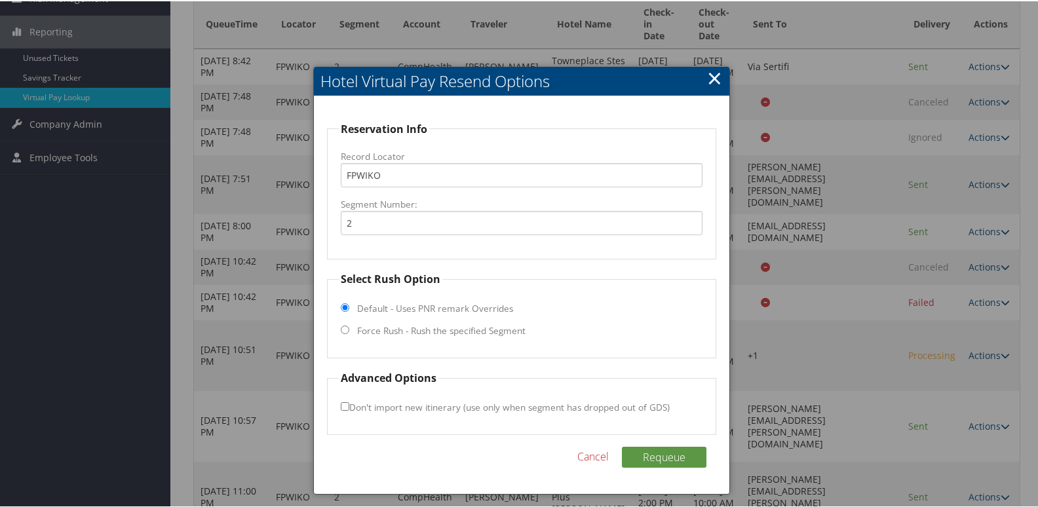
click at [469, 334] on label "Force Rush - Rush the specified Segment" at bounding box center [441, 329] width 168 height 13
click at [349, 333] on input "Force Rush - Rush the specified Segment" at bounding box center [345, 328] width 9 height 9
radio input "true"
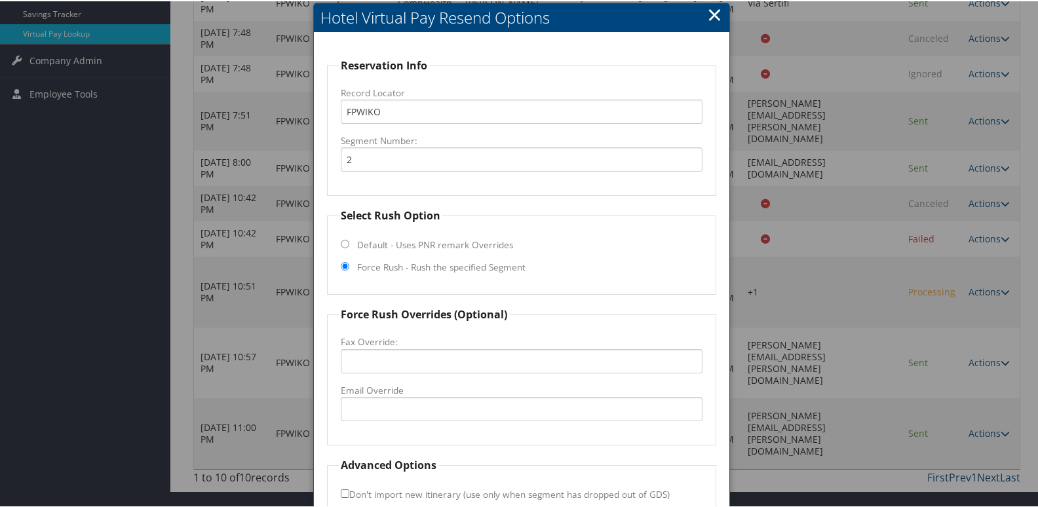
scroll to position [336, 0]
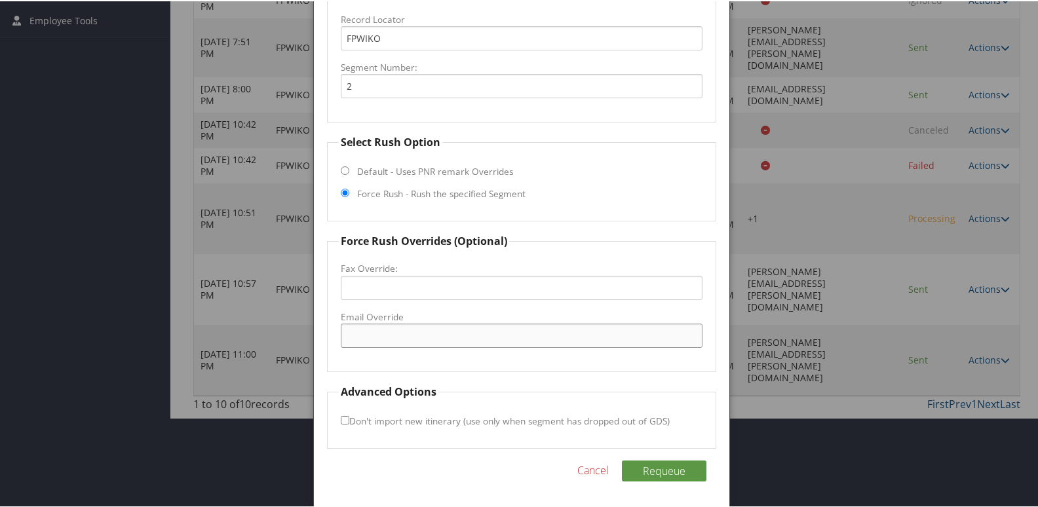
click at [461, 344] on input "Email Override" at bounding box center [522, 334] width 362 height 24
drag, startPoint x: 407, startPoint y: 336, endPoint x: 449, endPoint y: 313, distance: 47.5
click at [409, 334] on input "bestwestern@[EMAIL_ADDRESS][DOMAIN_NAME]" at bounding box center [522, 334] width 362 height 24
type input "[EMAIL_ADDRESS][DOMAIN_NAME]"
click at [652, 469] on button "Requeue" at bounding box center [664, 469] width 85 height 21
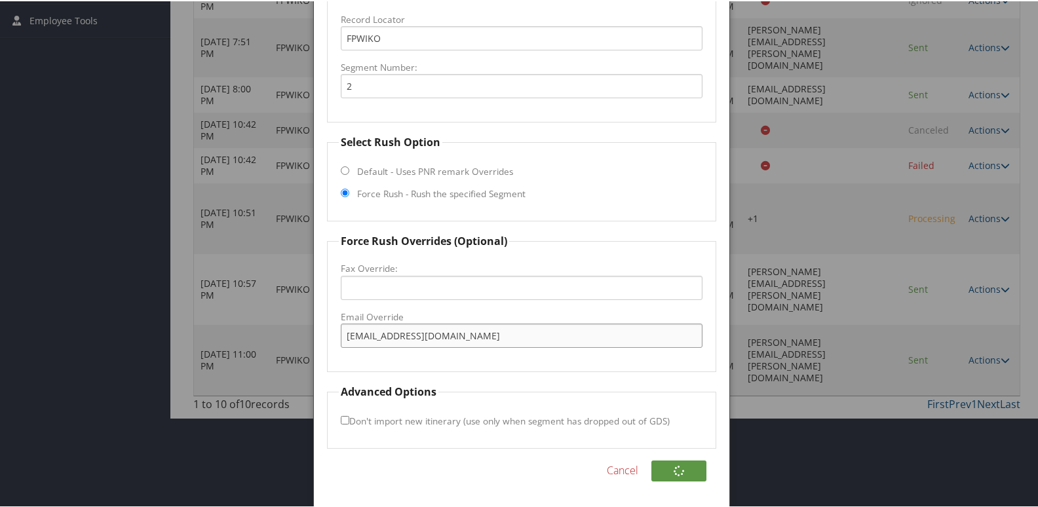
drag, startPoint x: 508, startPoint y: 340, endPoint x: 79, endPoint y: 340, distance: 429.3
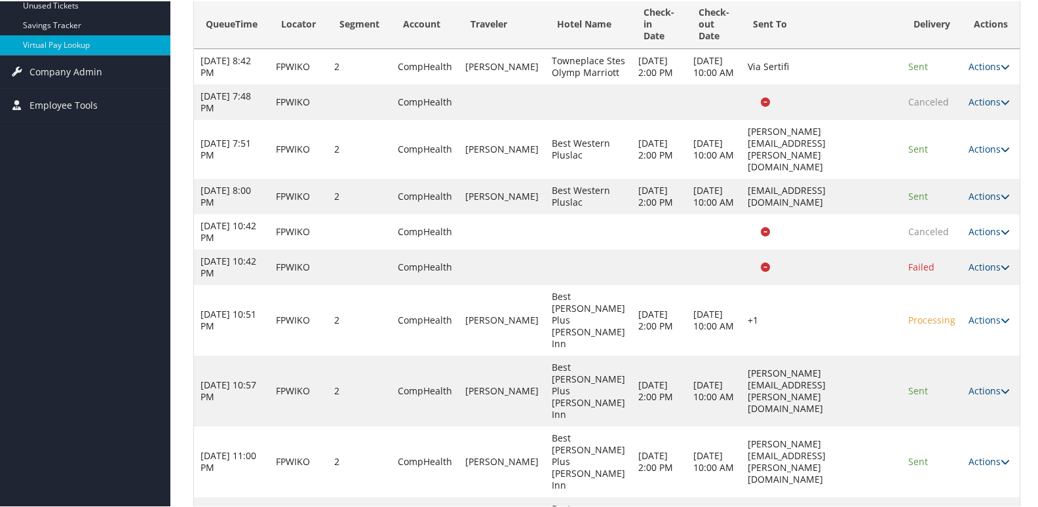
scroll to position [199, 0]
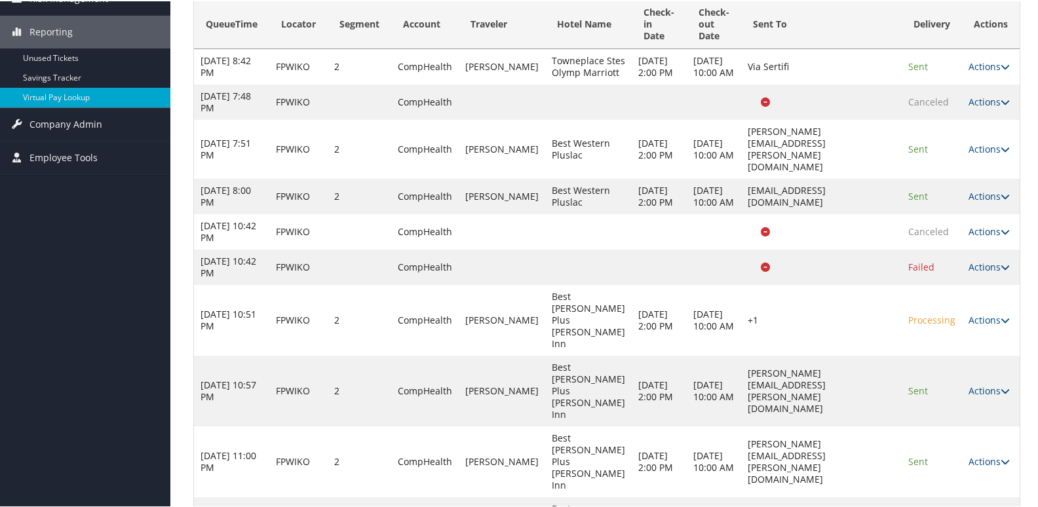
drag, startPoint x: 964, startPoint y: 455, endPoint x: 972, endPoint y: 457, distance: 8.7
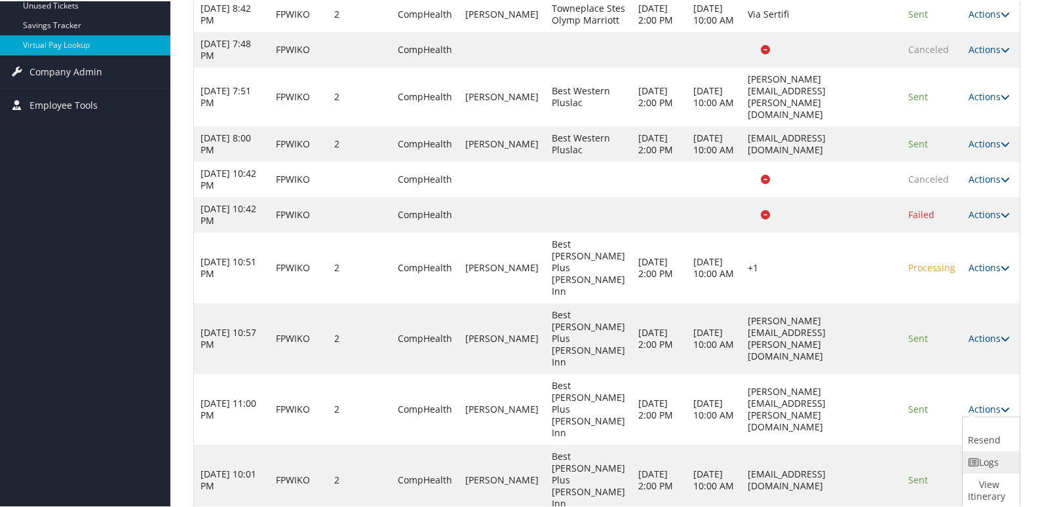
click at [973, 459] on icon at bounding box center [974, 461] width 12 height 9
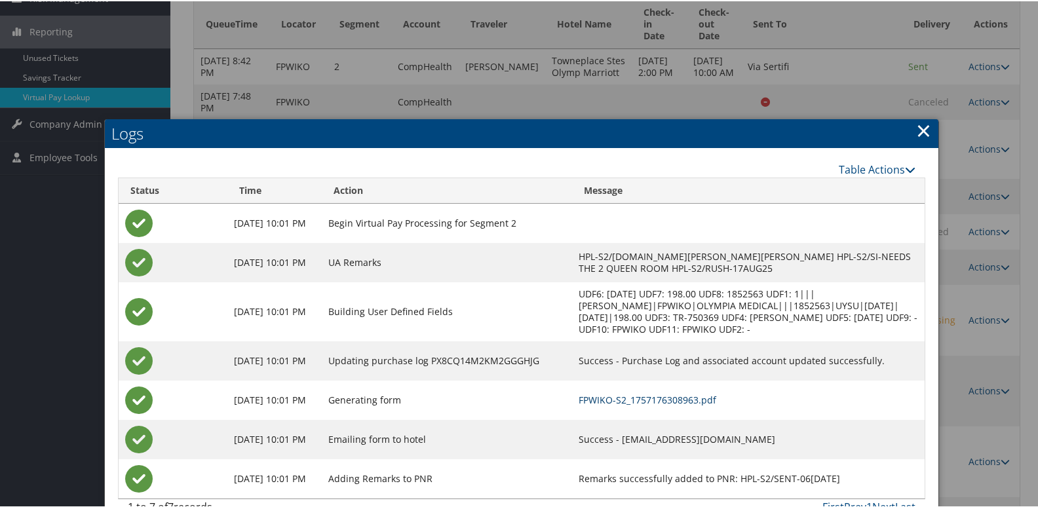
click at [673, 393] on link "FPWIKO-S2_1757176308963.pdf" at bounding box center [648, 399] width 138 height 12
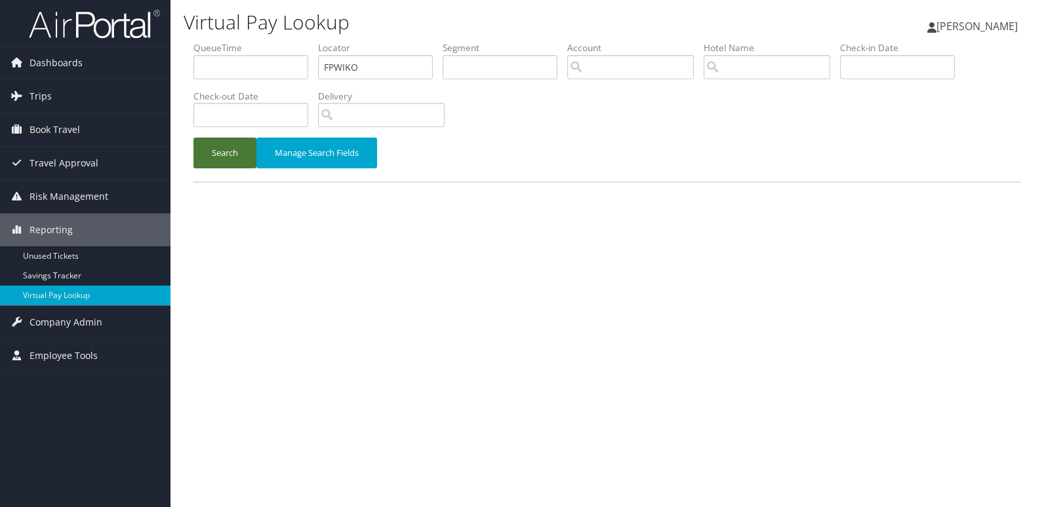
click at [223, 146] on button "Search" at bounding box center [224, 153] width 63 height 31
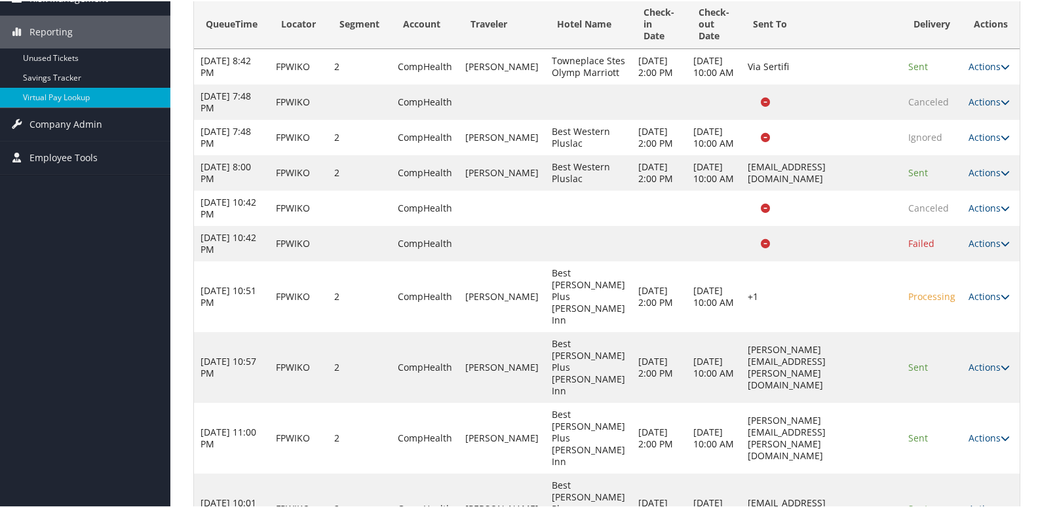
click at [975, 501] on link "Actions" at bounding box center [989, 507] width 41 height 12
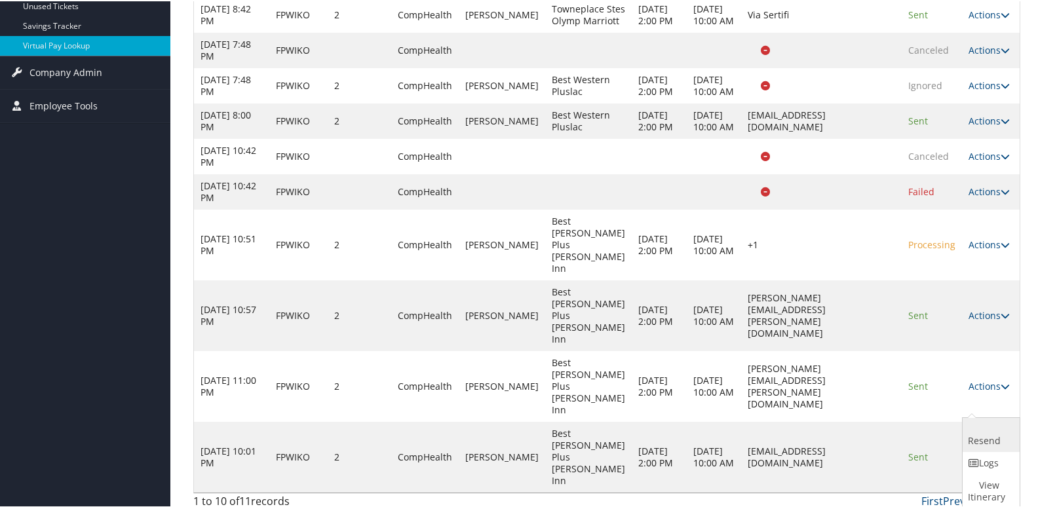
click at [986, 442] on link "Resend" at bounding box center [990, 434] width 54 height 34
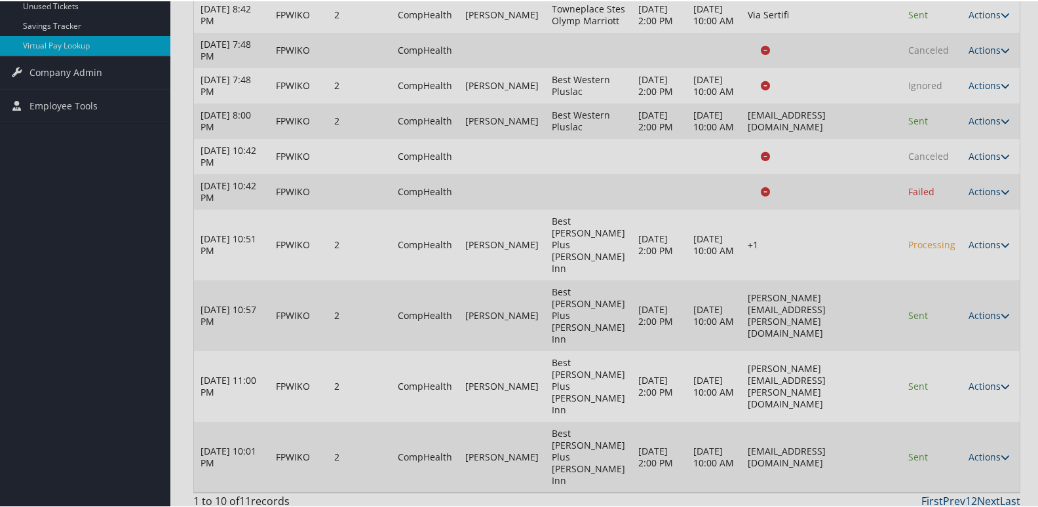
scroll to position [199, 0]
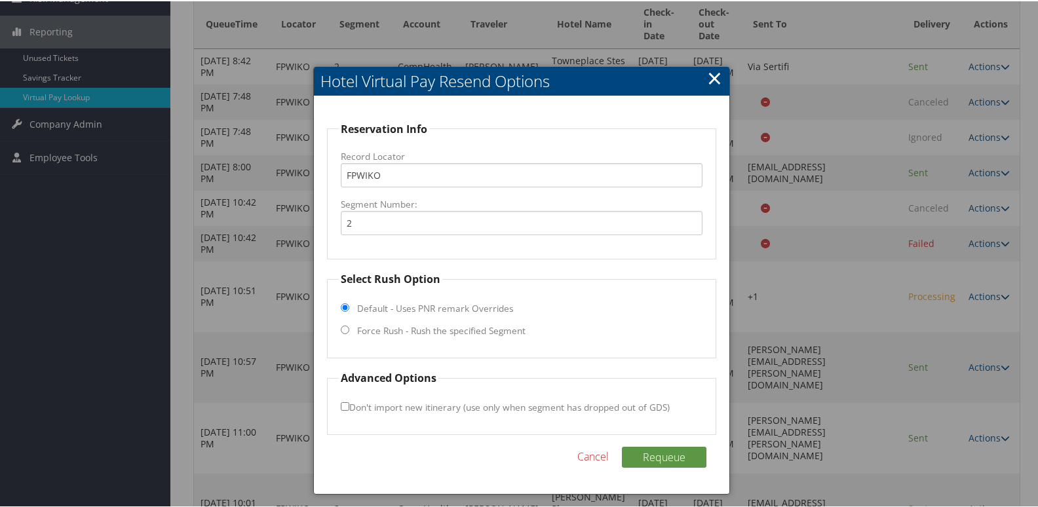
drag, startPoint x: 439, startPoint y: 332, endPoint x: 469, endPoint y: 333, distance: 30.2
click at [439, 330] on label "Force Rush - Rush the specified Segment" at bounding box center [441, 329] width 168 height 13
click at [349, 330] on input "Force Rush - Rush the specified Segment" at bounding box center [345, 328] width 9 height 9
radio input "true"
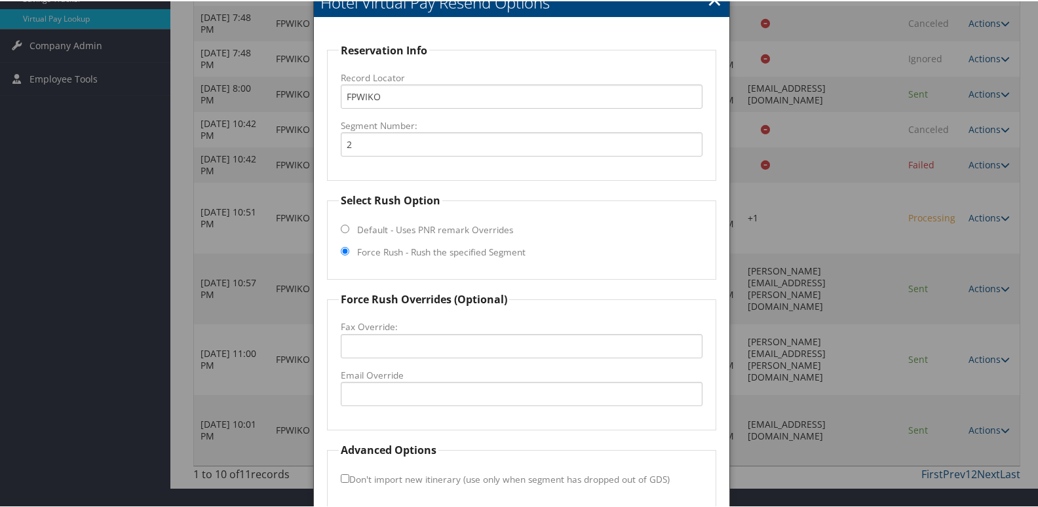
scroll to position [336, 0]
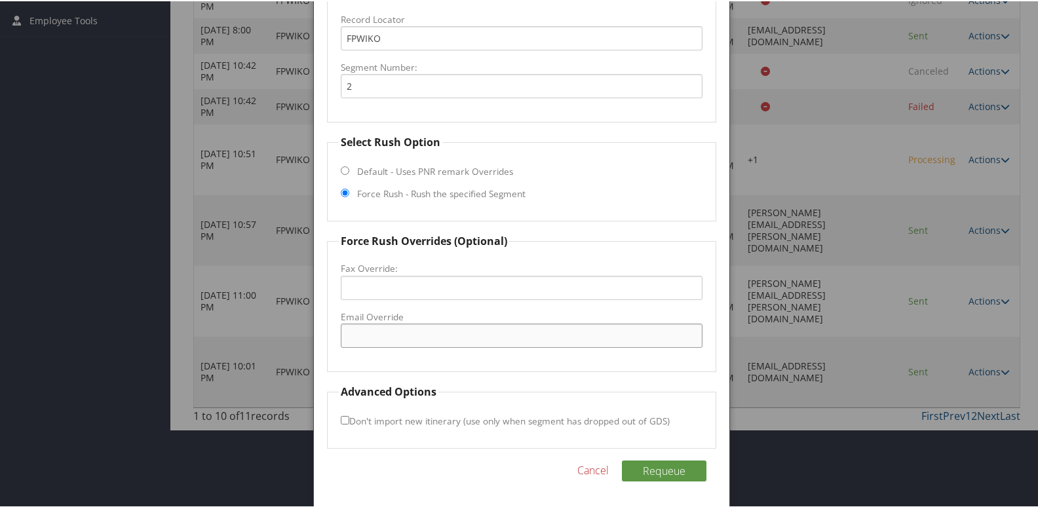
click at [377, 342] on input "Email Override" at bounding box center [522, 334] width 362 height 24
paste input "bestwesterpluslacey@gmai.com"
click at [461, 336] on input "bestwesterpluslacey@gmai.com" at bounding box center [522, 334] width 362 height 24
type input "bestwesterpluslacey@gmail.com"
click at [622, 459] on button "Requeue" at bounding box center [664, 469] width 85 height 21
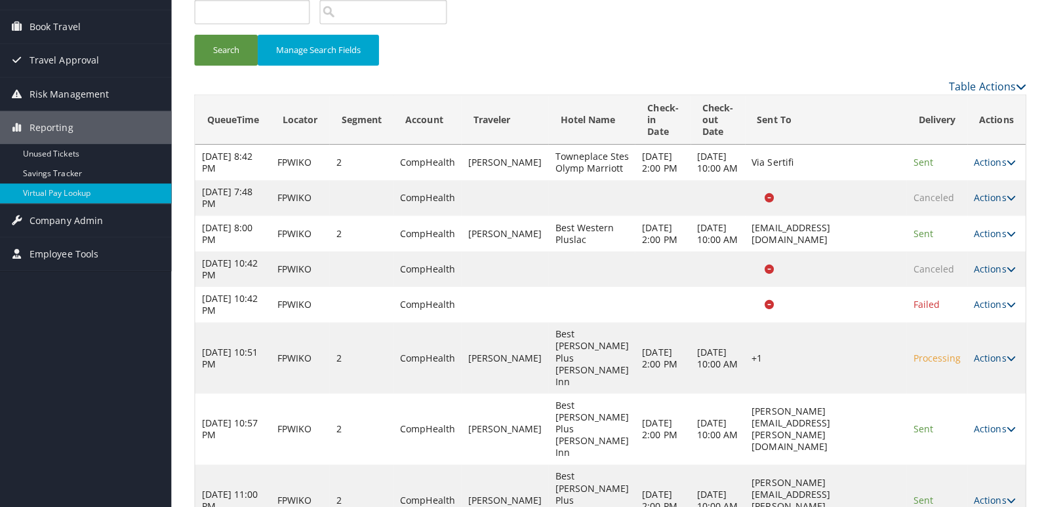
scroll to position [0, 0]
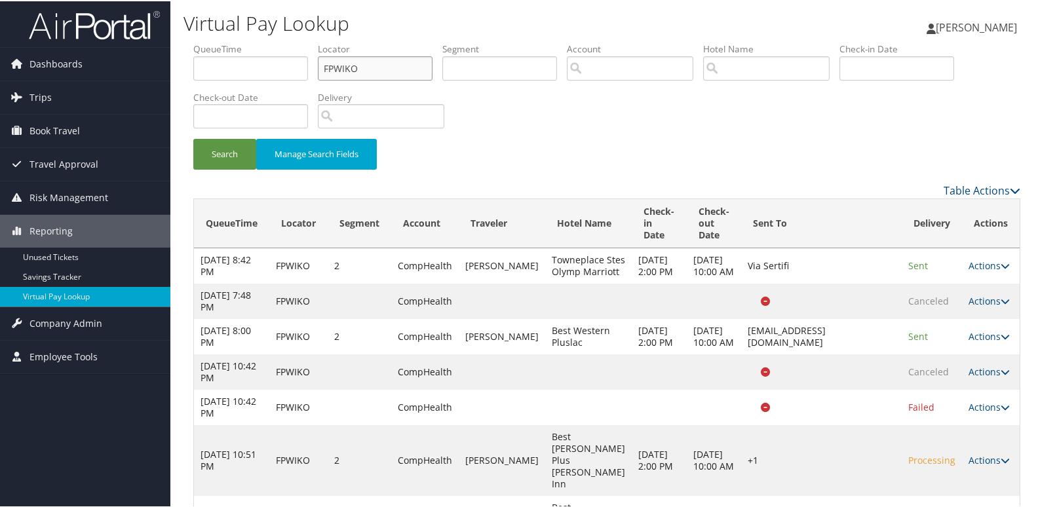
drag, startPoint x: 367, startPoint y: 64, endPoint x: 256, endPoint y: 68, distance: 111.5
click at [256, 41] on ul "QueueTime Locator FPWIKO Segment Account Traveler Hotel Name Check-in Date Chec…" at bounding box center [606, 41] width 827 height 0
paste input "YGNGQF"
type input "YGNGQF"
click at [218, 153] on button "Search" at bounding box center [224, 153] width 63 height 31
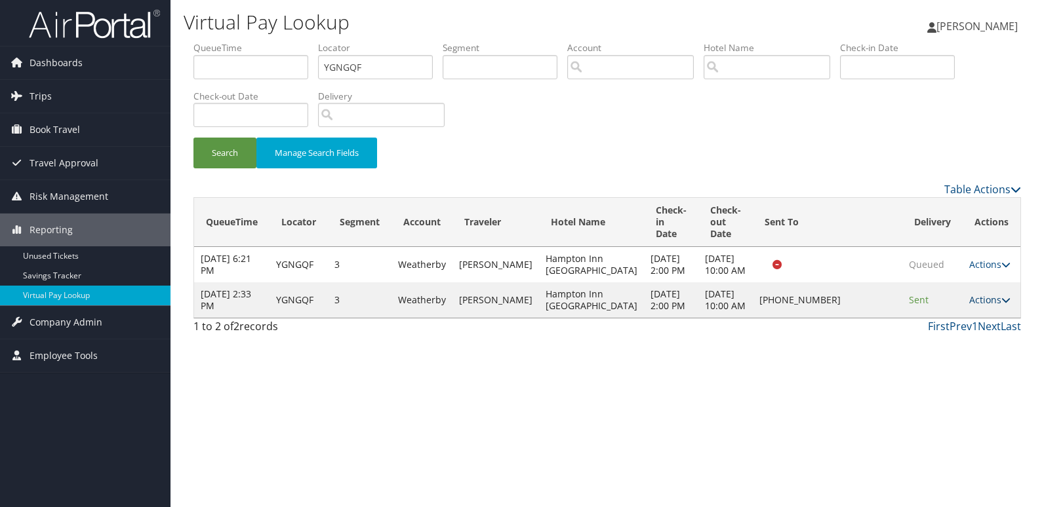
click at [985, 306] on link "Actions" at bounding box center [989, 300] width 41 height 12
click at [961, 353] on link "Logs" at bounding box center [947, 359] width 112 height 22
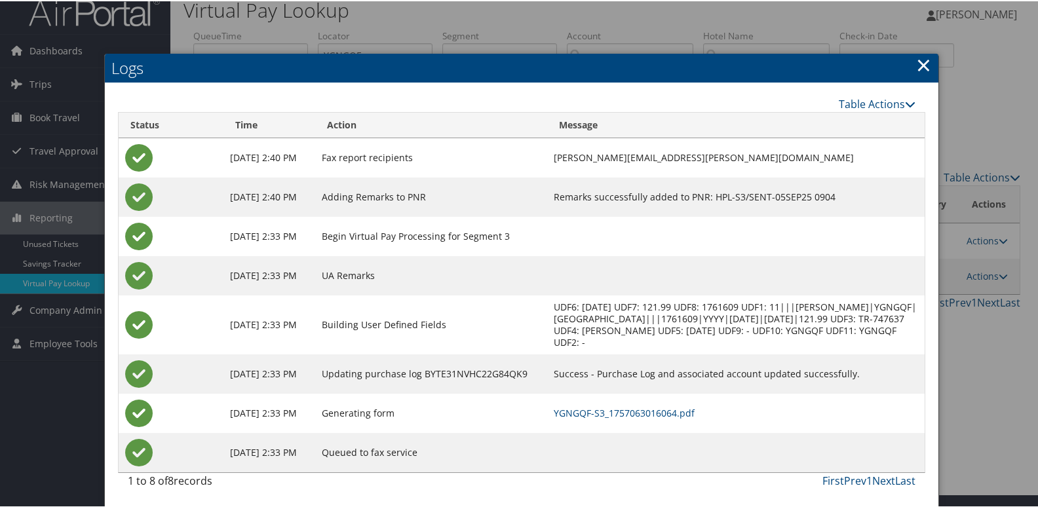
scroll to position [14, 0]
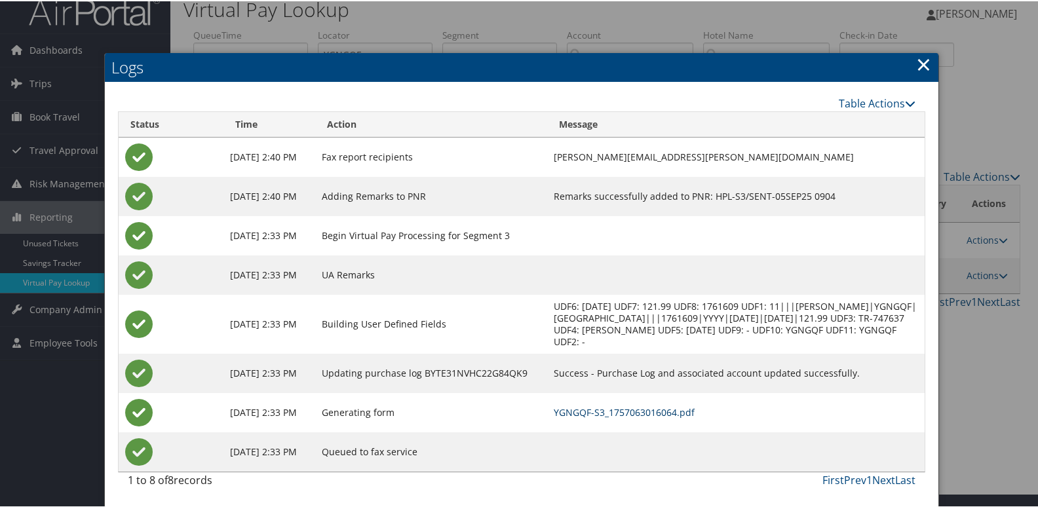
click at [686, 409] on link "YGNGQF-S3_1757063016064.pdf" at bounding box center [624, 411] width 141 height 12
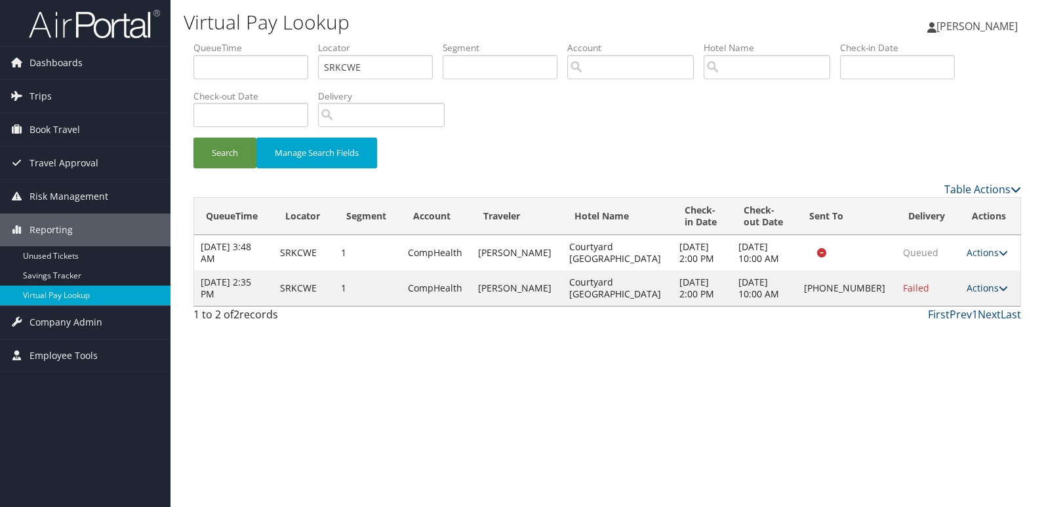
click at [975, 283] on link "Actions" at bounding box center [986, 288] width 41 height 12
click at [957, 303] on link "Resend" at bounding box center [941, 307] width 112 height 22
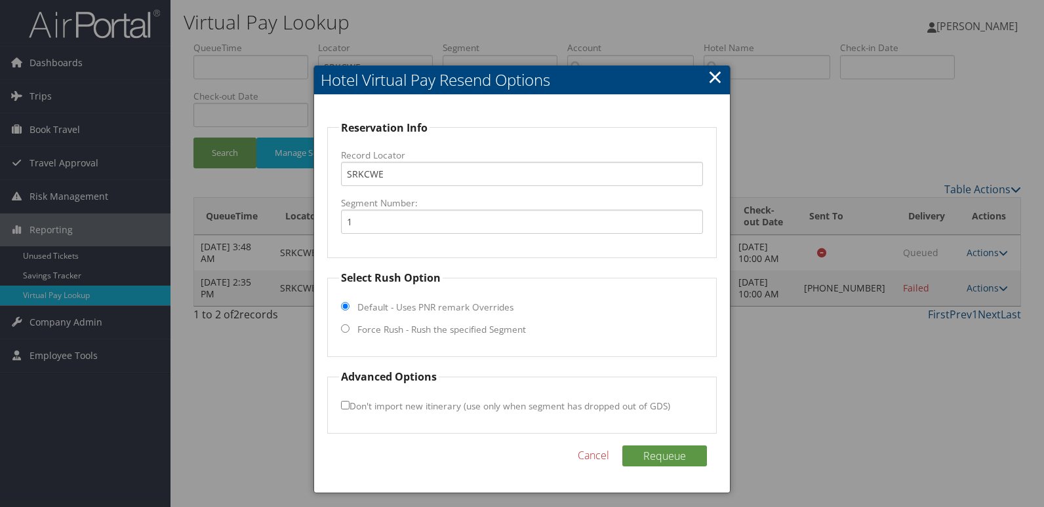
click at [437, 328] on label "Force Rush - Rush the specified Segment" at bounding box center [441, 329] width 168 height 13
click at [349, 328] on input "Force Rush - Rush the specified Segment" at bounding box center [345, 328] width 9 height 9
radio input "true"
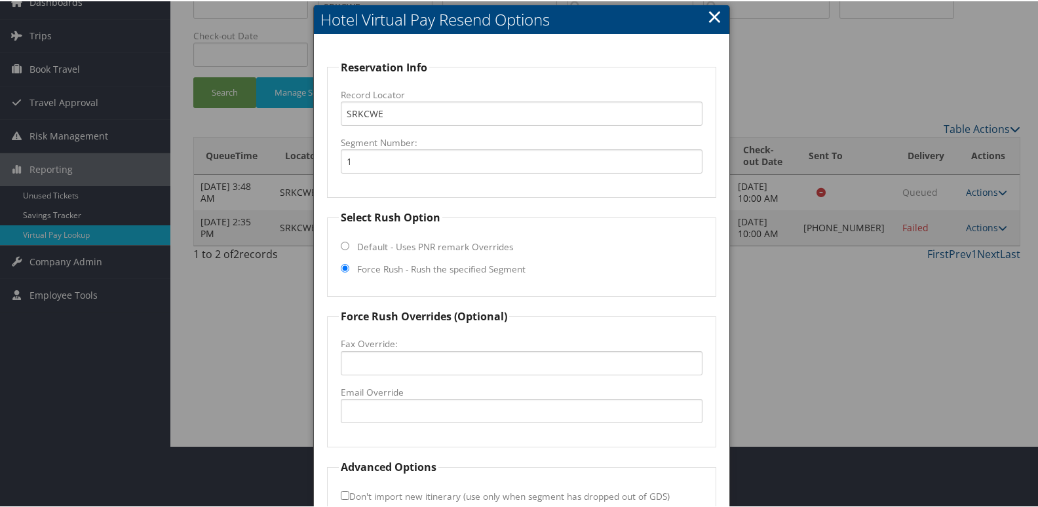
scroll to position [137, 0]
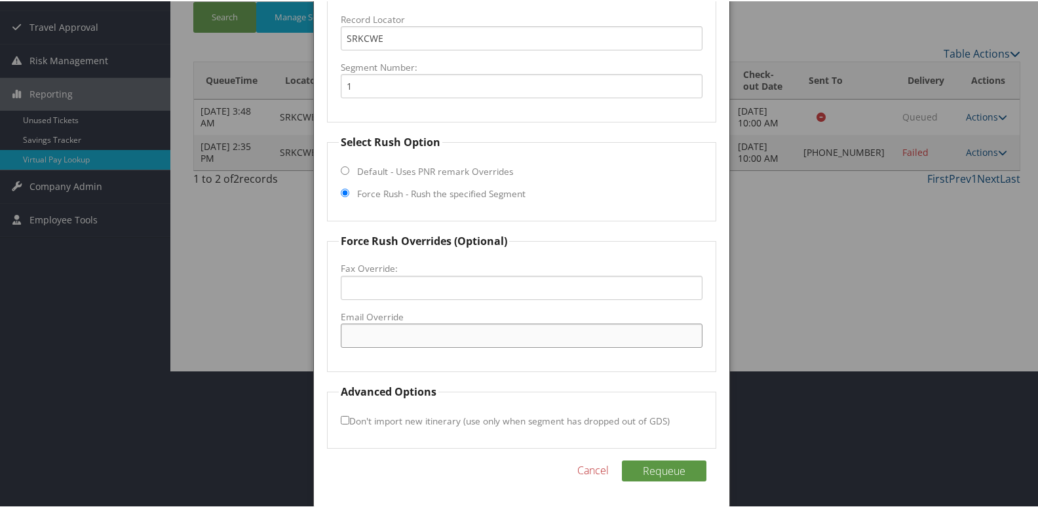
click at [439, 337] on input "Email Override" at bounding box center [522, 334] width 362 height 24
drag, startPoint x: 470, startPoint y: 328, endPoint x: 98, endPoint y: 329, distance: 372.3
click at [98, 329] on body "Menu Dashboards ► AirPortal 360™ (Manager) My Travel Dashboard Trips ► Airtiner…" at bounding box center [522, 116] width 1044 height 507
type input "[EMAIL_ADDRESS][DOMAIN_NAME]"
click at [663, 471] on button "Requeue" at bounding box center [664, 469] width 85 height 21
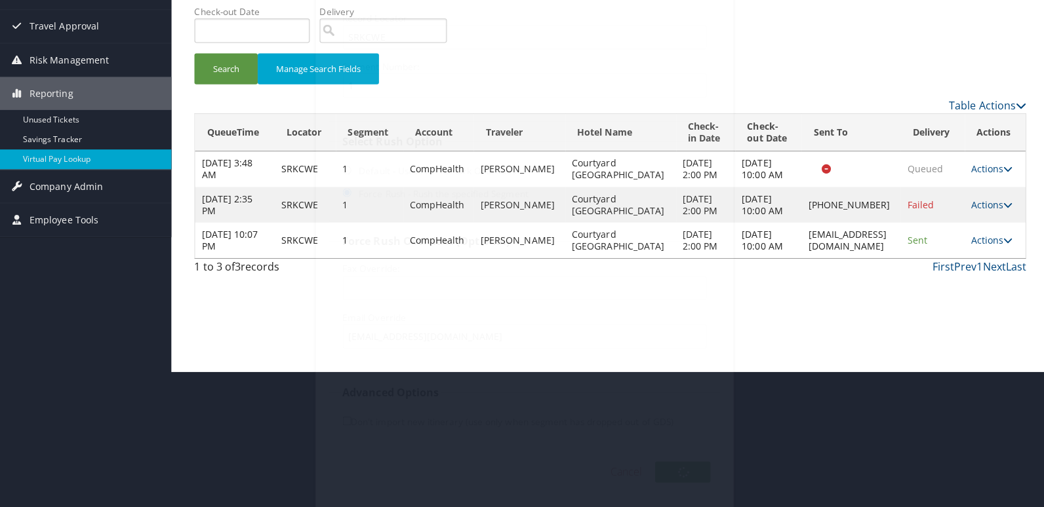
scroll to position [0, 0]
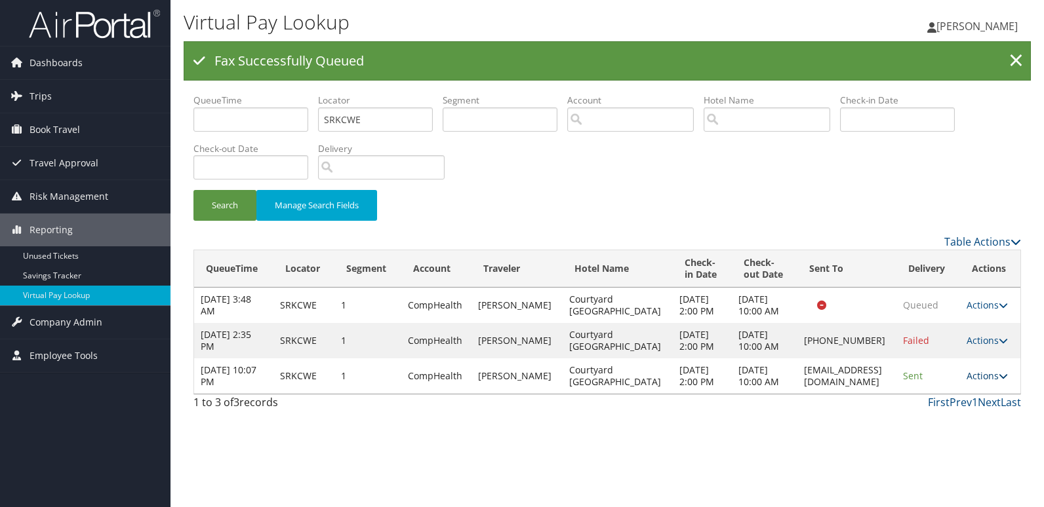
click at [980, 382] on link "Actions" at bounding box center [986, 376] width 41 height 12
click at [958, 438] on link "Logs" at bounding box center [962, 447] width 83 height 22
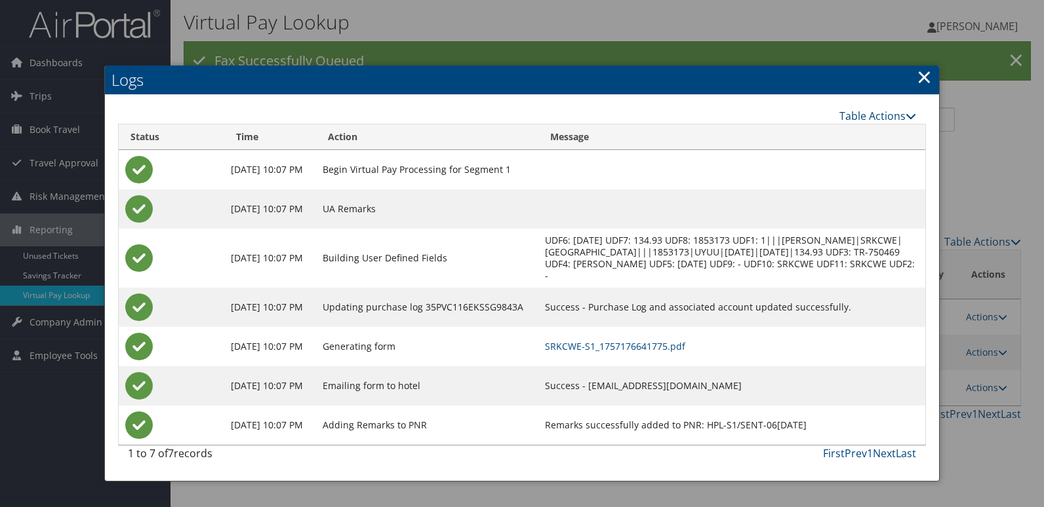
click at [698, 366] on td "SRKCWE-S1_1757176641775.pdf" at bounding box center [731, 346] width 387 height 39
click at [685, 353] on link "SRKCWE-S1_1757176641775.pdf" at bounding box center [615, 346] width 140 height 12
